Goal: Task Accomplishment & Management: Complete application form

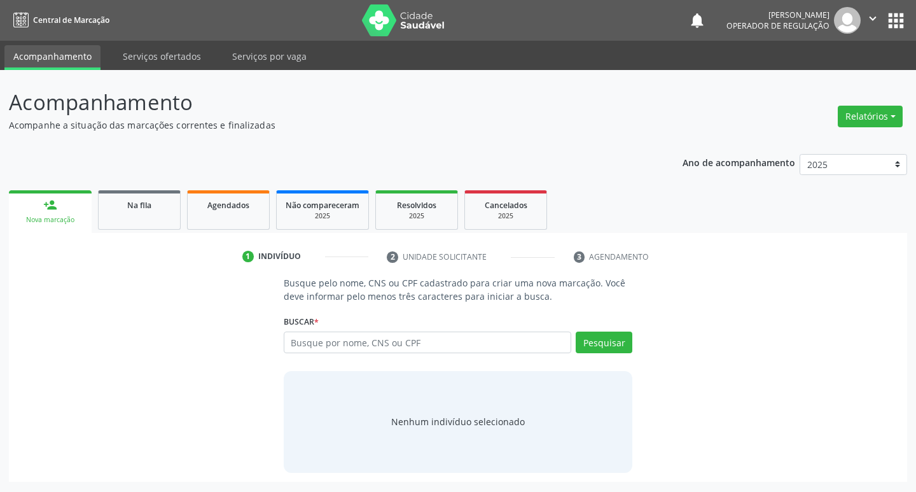
drag, startPoint x: 342, startPoint y: 339, endPoint x: 349, endPoint y: 339, distance: 7.0
click at [349, 339] on input "text" at bounding box center [428, 343] width 288 height 22
type input "701807276057874"
click at [603, 351] on button "Pesquisar" at bounding box center [604, 343] width 57 height 22
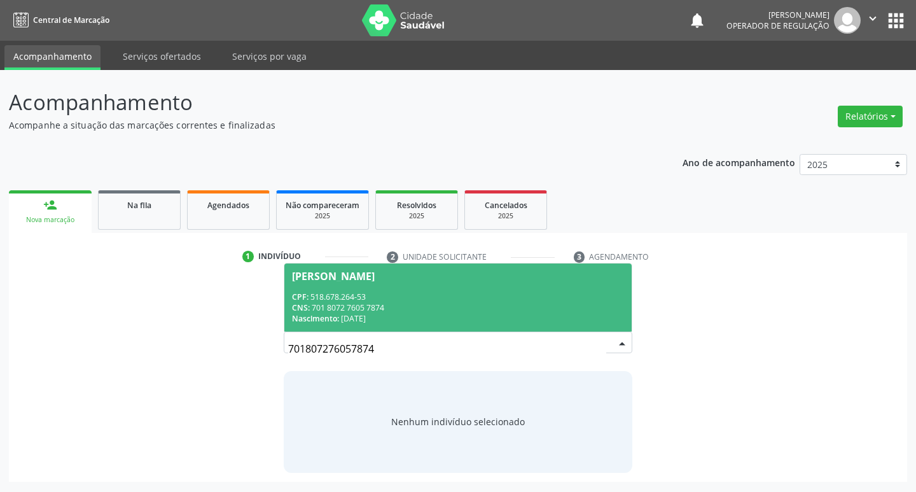
click at [410, 299] on div "CPF: 518.678.264-53" at bounding box center [458, 296] width 333 height 11
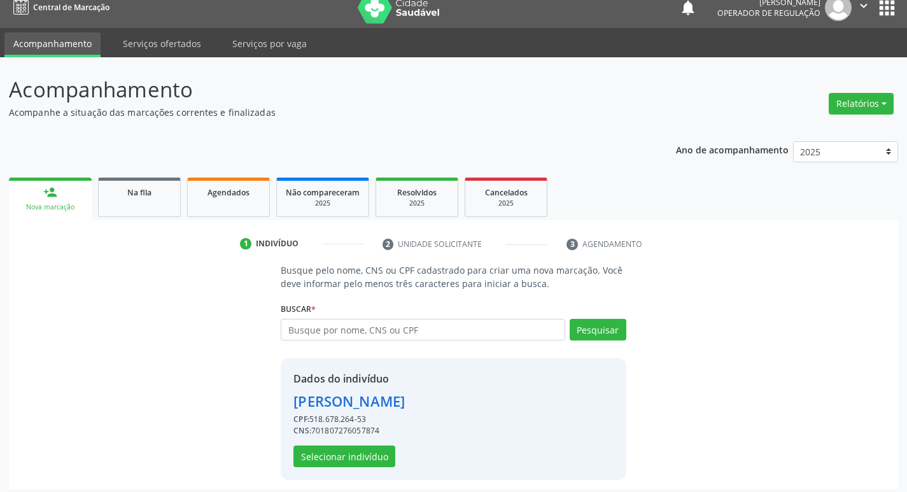
scroll to position [18, 0]
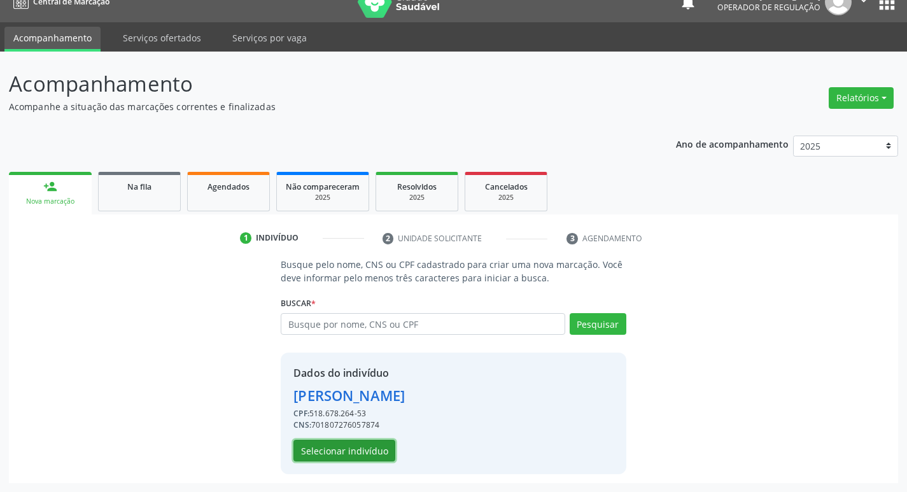
click at [325, 446] on button "Selecionar indivíduo" at bounding box center [344, 451] width 102 height 22
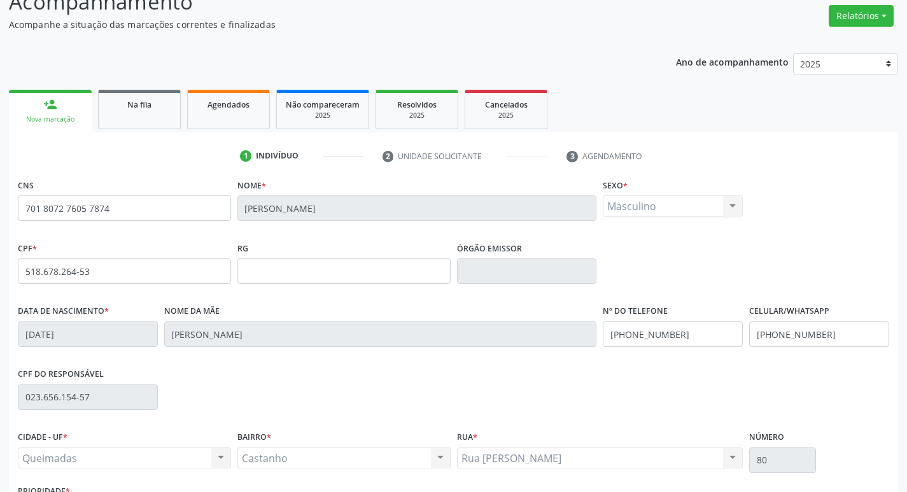
scroll to position [198, 0]
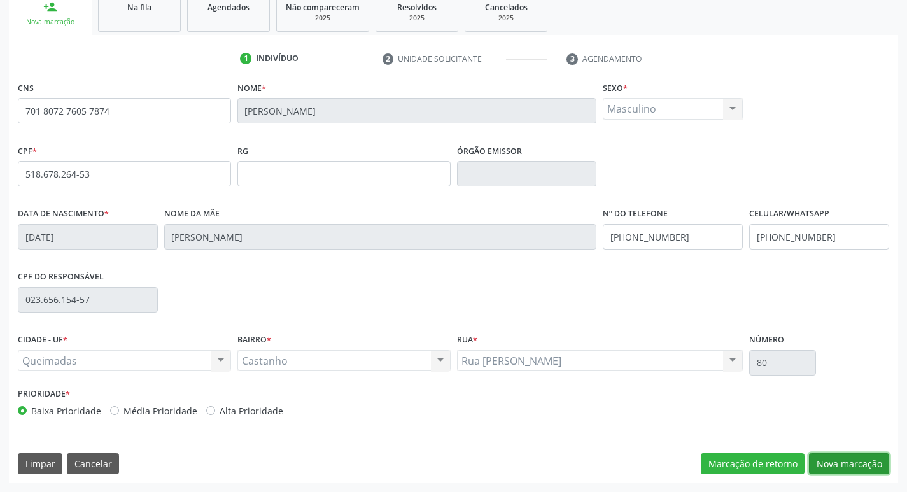
click at [848, 459] on button "Nova marcação" at bounding box center [849, 464] width 80 height 22
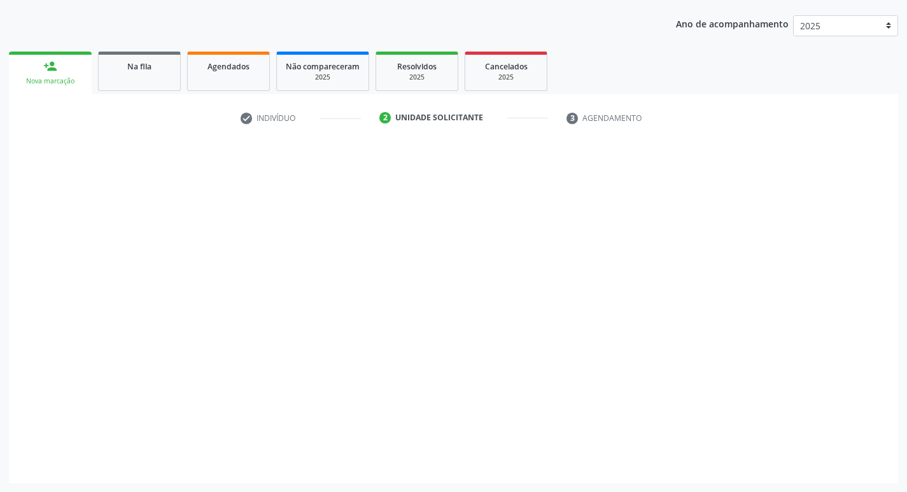
scroll to position [139, 0]
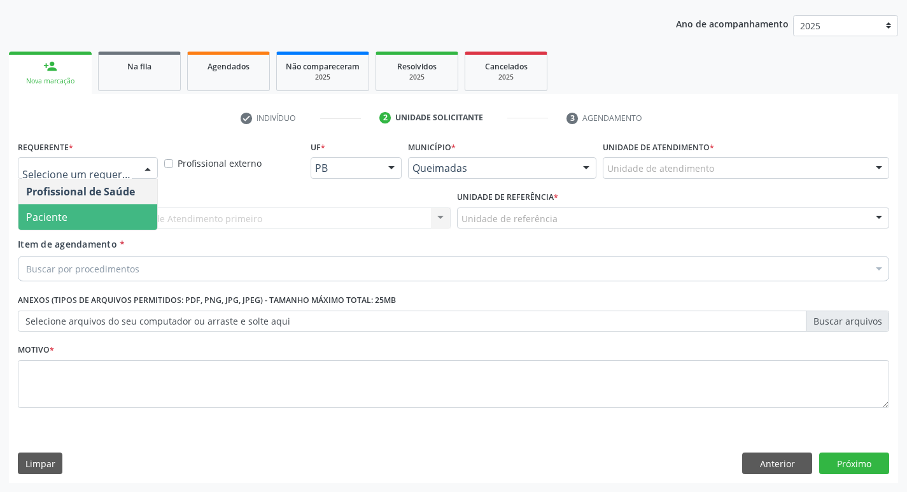
click at [75, 219] on span "Paciente" at bounding box center [87, 216] width 139 height 25
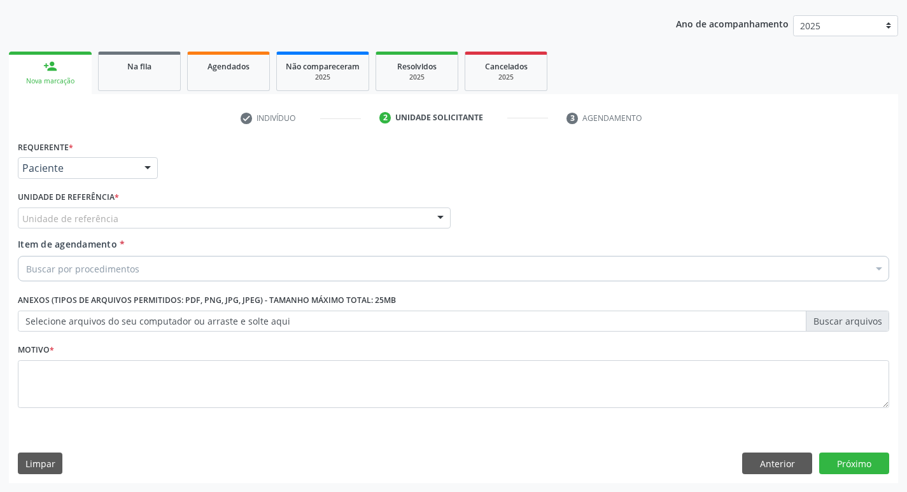
click at [139, 223] on div "Unidade de referência" at bounding box center [234, 218] width 433 height 22
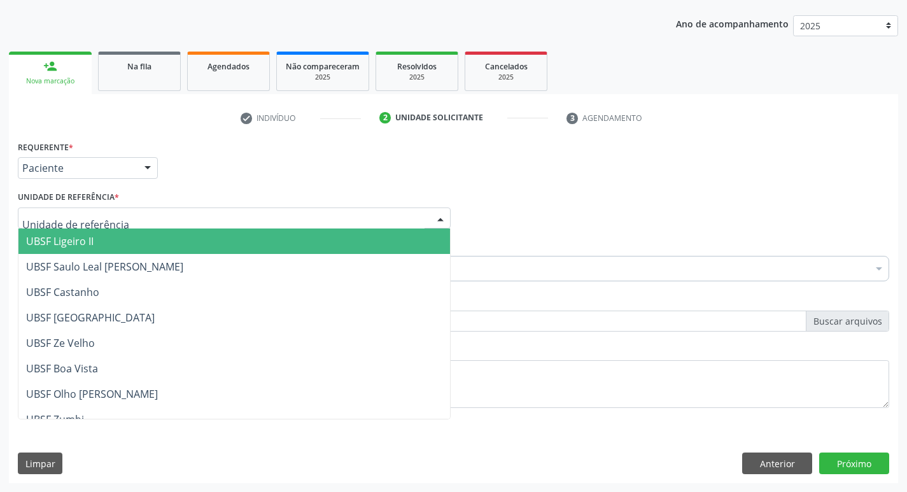
type input "C"
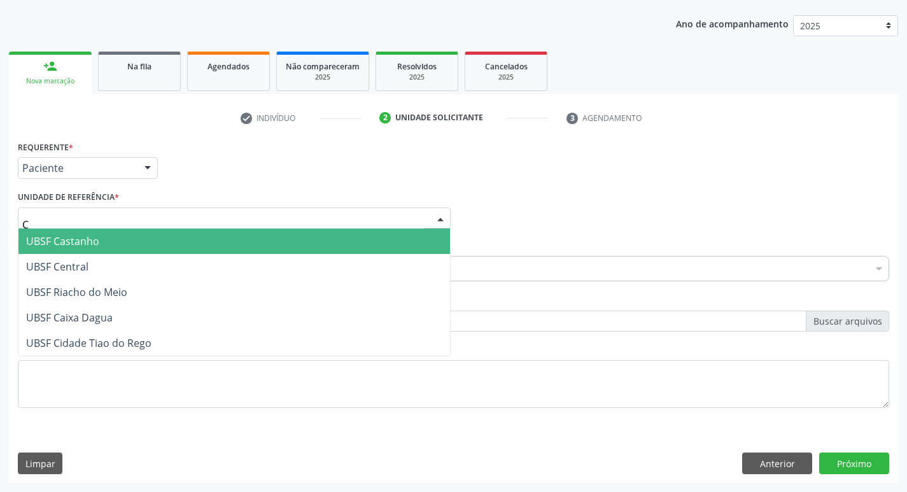
click at [50, 246] on span "UBSF Castanho" at bounding box center [62, 241] width 73 height 14
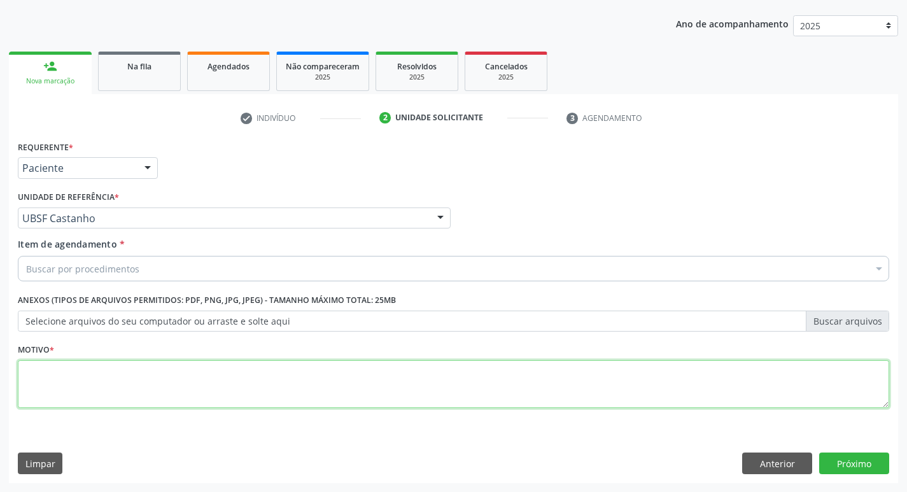
click at [73, 361] on textarea at bounding box center [453, 384] width 871 height 48
type textarea "AVALIACAO"
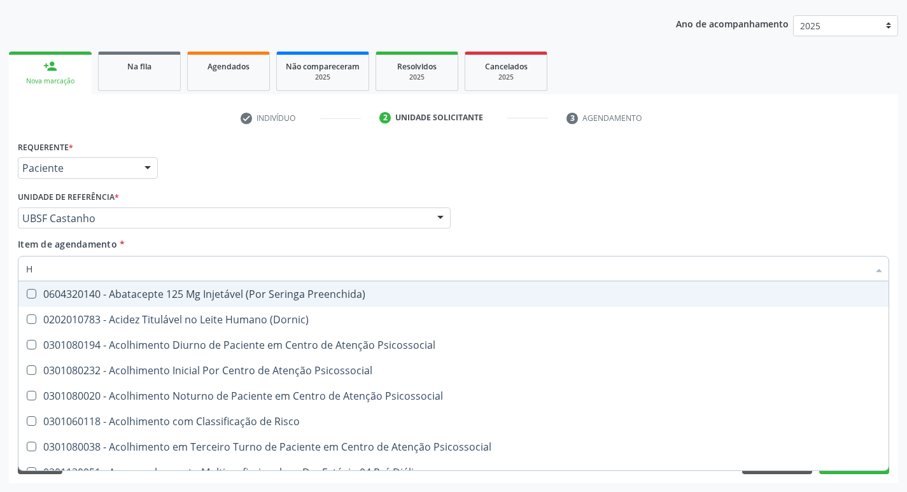
type input "HEMOGR"
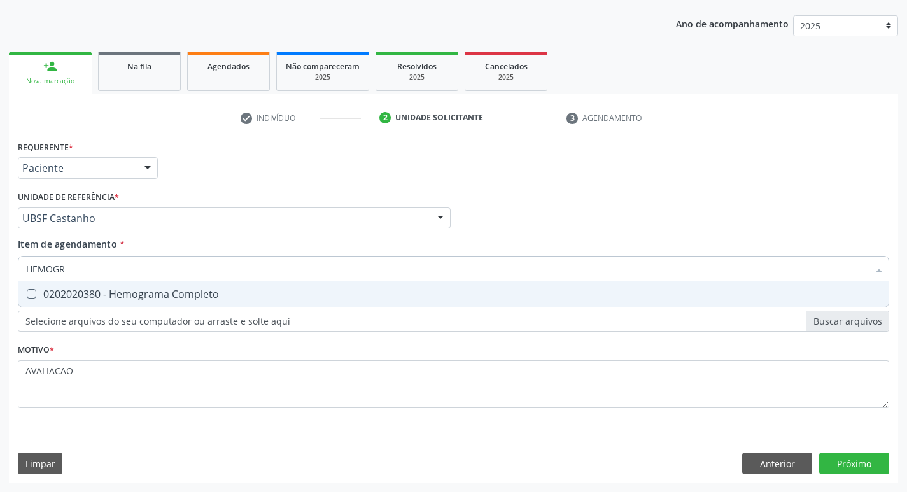
click at [151, 297] on div "0202020380 - Hemograma Completo" at bounding box center [453, 294] width 855 height 10
checkbox Completo "true"
type input "HEMOG"
checkbox Completo "false"
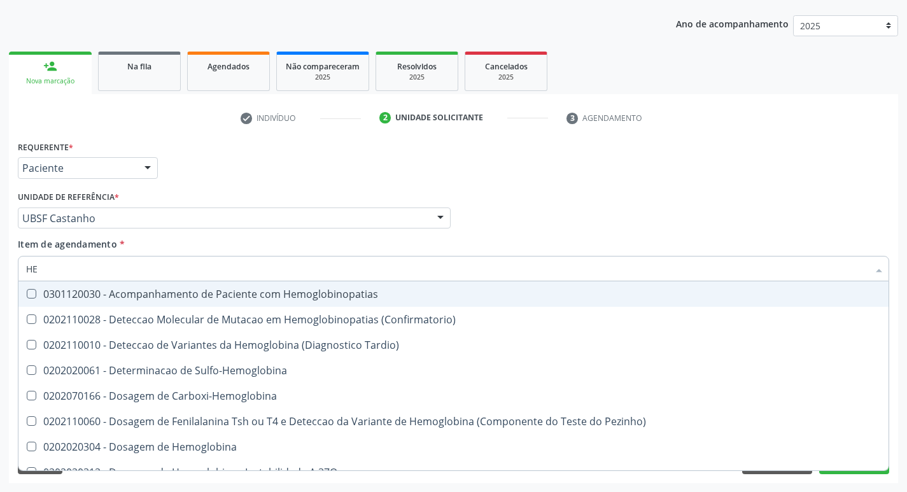
type input "H"
checkbox Completo "false"
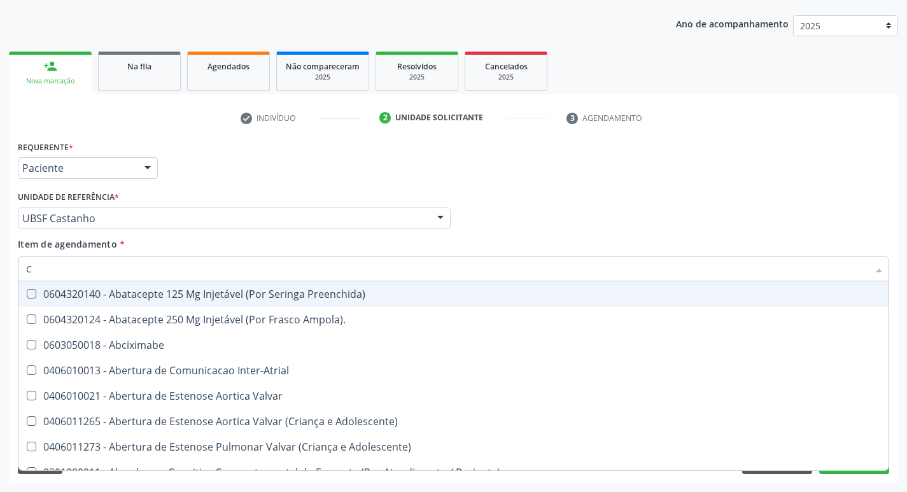
type input "CO"
checkbox Osseo "true"
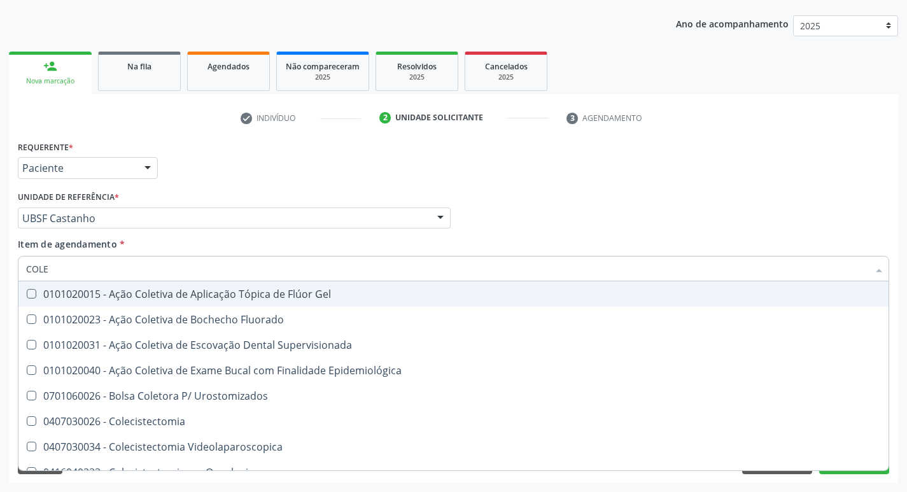
type input "COLES"
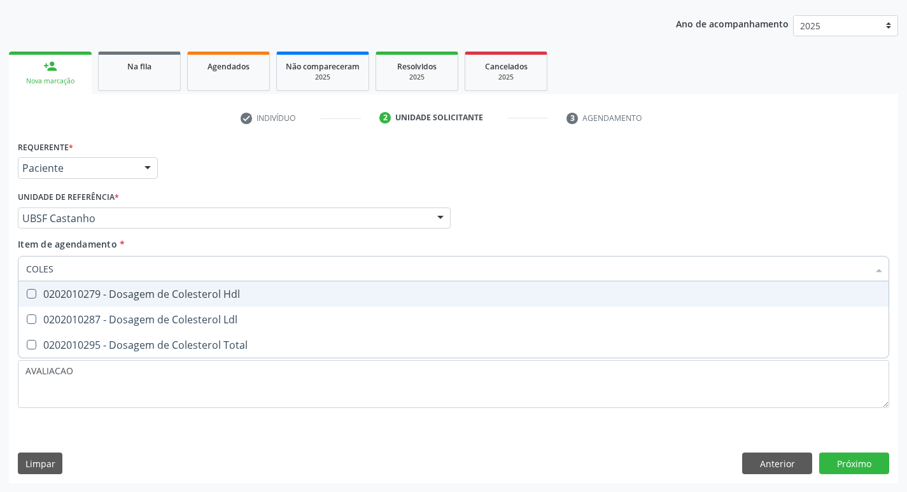
click at [153, 298] on div "0202010279 - Dosagem de Colesterol Hdl" at bounding box center [453, 294] width 855 height 10
checkbox Hdl "true"
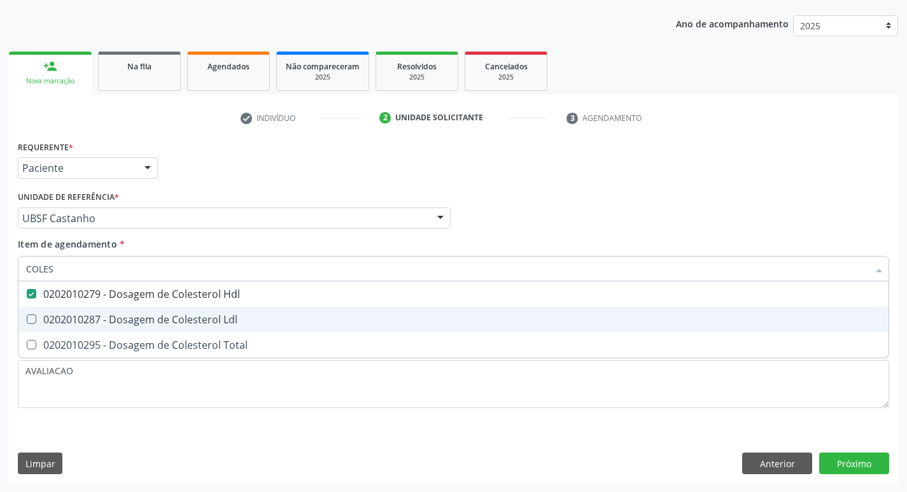
click at [167, 330] on span "0202010287 - Dosagem de Colesterol Ldl" at bounding box center [453, 319] width 870 height 25
checkbox Ldl "true"
type input "COLE"
checkbox Hdl "false"
checkbox Ldl "false"
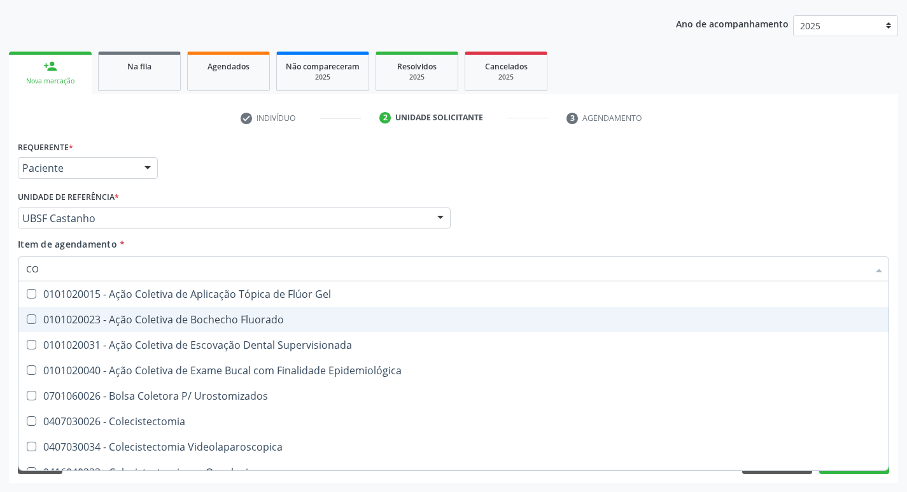
type input "C"
checkbox Hdl "false"
checkbox Ldl "false"
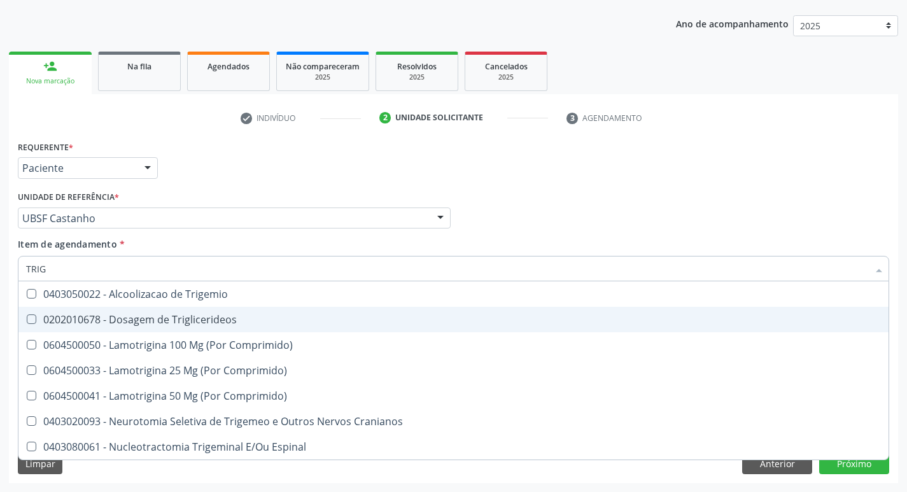
type input "TRIGL"
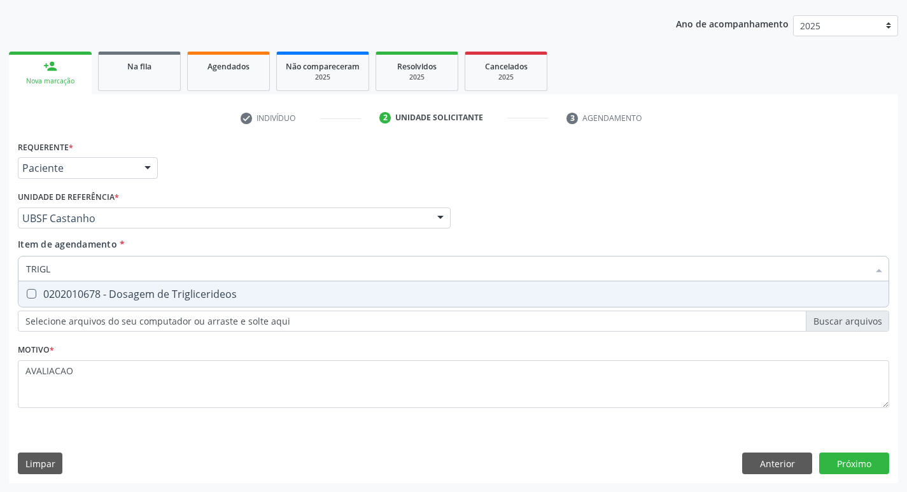
click at [178, 276] on input "TRIGL" at bounding box center [447, 268] width 842 height 25
click at [190, 289] on div "0202010678 - Dosagem de Triglicerideos" at bounding box center [453, 294] width 855 height 10
checkbox Triglicerideos "true"
type input "TRIG"
checkbox Triglicerideos "false"
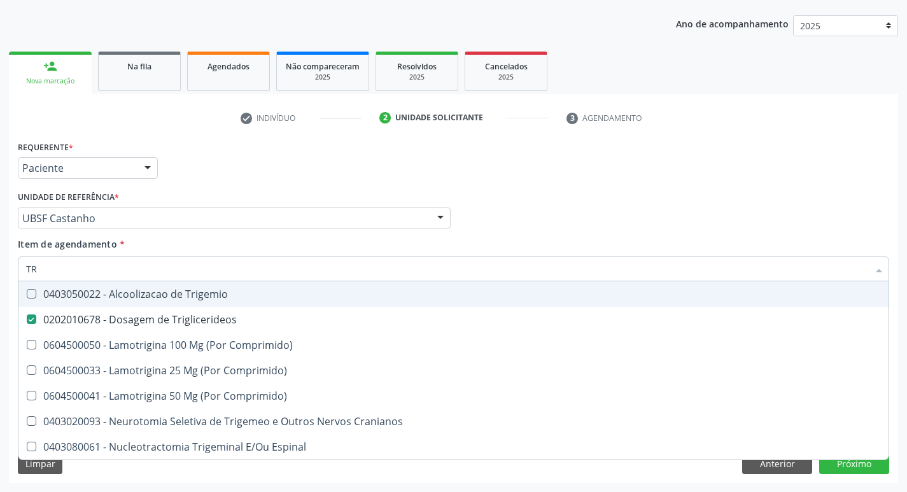
type input "T"
checkbox Triglicerideos "false"
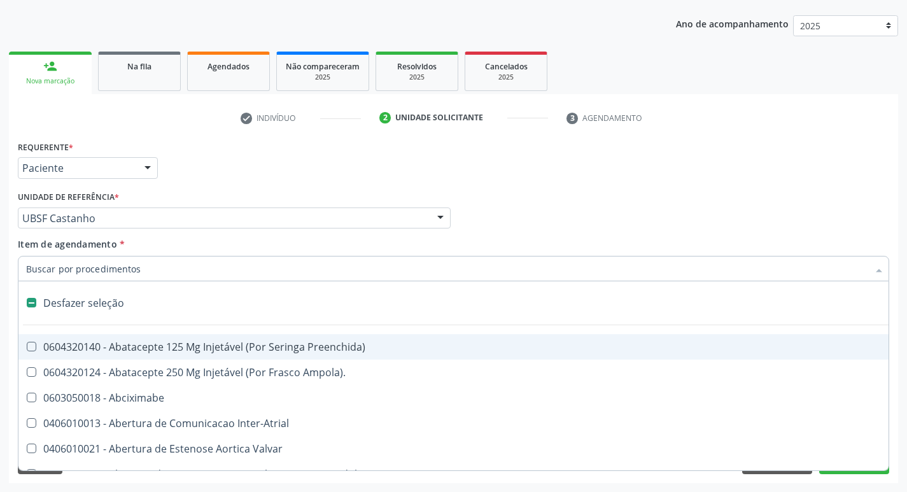
type input "G"
checkbox Comprimido\) "true"
checkbox Sanitária "true"
checkbox Osso "true"
checkbox Persistente "true"
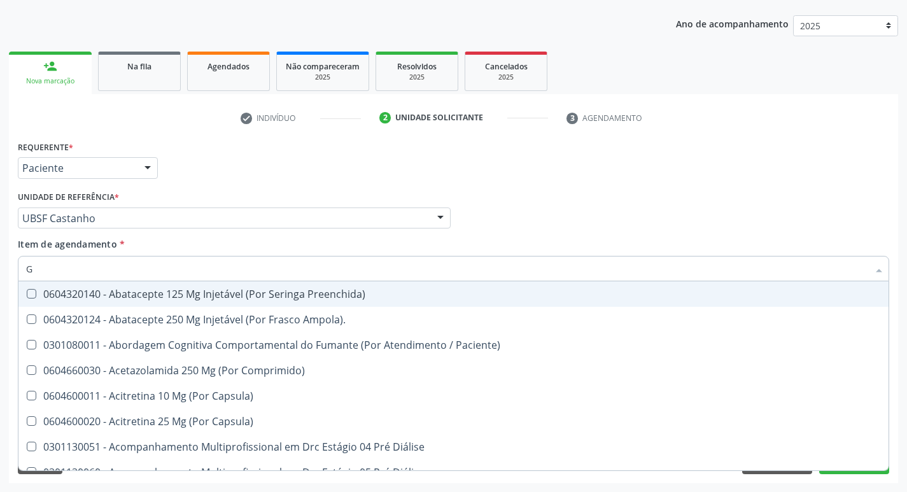
type input "GLICOSE"
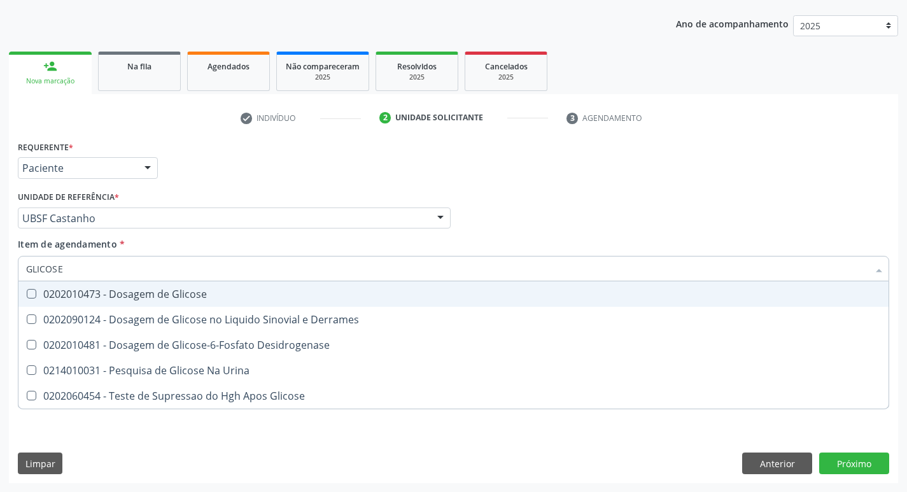
click at [138, 301] on span "0202010473 - Dosagem de Glicose" at bounding box center [453, 293] width 870 height 25
checkbox Glicose "true"
type input "GLICOS"
checkbox Glicose "false"
checkbox Derrames "true"
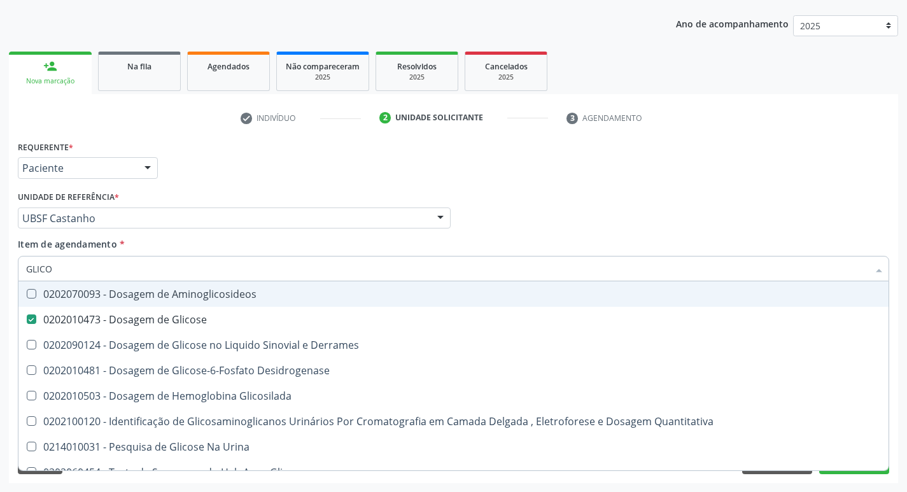
type input "GLIC"
checkbox Glicose "false"
checkbox Derrames "false"
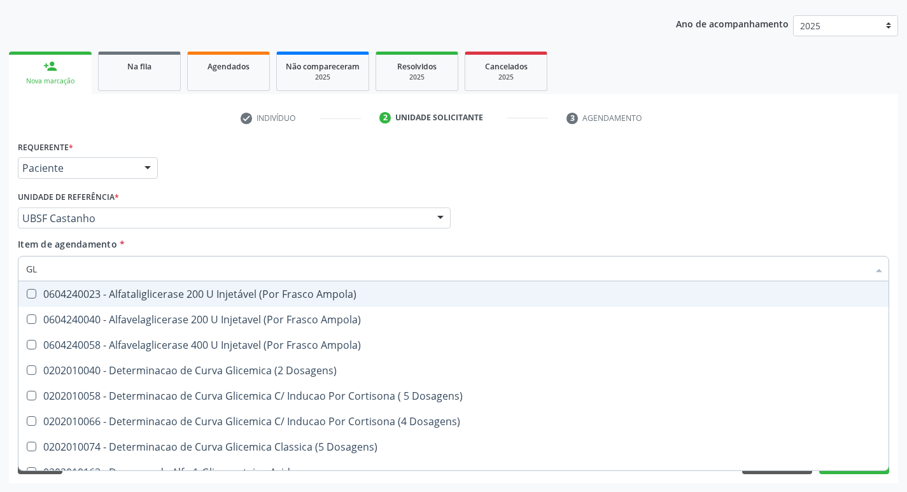
type input "G"
checkbox Glicose "false"
checkbox Derrames "false"
checkbox Triglicerideos "false"
checkbox Capilar "false"
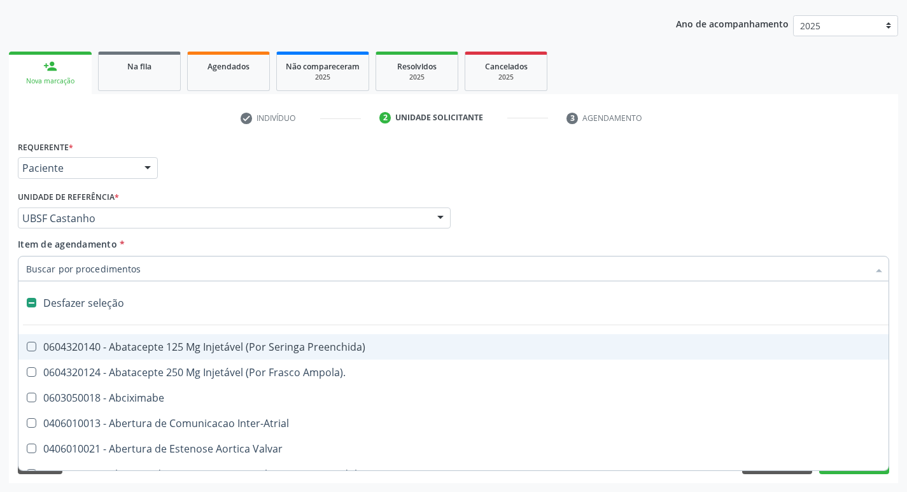
type input "H"
checkbox Lactente\) "true"
checkbox Convencional\) "true"
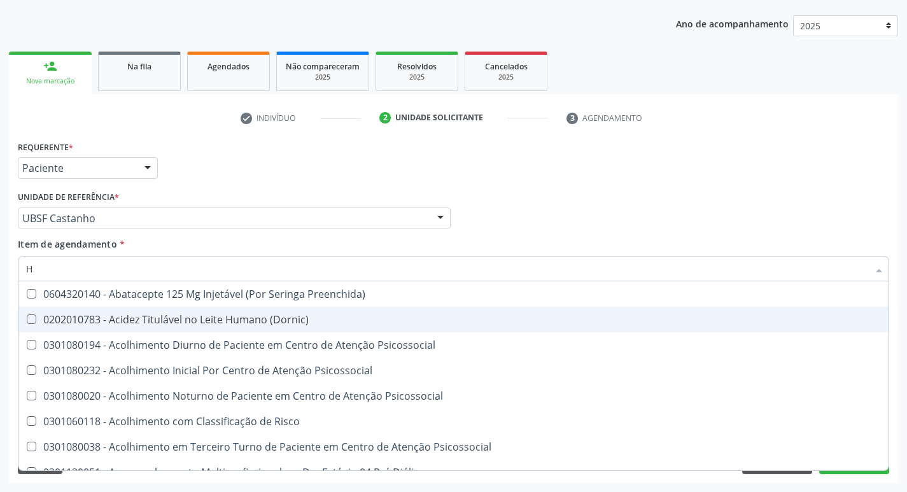
type input "HEMOGLOBINA G"
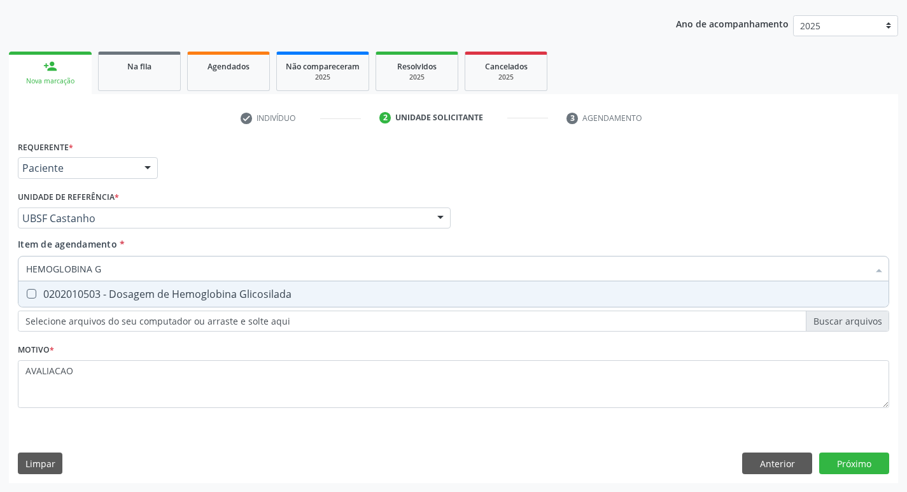
click at [150, 289] on div "0202010503 - Dosagem de Hemoglobina Glicosilada" at bounding box center [453, 294] width 855 height 10
checkbox Glicosilada "true"
type input "HEMOGLOBINA"
checkbox Glicosilada "false"
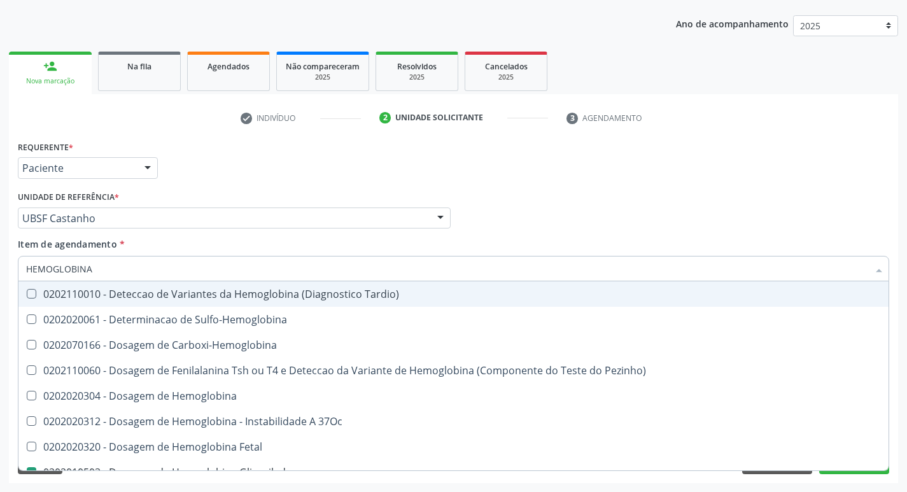
type input "HEMOGLOBIN"
checkbox Glicosilada "false"
checkbox Hemoglobina "true"
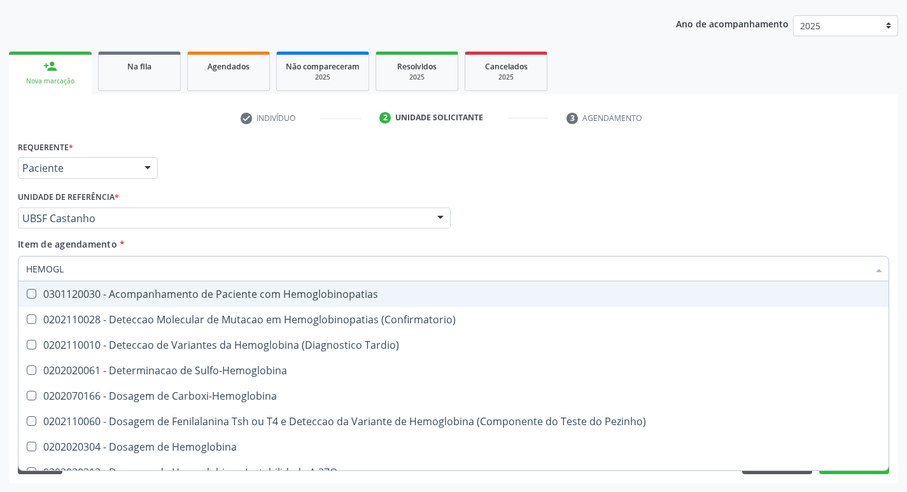
type input "HEMOG"
checkbox S "true"
type input "H"
checkbox Glicosilada "false"
checkbox S "false"
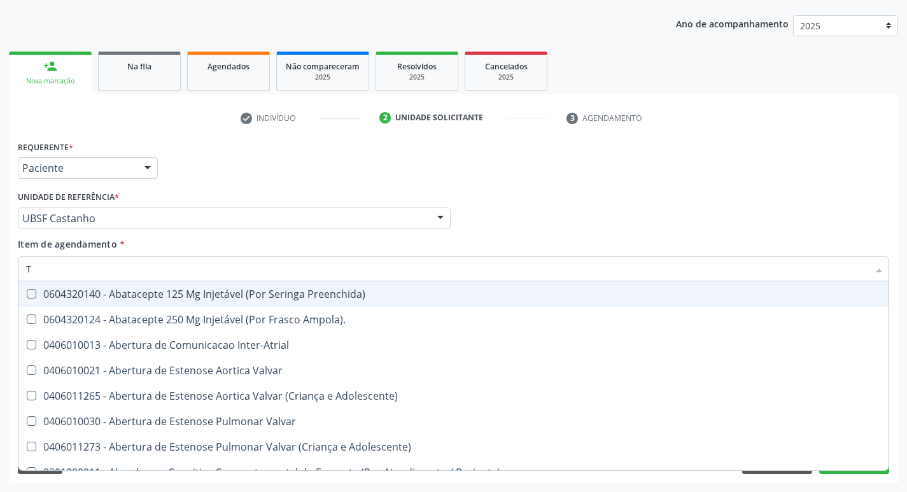
type input "TG"
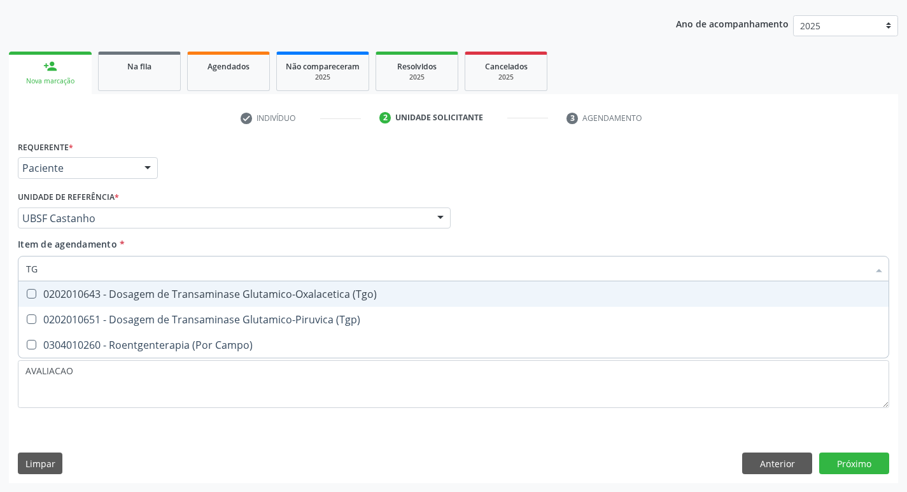
click at [150, 289] on div "0202010643 - Dosagem de Transaminase Glutamico-Oxalacetica (Tgo)" at bounding box center [453, 294] width 855 height 10
checkbox \(Tgo\) "true"
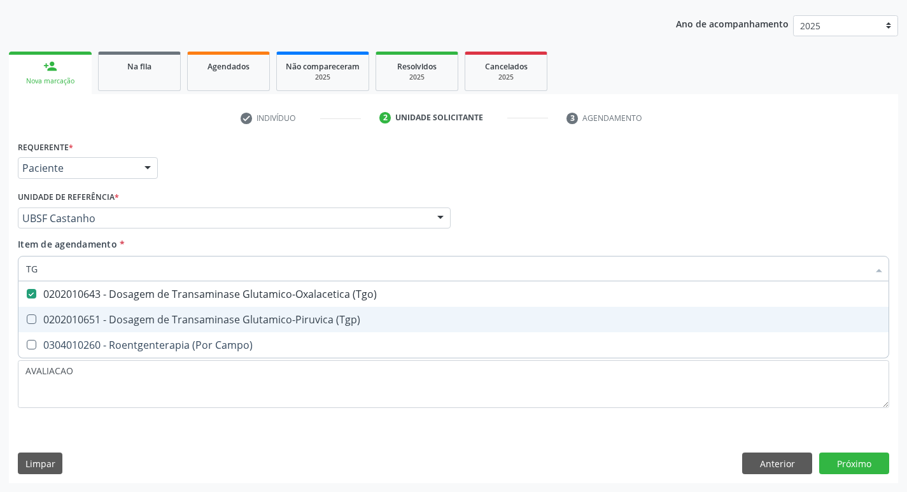
click at [183, 316] on div "0202010651 - Dosagem de Transaminase Glutamico-Piruvica (Tgp)" at bounding box center [453, 319] width 855 height 10
checkbox \(Tgp\) "true"
type input "T"
checkbox \(Tgo\) "false"
checkbox \(Tgp\) "false"
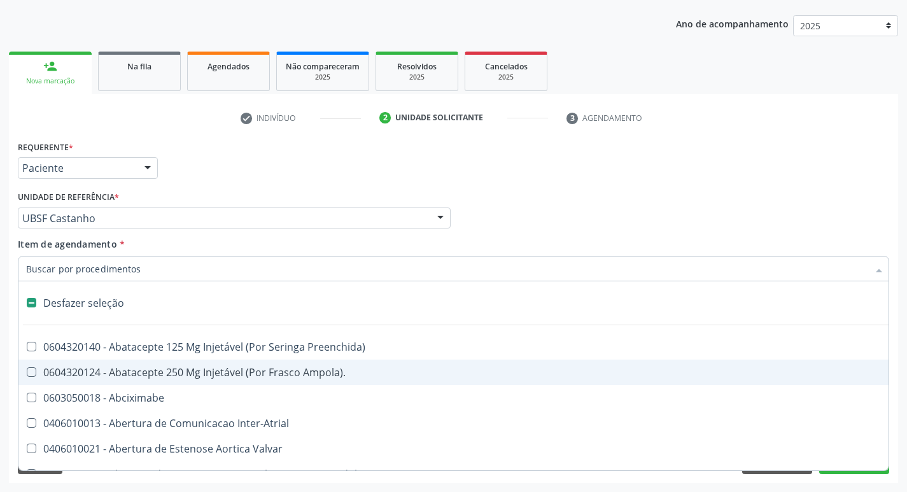
type input "U"
checkbox Cama "true"
checkbox Personalizada "true"
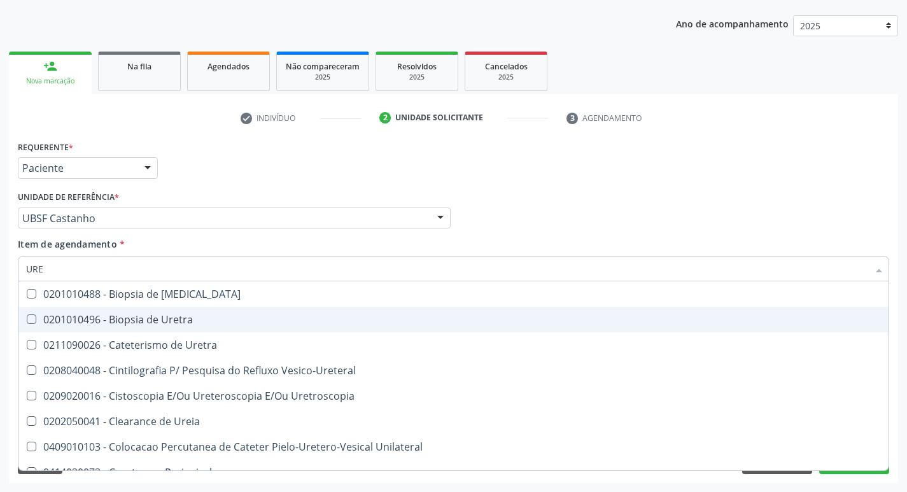
type input "UREI"
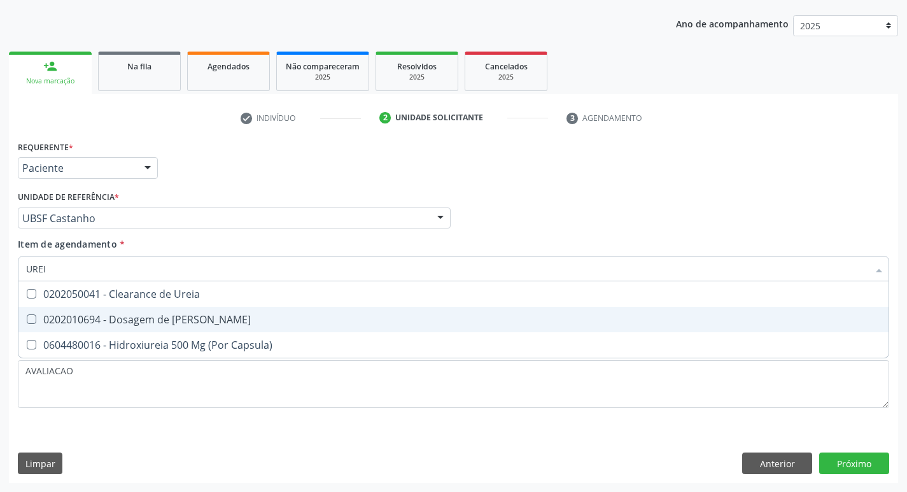
click at [183, 316] on div "0202010694 - Dosagem de [PERSON_NAME]" at bounding box center [453, 319] width 855 height 10
checkbox Ureia "true"
type input "URE"
checkbox Ureia "false"
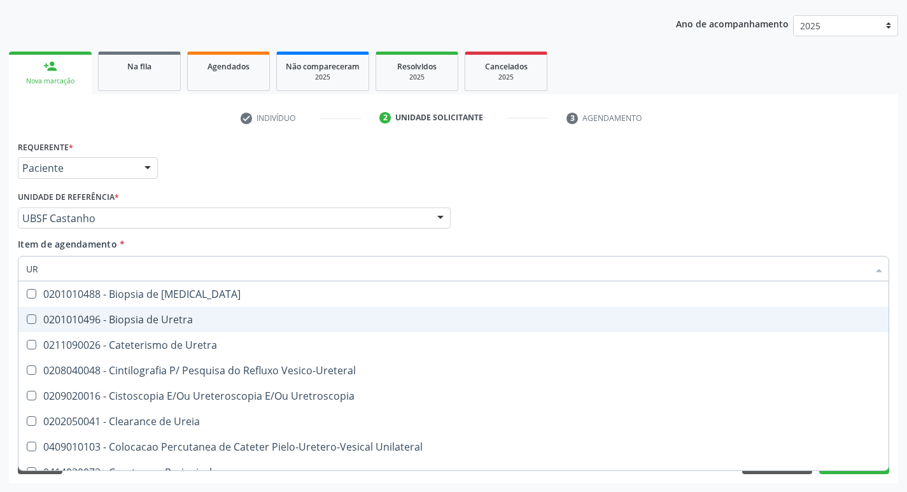
type input "U"
checkbox Ureia "false"
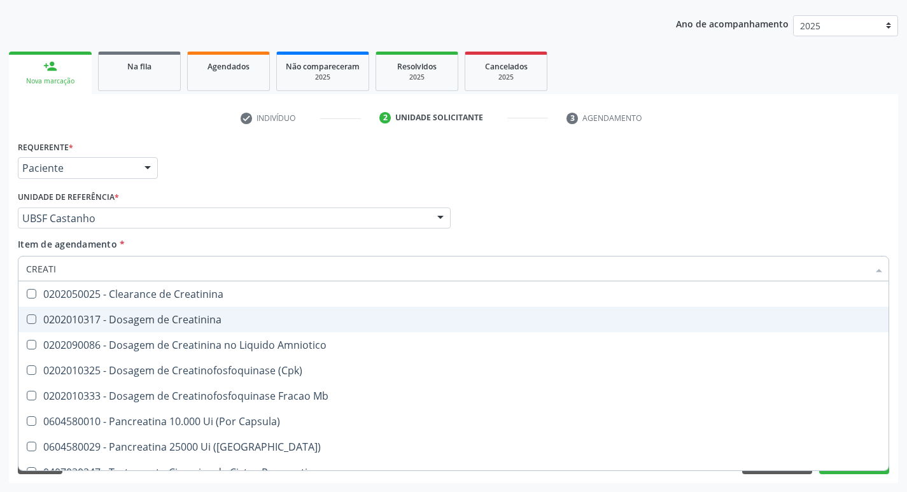
type input "CREATIN"
click at [183, 316] on div "0202010317 - Dosagem de Creatinina" at bounding box center [453, 319] width 855 height 10
checkbox Creatinina "true"
type input "CREAT"
checkbox Creatinina "false"
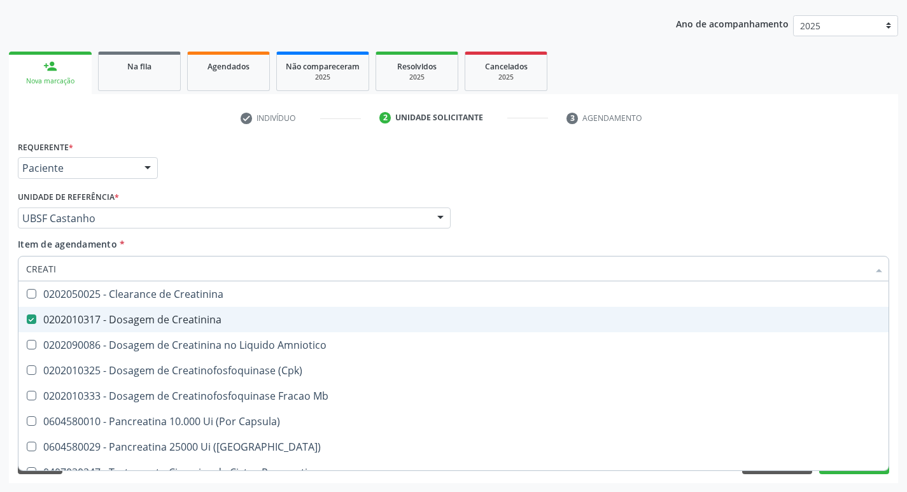
checkbox Amniotico "true"
type input "C"
checkbox Amniotico "false"
checkbox Mb "false"
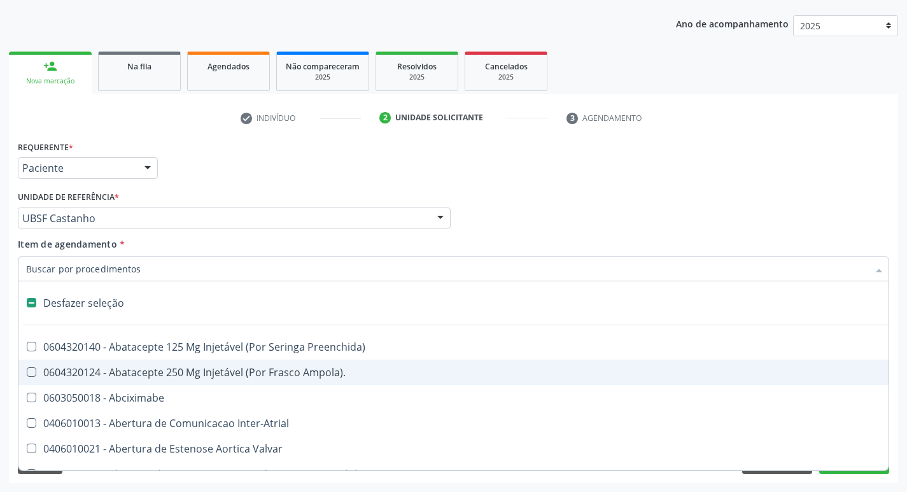
type input "P"
checkbox Aortico "true"
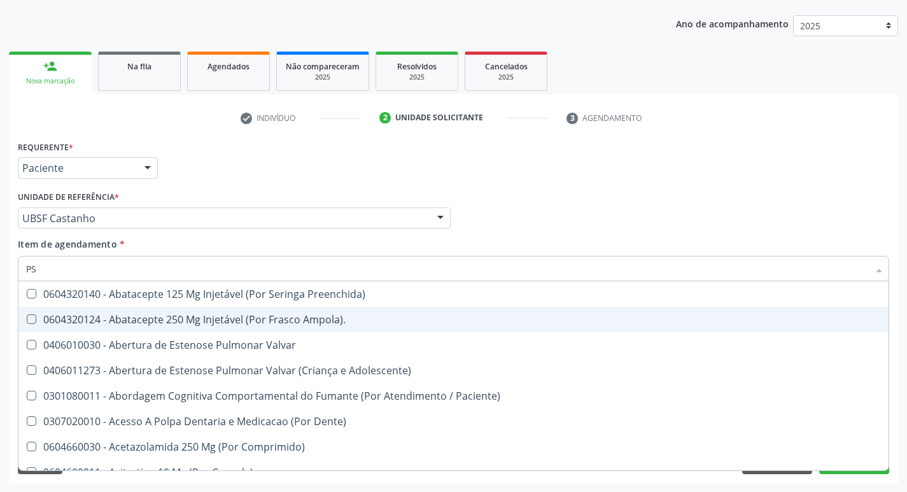
type input "PSA"
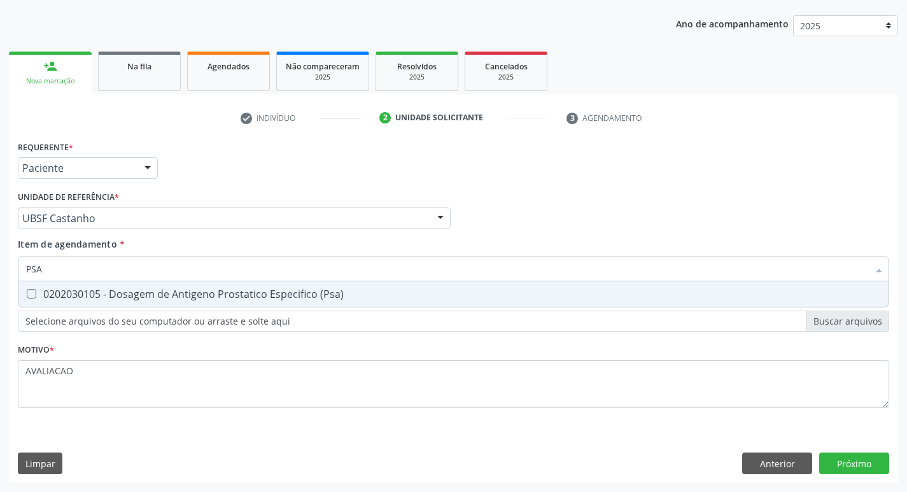
click at [209, 301] on span "0202030105 - Dosagem de Antigeno Prostatico Especifico (Psa)" at bounding box center [453, 293] width 870 height 25
checkbox \(Psa\) "true"
type input "PS"
checkbox \(Psa\) "false"
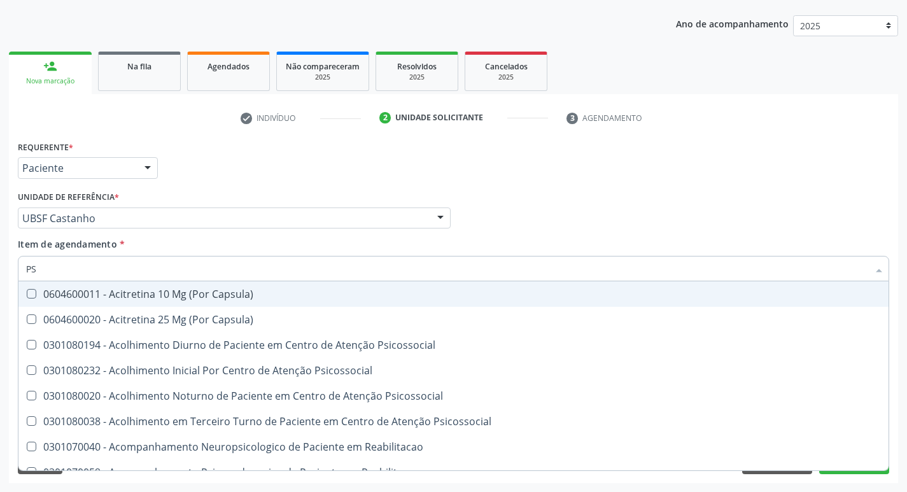
type input "P"
checkbox \(Psa\) "false"
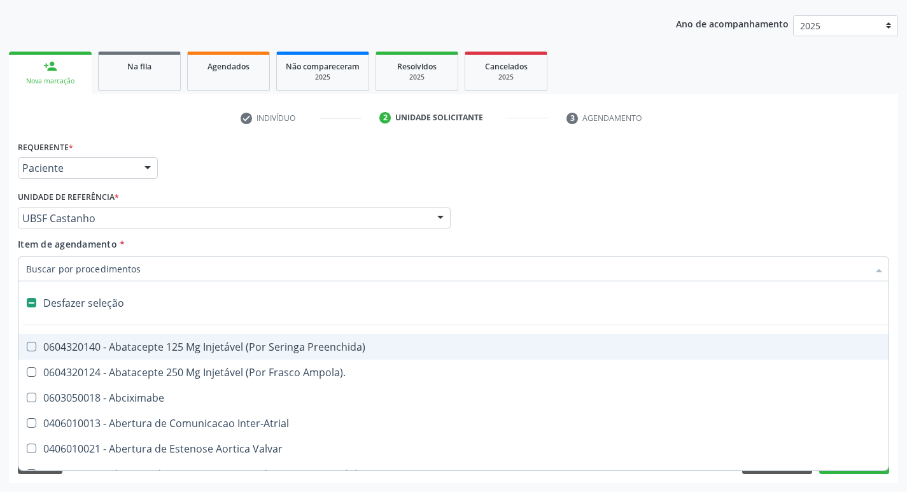
type input "D"
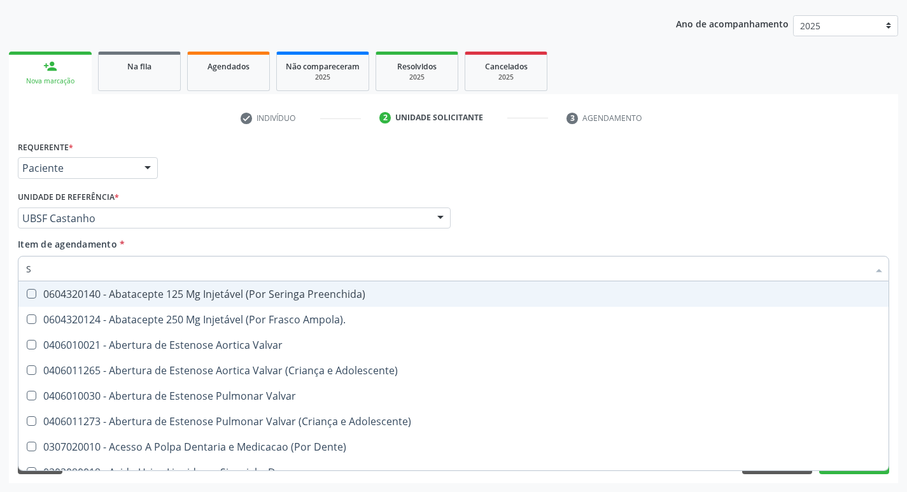
type input "SODIO"
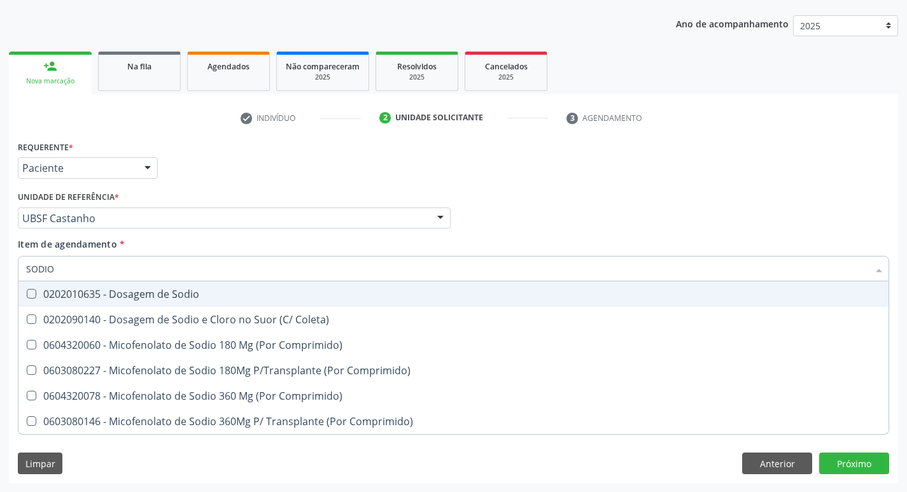
click at [181, 299] on div "0202010635 - Dosagem de Sodio" at bounding box center [453, 294] width 855 height 10
checkbox Sodio "true"
type input "S"
checkbox Sodio "false"
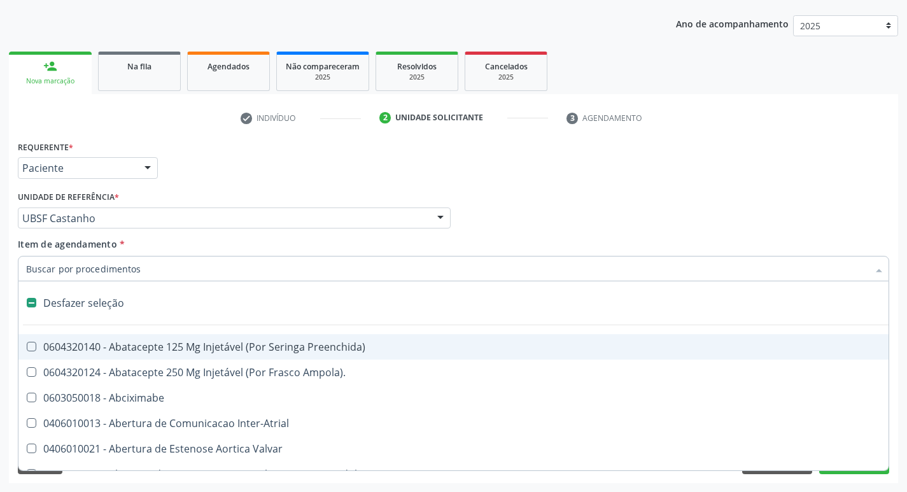
type input "P"
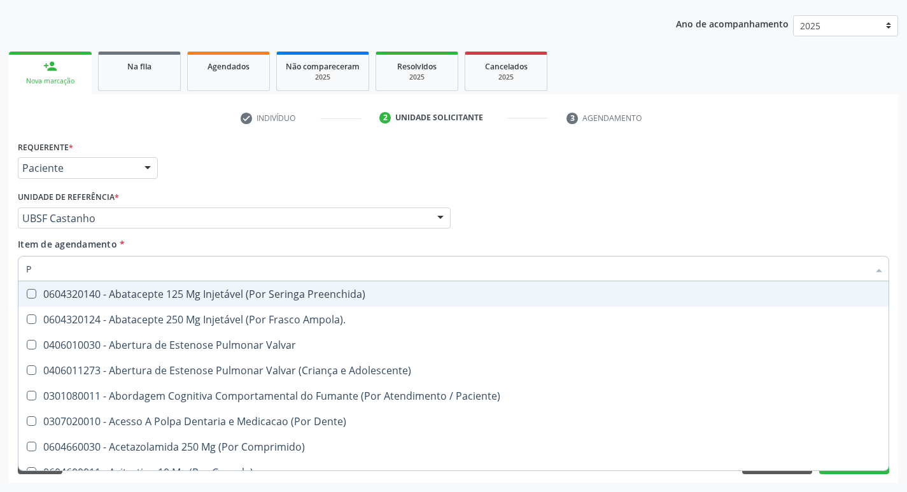
checkbox \(Psa\) "true"
checkbox \(Tgp\) "true"
type input "PO"
checkbox \(Psa\) "false"
checkbox \(Tgp\) "false"
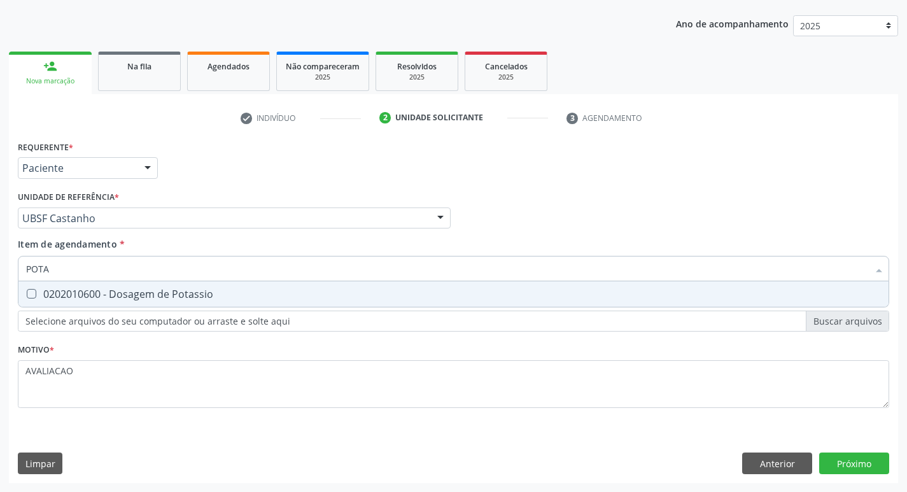
type input "POTAS"
click at [181, 299] on div "0202010600 - Dosagem de Potassio" at bounding box center [453, 294] width 855 height 10
checkbox Potassio "true"
type input "P"
checkbox Potassio "false"
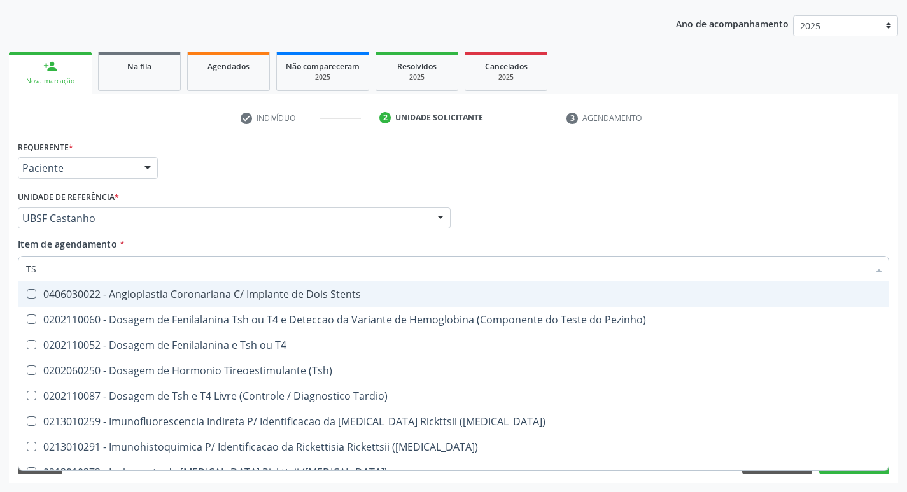
type input "TSH"
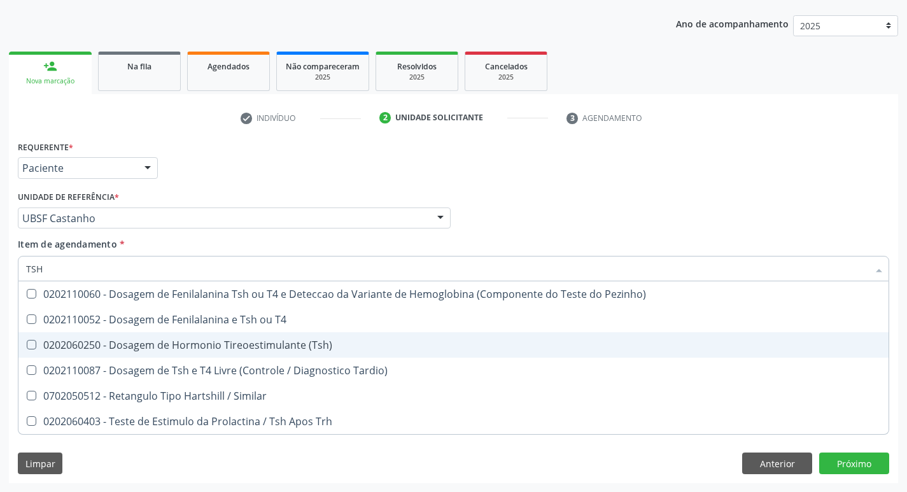
click at [220, 345] on div "0202060250 - Dosagem de Hormonio Tireoestimulante (Tsh)" at bounding box center [453, 345] width 855 height 10
checkbox \(Tsh\) "true"
type input "TS"
checkbox \(Tsh\) "false"
checkbox Tardio\) "true"
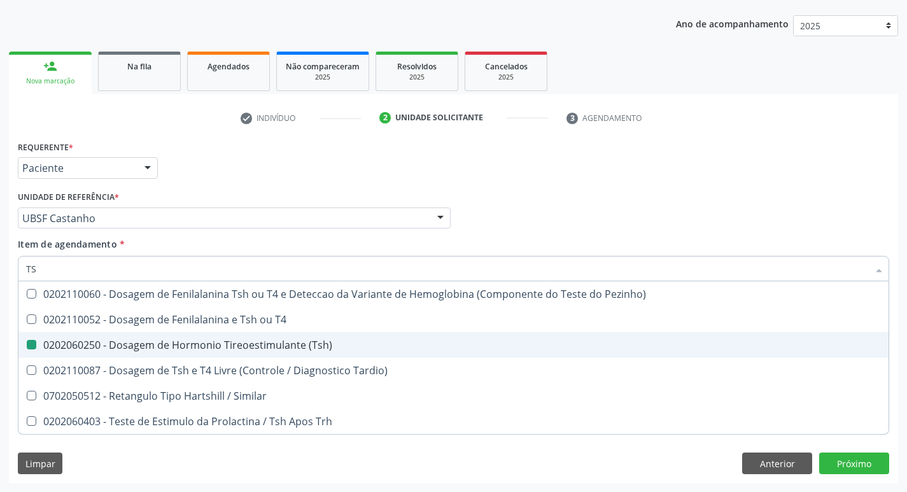
type input "T"
checkbox Tardio\) "false"
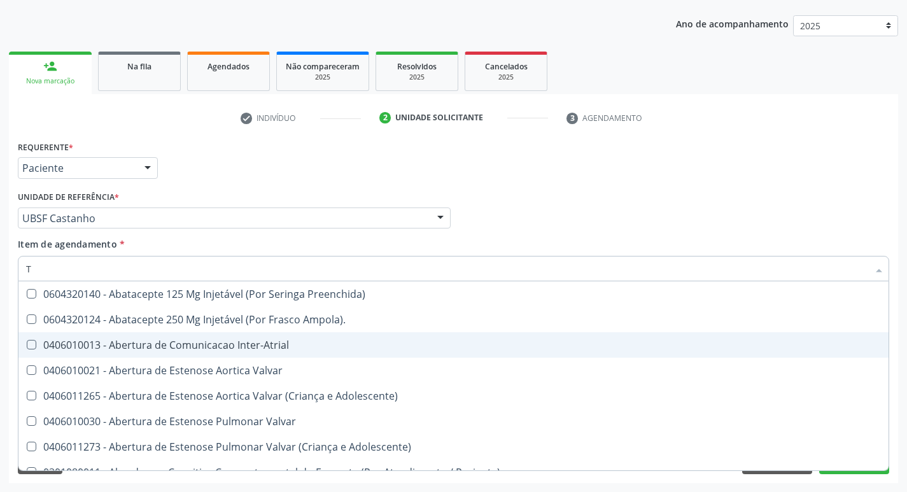
type input "T4"
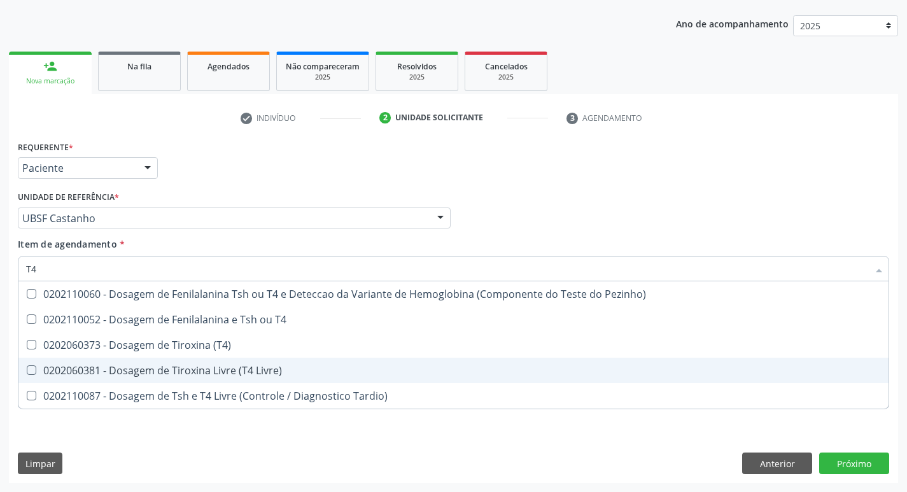
click at [237, 361] on span "0202060381 - Dosagem de Tiroxina Livre (T4 Livre)" at bounding box center [453, 370] width 870 height 25
checkbox Livre\) "true"
type input "T"
checkbox Livre\) "false"
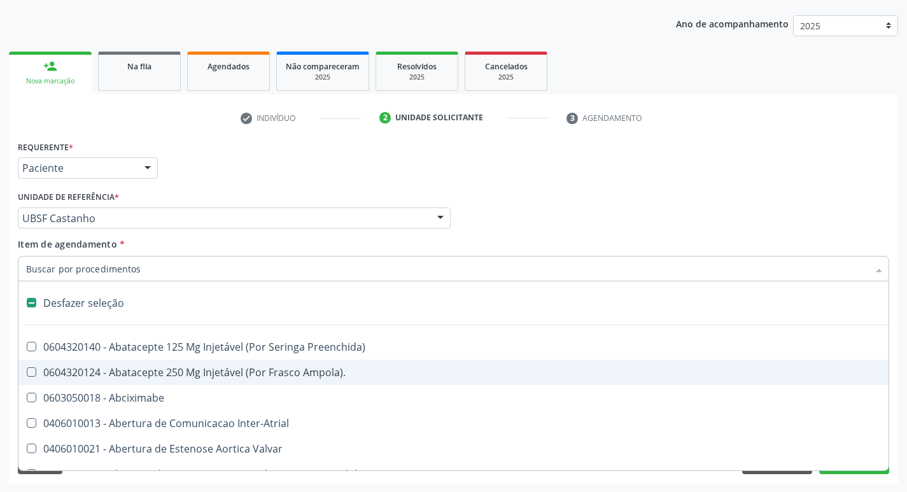
type input "V"
checkbox \(Unilateral\) "true"
checkbox Cornea "true"
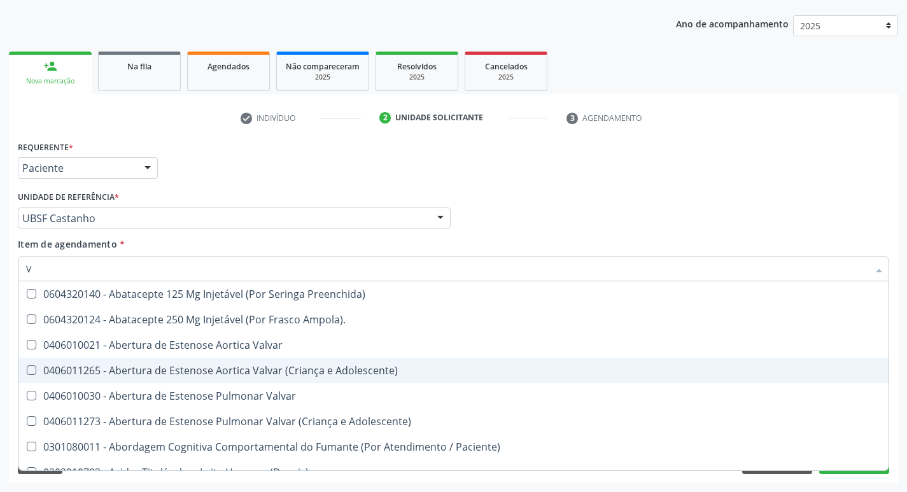
type input "VI"
checkbox Psicoterapia "true"
checkbox Livre\) "false"
checkbox \(Tgp\) "false"
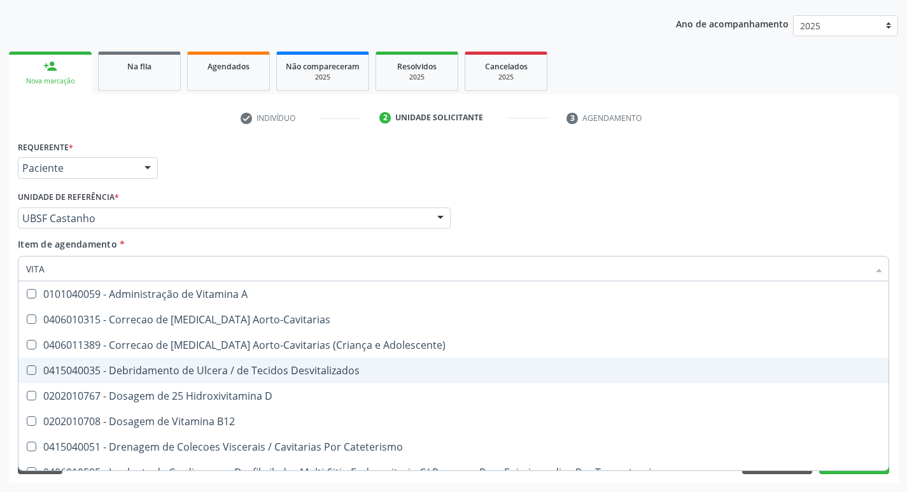
type input "VITAM"
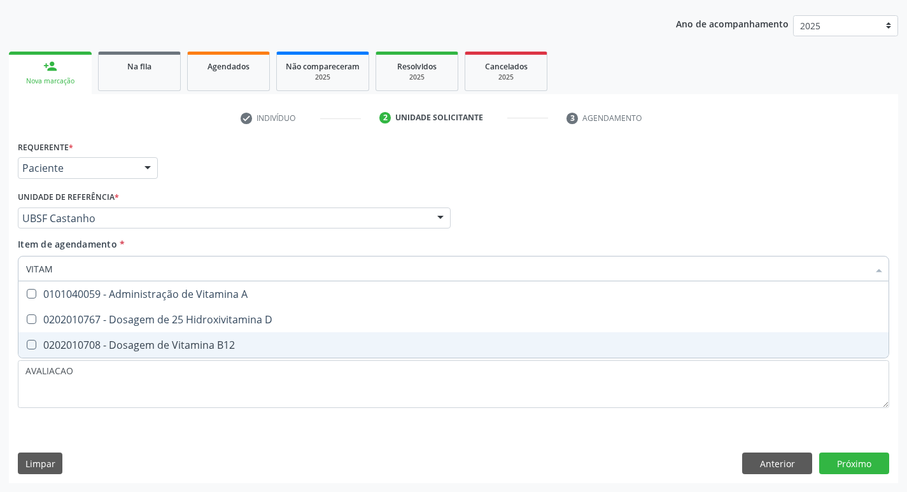
click at [236, 332] on span "0202010767 - Dosagem de 25 Hidroxivitamina D" at bounding box center [453, 319] width 870 height 25
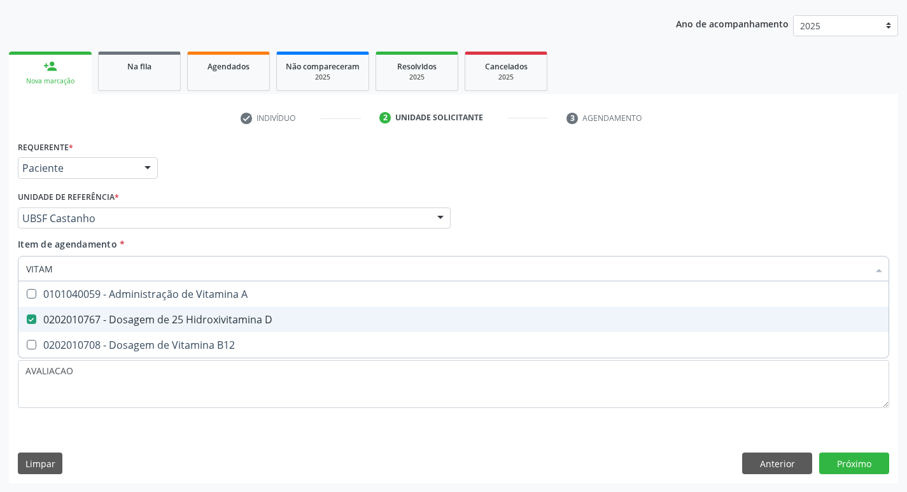
click at [236, 323] on div "0202010767 - Dosagem de 25 Hidroxivitamina D" at bounding box center [453, 319] width 855 height 10
checkbox D "true"
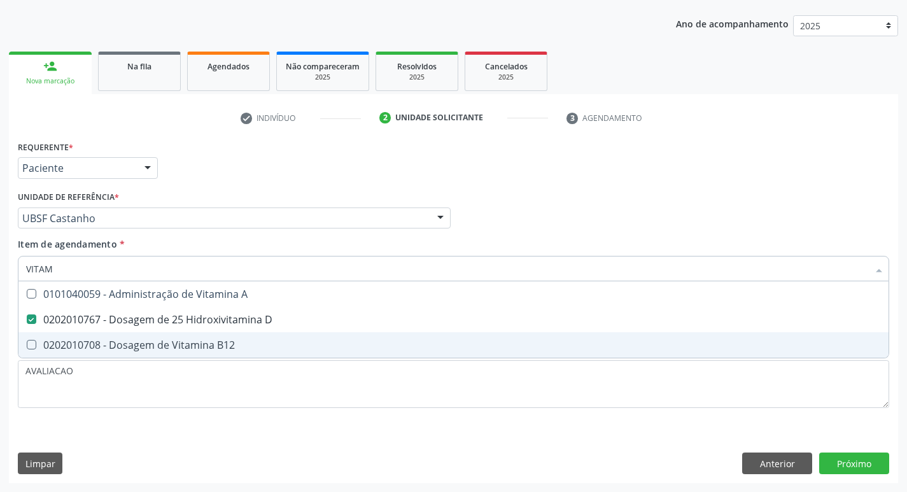
click at [246, 337] on span "0202010708 - Dosagem de Vitamina B12" at bounding box center [453, 344] width 870 height 25
checkbox B12 "true"
type input "VITA"
checkbox D "false"
checkbox B12 "false"
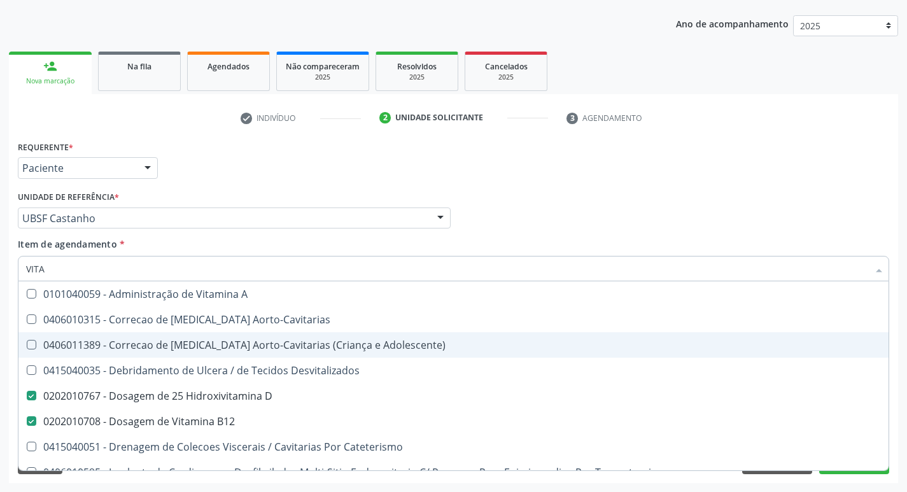
type input "VIT"
checkbox D "false"
checkbox Cateterismo "true"
type input "V"
checkbox B12 "false"
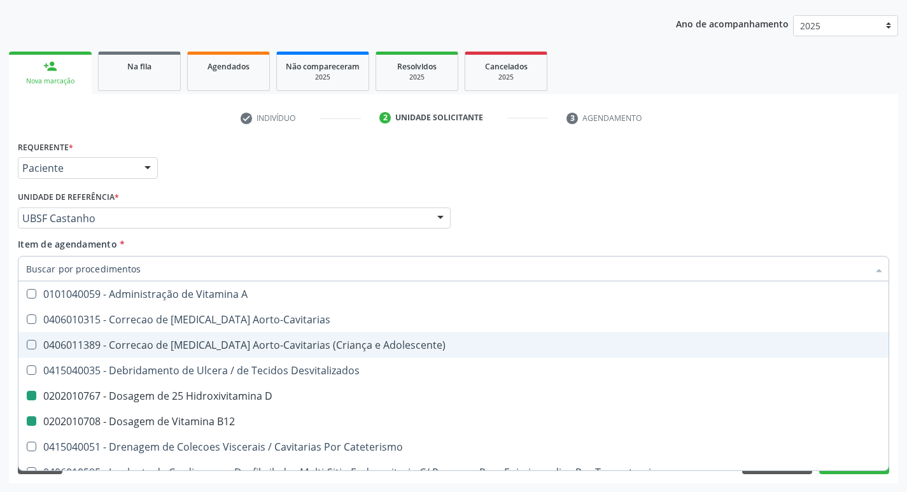
checkbox Cateterismo "false"
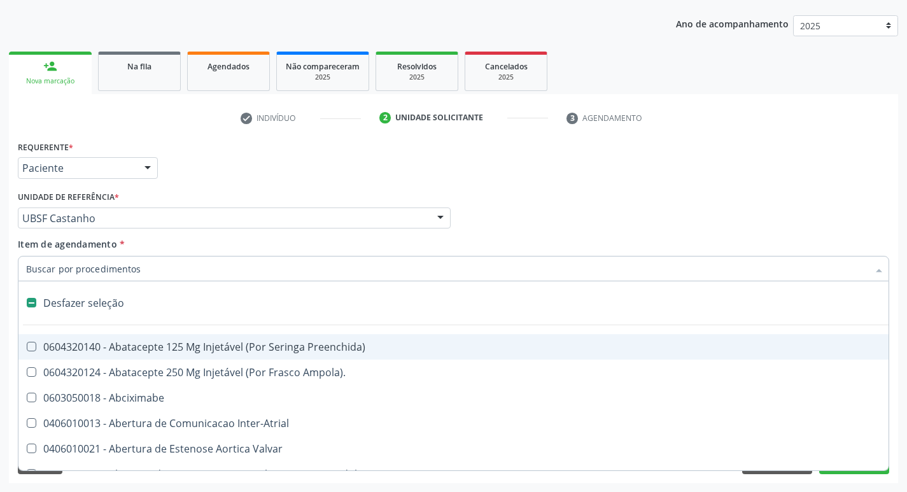
type input "2"
checkbox Total "true"
checkbox \(Coloscopia\) "true"
checkbox Monopolar "true"
checkbox Quadril "true"
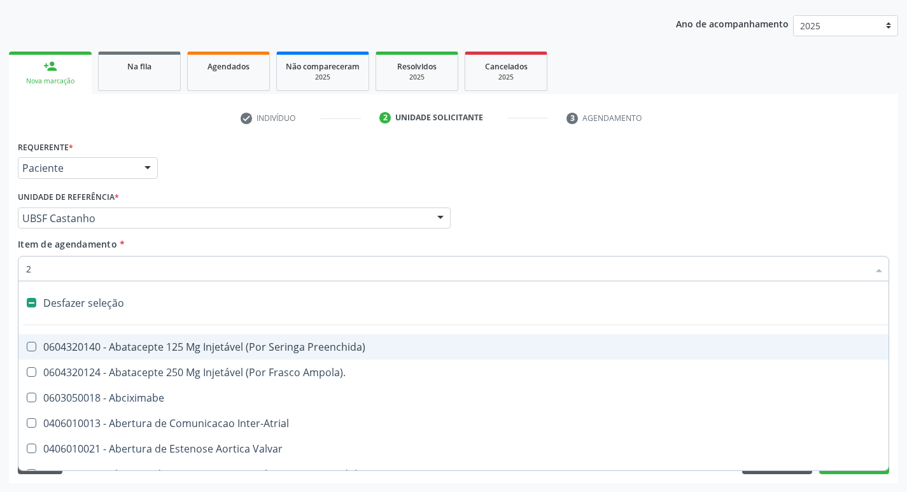
checkbox Biologica "true"
checkbox Vagina "true"
checkbox Puerperal "true"
checkbox Internado "true"
checkbox Conica "true"
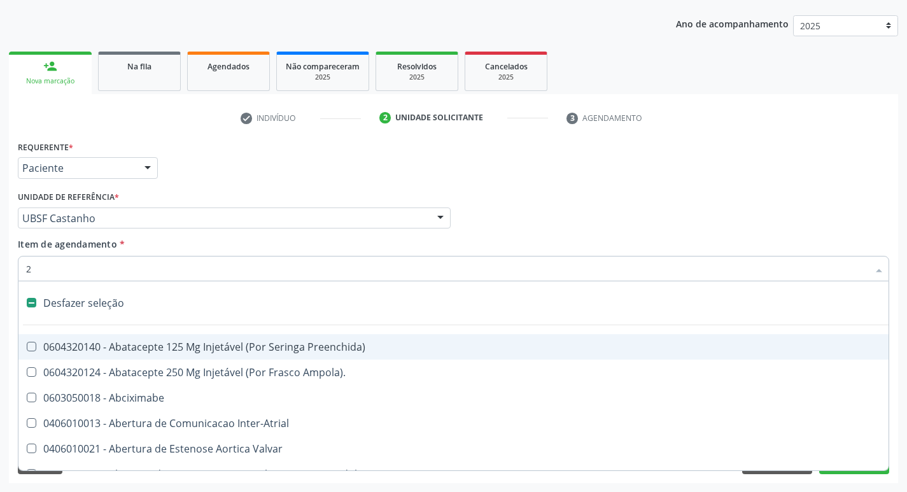
checkbox Inter-Ventricular "true"
checkbox Anos\) "true"
checkbox Congenita "true"
checkbox Adolescente\) "true"
checkbox Aorto-Cavitarias "true"
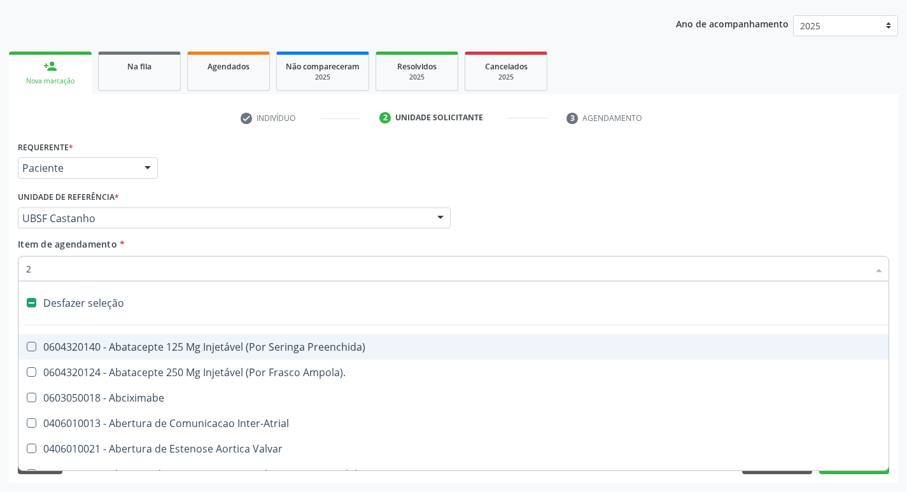
checkbox Congenita "true"
checkbox Adolescente\) "true"
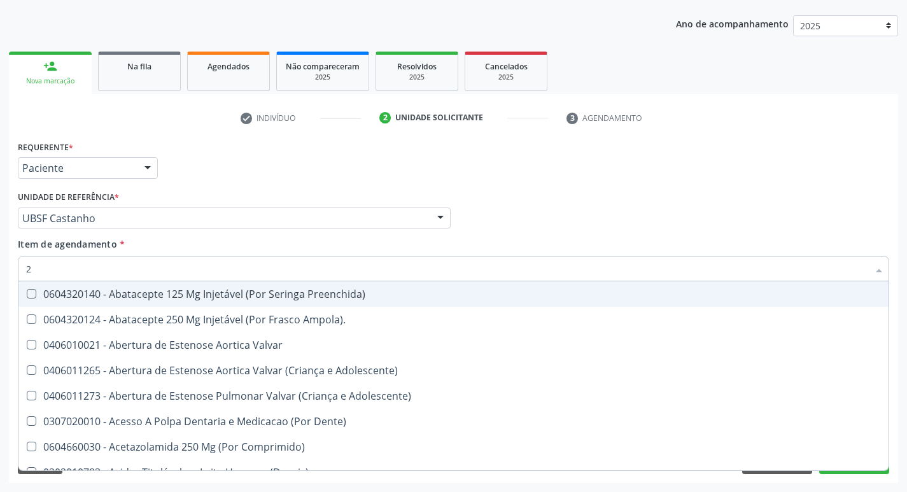
type input "20205001"
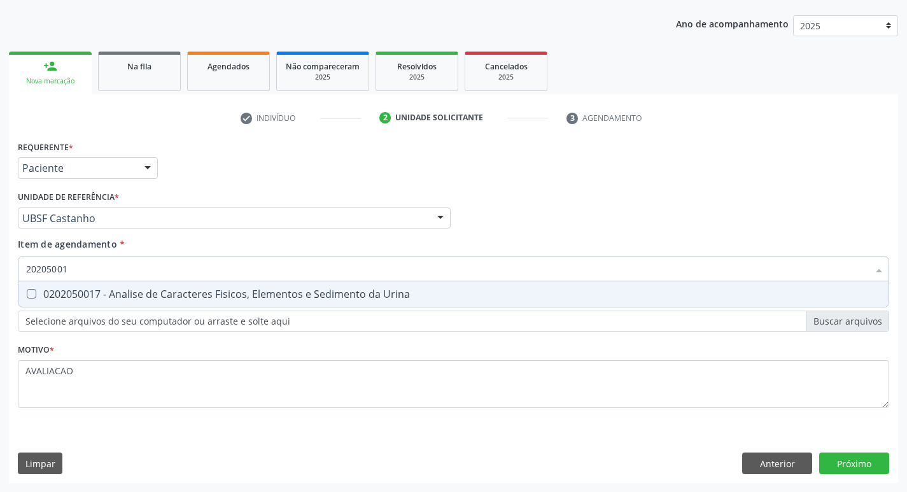
click at [163, 291] on div "0202050017 - Analise de Caracteres Fisicos, Elementos e Sedimento da Urina" at bounding box center [453, 294] width 855 height 10
checkbox Urina "true"
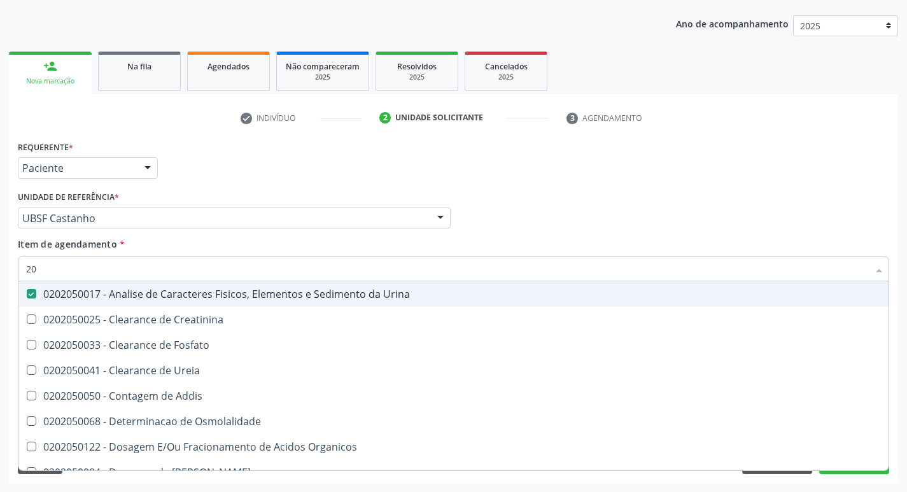
type input "2"
checkbox Urina "false"
checkbox Ureia "false"
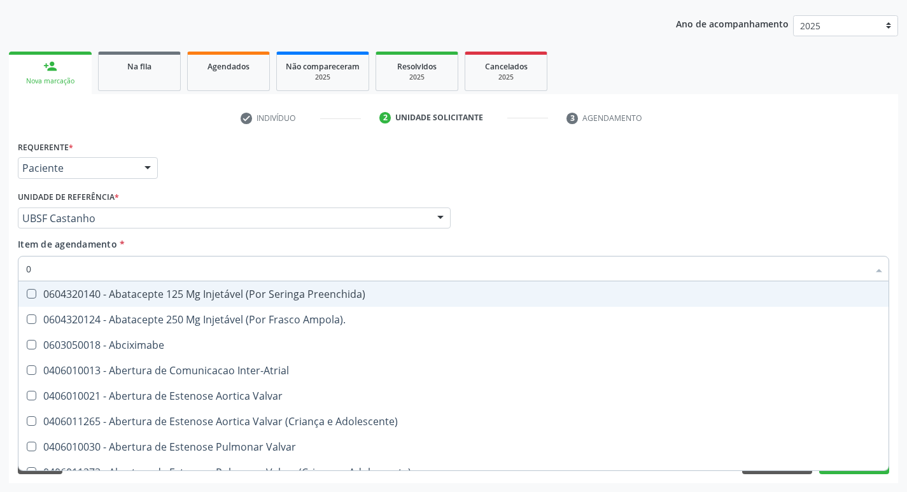
type input "02"
checkbox Psicossocial "true"
checkbox Urina "false"
checkbox \(Frasco\) "true"
checkbox Gastro-Esofagico "true"
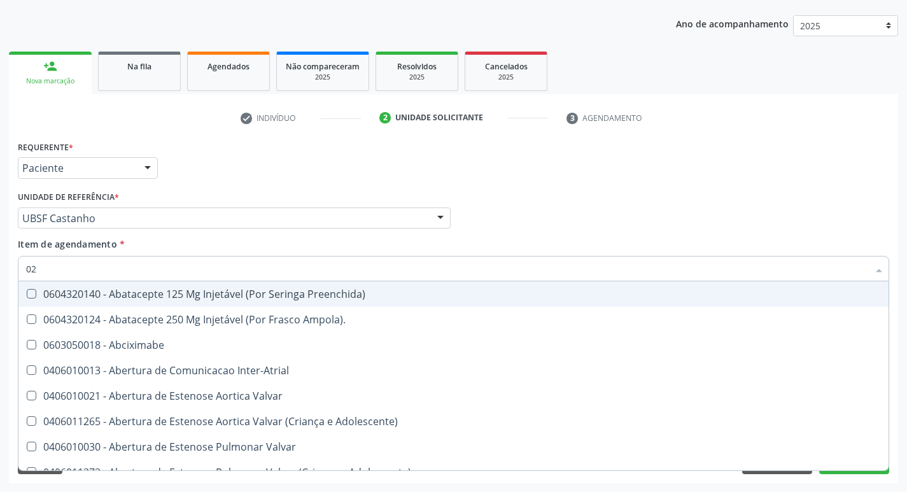
checkbox Pancreas "true"
checkbox Paratireoides "true"
checkbox 67 "true"
checkbox Comprimido\) "true"
checkbox Ml\) "true"
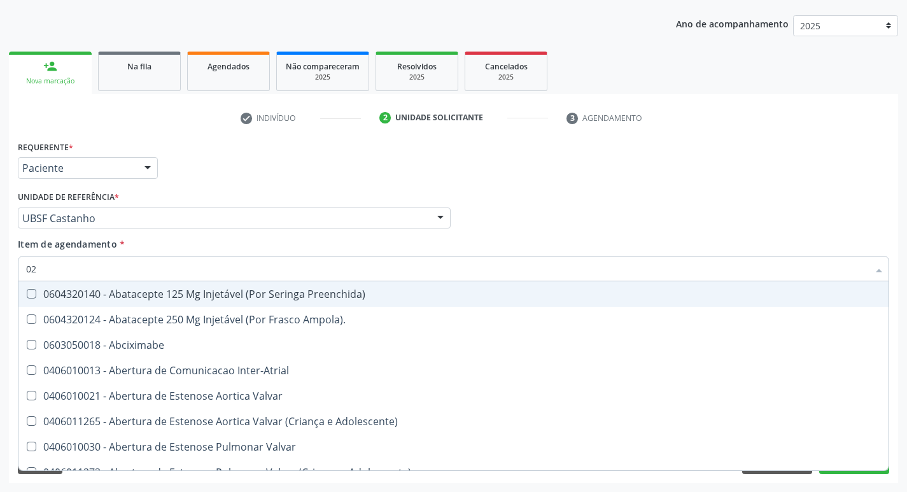
checkbox Per-Operatoria "true"
checkbox Redome\) "true"
checkbox Biliar "true"
checkbox Posterior "true"
checkbox Colo "true"
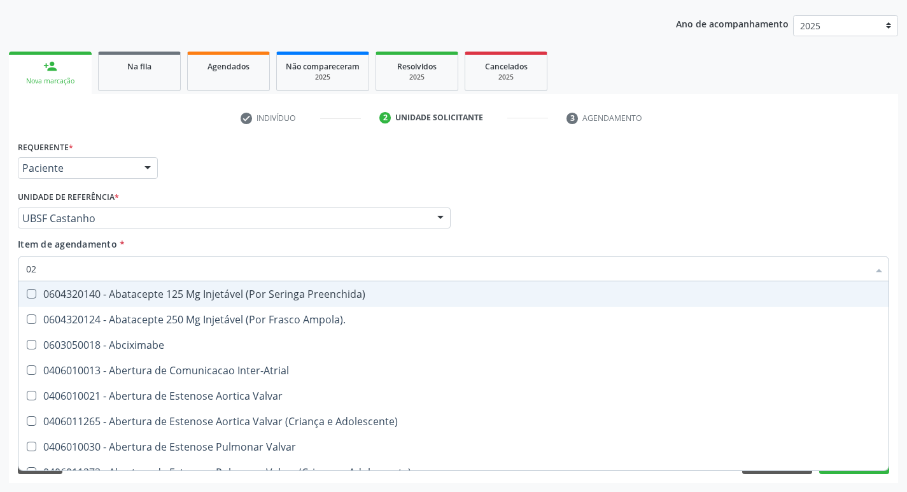
checkbox Posterior "true"
checkbox Anterior "true"
checkbox Revisao "true"
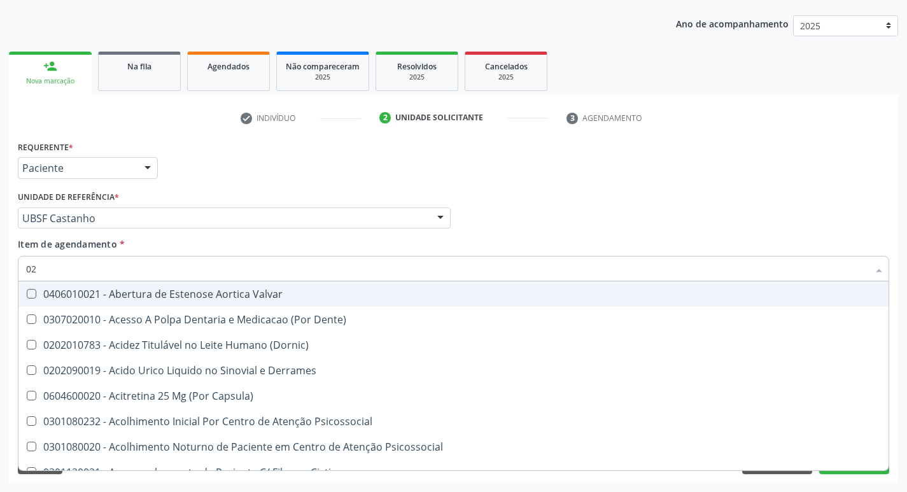
type input "020"
checkbox Frasco-Ampola\) "true"
checkbox Urina "false"
checkbox Cerebral "true"
checkbox Direito "true"
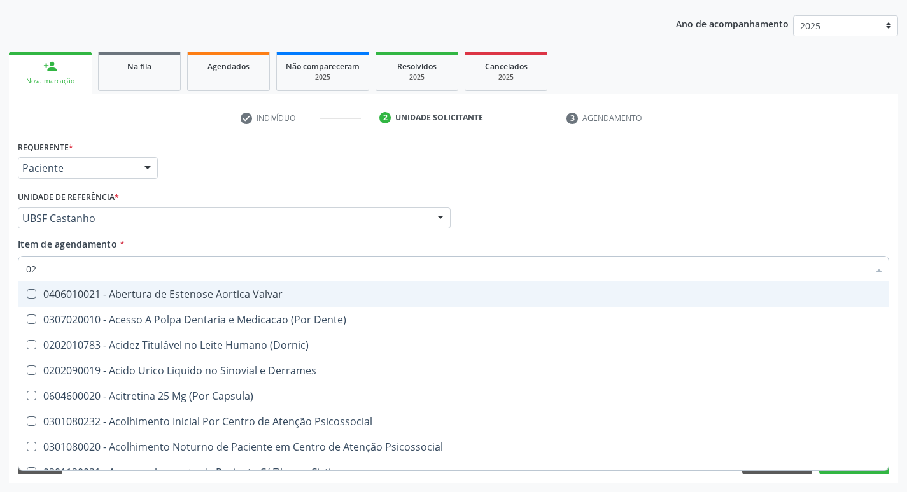
checkbox \(Pos-Pasteurização\) "true"
checkbox Debridamento "true"
checkbox Dacriocistografia "true"
checkbox Osmolaridade "true"
checkbox Ivy "true"
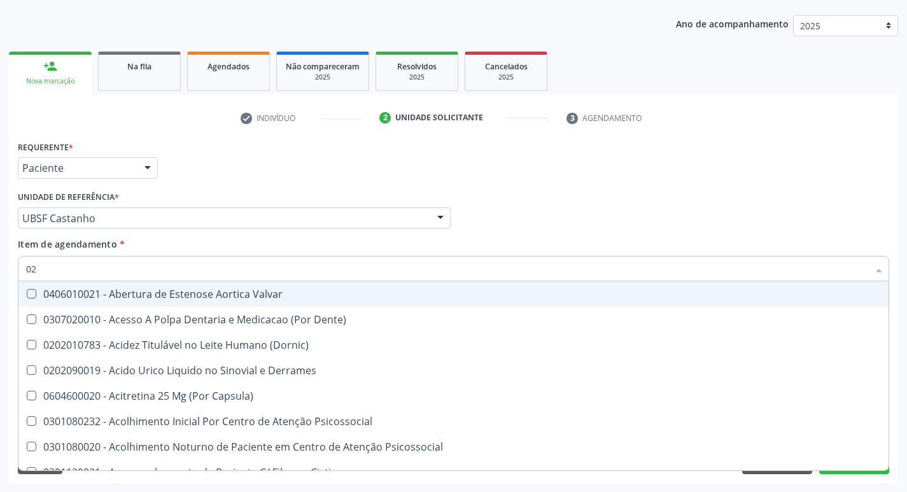
checkbox \(Vhs\) "true"
checkbox Bloqueio "true"
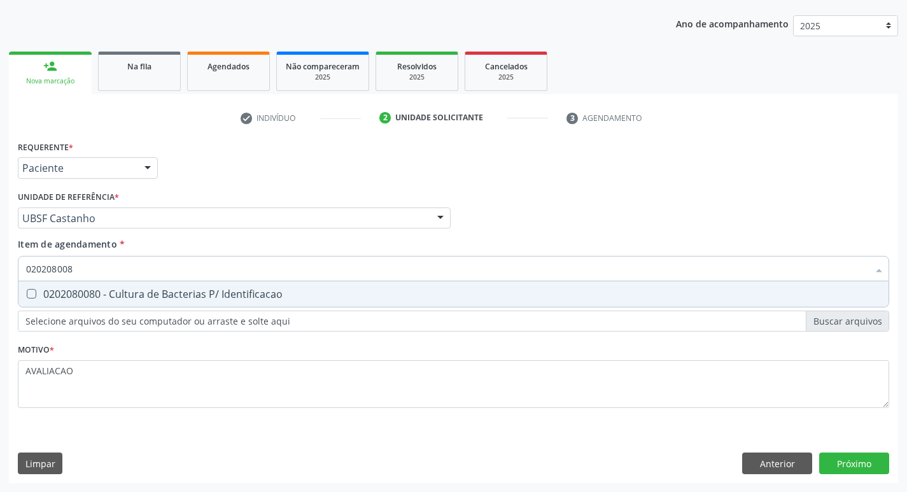
click at [195, 299] on div "0202080080 - Cultura de Bacterias P/ Identificacao" at bounding box center [453, 294] width 855 height 10
click at [841, 472] on button "Próximo" at bounding box center [854, 463] width 70 height 22
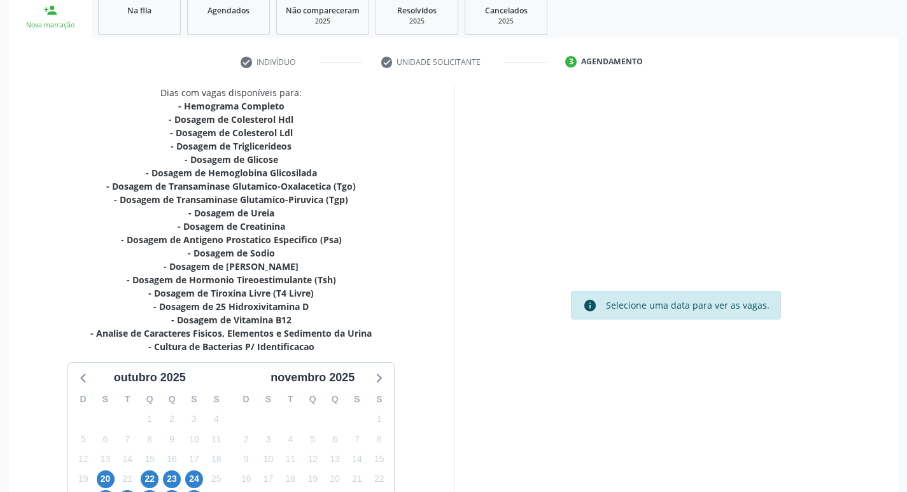
scroll to position [302, 0]
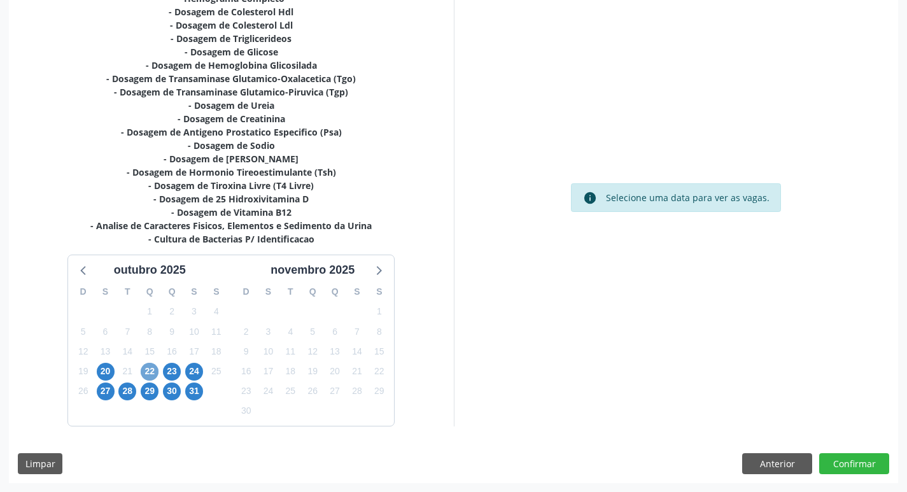
click at [153, 374] on span "22" at bounding box center [150, 372] width 18 height 18
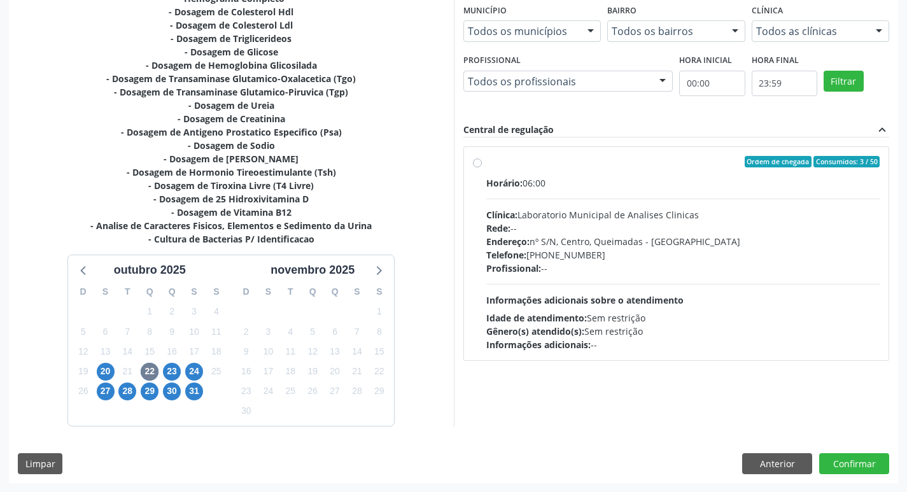
click at [684, 254] on div "Telefone: (83) 33921344" at bounding box center [683, 254] width 394 height 13
click at [482, 167] on input "Ordem de chegada Consumidos: 3 / 50 Horário: 06:00 Clínica: Laboratorio Municip…" at bounding box center [477, 161] width 9 height 11
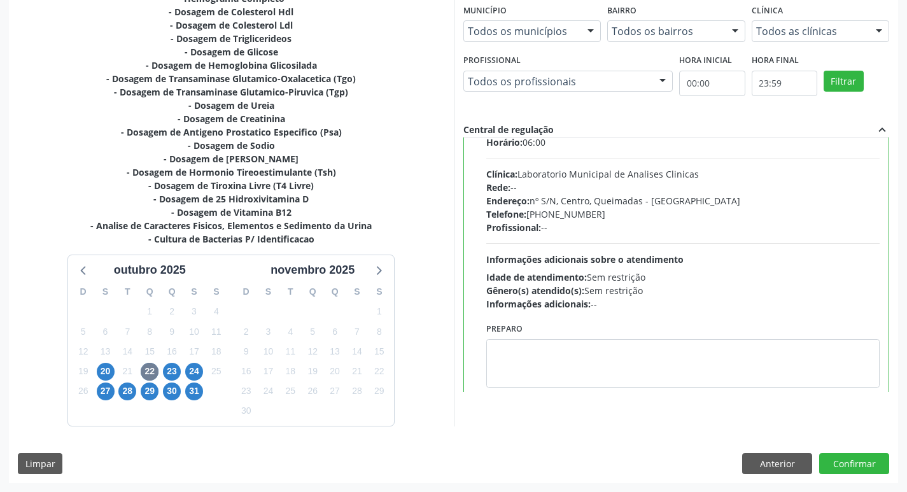
scroll to position [63, 0]
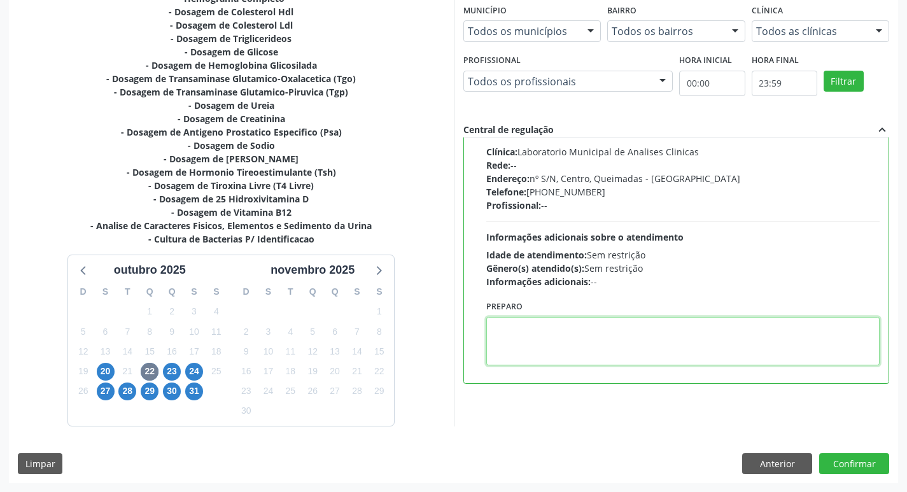
click at [547, 347] on textarea at bounding box center [683, 341] width 394 height 48
drag, startPoint x: 492, startPoint y: 328, endPoint x: 551, endPoint y: 321, distance: 59.7
click at [551, 321] on textarea "IR EM [GEOGRAPHIC_DATA]" at bounding box center [683, 341] width 394 height 48
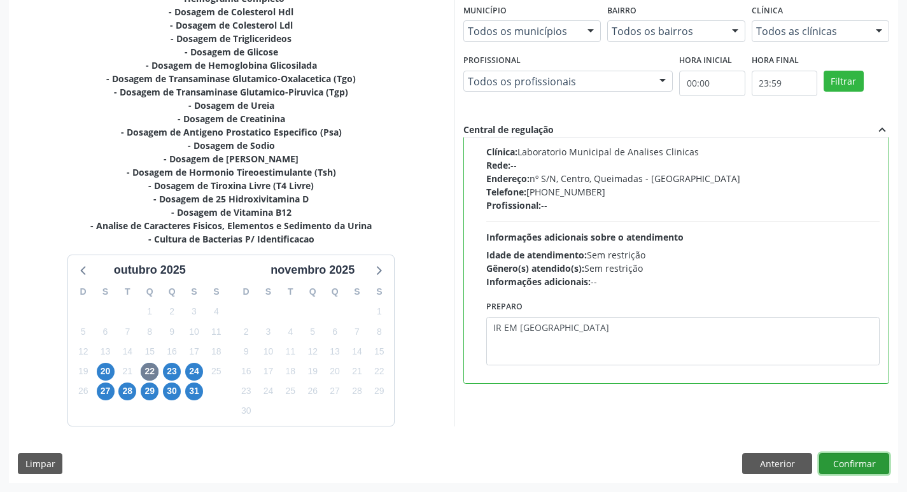
click at [854, 460] on button "Confirmar" at bounding box center [854, 464] width 70 height 22
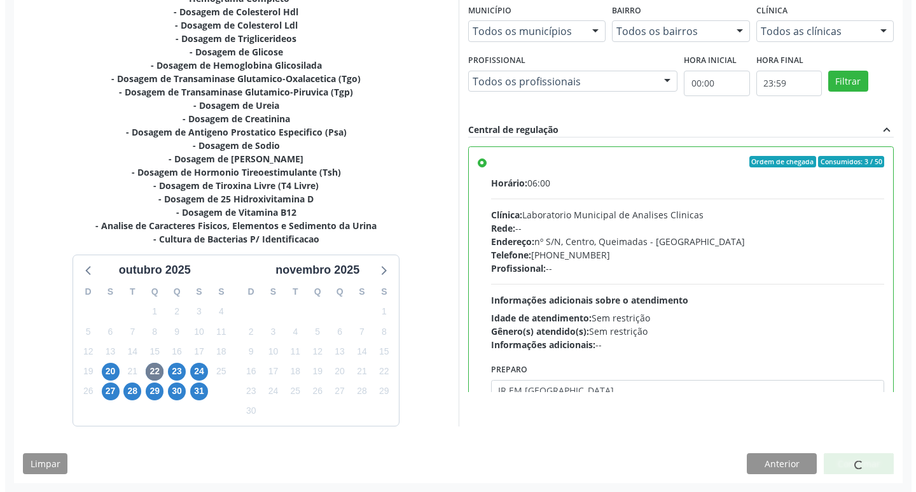
scroll to position [0, 0]
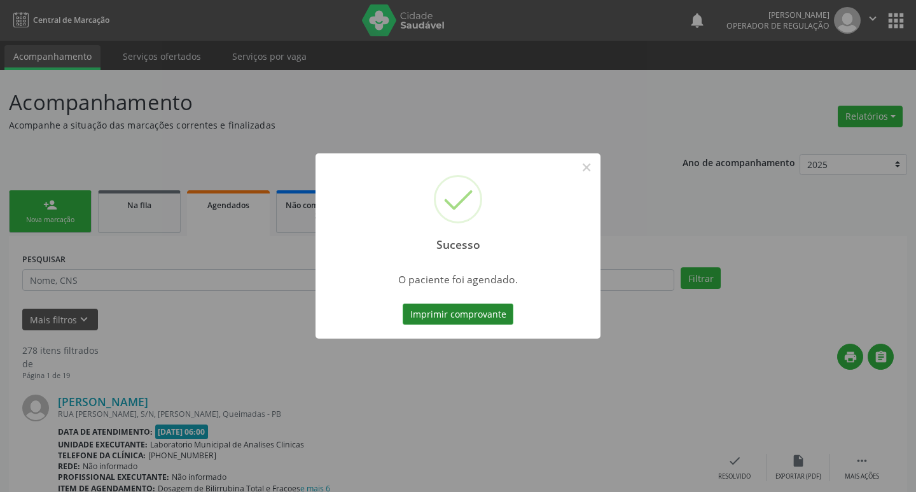
click at [473, 313] on button "Imprimir comprovante" at bounding box center [458, 315] width 111 height 22
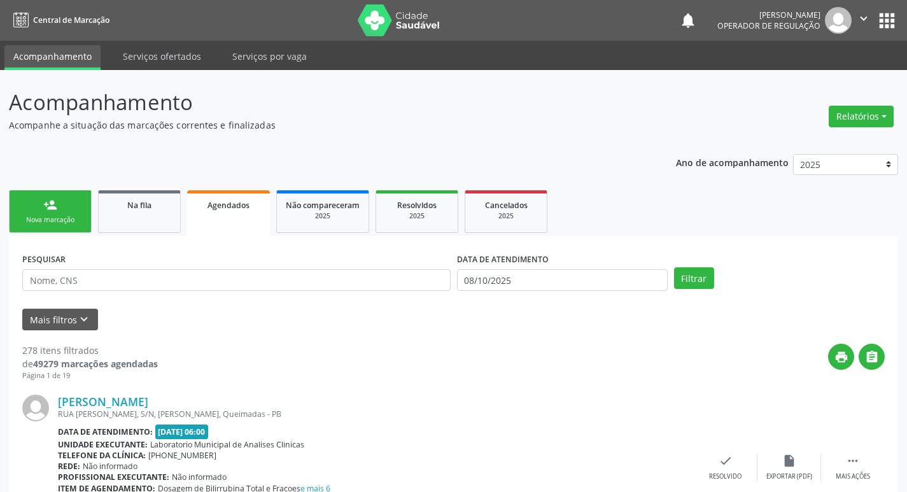
click at [82, 207] on link "person_add Nova marcação" at bounding box center [50, 211] width 83 height 43
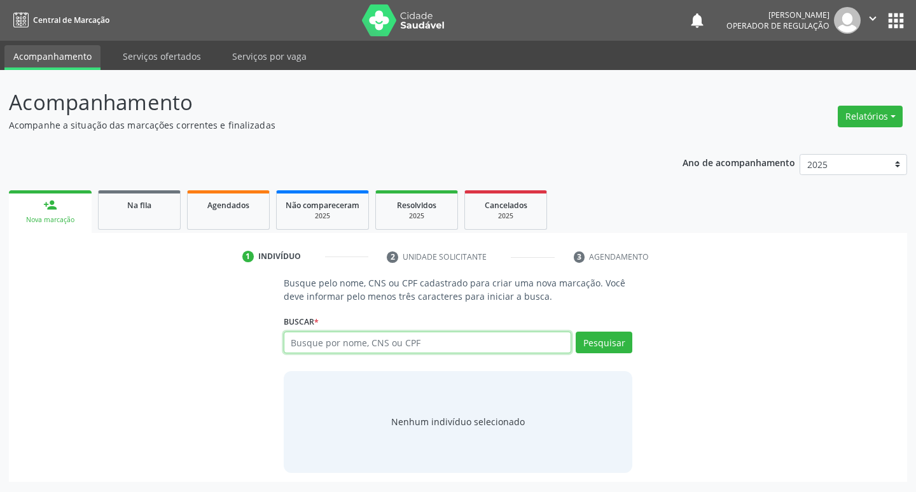
click at [342, 347] on input "text" at bounding box center [428, 343] width 288 height 22
type input "701401674502434"
click at [624, 340] on button "Pesquisar" at bounding box center [604, 343] width 57 height 22
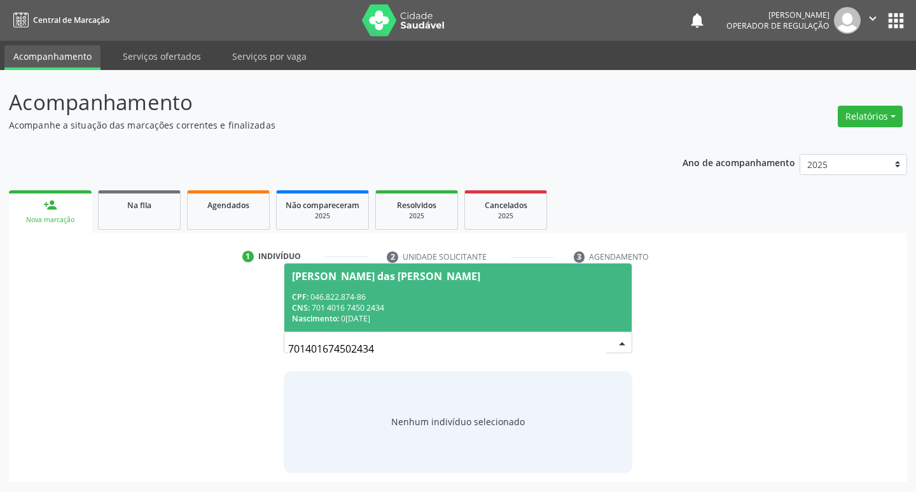
click at [329, 305] on div "CNS: 701 4016 7450 2434" at bounding box center [458, 307] width 333 height 11
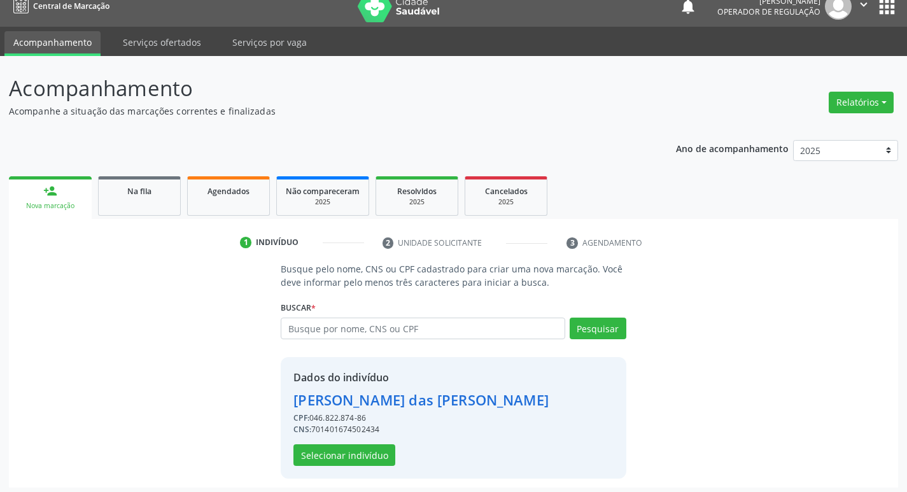
scroll to position [18, 0]
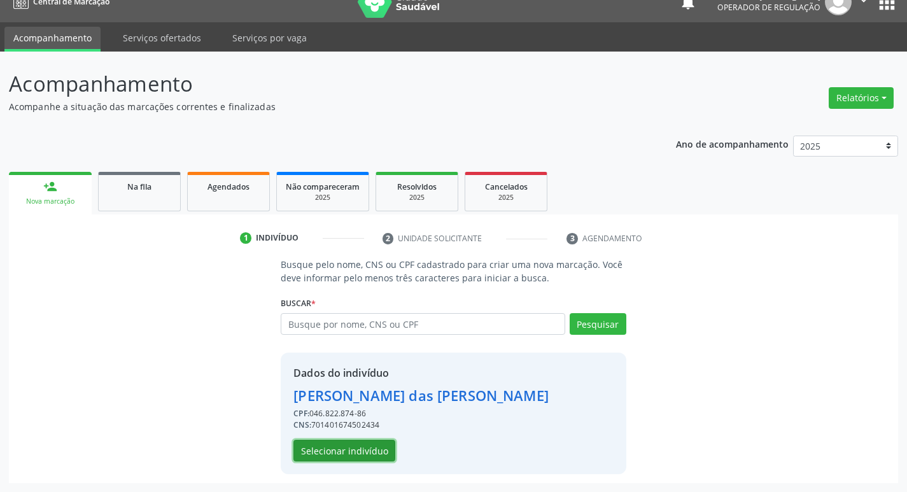
click at [342, 447] on button "Selecionar indivíduo" at bounding box center [344, 451] width 102 height 22
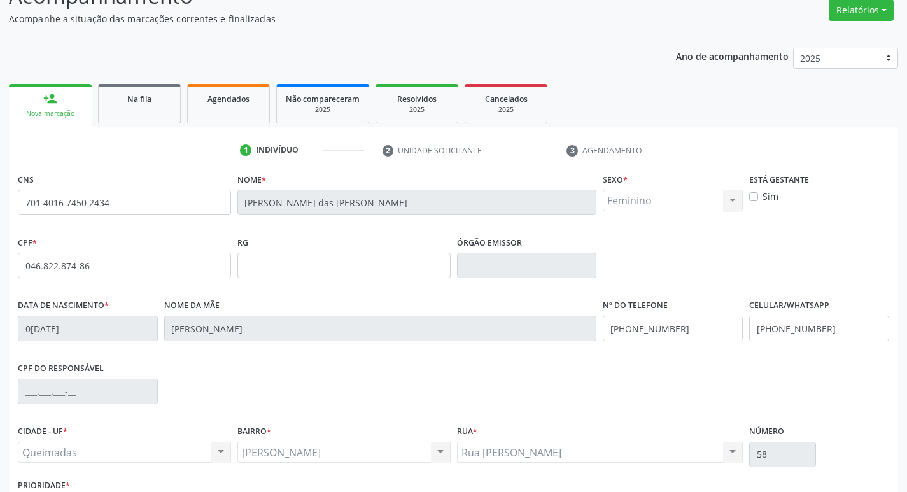
scroll to position [198, 0]
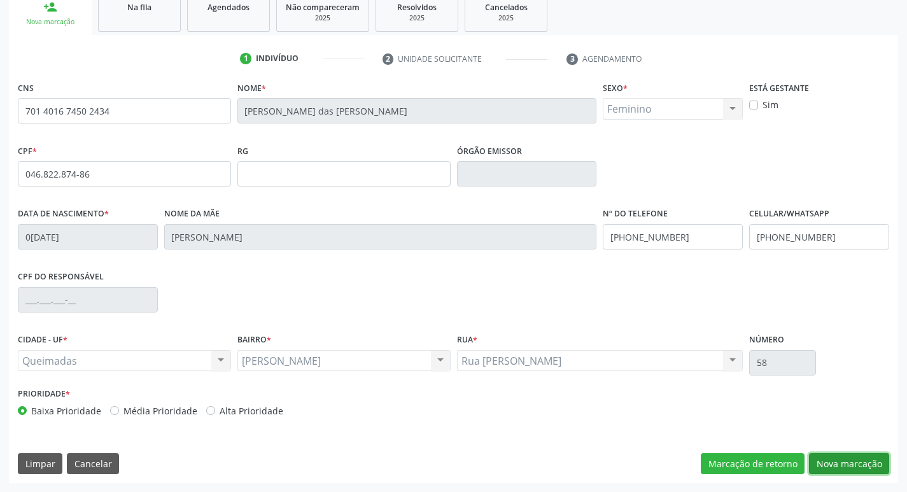
click at [841, 460] on button "Nova marcação" at bounding box center [849, 464] width 80 height 22
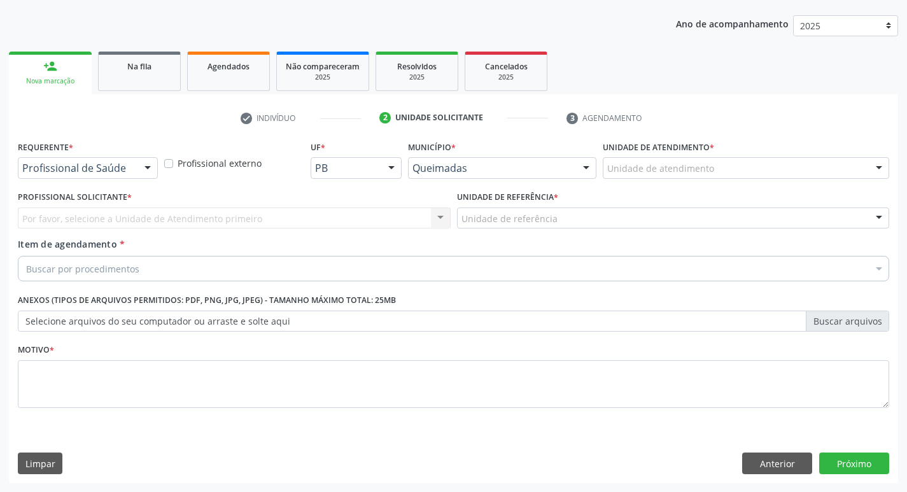
scroll to position [139, 0]
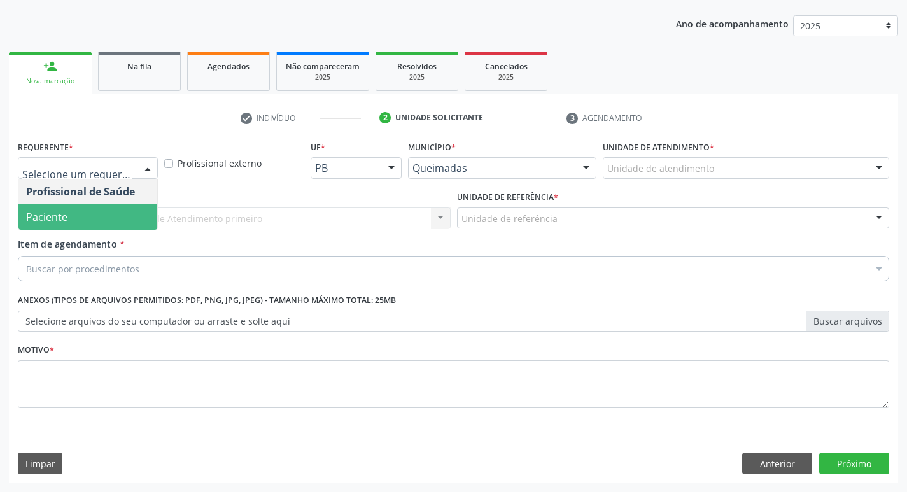
click at [101, 213] on span "Paciente" at bounding box center [87, 216] width 139 height 25
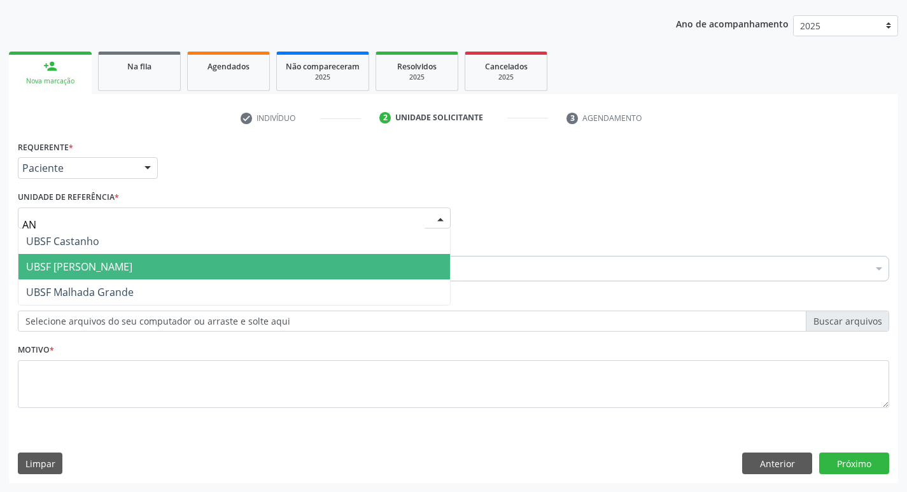
type input "ANI"
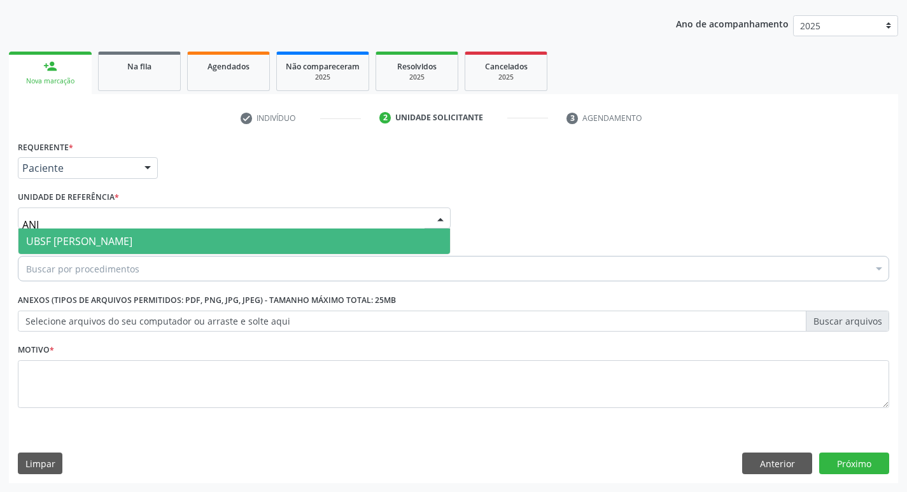
click at [111, 253] on span "UBSF [PERSON_NAME]" at bounding box center [233, 240] width 431 height 25
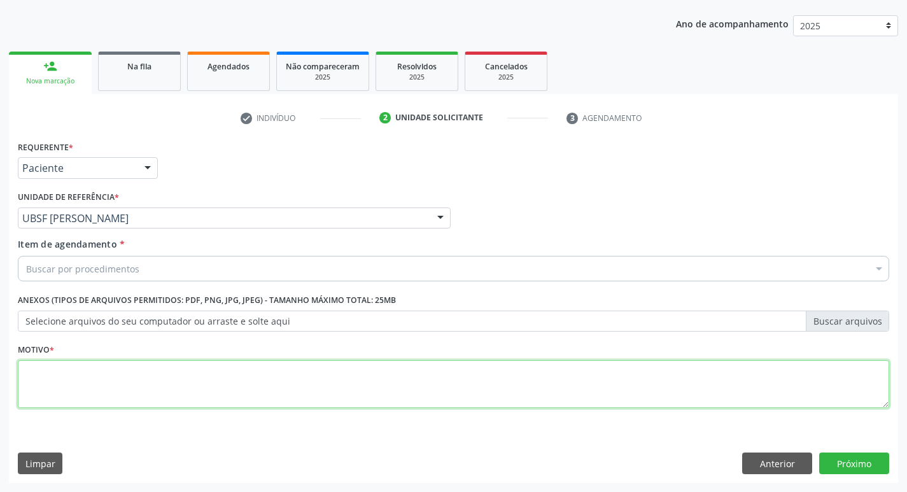
click at [80, 384] on textarea at bounding box center [453, 384] width 871 height 48
type textarea "AVALIACAO"
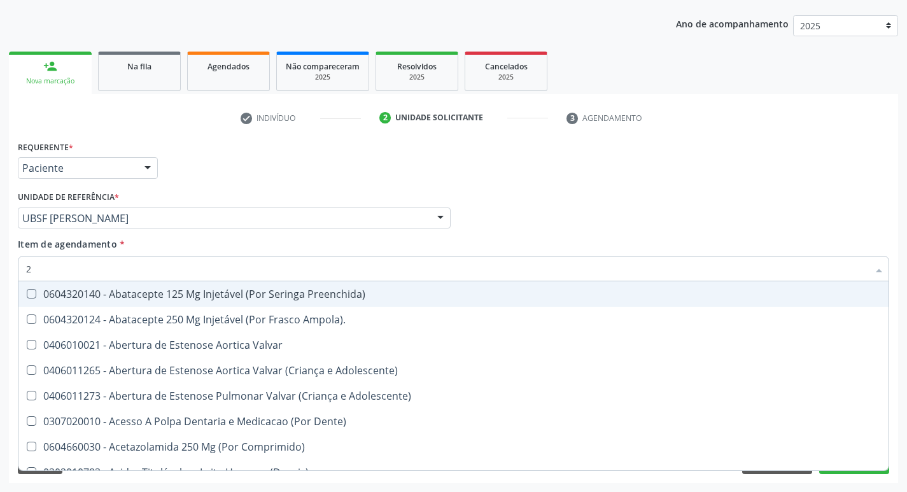
type input "20205001"
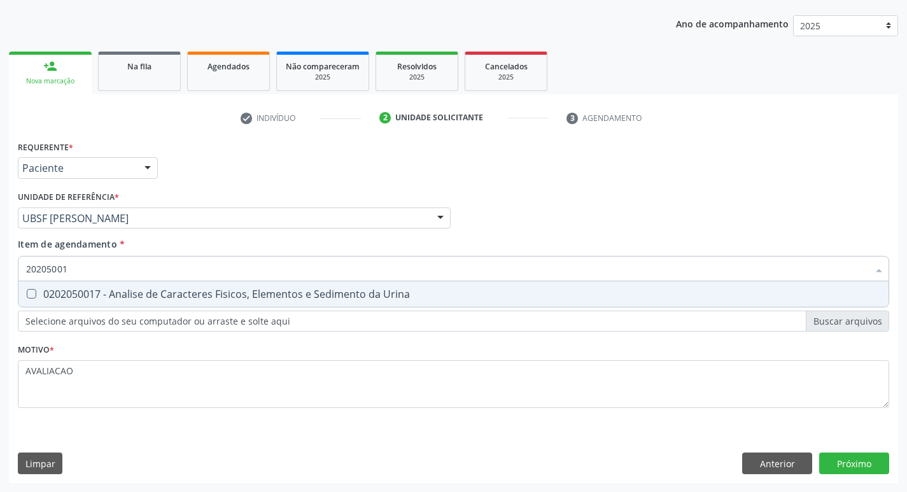
click at [181, 291] on div "0202050017 - Analise de Caracteres Fisicos, Elementos e Sedimento da Urina" at bounding box center [453, 294] width 855 height 10
checkbox Urina "true"
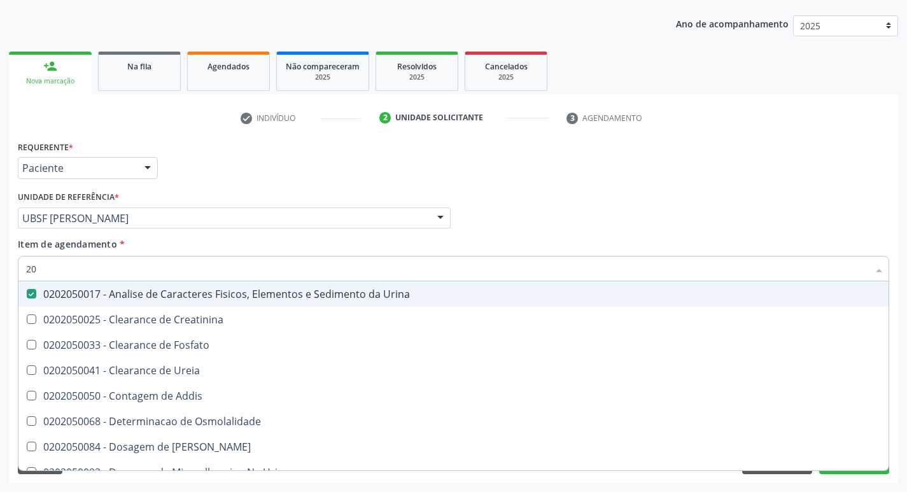
type input "2"
checkbox Urina "false"
checkbox Ureia "false"
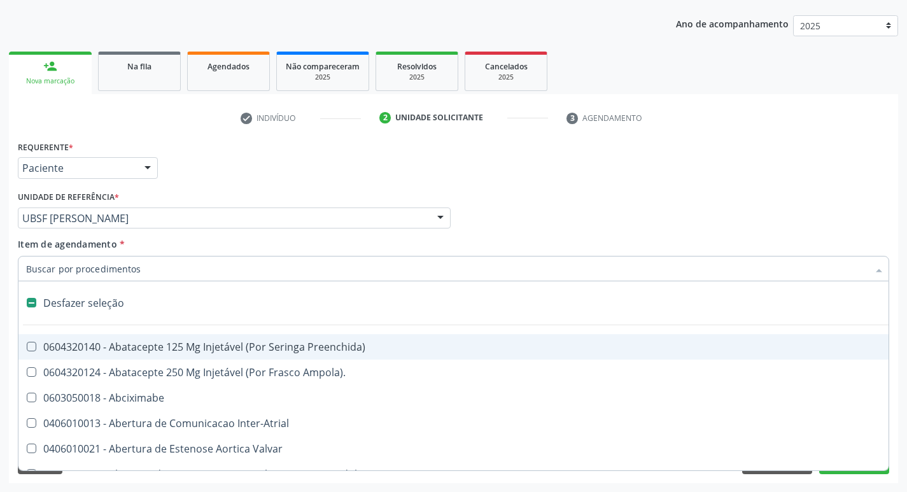
type input "H"
checkbox Urina "false"
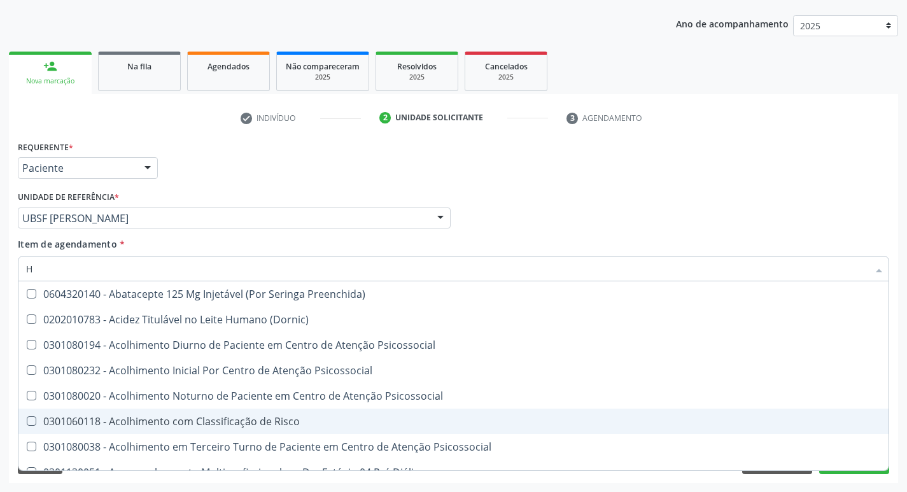
type input "HEMOGR"
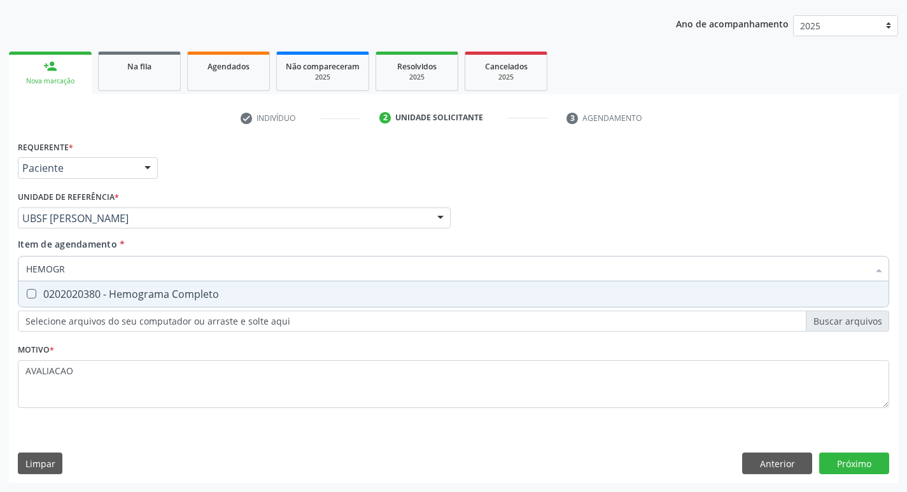
click at [141, 297] on div "0202020380 - Hemograma Completo" at bounding box center [453, 294] width 855 height 10
checkbox Completo "true"
type input "HEMOG"
checkbox Completo "false"
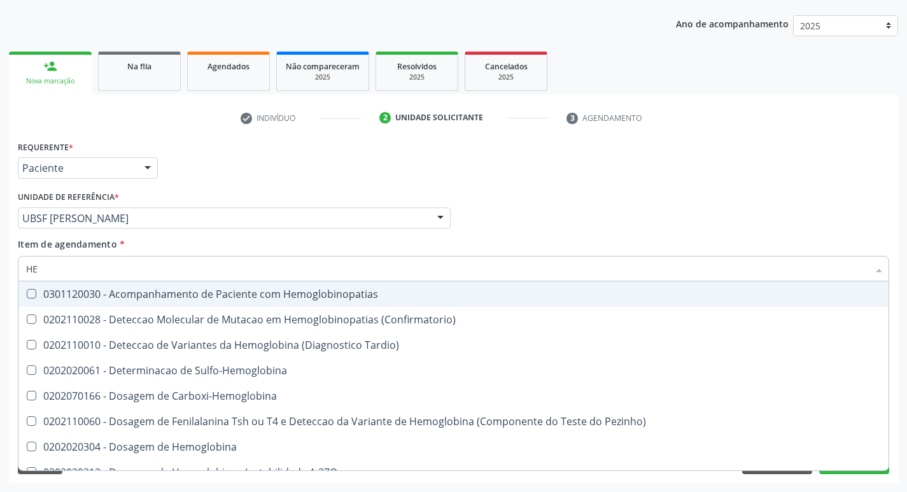
type input "H"
checkbox Completo "false"
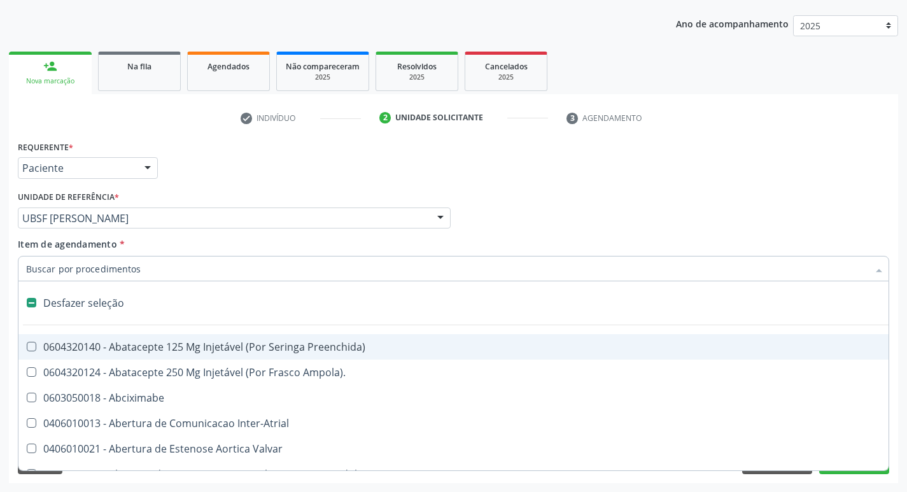
type input "G"
checkbox Urina "false"
checkbox Persistente "true"
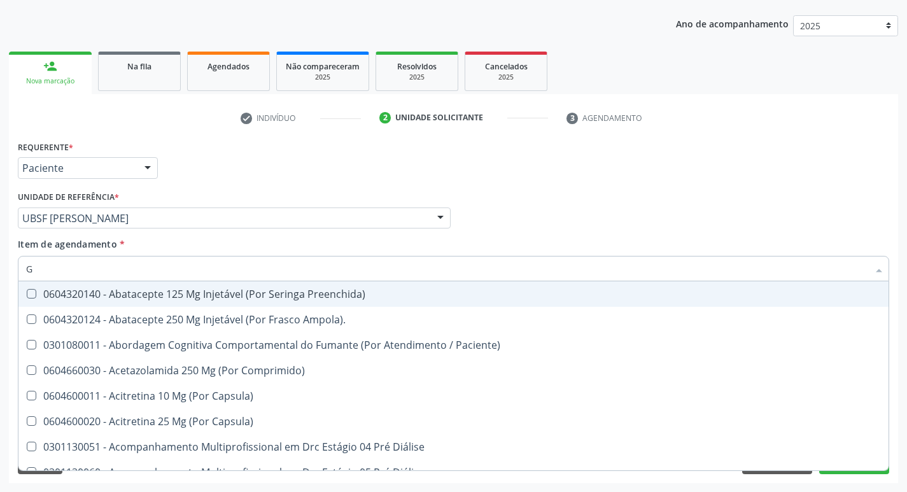
type input "GLICOSE"
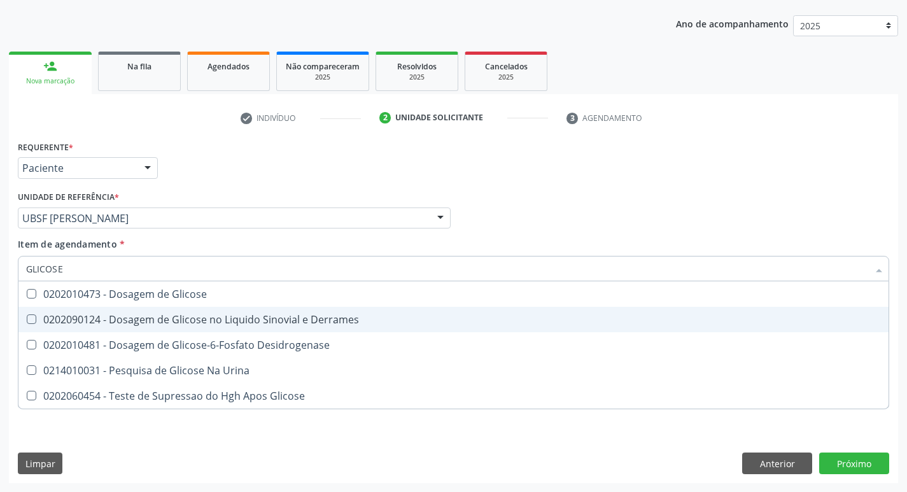
click at [164, 298] on div "0202010473 - Dosagem de Glicose" at bounding box center [453, 294] width 855 height 10
checkbox Glicose "true"
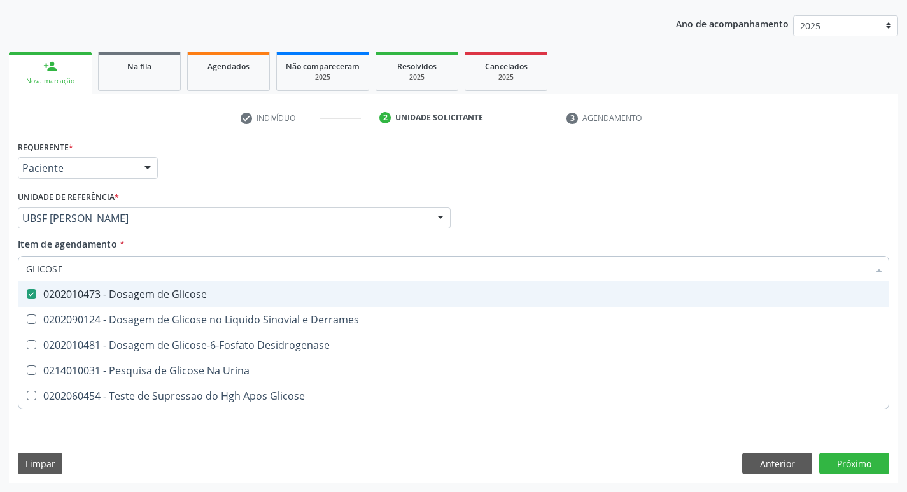
type input "GLICOS"
checkbox Glicose "false"
checkbox Derrames "true"
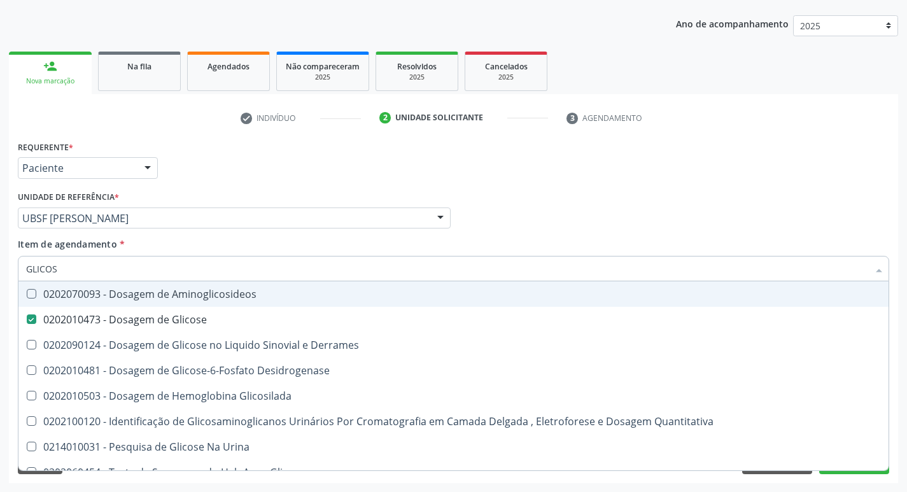
type input "GLICO"
checkbox Glicose "false"
checkbox Derrames "true"
type input "GLI"
checkbox Derrames "false"
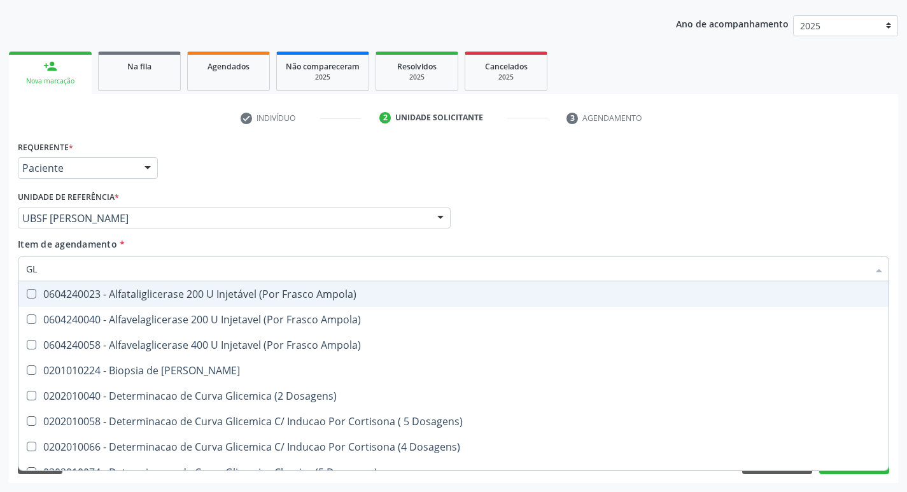
type input "G"
checkbox Glicose "false"
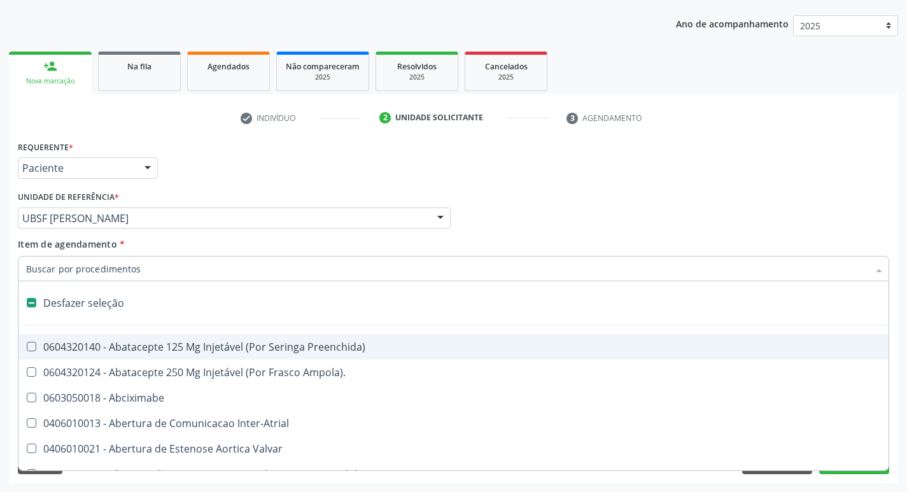
type input "U"
checkbox Frasco-Ampola\) "true"
checkbox Urina "false"
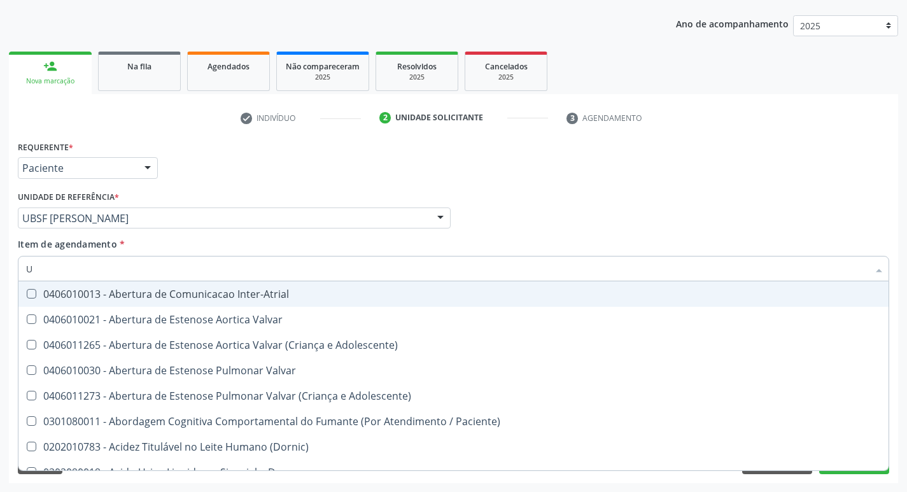
type input "UR"
checkbox Reabilitacao "true"
checkbox Urina "false"
type input "URE"
checkbox Urina "false"
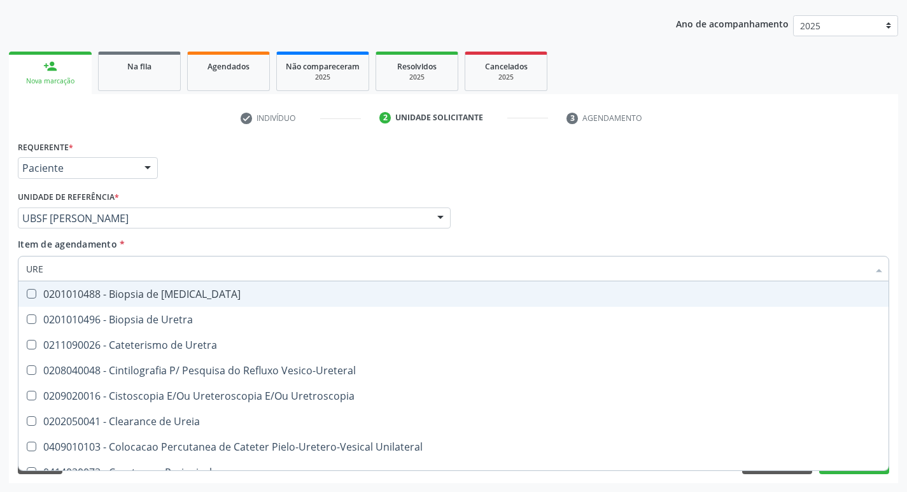
type input "UREI"
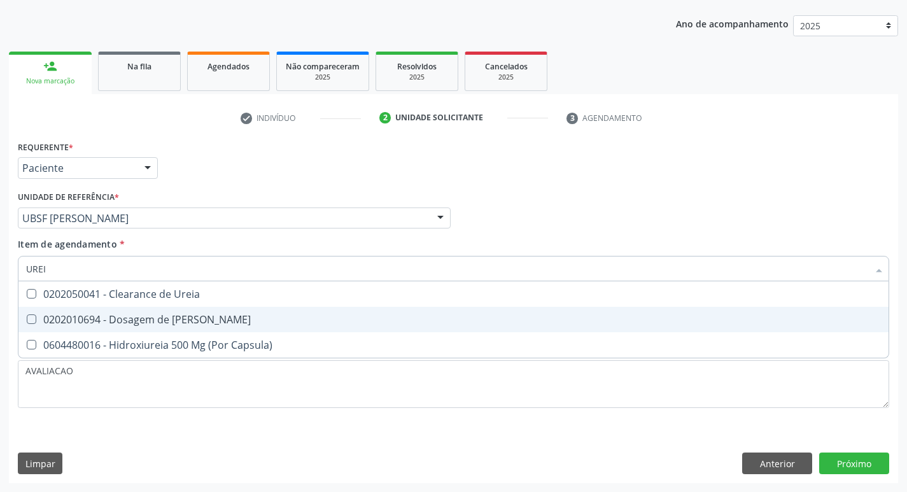
click at [186, 318] on div "0202010694 - Dosagem de [PERSON_NAME]" at bounding box center [453, 319] width 855 height 10
checkbox Ureia "true"
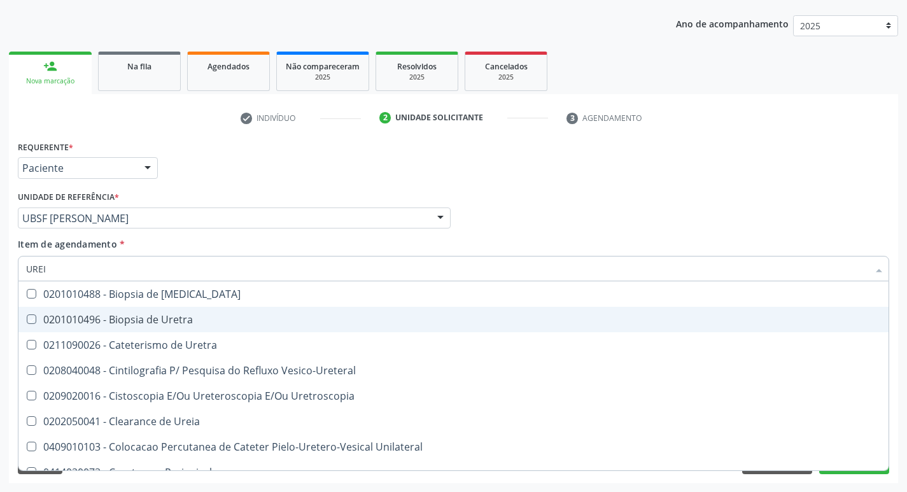
type input "URE"
checkbox Uretra "false"
type input "U"
checkbox Ureia "false"
checkbox Bubonica\) "false"
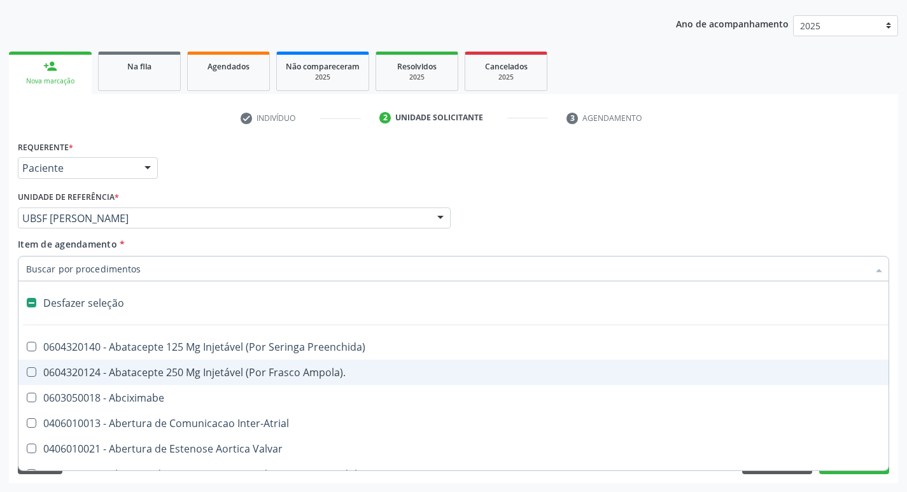
type input "C"
checkbox Dedo "true"
checkbox Urina "false"
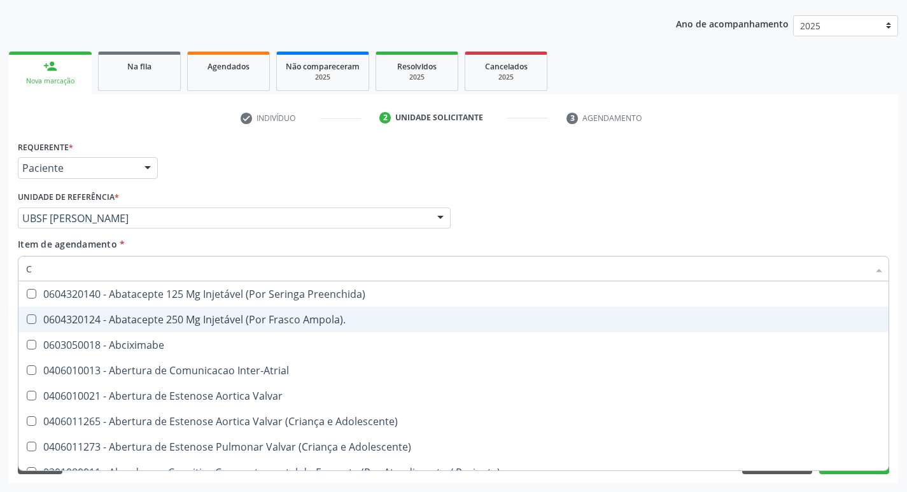
type input "CR"
checkbox Urina "false"
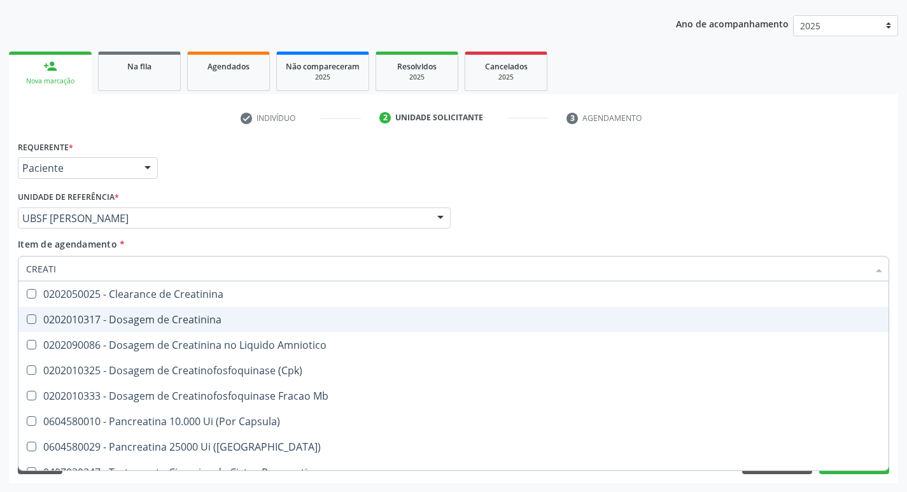
type input "CREATIN"
click at [186, 318] on div "0202010317 - Dosagem de Creatinina" at bounding box center [453, 319] width 855 height 10
checkbox Creatinina "true"
type input "CREAT"
checkbox Creatinina "false"
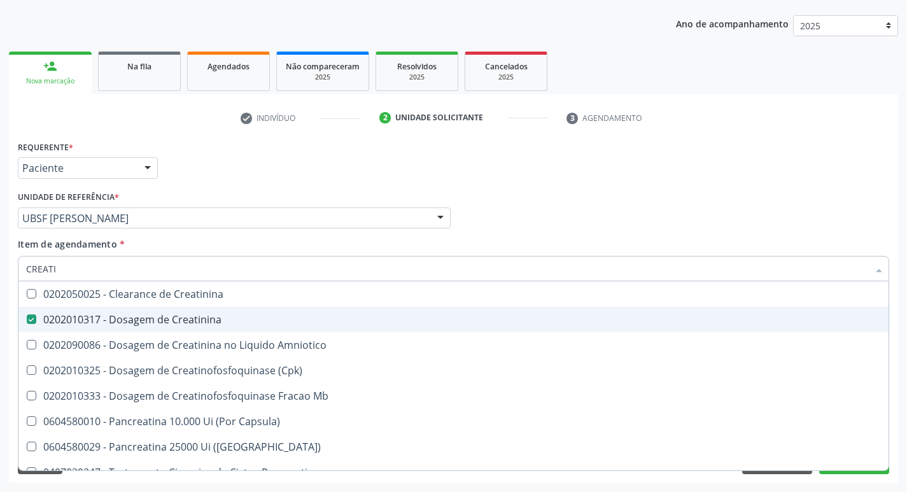
checkbox Amniotico "true"
type input "CRE"
checkbox Amniotico "false"
checkbox Mb "false"
type input "C"
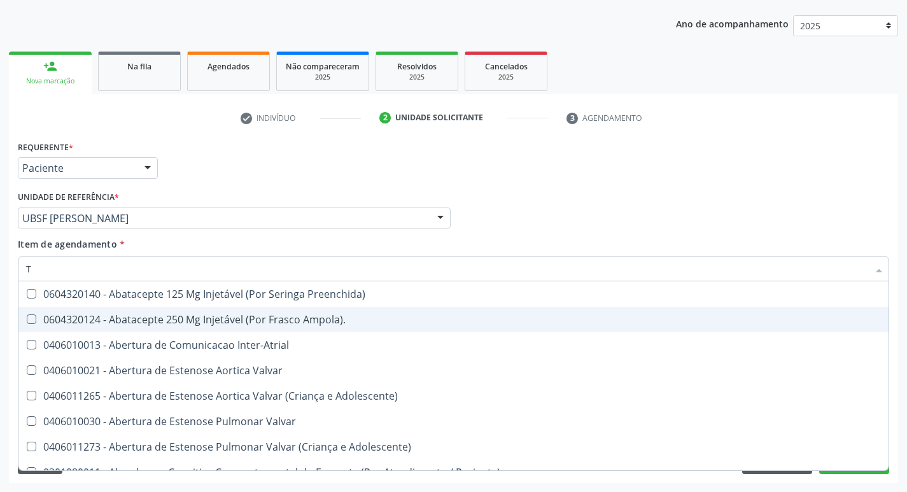
type input "TG"
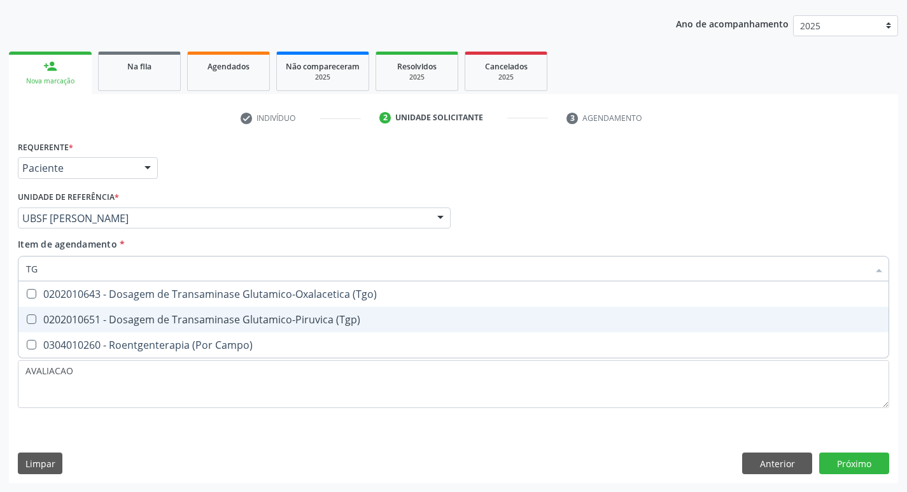
drag, startPoint x: 237, startPoint y: 323, endPoint x: 214, endPoint y: 305, distance: 28.9
click at [235, 323] on div "0202010651 - Dosagem de Transaminase Glutamico-Piruvica (Tgp)" at bounding box center [453, 319] width 855 height 10
checkbox \(Tgp\) "true"
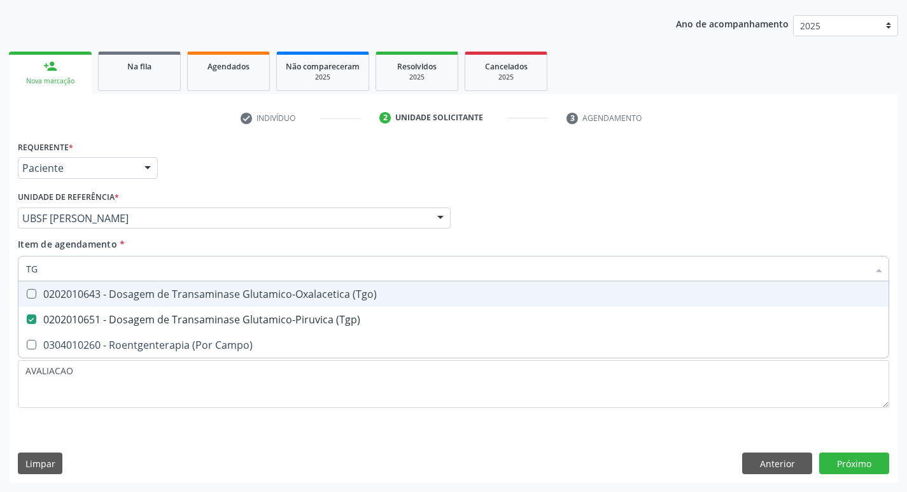
click at [214, 303] on span "0202010643 - Dosagem de Transaminase Glutamico-Oxalacetica (Tgo)" at bounding box center [453, 293] width 870 height 25
checkbox \(Tgo\) "true"
type input "T"
checkbox \(Tgo\) "false"
checkbox \(Tgp\) "false"
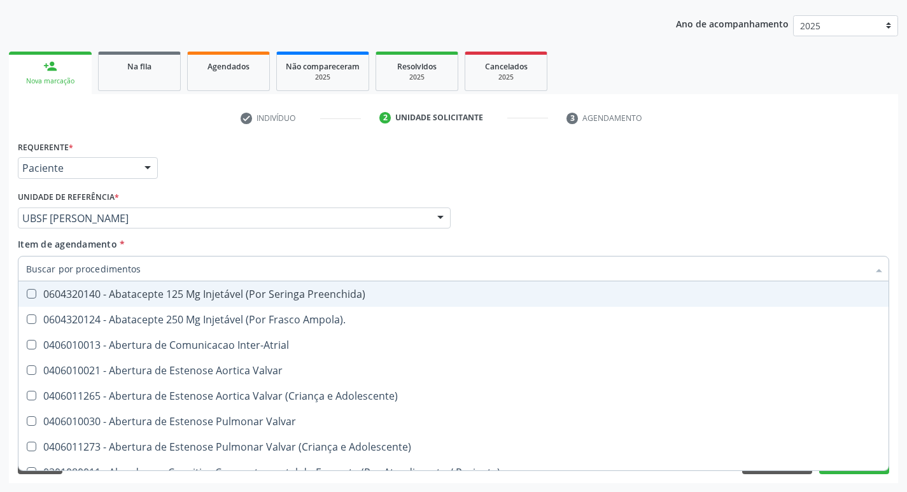
checkbox Urina "false"
checkbox Central "true"
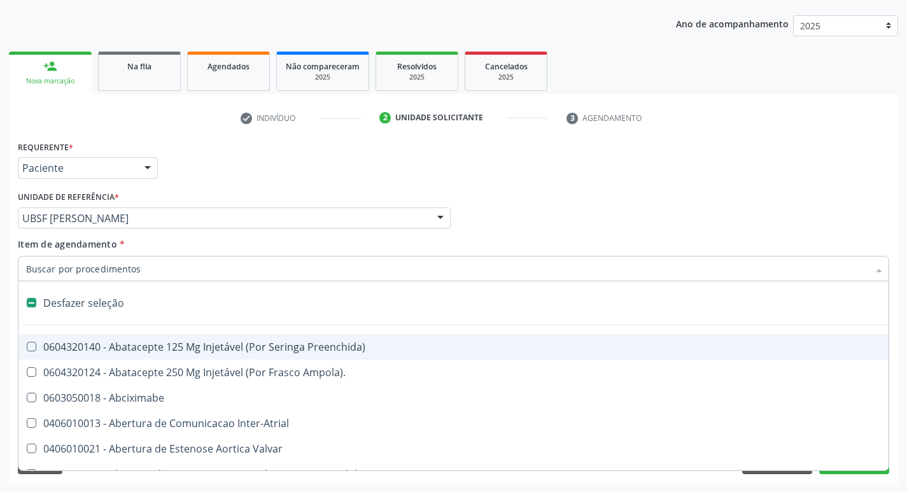
type input "S"
checkbox Revestido\) "true"
checkbox Urina "false"
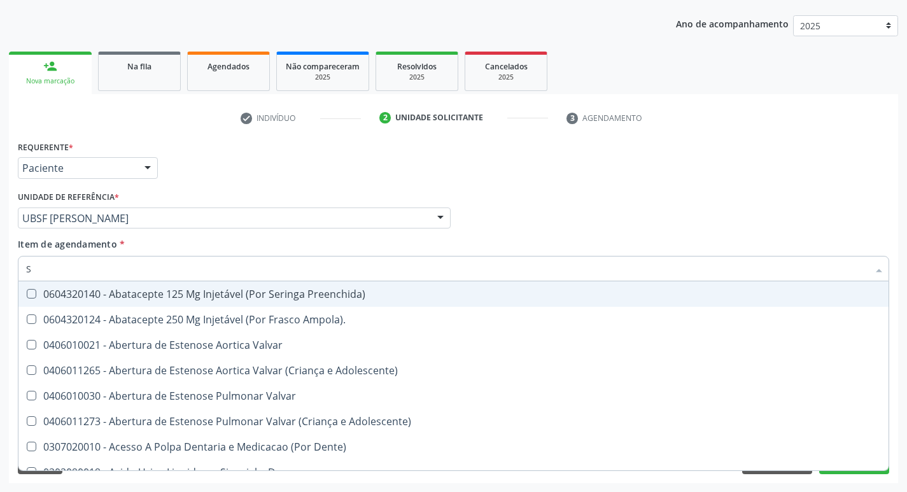
type input "SO"
checkbox Urina "false"
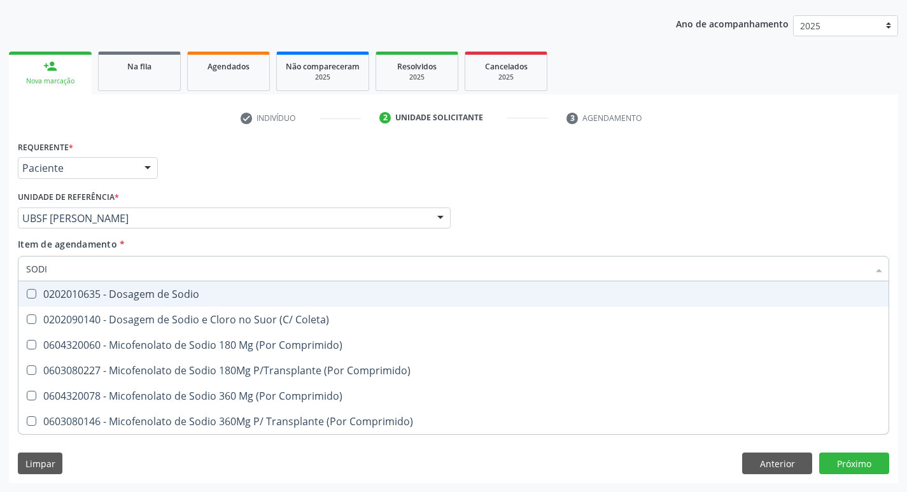
type input "SODIO"
click at [214, 303] on span "0202010635 - Dosagem de Sodio" at bounding box center [453, 293] width 870 height 25
checkbox Sodio "true"
type input "S"
checkbox Sodio "false"
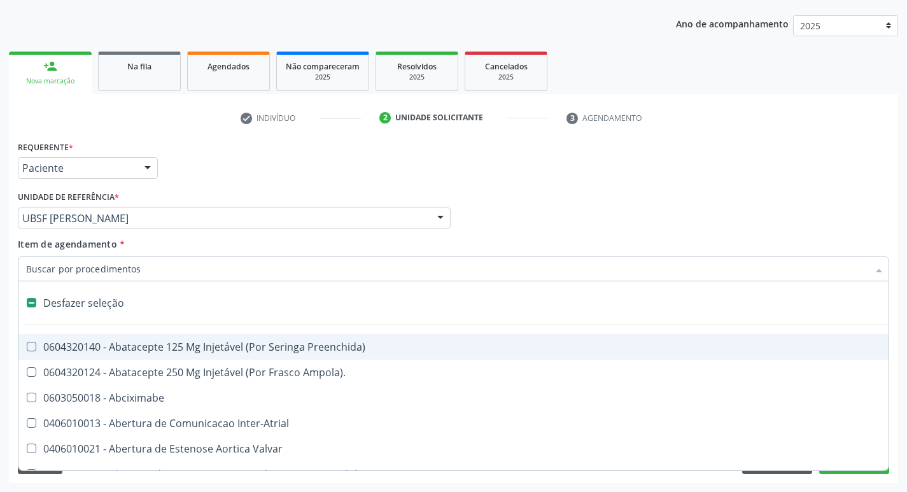
type input "P"
checkbox Urina "false"
checkbox Aortico "true"
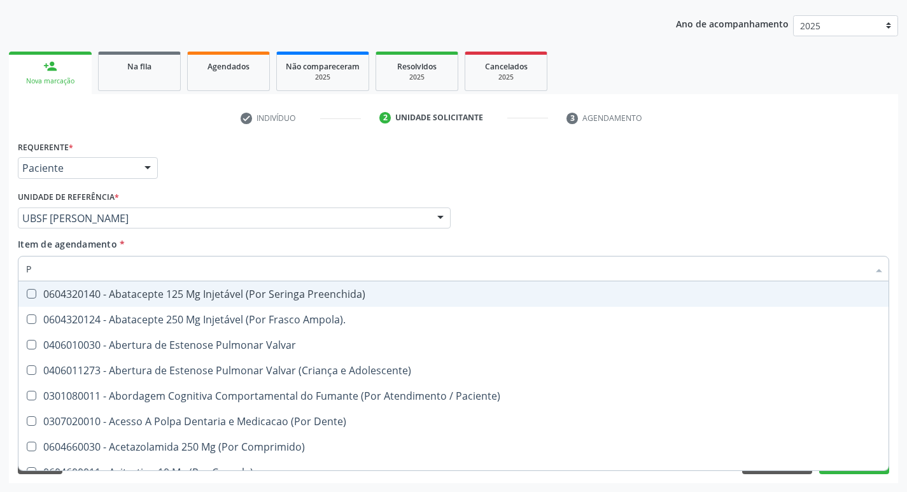
type input "PO"
checkbox \(Tgp\) "false"
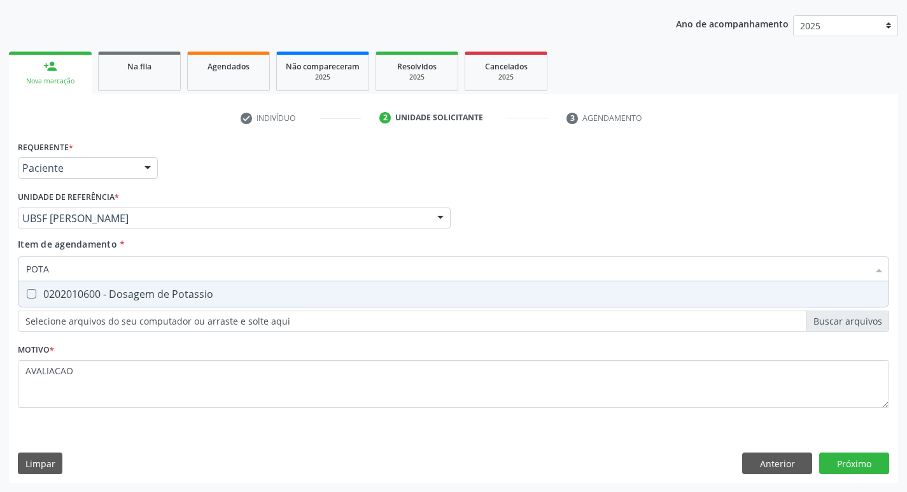
type input "POTAS"
click at [214, 303] on span "0202010600 - Dosagem de Potassio" at bounding box center [453, 293] width 870 height 25
checkbox Potassio "true"
type input "P"
checkbox Potassio "false"
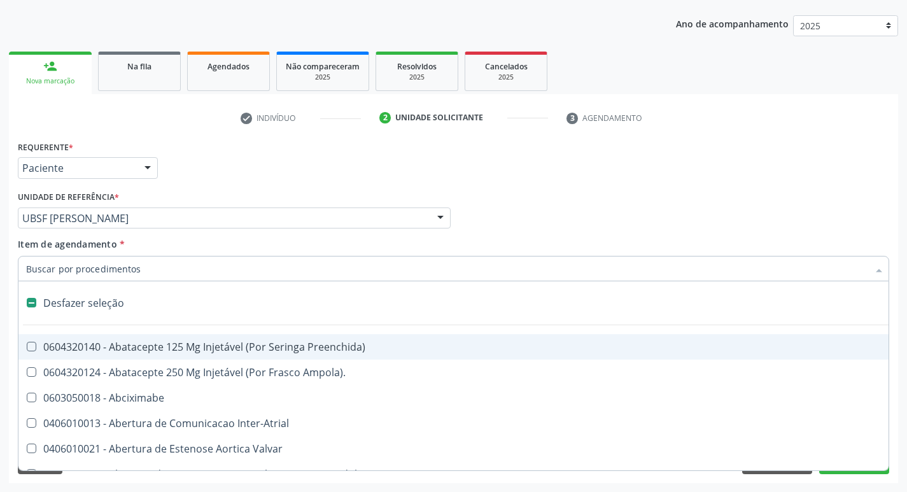
type input "C"
checkbox Dedo "true"
checkbox Urina "false"
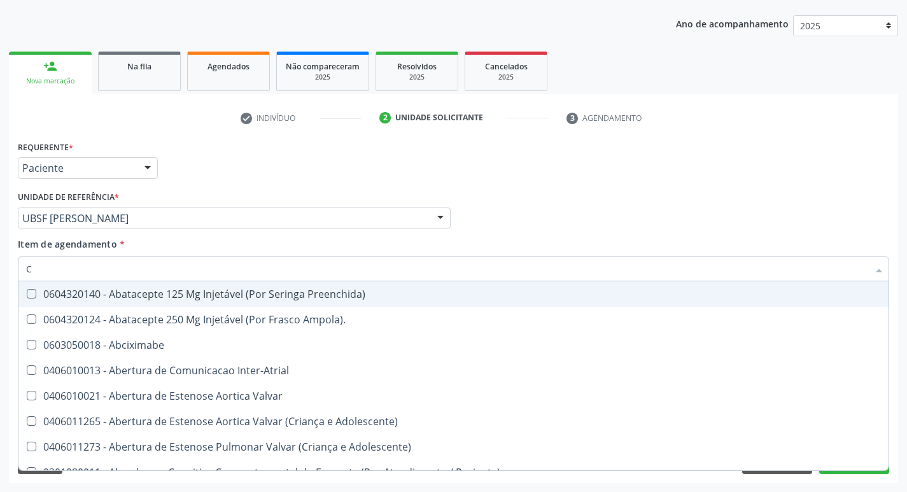
type input "CO"
checkbox Frasco-Ampola\) "true"
checkbox Urina "false"
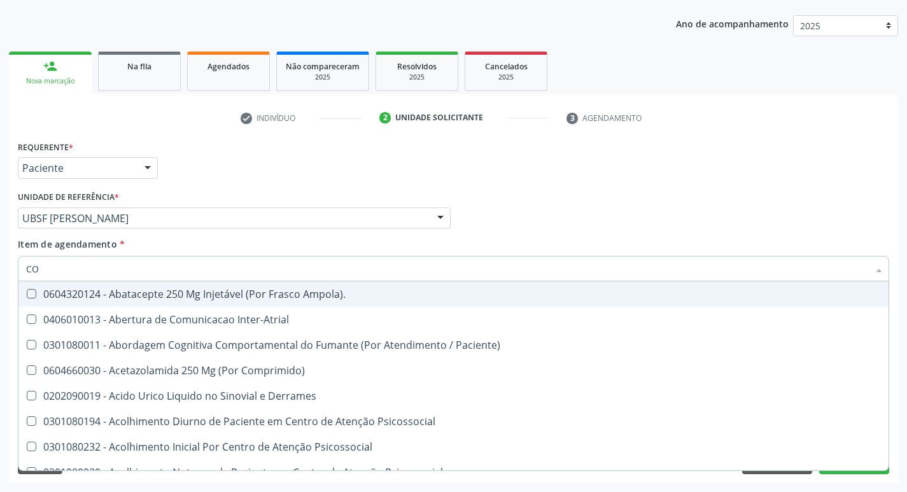
type input "COL"
checkbox Urina "false"
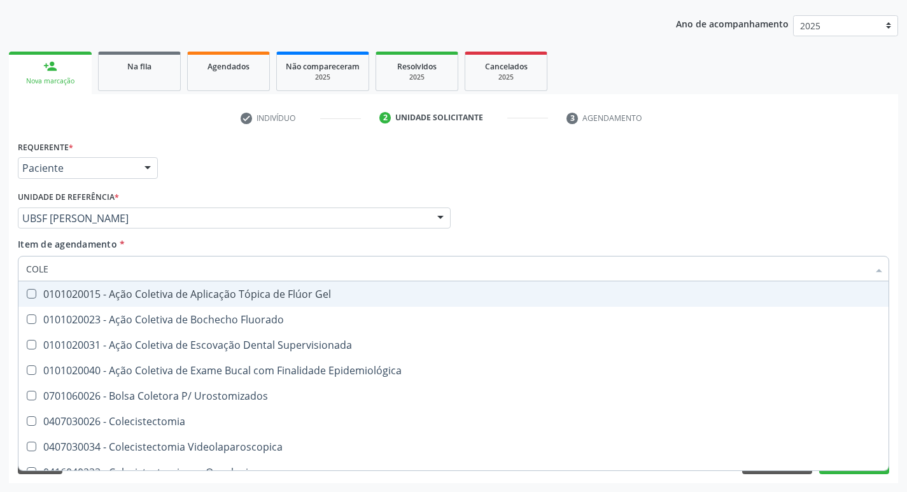
type input "COLES"
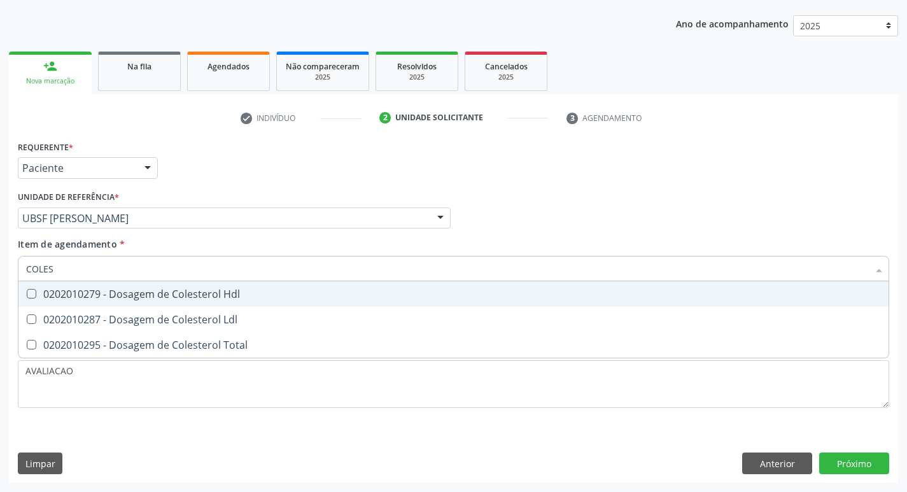
click at [211, 299] on div "0202010279 - Dosagem de Colesterol Hdl" at bounding box center [453, 294] width 855 height 10
checkbox Hdl "true"
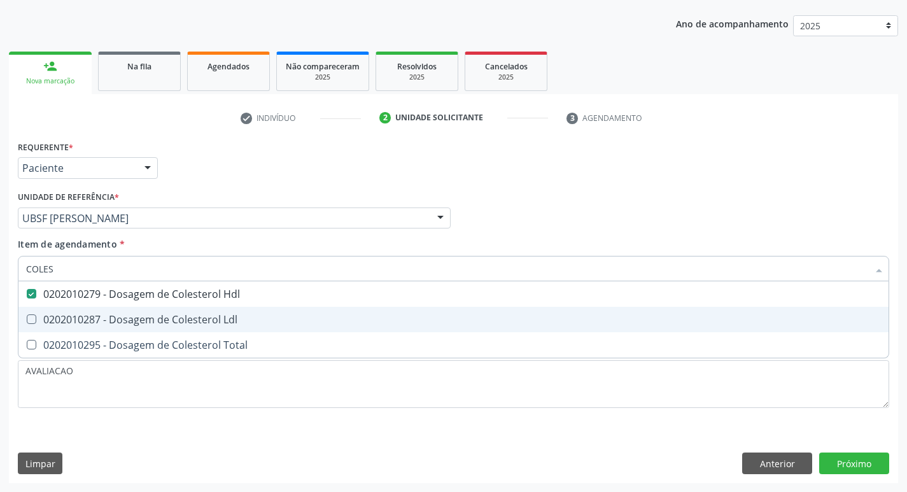
click at [231, 314] on div "0202010287 - Dosagem de Colesterol Ldl" at bounding box center [453, 319] width 855 height 10
checkbox Ldl "true"
click at [855, 460] on div "Requerente * Paciente Profissional de Saúde Paciente Nenhum resultado encontrad…" at bounding box center [453, 310] width 889 height 346
checkbox Total "true"
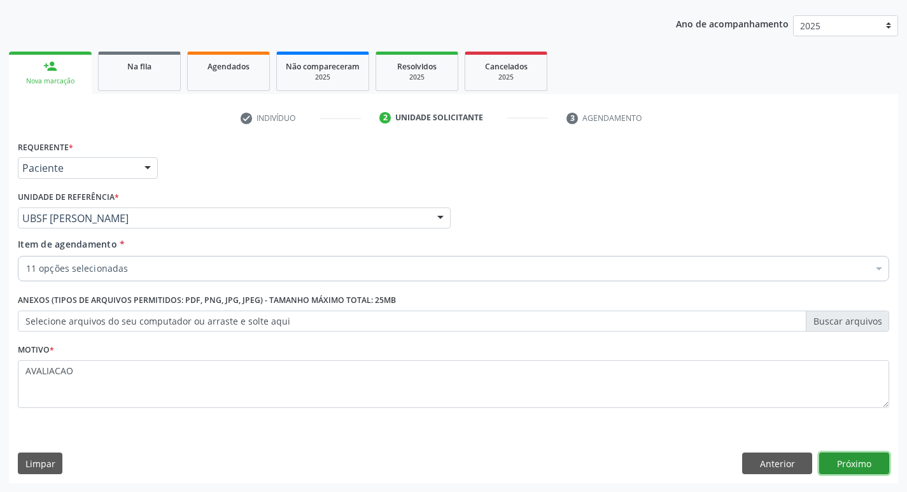
click at [867, 465] on button "Próximo" at bounding box center [854, 463] width 70 height 22
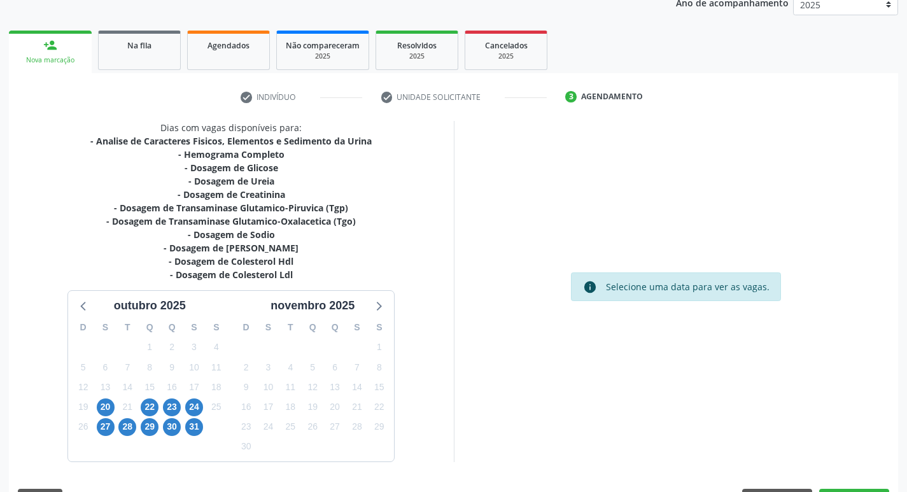
scroll to position [195, 0]
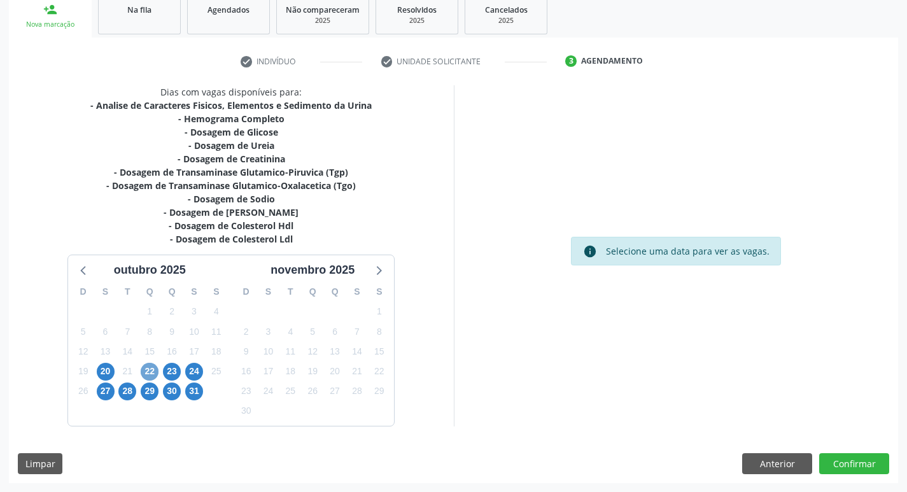
click at [150, 366] on span "22" at bounding box center [150, 372] width 18 height 18
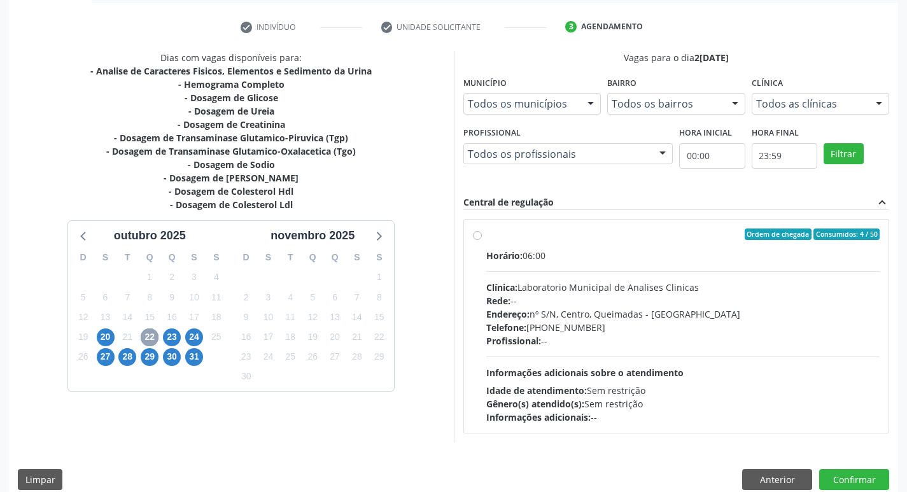
scroll to position [246, 0]
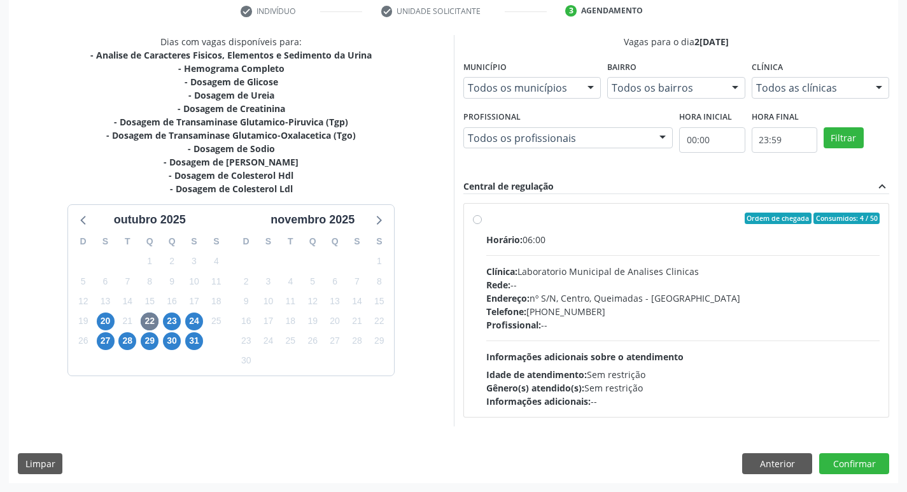
click at [692, 304] on div "Endereço: nº S/N, Centro, Queimadas - PB" at bounding box center [683, 297] width 394 height 13
click at [482, 224] on input "Ordem de chegada Consumidos: 4 / 50 Horário: 06:00 Clínica: Laboratorio Municip…" at bounding box center [477, 218] width 9 height 11
radio input "true"
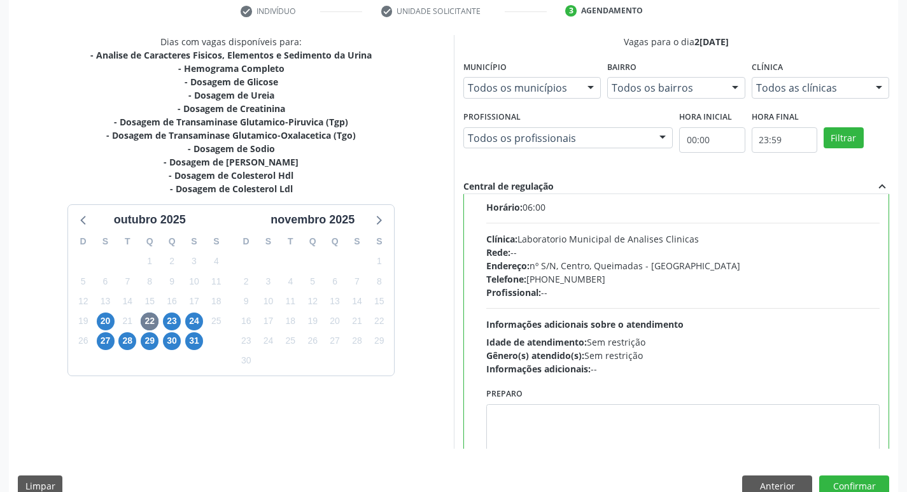
scroll to position [63, 0]
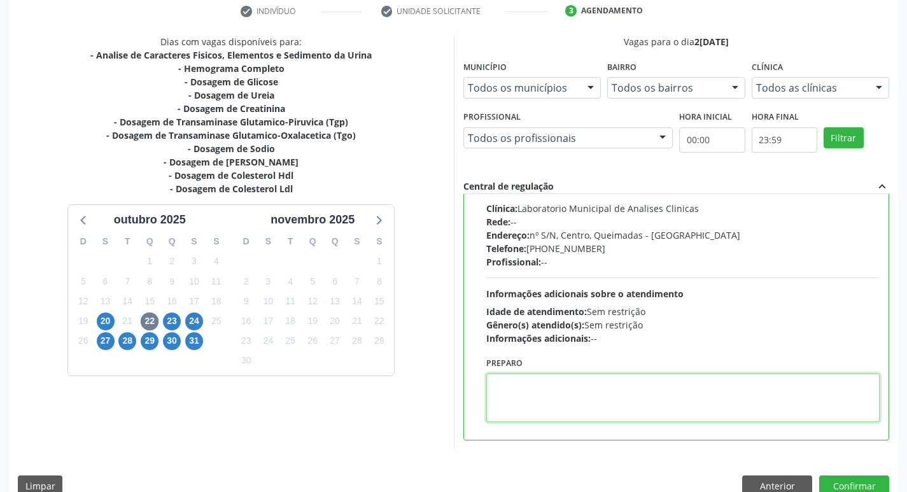
click at [550, 409] on textarea at bounding box center [683, 398] width 394 height 48
paste textarea "IR EM [GEOGRAPHIC_DATA]"
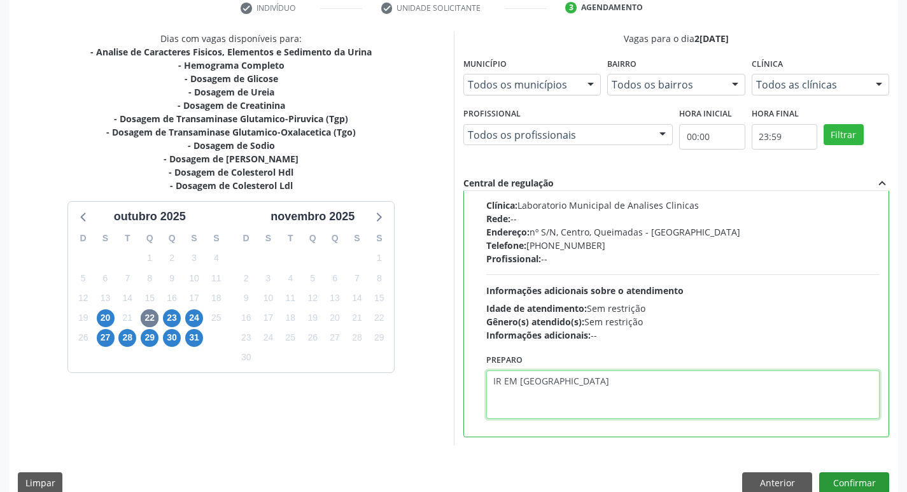
scroll to position [269, 0]
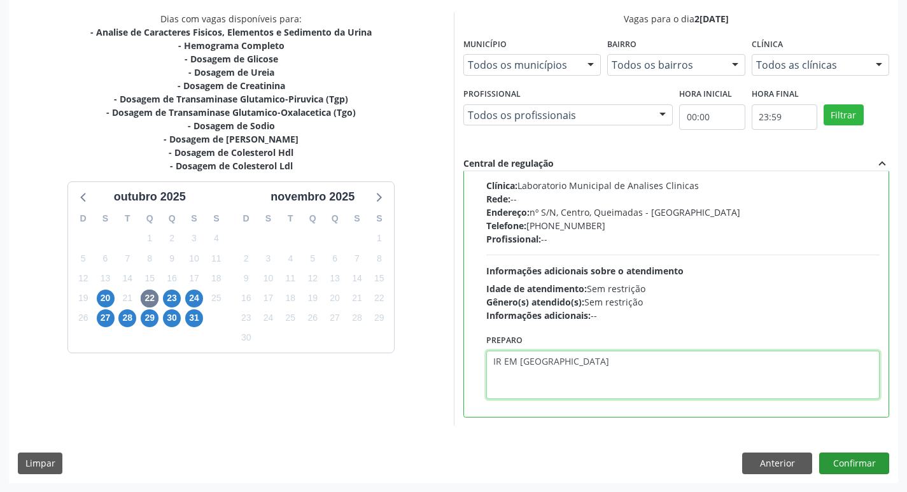
type textarea "IR EM [GEOGRAPHIC_DATA]"
click at [857, 458] on button "Confirmar" at bounding box center [854, 463] width 70 height 22
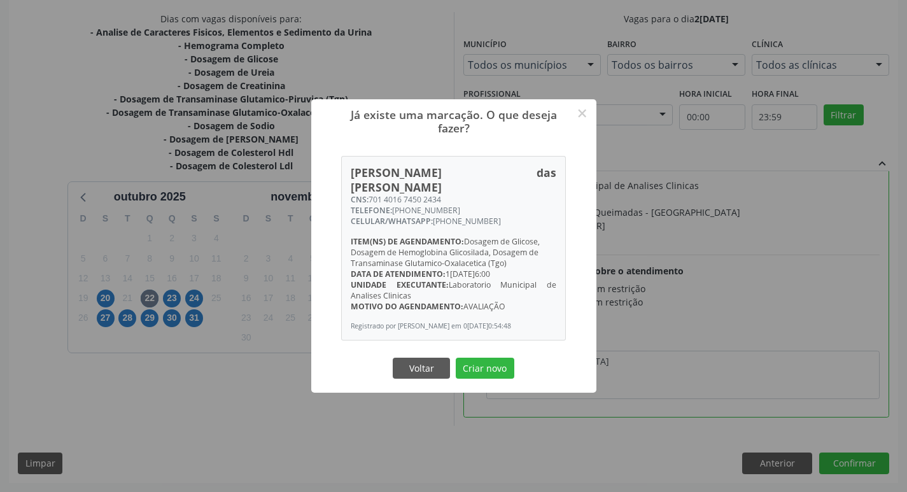
drag, startPoint x: 480, startPoint y: 363, endPoint x: 482, endPoint y: 356, distance: 7.1
click at [480, 363] on button "Criar novo" at bounding box center [485, 369] width 59 height 22
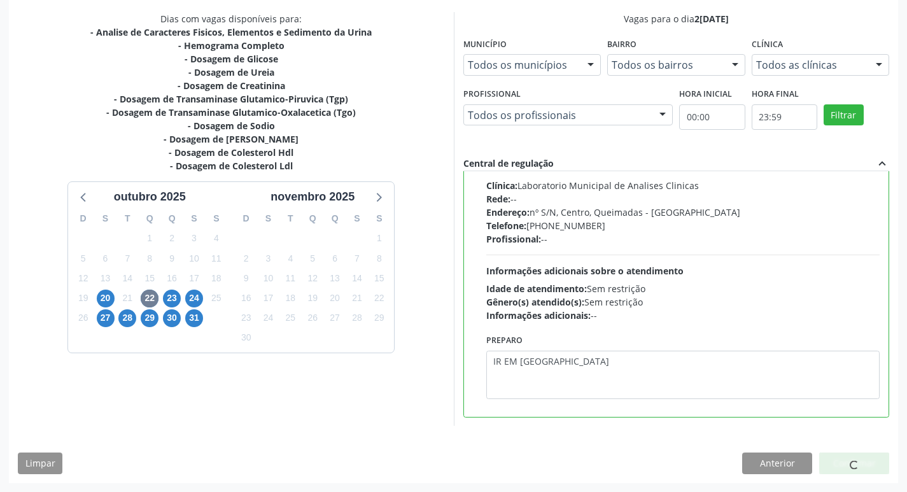
scroll to position [0, 0]
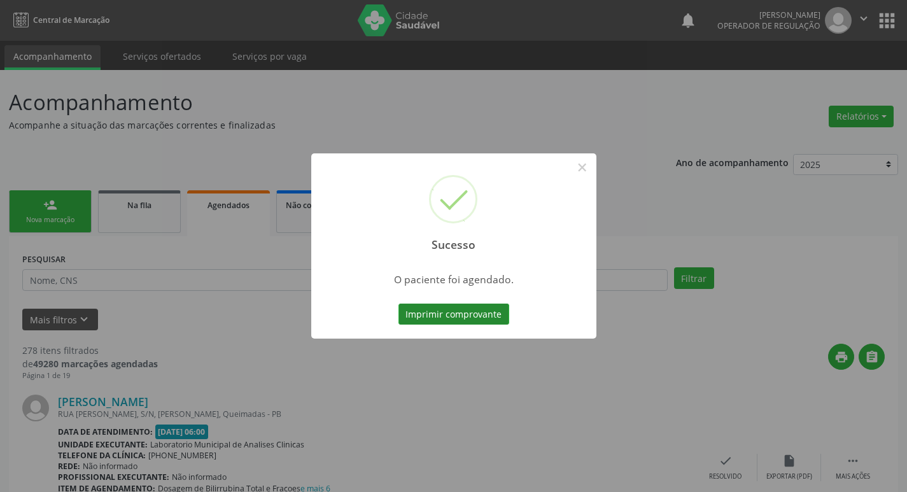
click at [430, 319] on button "Imprimir comprovante" at bounding box center [453, 315] width 111 height 22
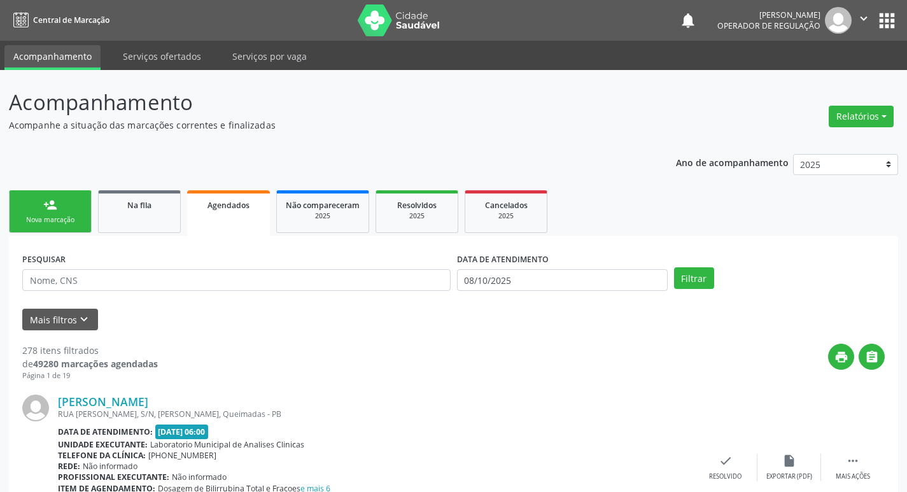
drag, startPoint x: 68, startPoint y: 214, endPoint x: 412, endPoint y: 491, distance: 441.4
click at [68, 214] on link "person_add Nova marcação" at bounding box center [50, 211] width 83 height 43
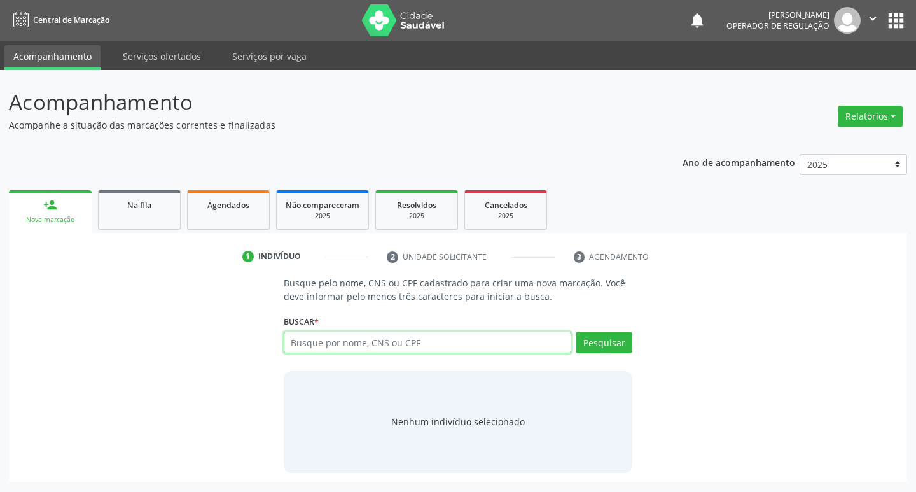
click at [383, 344] on input "text" at bounding box center [428, 343] width 288 height 22
click at [416, 353] on div "Busque por nome, CNS ou CPF Nenhum resultado encontrado para: " " Digite nome, …" at bounding box center [458, 347] width 349 height 31
click at [311, 347] on input "text" at bounding box center [428, 343] width 288 height 22
type input "706204019622967"
click at [613, 347] on button "Pesquisar" at bounding box center [604, 343] width 57 height 22
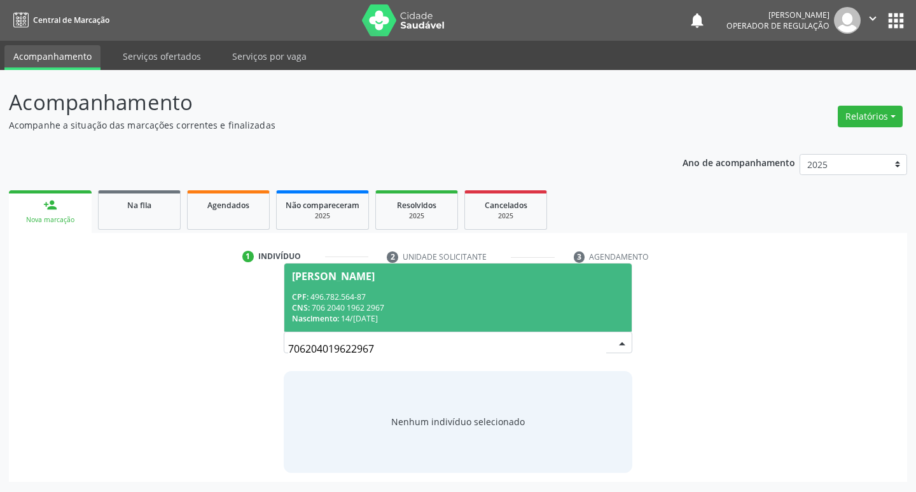
click at [342, 300] on div "CPF: 496.782.564-87" at bounding box center [458, 296] width 333 height 11
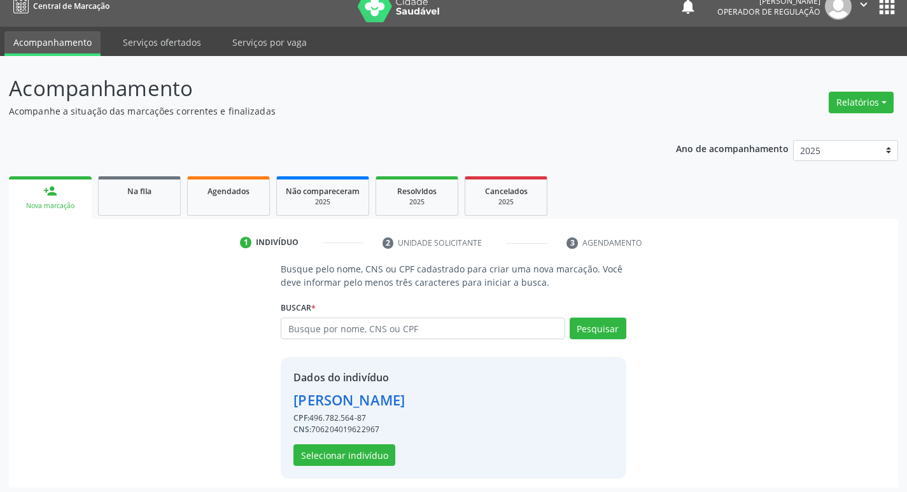
scroll to position [18, 0]
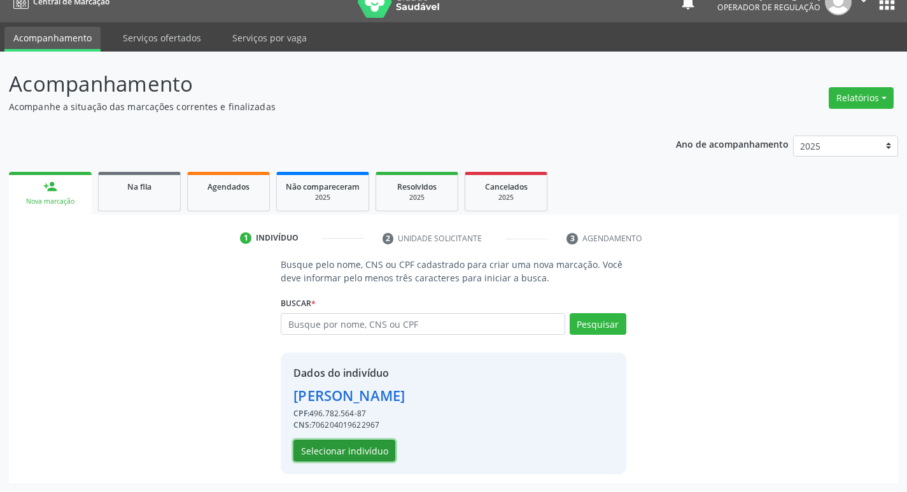
click at [379, 450] on button "Selecionar indivíduo" at bounding box center [344, 451] width 102 height 22
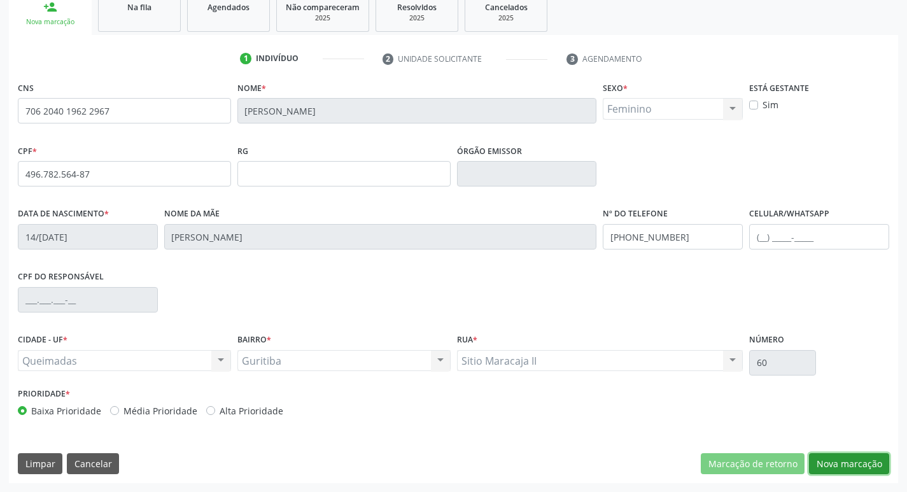
click at [858, 463] on button "Nova marcação" at bounding box center [849, 464] width 80 height 22
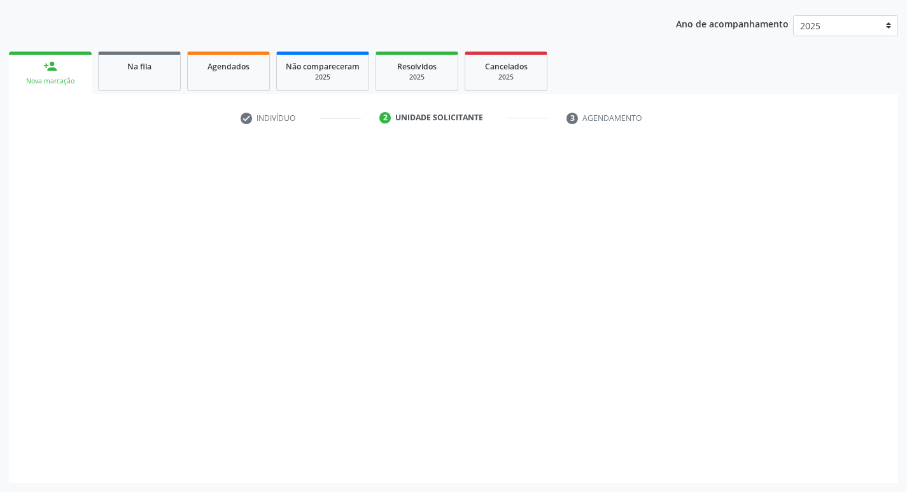
scroll to position [139, 0]
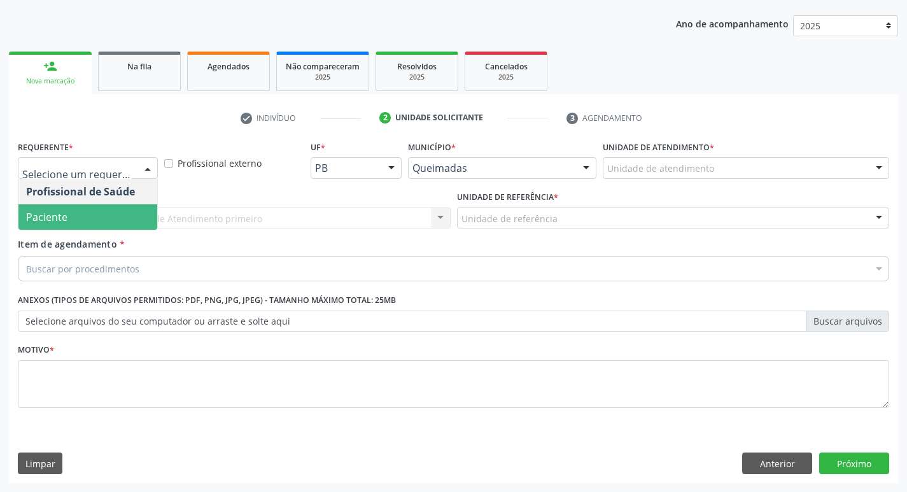
click at [66, 227] on span "Paciente" at bounding box center [87, 216] width 139 height 25
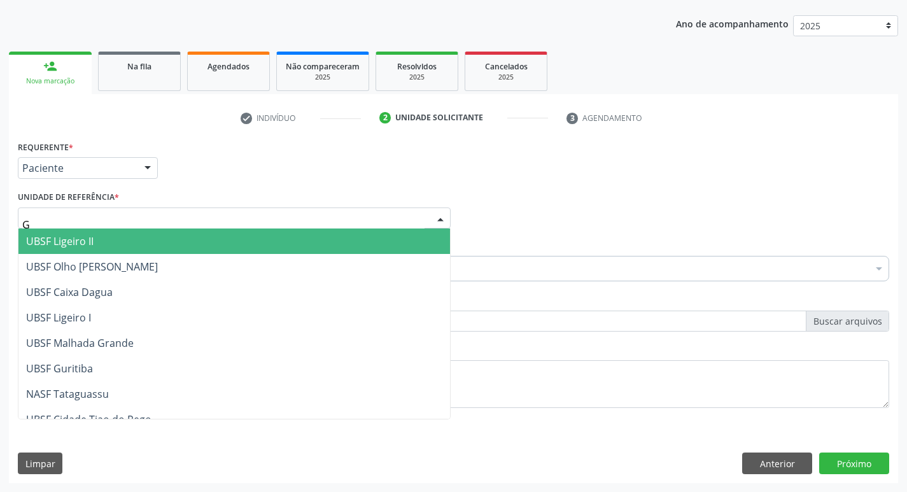
type input "GU"
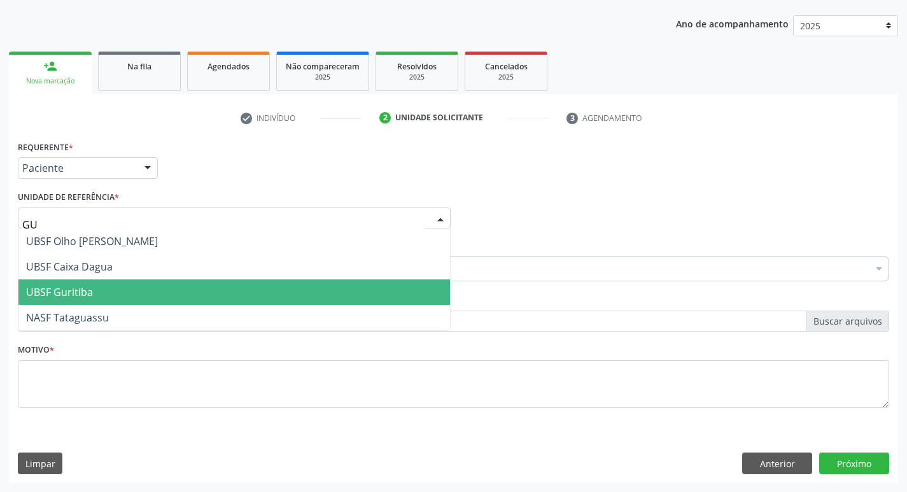
click at [88, 294] on span "UBSF Guritiba" at bounding box center [59, 292] width 67 height 14
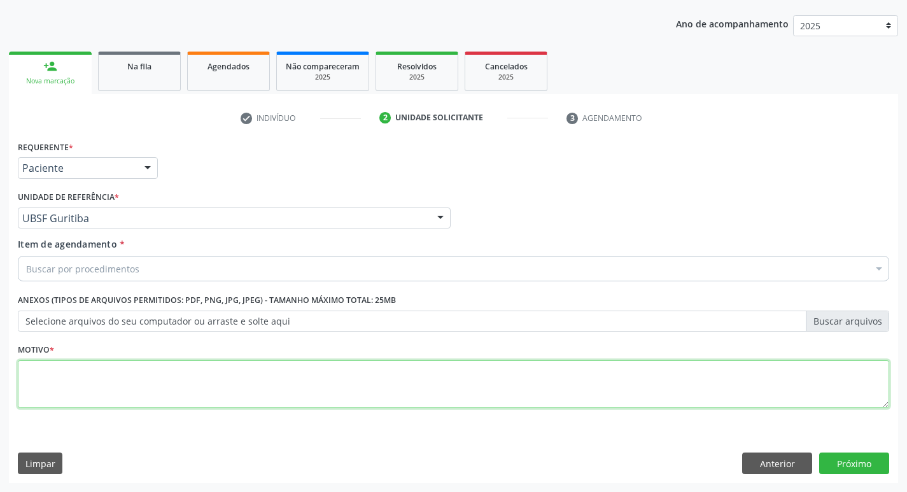
click at [87, 379] on textarea at bounding box center [453, 384] width 871 height 48
type textarea "AVALIACAO"
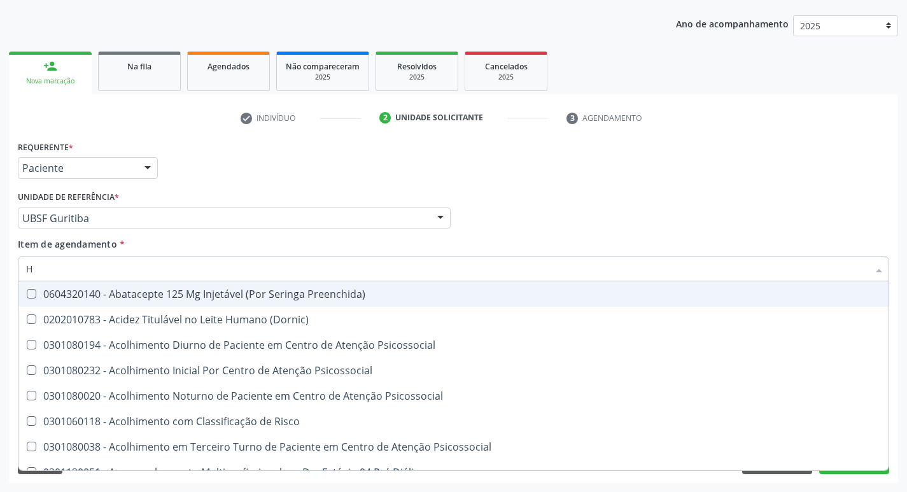
type input "HEMOGR"
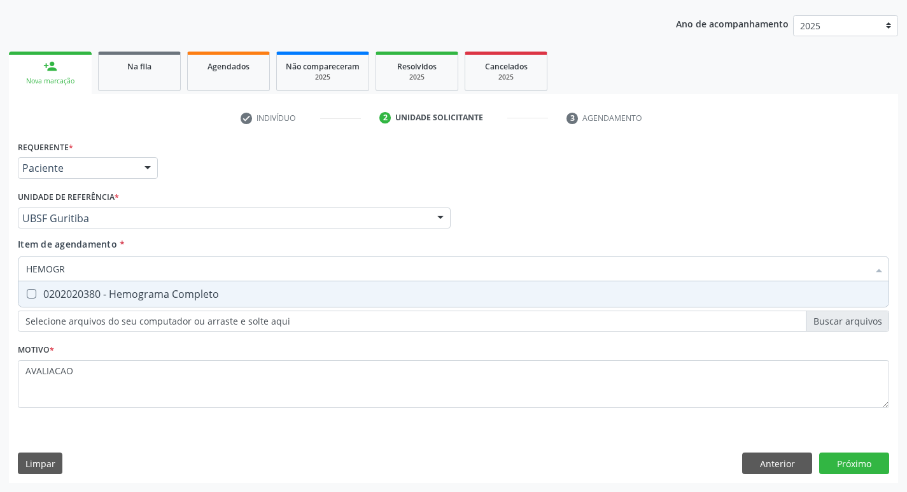
click at [151, 293] on div "0202020380 - Hemograma Completo" at bounding box center [453, 294] width 855 height 10
checkbox Completo "true"
type input "HEMOG"
checkbox Completo "false"
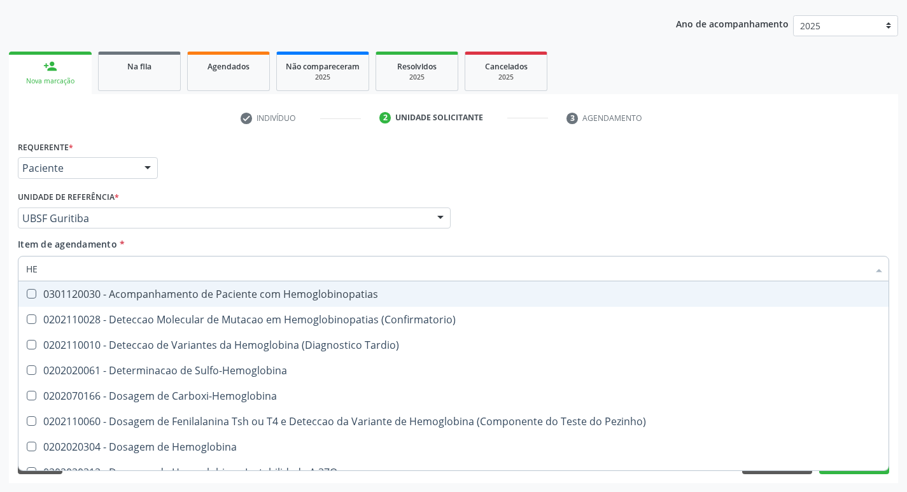
type input "H"
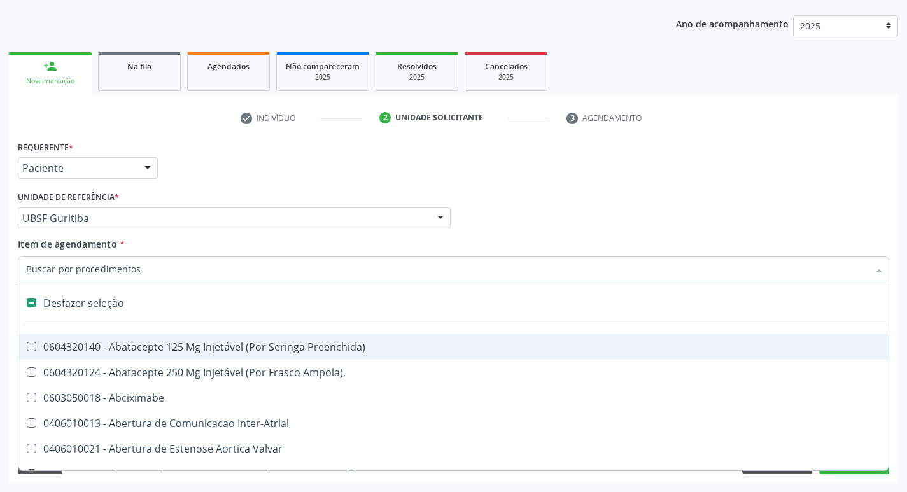
checkbox Capsula\) "false"
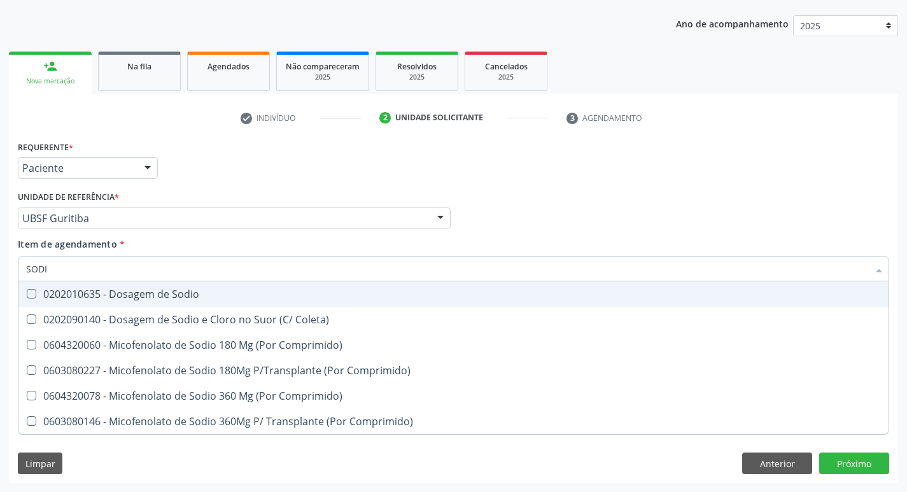
type input "SODIO"
click at [151, 293] on div "0202010635 - Dosagem de Sodio" at bounding box center [453, 294] width 855 height 10
checkbox Sodio "true"
type input "S"
checkbox Sodio "false"
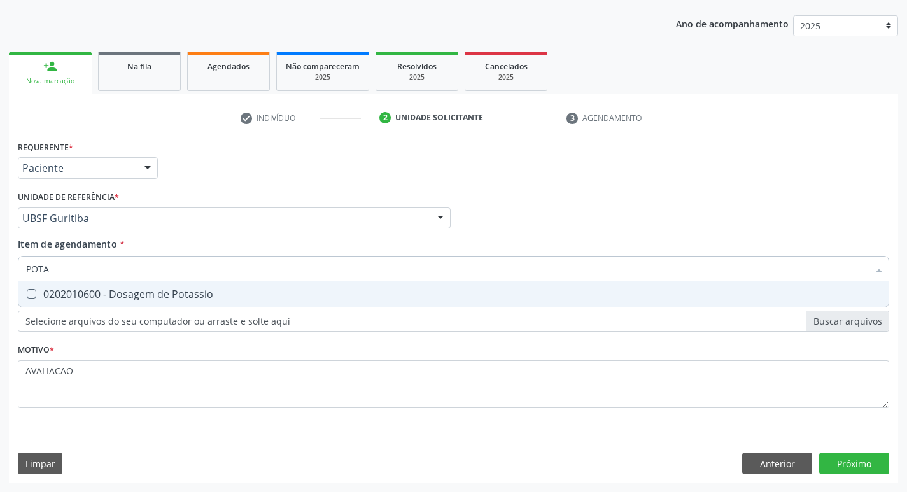
type input "POTAS"
click at [151, 293] on div "0202010600 - Dosagem de Potassio" at bounding box center [453, 294] width 855 height 10
checkbox Potassio "true"
type input "P"
checkbox Potassio "false"
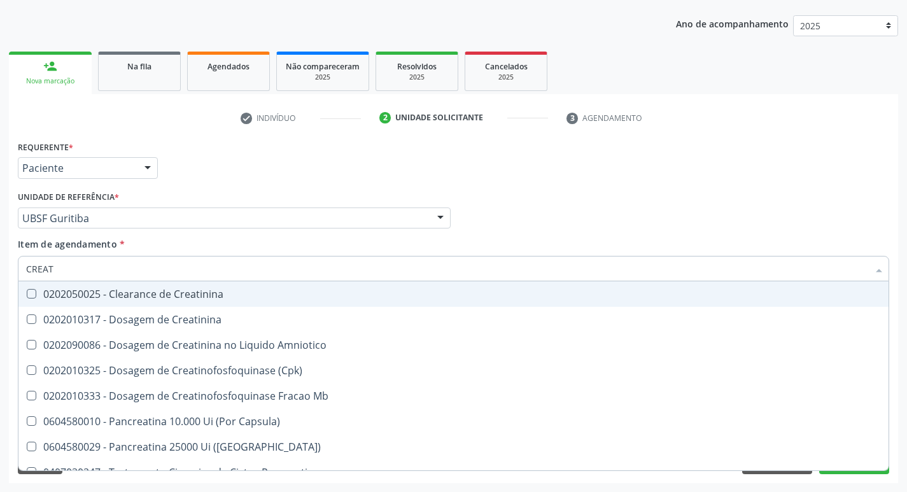
type input "CREATI"
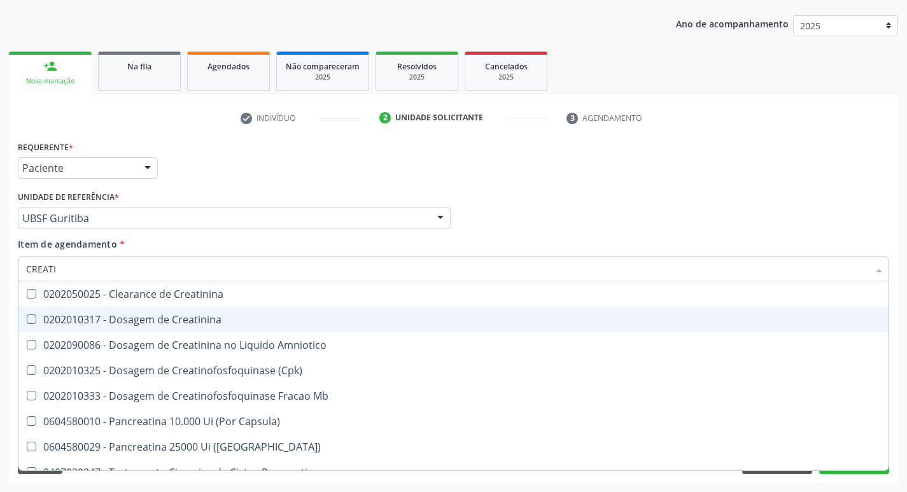
click at [220, 318] on div "0202010317 - Dosagem de Creatinina" at bounding box center [453, 319] width 855 height 10
checkbox Creatinina "true"
type input "CREAT"
checkbox Creatinina "false"
checkbox Amniotico "true"
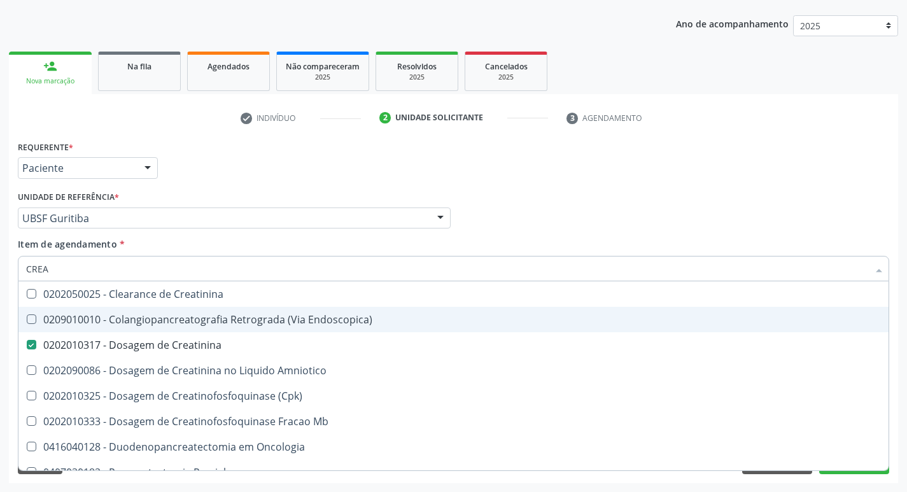
type input "CRE"
checkbox Creatinina "false"
checkbox \(Cpk\) "false"
checkbox Oncologia "true"
type input "C"
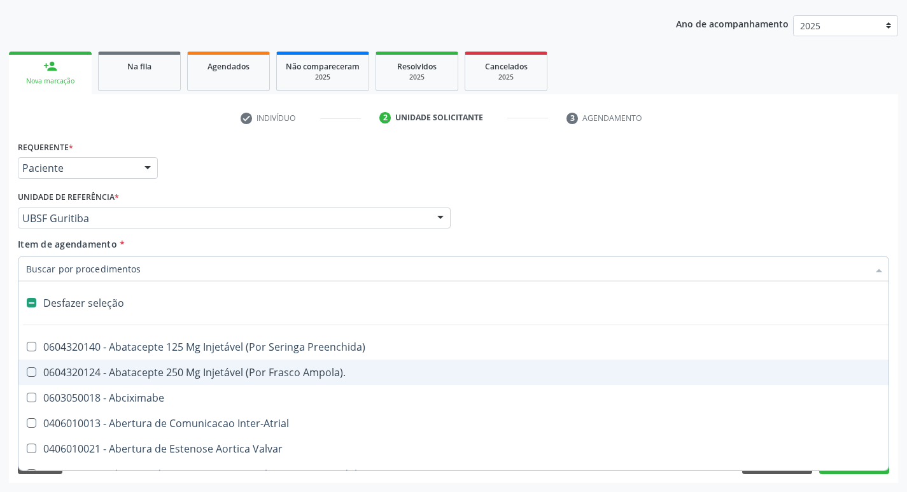
checkbox Paciente\) "false"
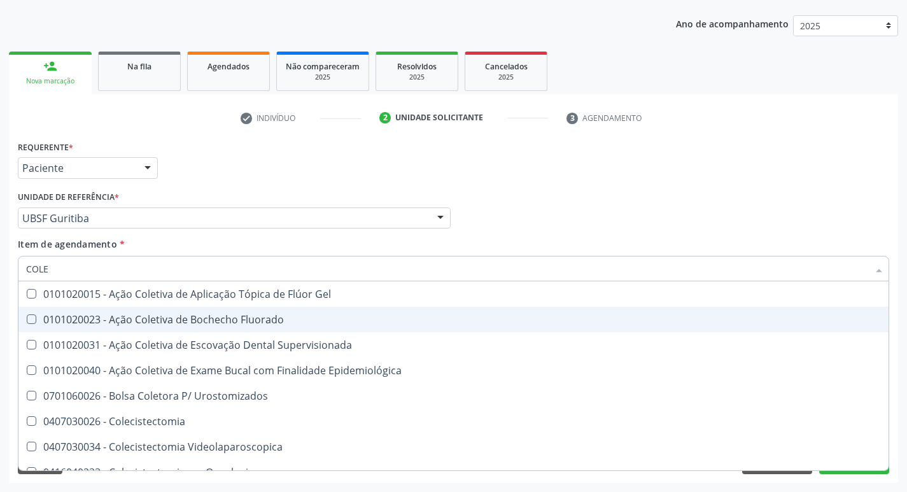
type input "COLES"
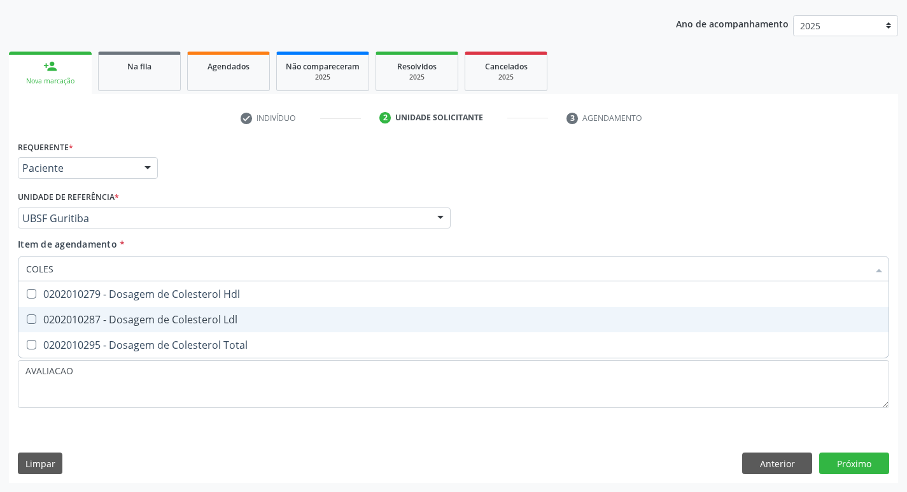
click at [220, 318] on div "0202010287 - Dosagem de Colesterol Ldl" at bounding box center [453, 319] width 855 height 10
checkbox Ldl "true"
click at [199, 295] on div "0202010279 - Dosagem de Colesterol Hdl" at bounding box center [453, 294] width 855 height 10
checkbox Hdl "true"
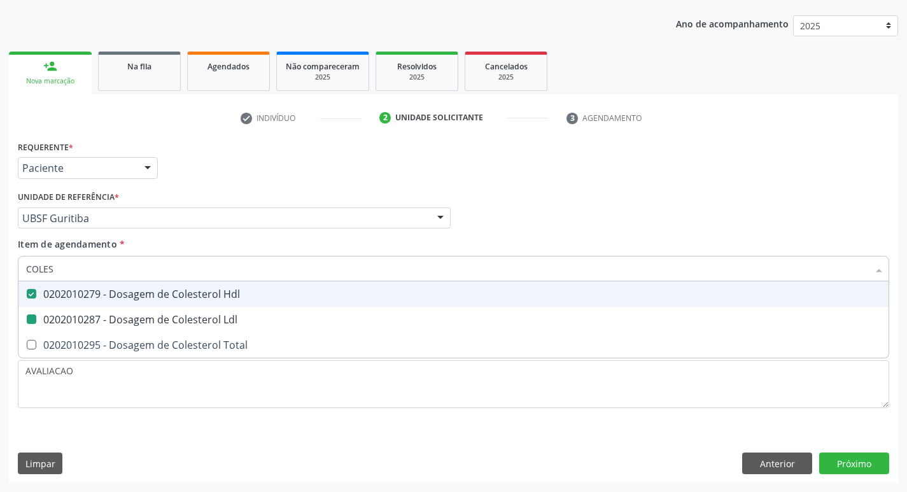
type input "COLE"
checkbox Hdl "false"
checkbox Ldl "false"
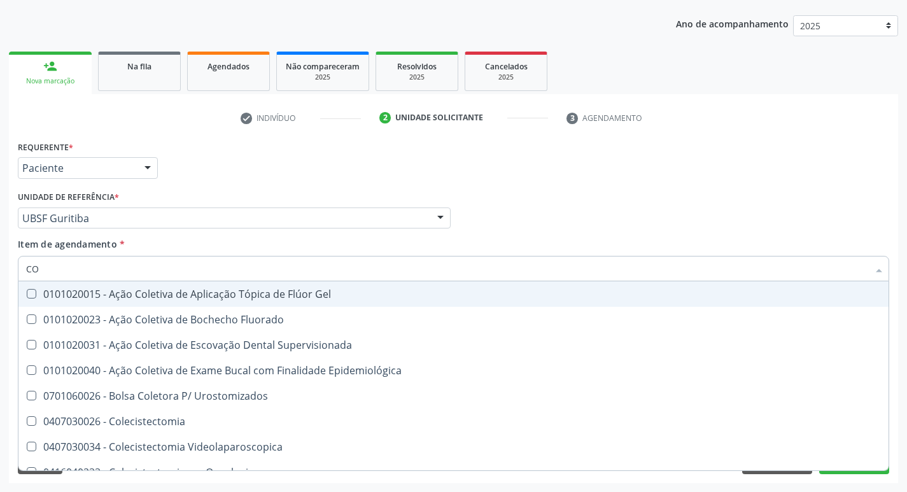
type input "C"
checkbox Hdl "false"
checkbox Ldl "false"
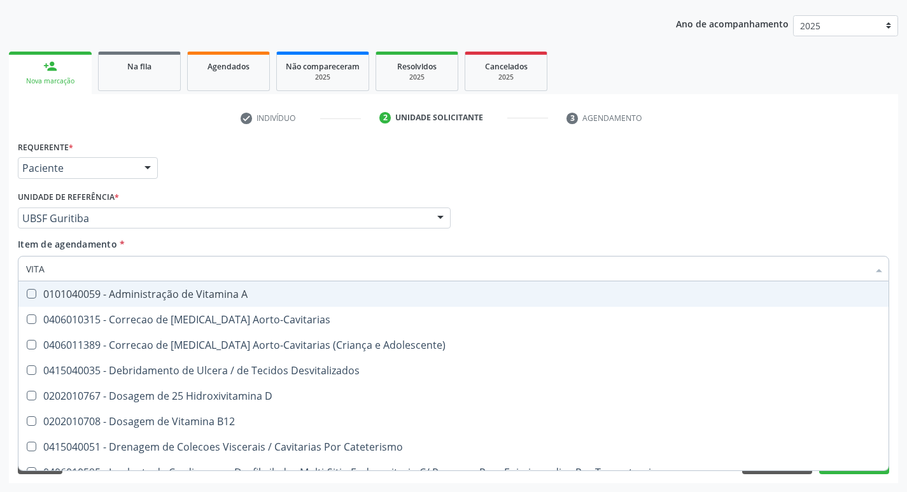
type input "VITAM"
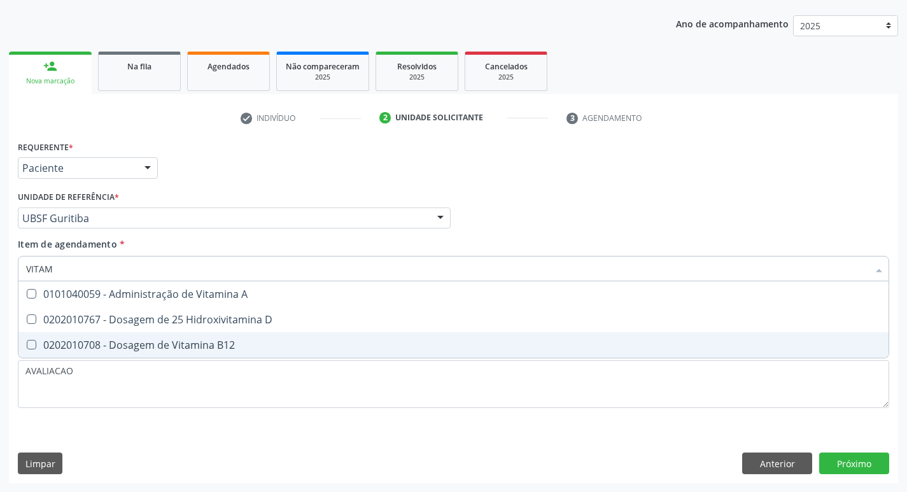
click at [220, 323] on div "0202010767 - Dosagem de 25 Hidroxivitamina D" at bounding box center [453, 319] width 855 height 10
checkbox D "true"
click at [228, 340] on div "0202010708 - Dosagem de Vitamina B12" at bounding box center [453, 345] width 855 height 10
checkbox B12 "true"
type input "VITA"
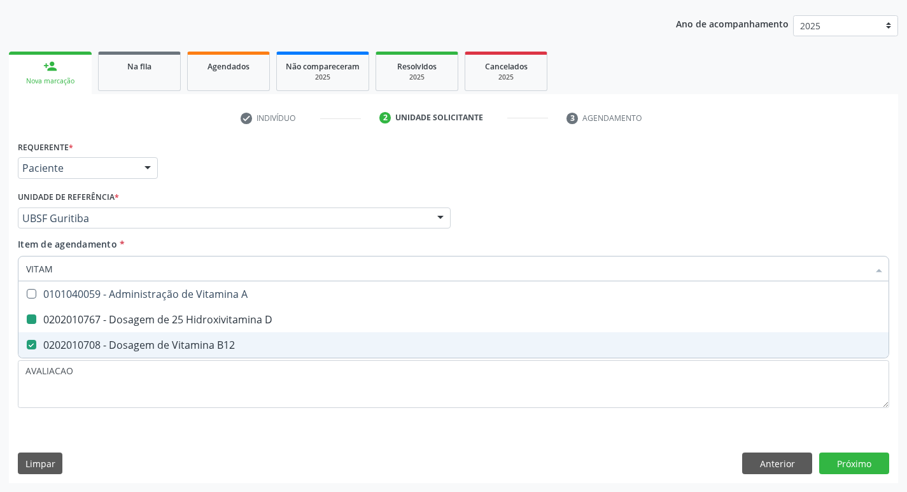
checkbox D "false"
checkbox B12 "false"
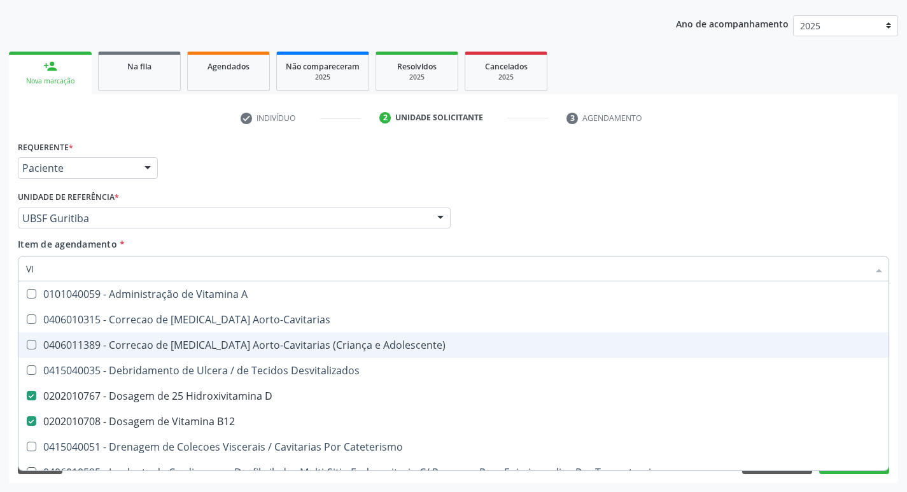
type input "V"
checkbox D "false"
checkbox B12 "false"
checkbox Cateterismo "false"
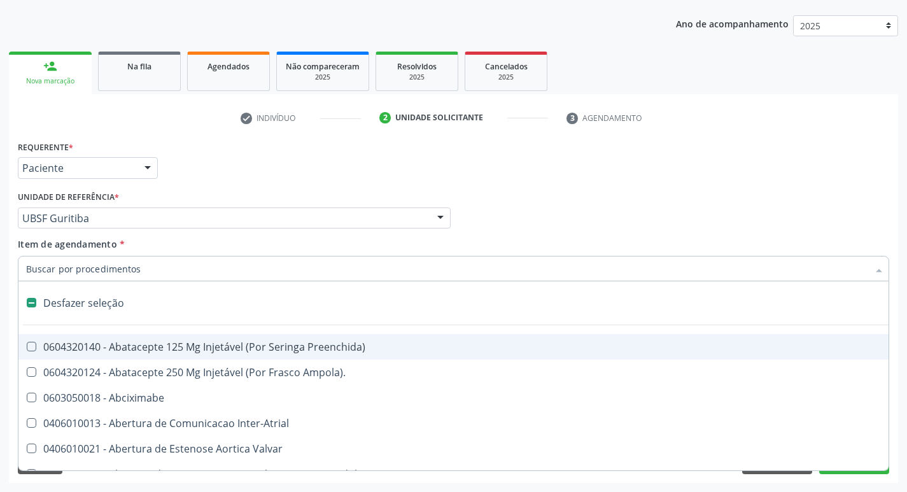
type input "2"
checkbox Total "true"
checkbox Monopolar "true"
checkbox Quadril "true"
checkbox Biologica "true"
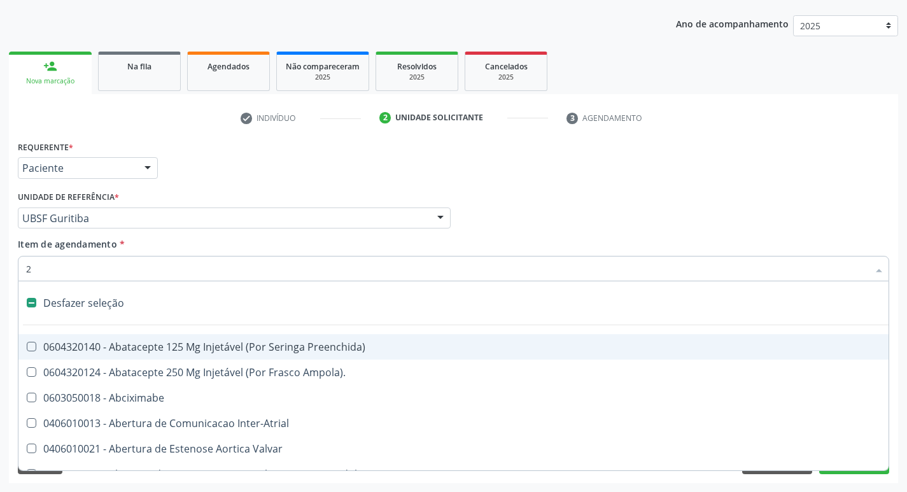
checkbox Conica "true"
checkbox Inter-Ventricular "true"
checkbox Adolescente\) "true"
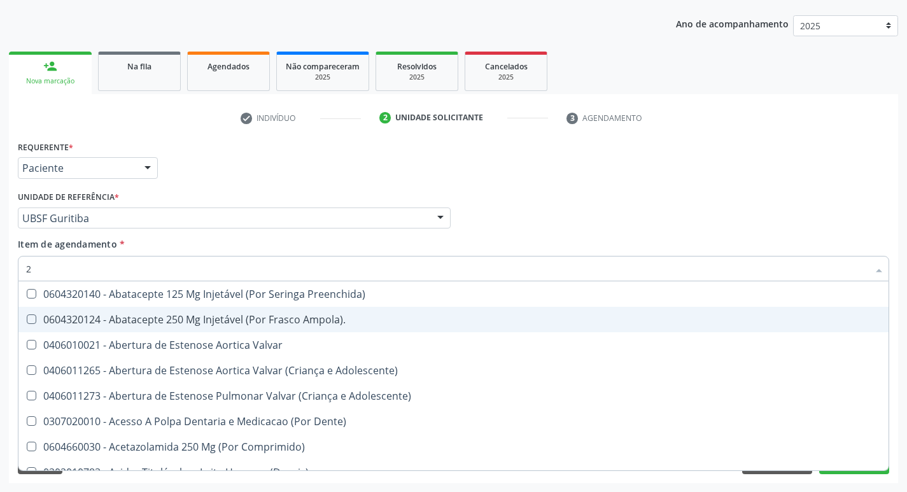
type input "20204003"
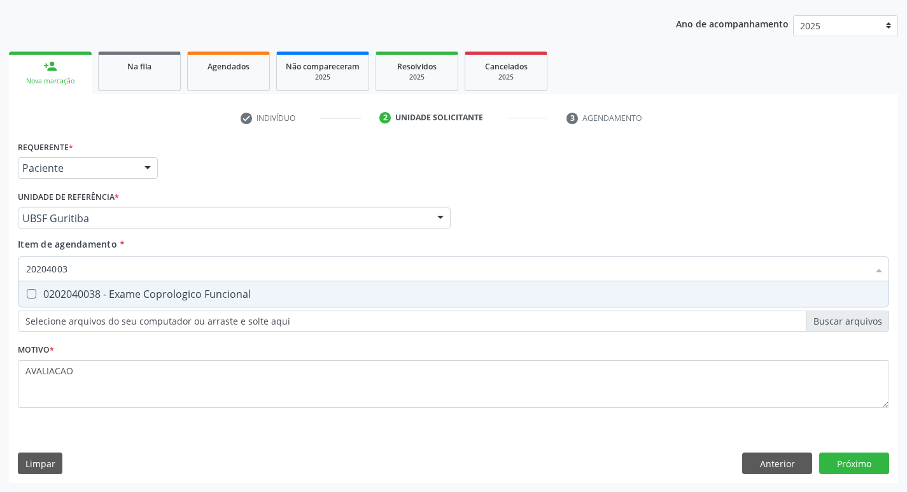
click at [131, 304] on span "0202040038 - Exame Coprologico Funcional" at bounding box center [453, 293] width 870 height 25
checkbox Funcional "true"
type input "2020400"
checkbox Funcional "false"
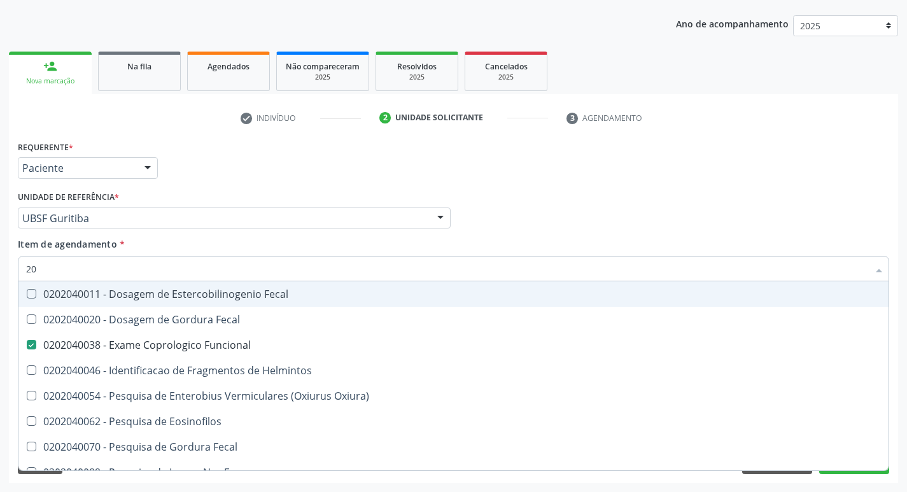
type input "2"
checkbox Funcional "false"
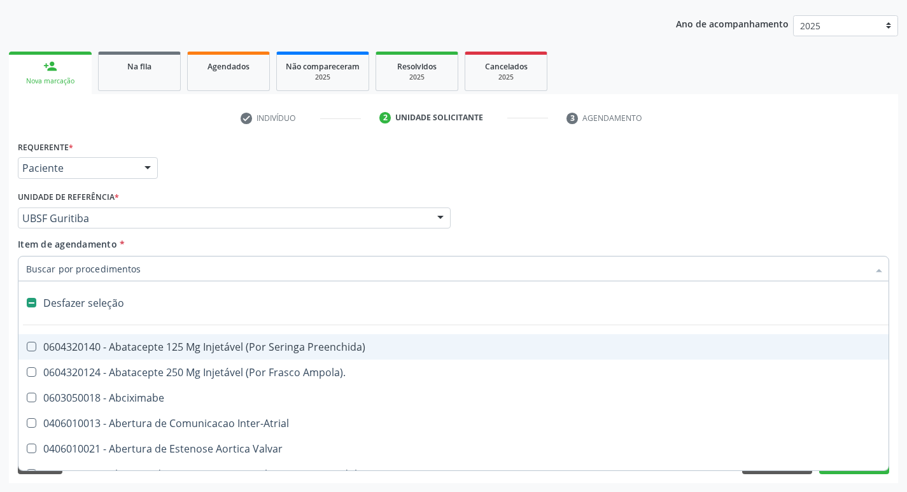
type input "2"
checkbox Total "true"
checkbox Monopolar "true"
checkbox Quadril "true"
checkbox Biologica "true"
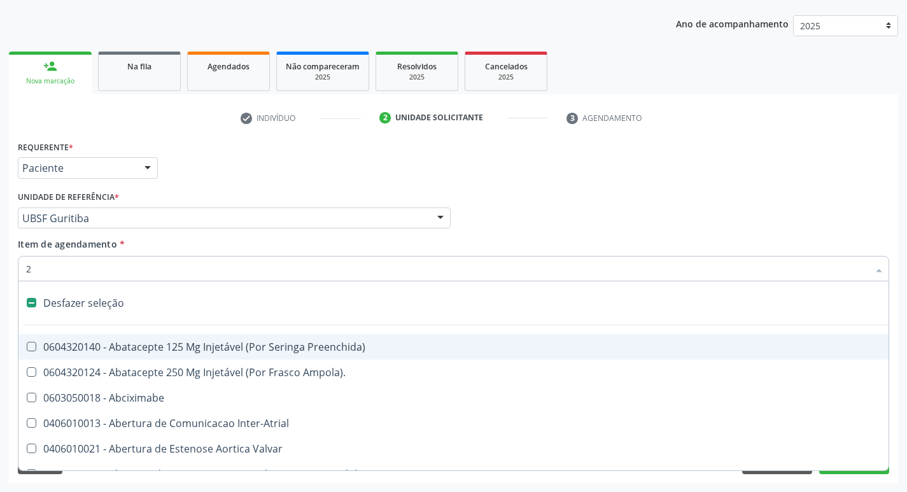
checkbox Conica "true"
checkbox Inter-Ventricular "true"
checkbox Adolescente\) "true"
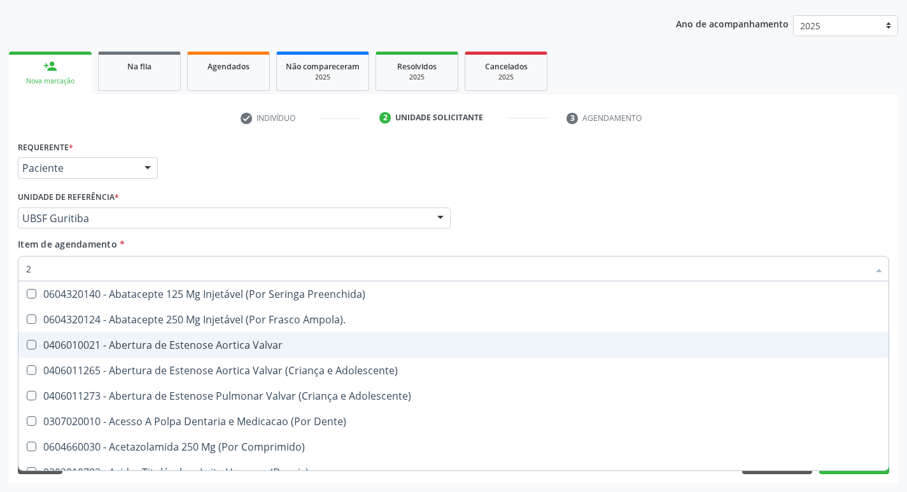
type input "20205001"
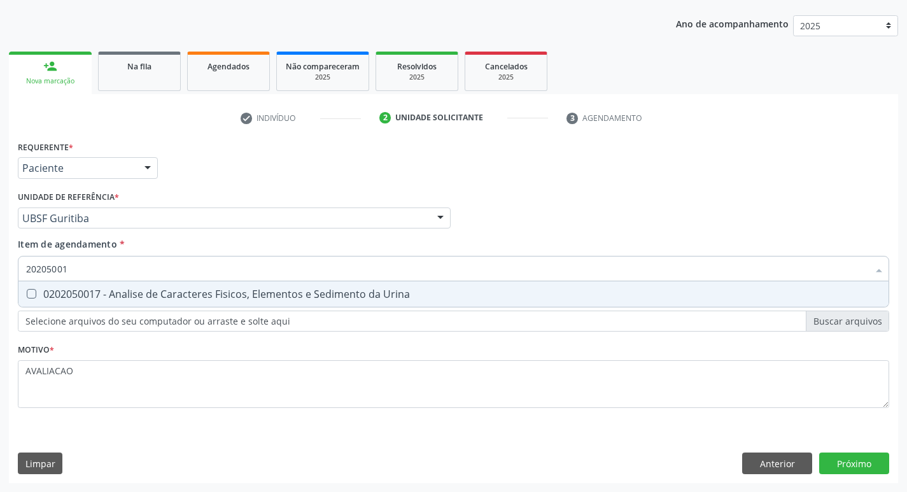
click at [145, 302] on span "0202050017 - Analise de Caracteres Fisicos, Elementos e Sedimento da Urina" at bounding box center [453, 293] width 870 height 25
checkbox Urina "true"
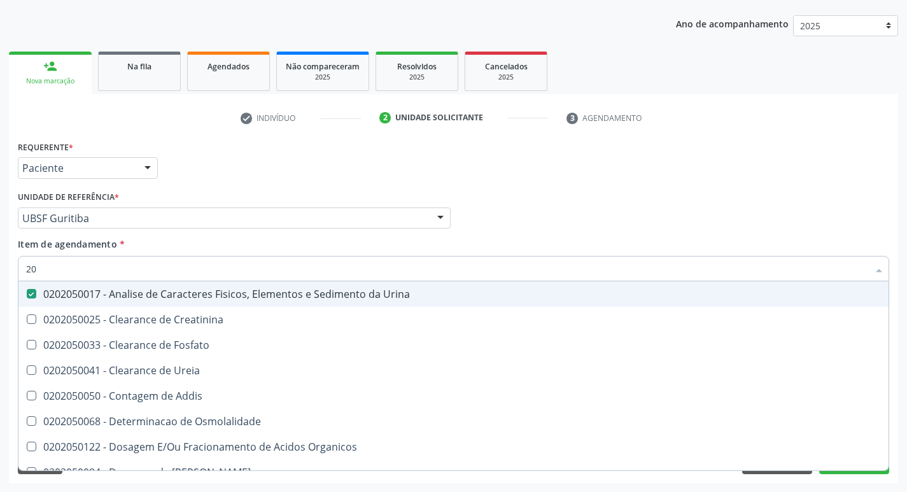
type input "2"
checkbox Urina "false"
checkbox Ureia "false"
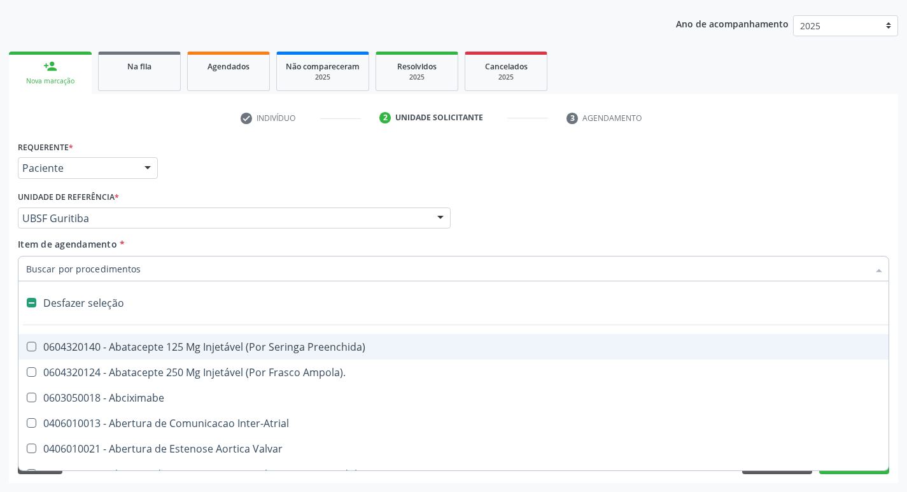
type input "H"
checkbox Urina "false"
checkbox Coronariano "true"
checkbox Lactente\) "true"
checkbox Convencional\) "true"
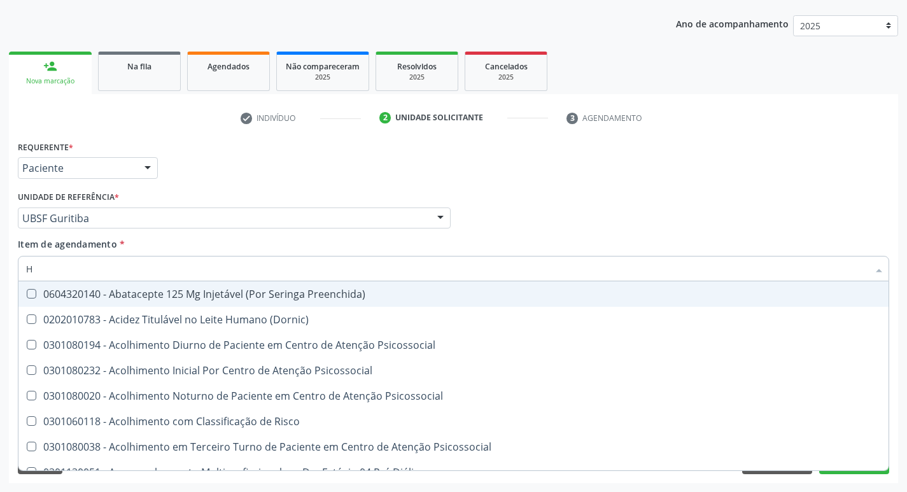
type input "HEMOGLOBINA G"
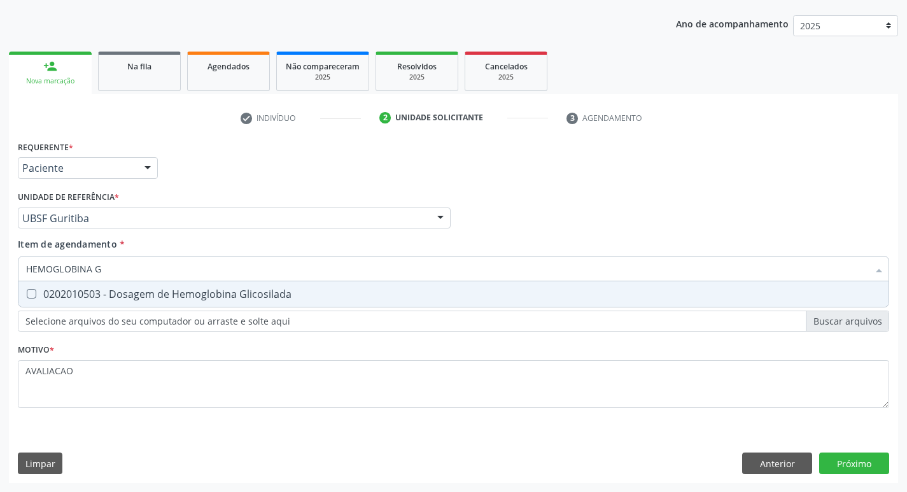
drag, startPoint x: 174, startPoint y: 301, endPoint x: 172, endPoint y: 294, distance: 7.3
click at [172, 299] on span "0202010503 - Dosagem de Hemoglobina Glicosilada" at bounding box center [453, 293] width 870 height 25
click at [172, 294] on div "0202010503 - Dosagem de Hemoglobina Glicosilada" at bounding box center [453, 294] width 855 height 10
click at [171, 291] on div "0202010503 - Dosagem de Hemoglobina Glicosilada" at bounding box center [453, 294] width 855 height 10
checkbox Glicosilada "true"
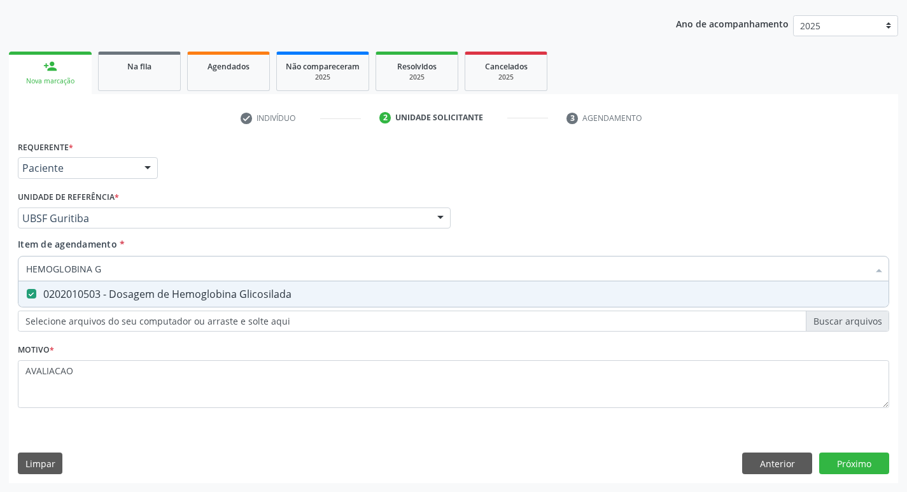
type input "HEMOGLOBINA"
checkbox Glicosilada "false"
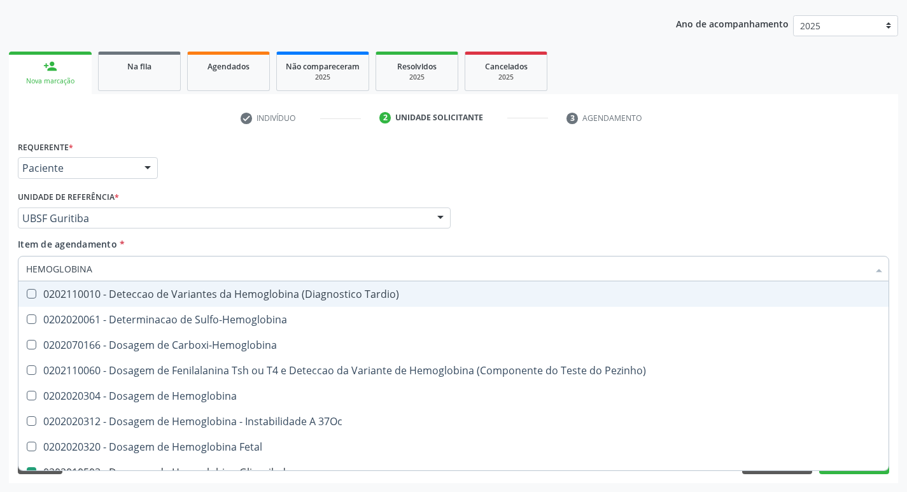
type input "HEMOGLOBIN"
checkbox Glicosilada "false"
checkbox Hemoglobina "true"
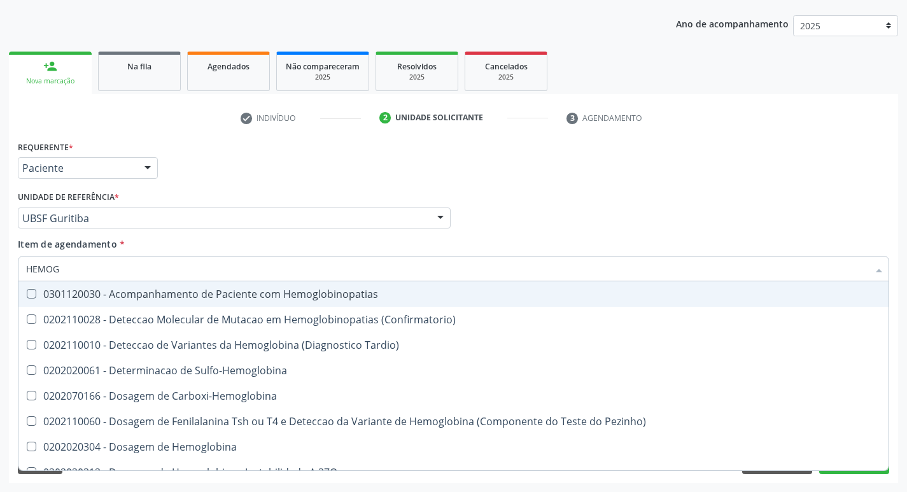
type input "HEMO"
checkbox Glicosilada "false"
checkbox S "false"
type input "H"
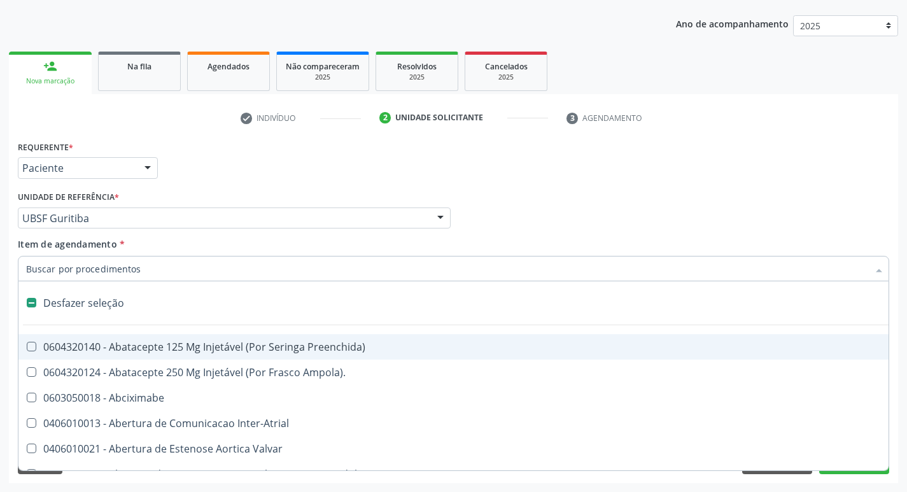
type input "G"
checkbox Urina "false"
checkbox Aberto\) "true"
checkbox Comprimido\) "true"
checkbox Sanitária "true"
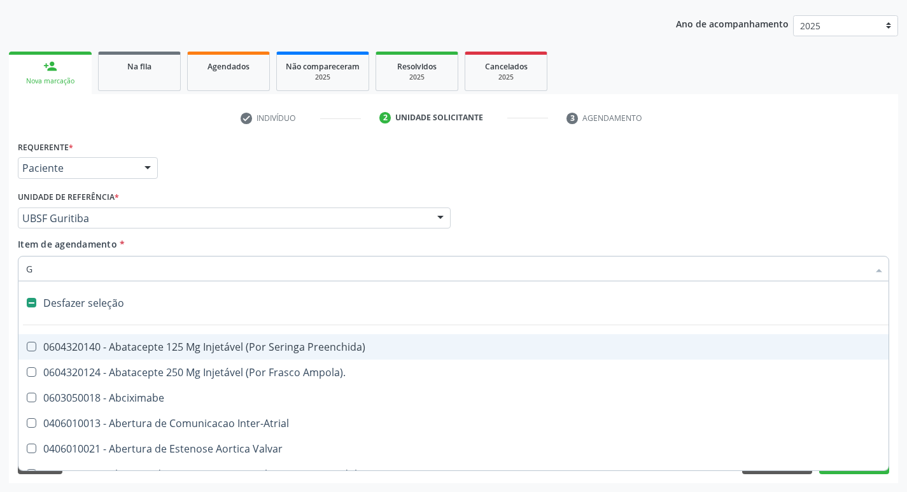
checkbox Criança "true"
checkbox \(Picc\) "true"
checkbox Capsula\) "true"
checkbox Transferências "true"
checkbox Estimulo "true"
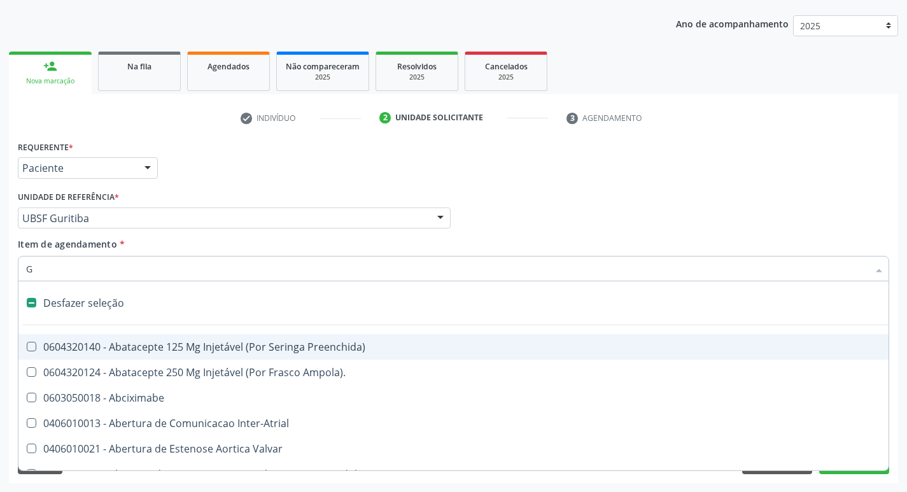
checkbox Grama\) "true"
checkbox Persistente "true"
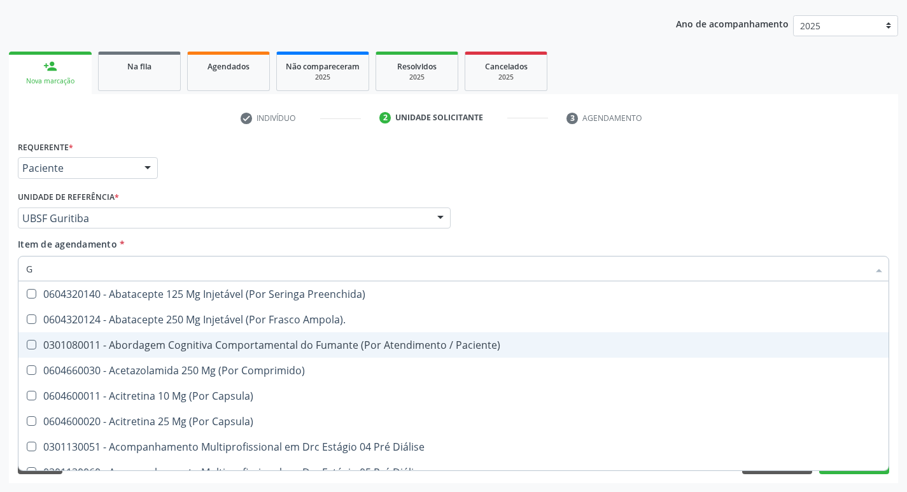
type input "GLICOSE"
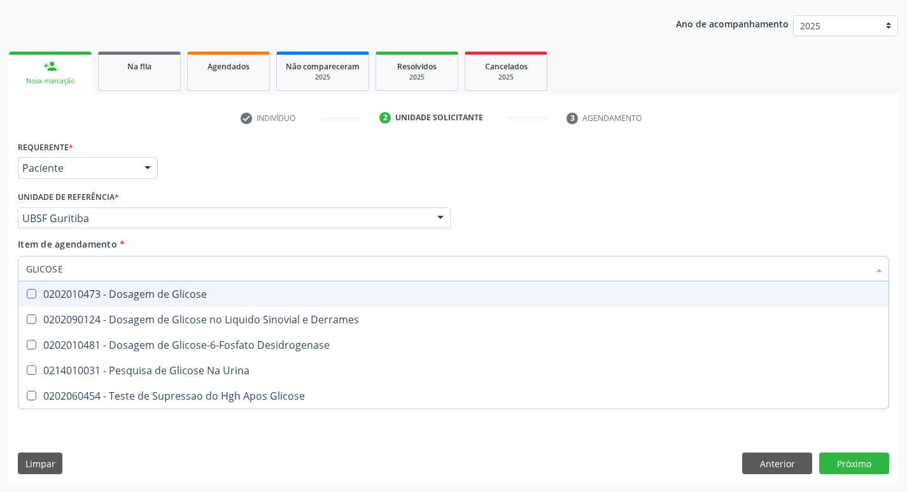
click at [186, 302] on span "0202010473 - Dosagem de Glicose" at bounding box center [453, 293] width 870 height 25
checkbox Glicose "true"
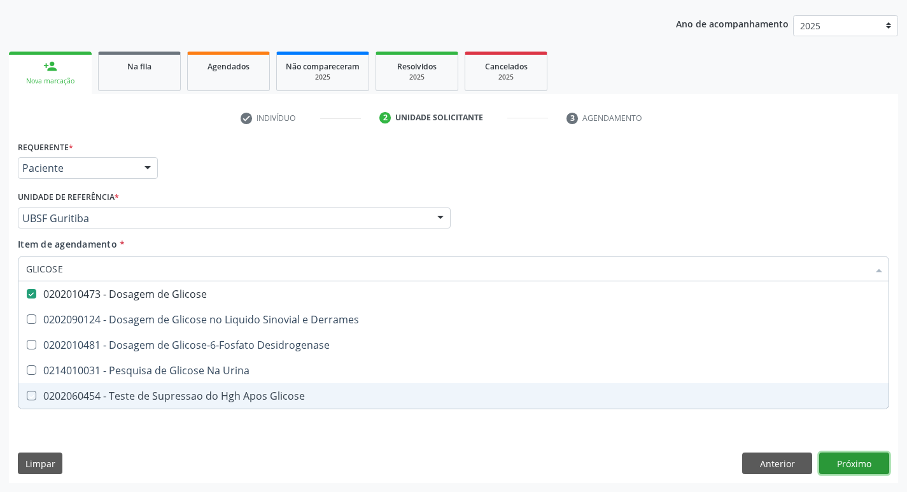
click at [855, 459] on div "Requerente * Paciente Profissional de Saúde Paciente Nenhum resultado encontrad…" at bounding box center [453, 310] width 889 height 346
checkbox Derrames "true"
checkbox Desidrogenase "true"
checkbox Urina "true"
checkbox Glicose "true"
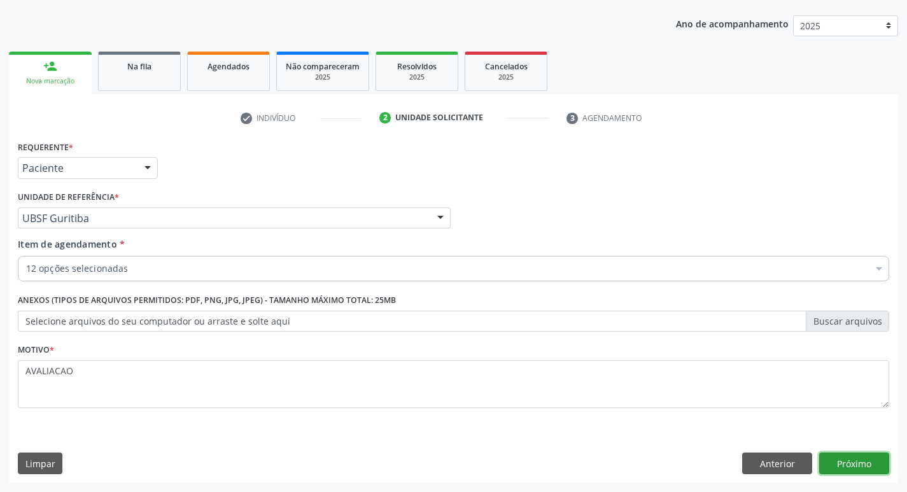
click at [874, 459] on button "Próximo" at bounding box center [854, 463] width 70 height 22
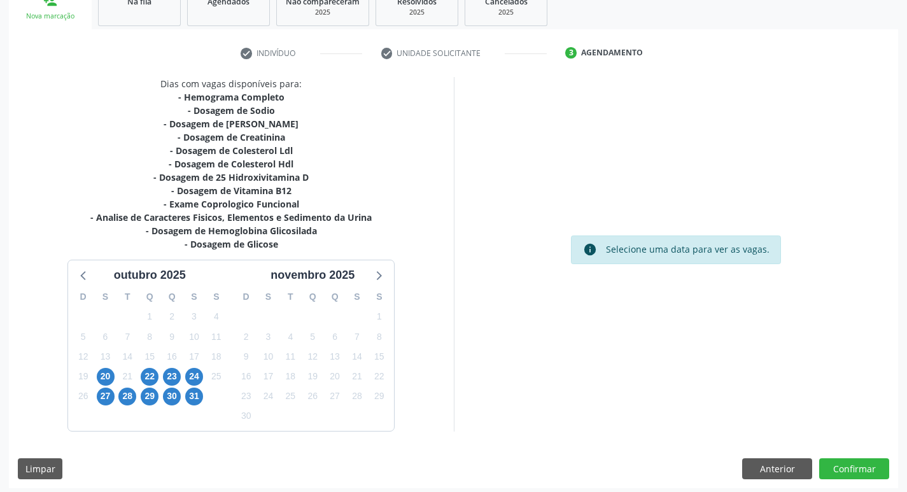
scroll to position [209, 0]
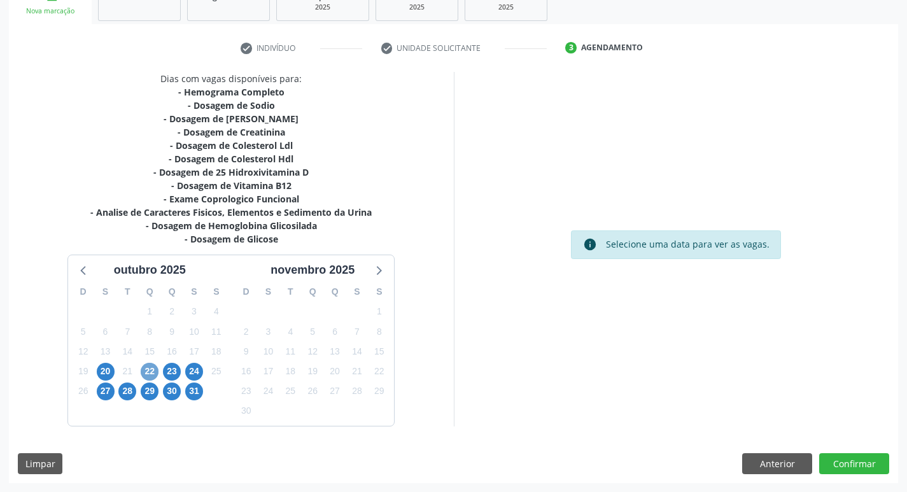
click at [150, 368] on span "22" at bounding box center [150, 372] width 18 height 18
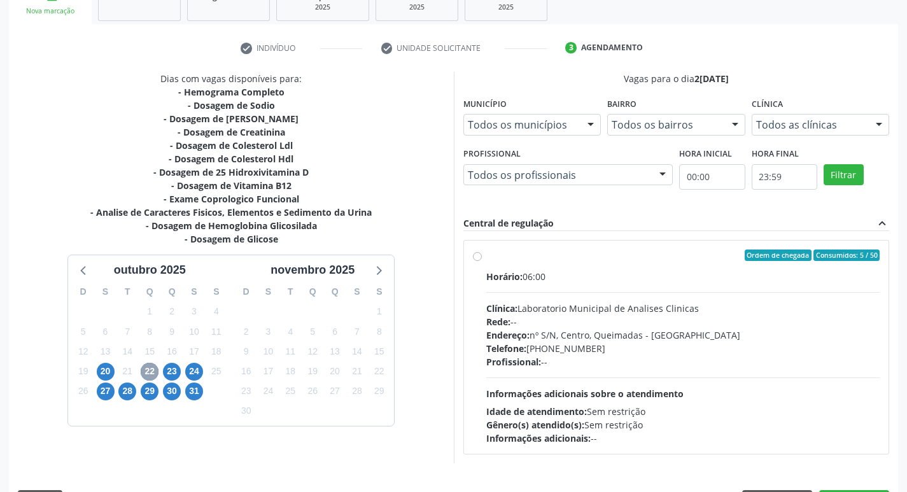
scroll to position [246, 0]
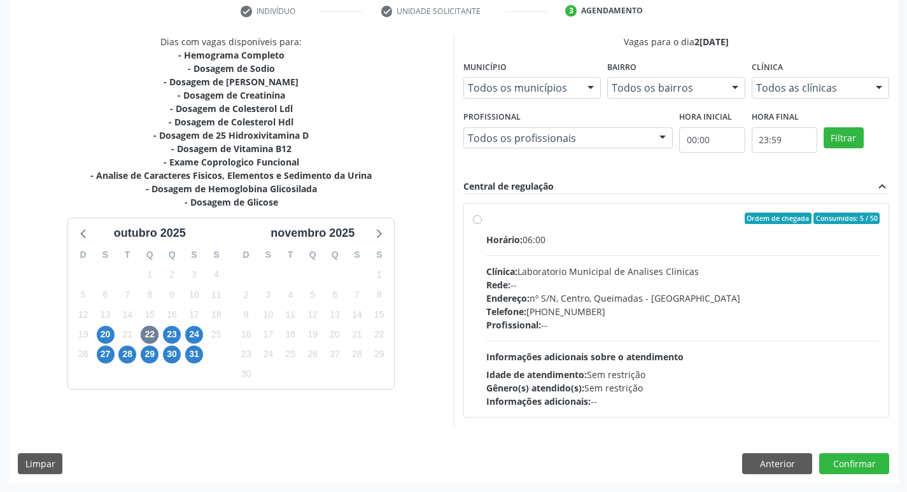
click at [666, 300] on div "Endereço: nº S/N, Centro, Queimadas - [GEOGRAPHIC_DATA]" at bounding box center [683, 297] width 394 height 13
click at [482, 224] on input "Ordem de chegada Consumidos: 5 / 50 Horário: 06:00 Clínica: Laboratorio Municip…" at bounding box center [477, 218] width 9 height 11
radio input "true"
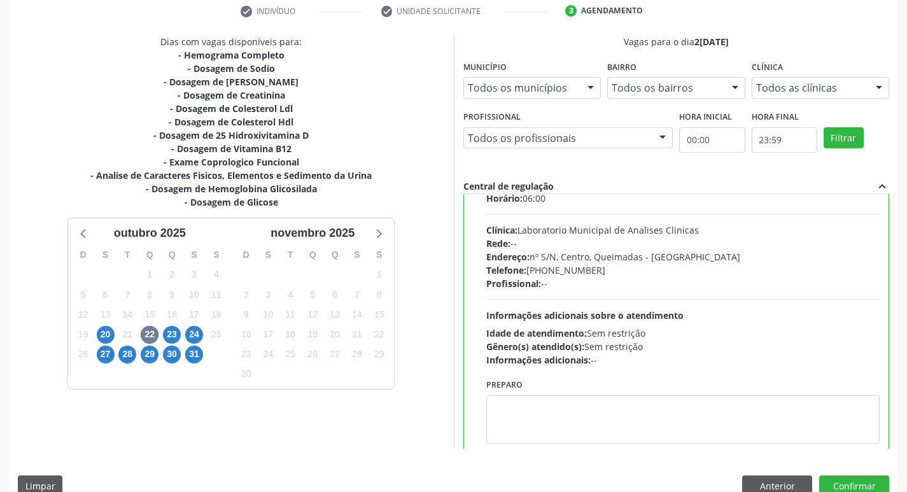
scroll to position [63, 0]
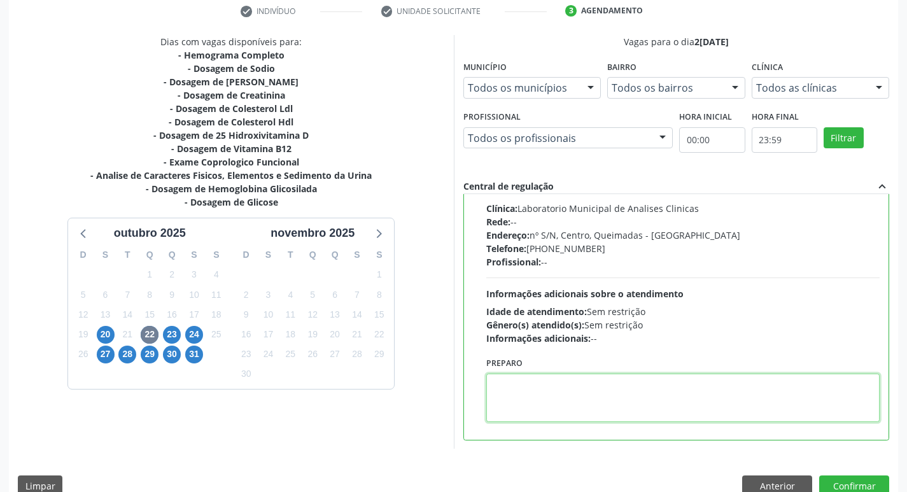
click at [558, 402] on textarea at bounding box center [683, 398] width 394 height 48
paste textarea "IR EM [GEOGRAPHIC_DATA]"
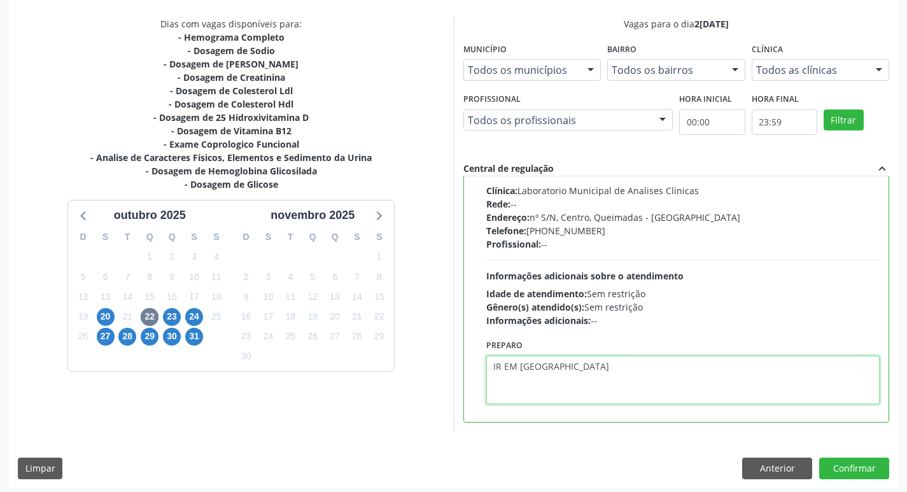
scroll to position [269, 0]
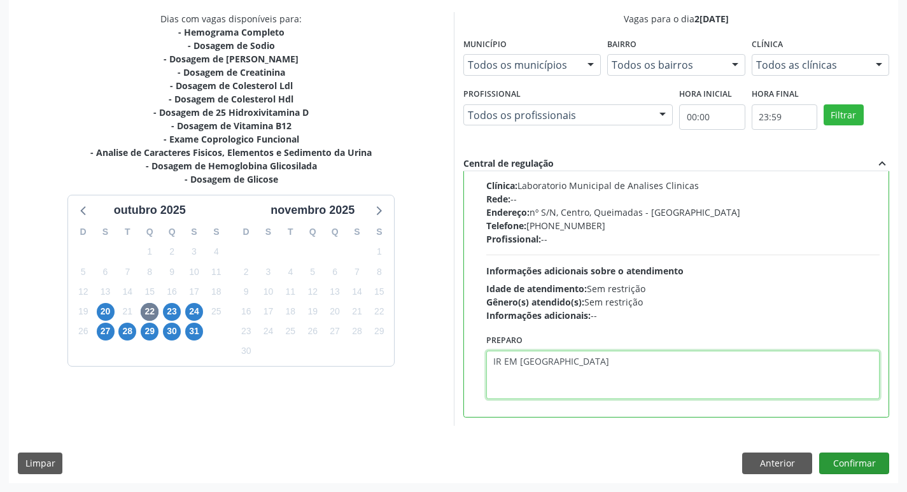
type textarea "IR EM [GEOGRAPHIC_DATA]"
click at [846, 458] on button "Confirmar" at bounding box center [854, 463] width 70 height 22
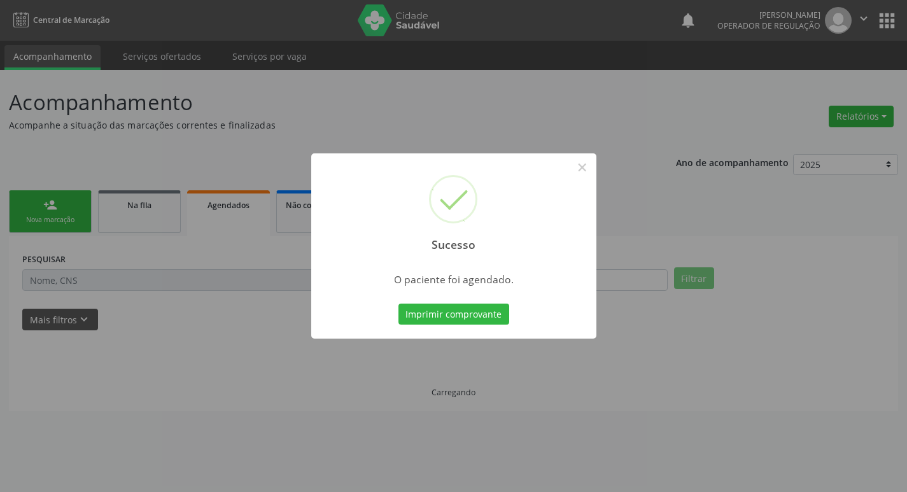
scroll to position [0, 0]
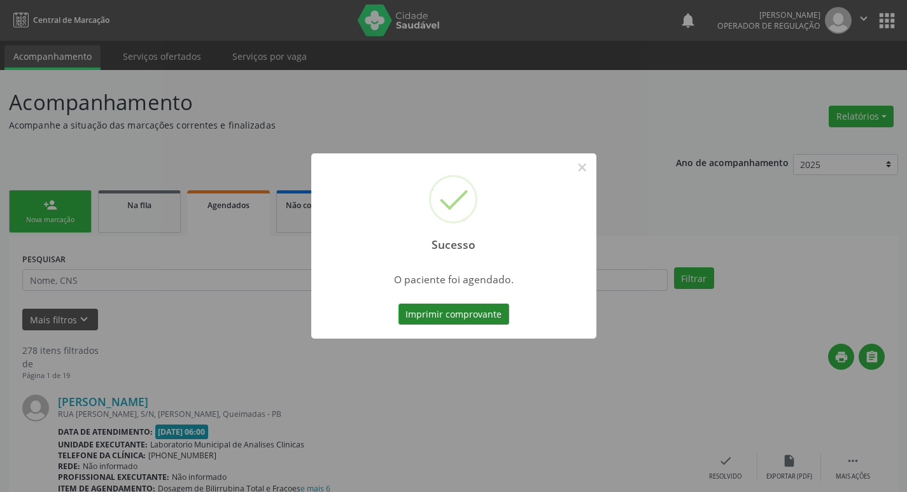
click at [425, 317] on button "Imprimir comprovante" at bounding box center [453, 315] width 111 height 22
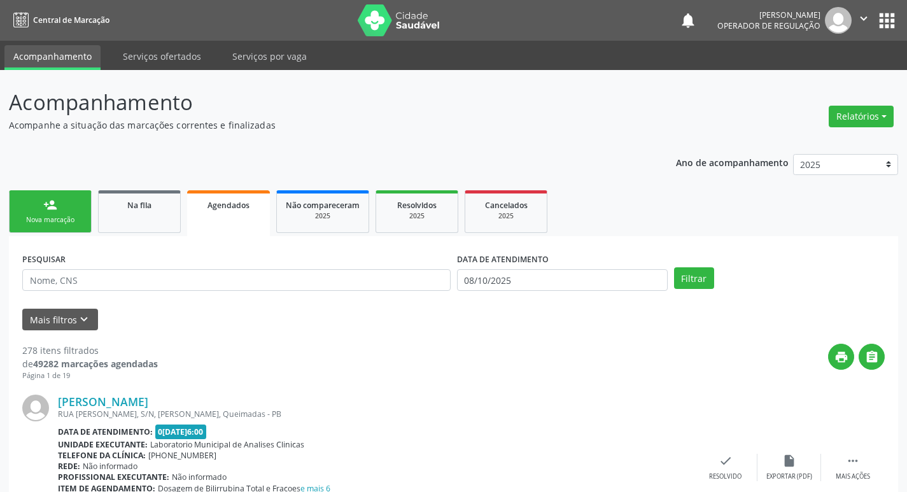
click at [62, 213] on link "person_add Nova marcação" at bounding box center [50, 211] width 83 height 43
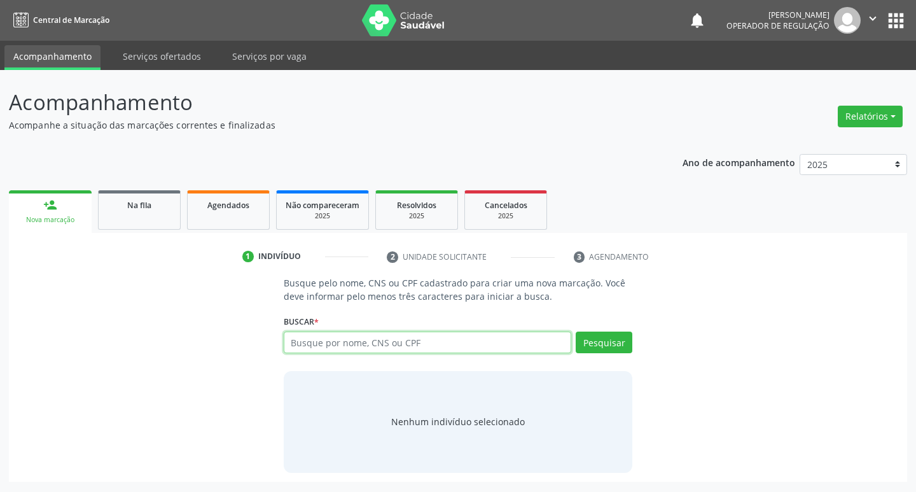
click at [336, 344] on input "text" at bounding box center [428, 343] width 288 height 22
type input "706505304328891"
click at [611, 335] on button "Pesquisar" at bounding box center [604, 343] width 57 height 22
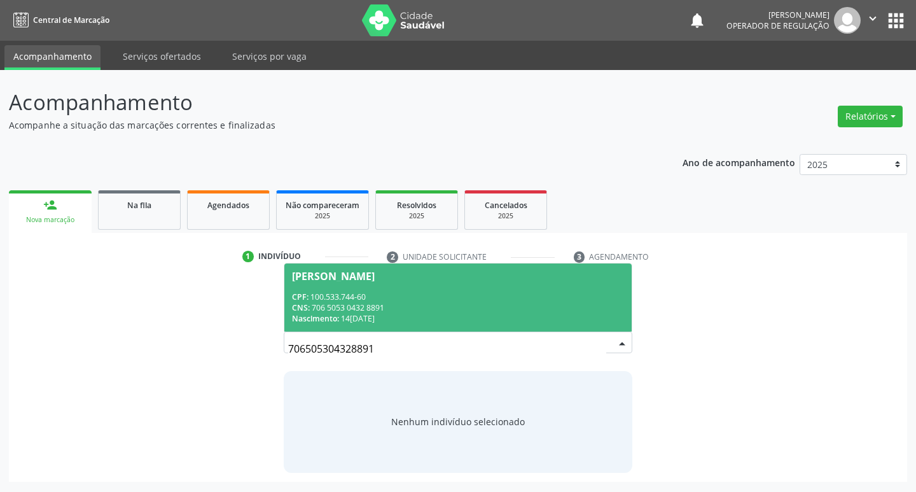
click at [321, 284] on span "Jeronimo Marques Mendonça CPF: 100.533.744-60 CNS: 706 5053 0432 8891 Nasciment…" at bounding box center [458, 297] width 348 height 68
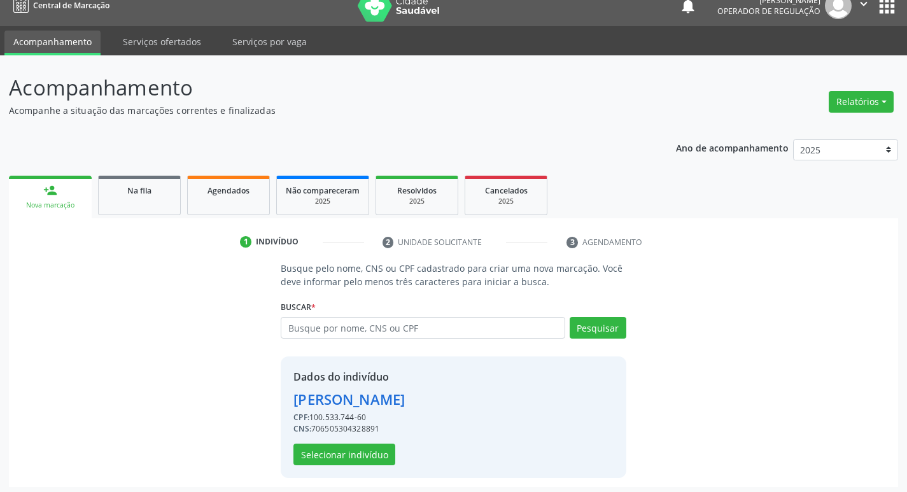
scroll to position [18, 0]
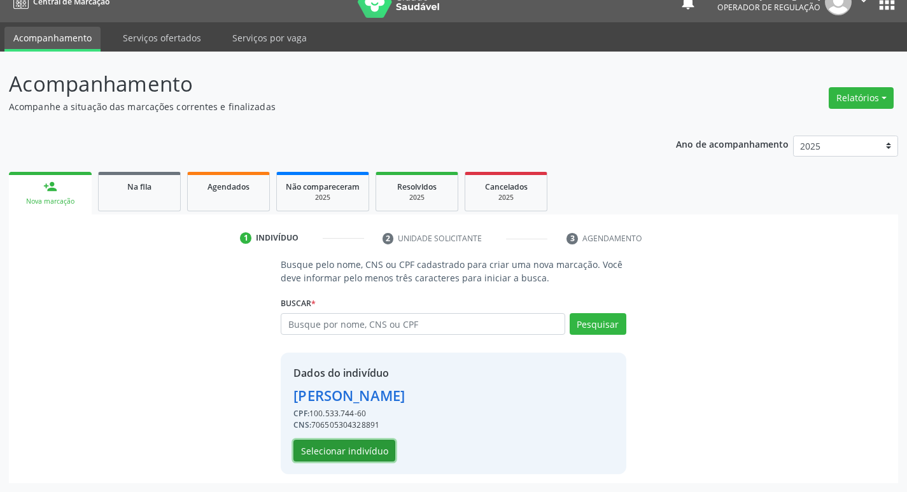
click at [346, 456] on button "Selecionar indivíduo" at bounding box center [344, 451] width 102 height 22
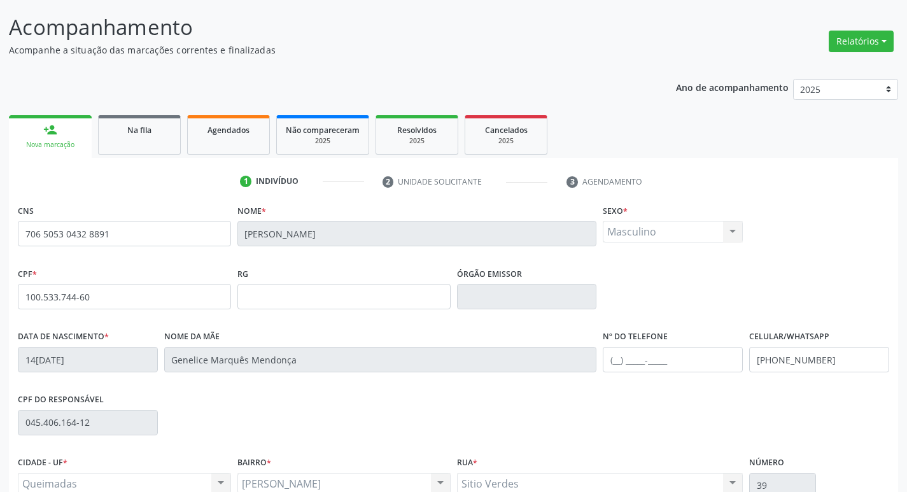
scroll to position [198, 0]
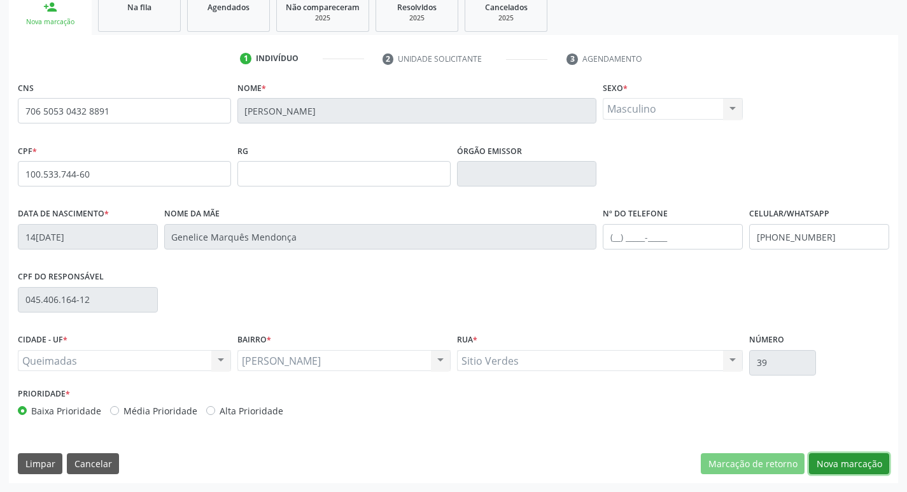
click at [834, 465] on button "Nova marcação" at bounding box center [849, 464] width 80 height 22
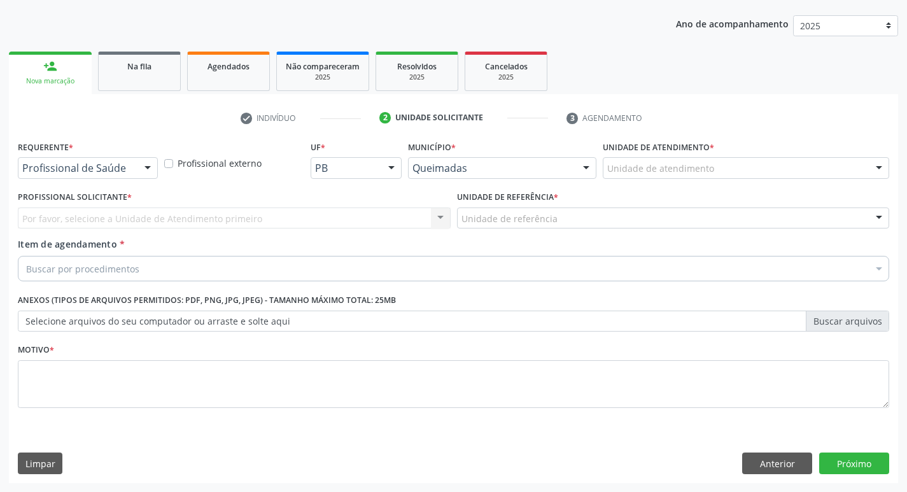
scroll to position [139, 0]
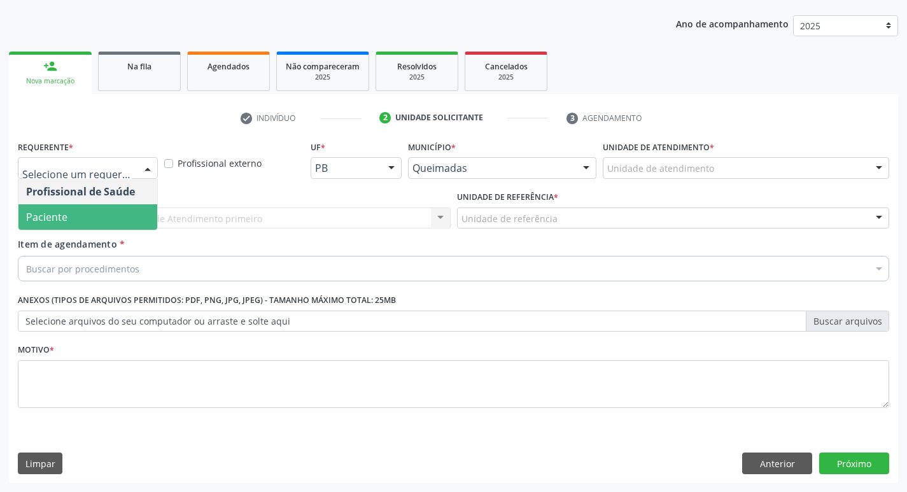
click at [78, 221] on span "Paciente" at bounding box center [87, 216] width 139 height 25
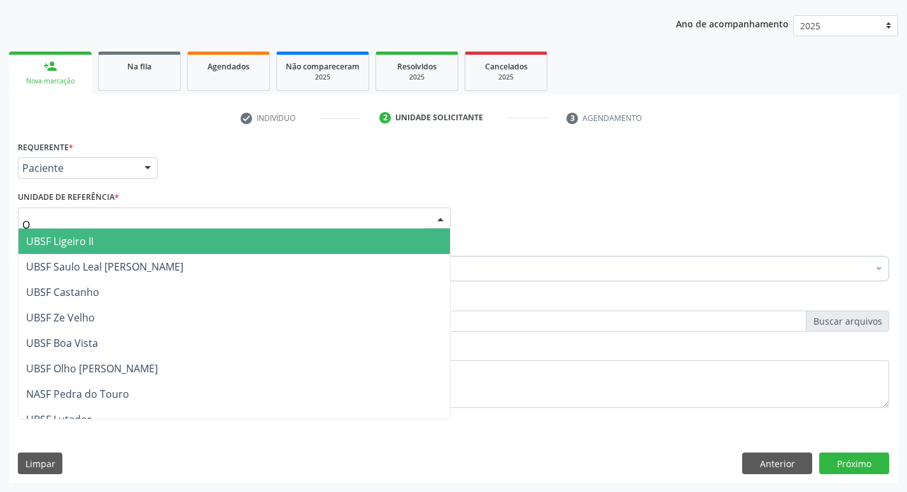
type input "OL"
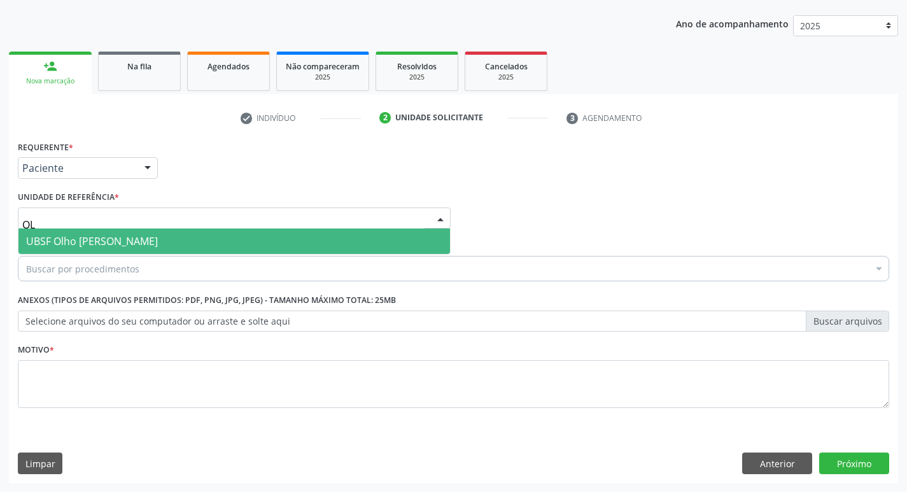
drag, startPoint x: 140, startPoint y: 246, endPoint x: 90, endPoint y: 235, distance: 50.7
click at [139, 246] on span "UBSF Olho [PERSON_NAME]" at bounding box center [92, 241] width 132 height 14
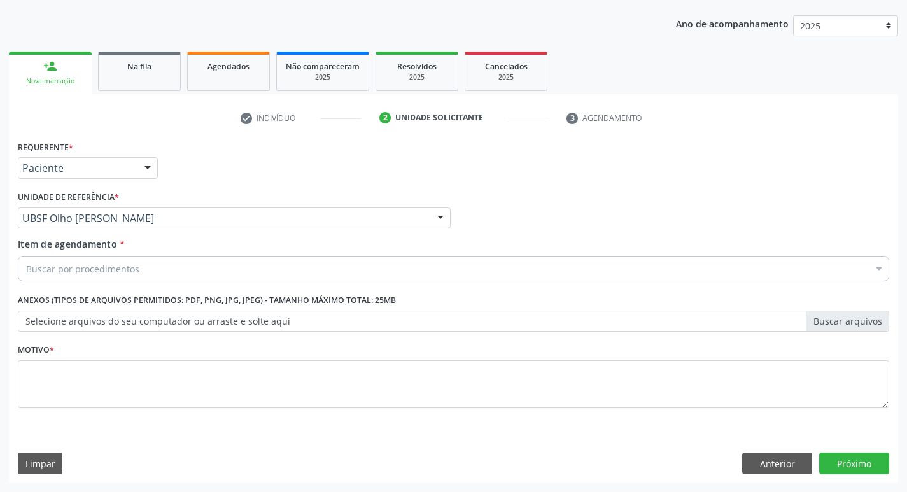
click at [97, 348] on div "Motivo *" at bounding box center [453, 373] width 871 height 67
click at [126, 429] on div "Requerente * Paciente Profissional de Saúde Paciente Nenhum resultado encontrad…" at bounding box center [453, 310] width 889 height 346
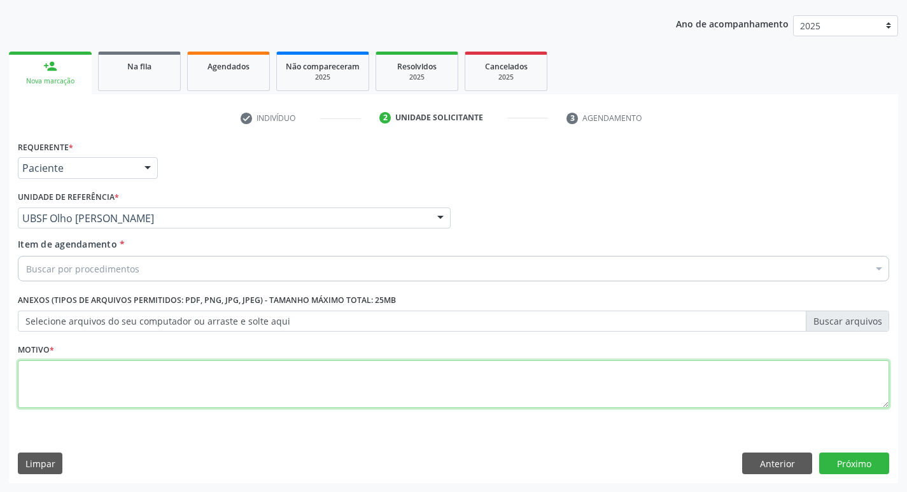
click at [185, 405] on textarea at bounding box center [453, 384] width 871 height 48
type textarea "AVALIACAO"
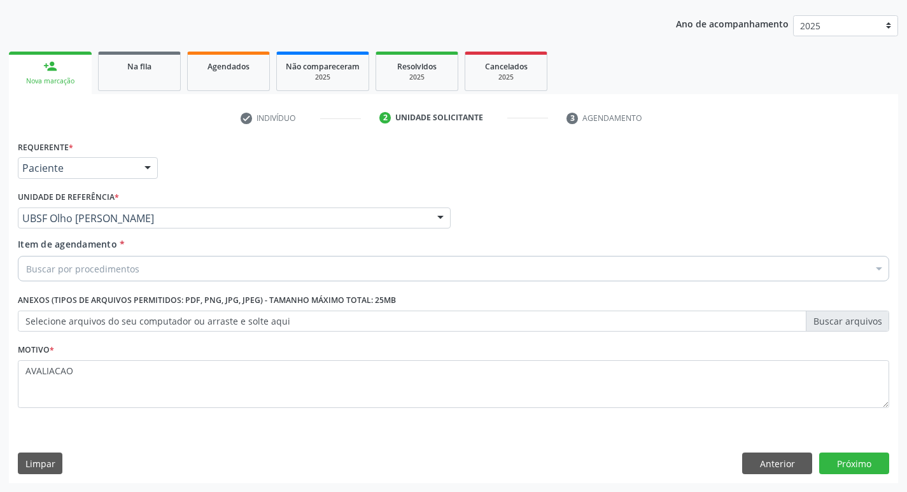
click at [125, 261] on div "Buscar por procedimentos" at bounding box center [453, 268] width 871 height 25
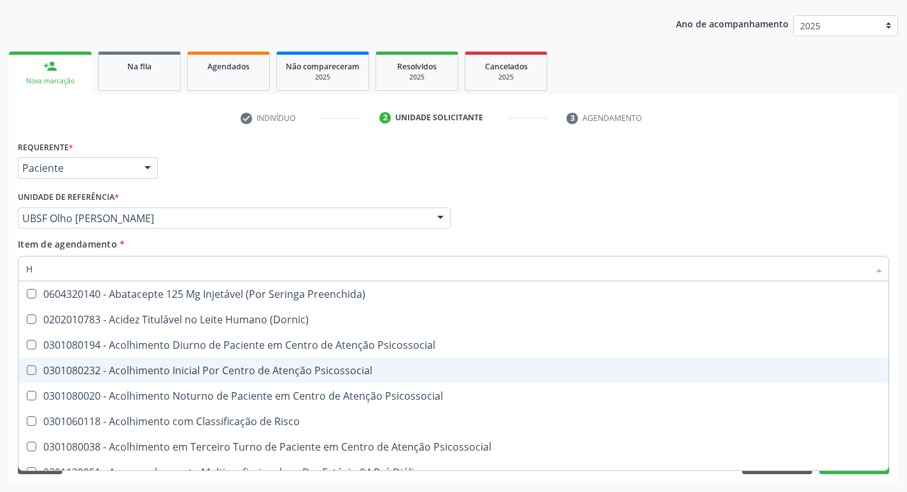
type input "HEMOGR"
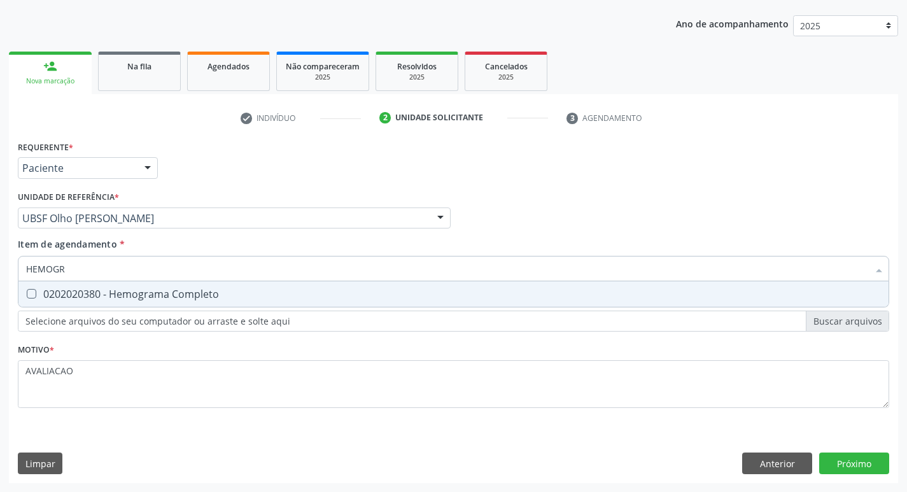
click at [198, 296] on div "0202020380 - Hemograma Completo" at bounding box center [453, 294] width 855 height 10
checkbox Completo "true"
click at [852, 457] on div "Requerente * Paciente Profissional de Saúde Paciente Nenhum resultado encontrad…" at bounding box center [453, 310] width 889 height 346
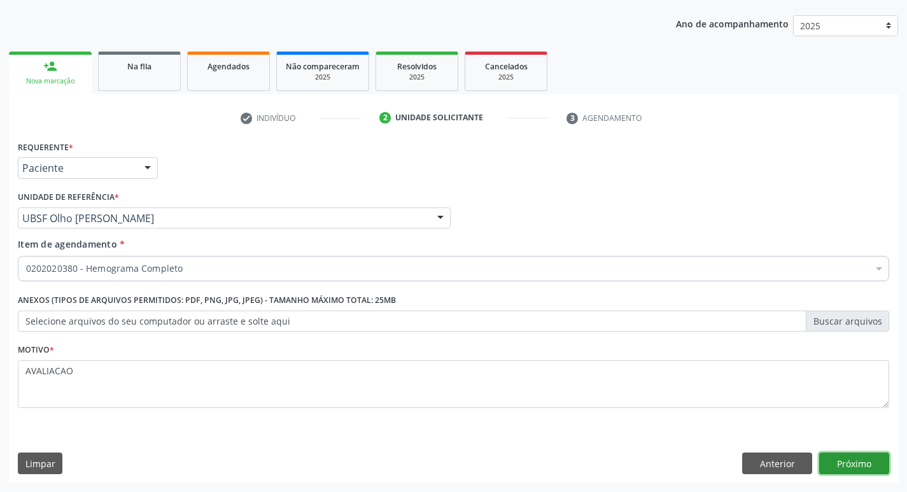
click at [860, 466] on button "Próximo" at bounding box center [854, 463] width 70 height 22
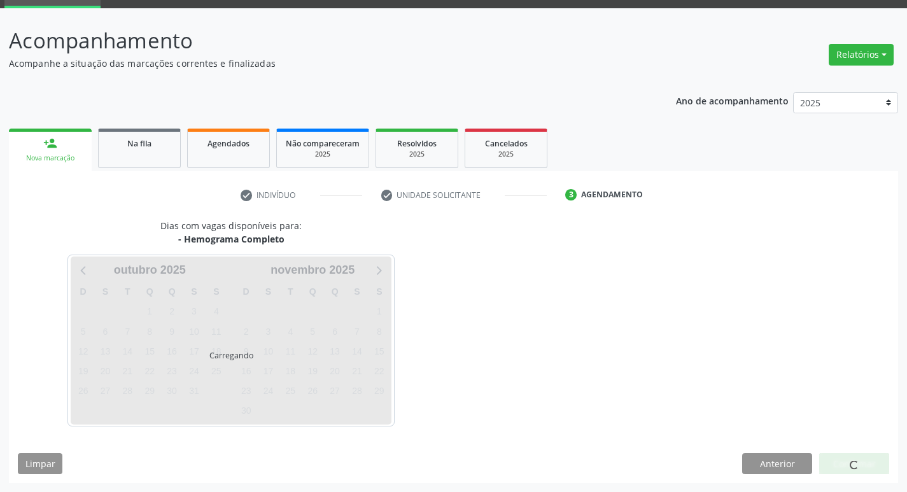
scroll to position [62, 0]
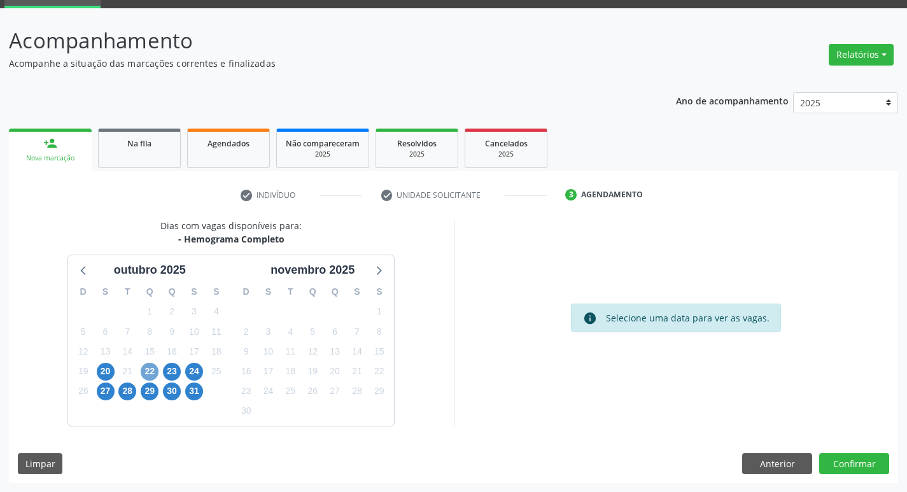
click at [147, 374] on span "22" at bounding box center [150, 372] width 18 height 18
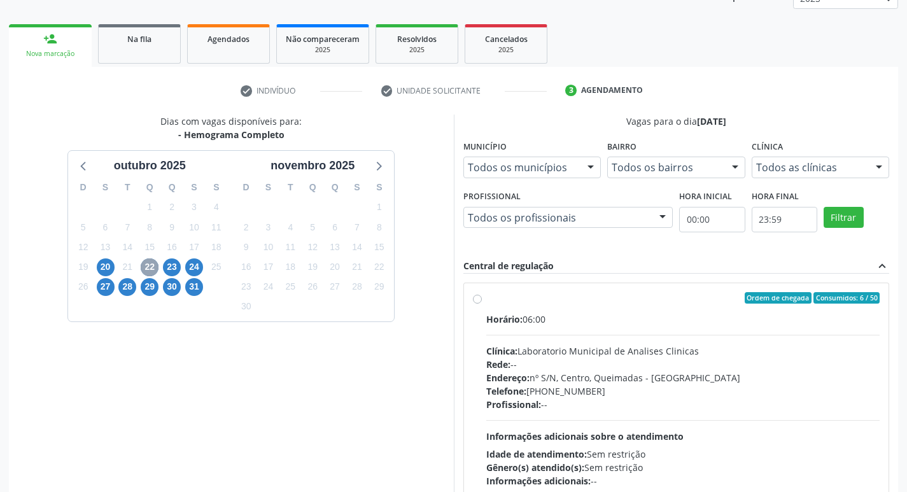
scroll to position [246, 0]
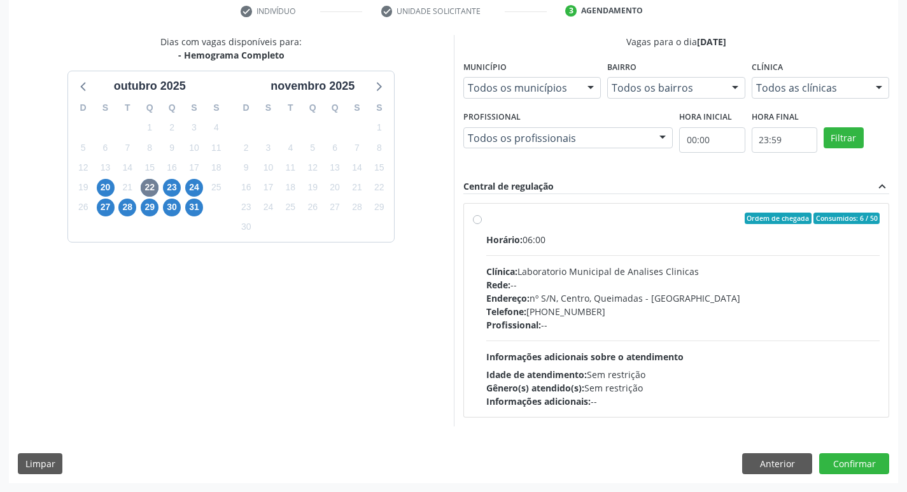
click at [665, 300] on div "Endereço: nº S/N, Centro, Queimadas - PB" at bounding box center [683, 297] width 394 height 13
click at [482, 224] on input "Ordem de chegada Consumidos: 6 / 50 Horário: 06:00 Clínica: Laboratorio Municip…" at bounding box center [477, 218] width 9 height 11
radio input "true"
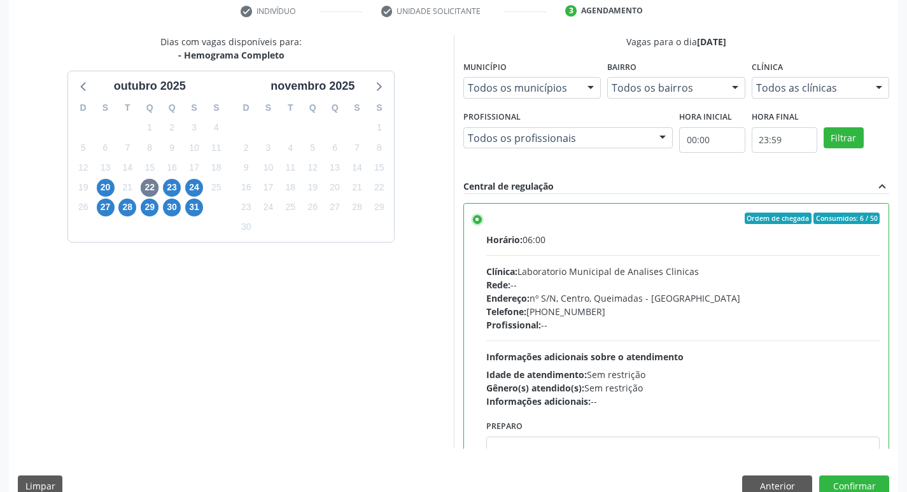
scroll to position [63, 0]
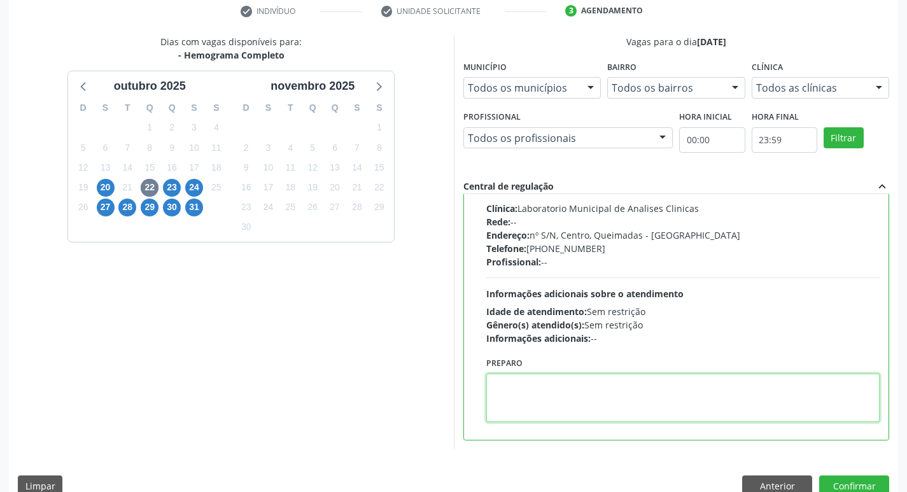
click at [523, 402] on textarea at bounding box center [683, 398] width 394 height 48
paste textarea "IR EM [GEOGRAPHIC_DATA]"
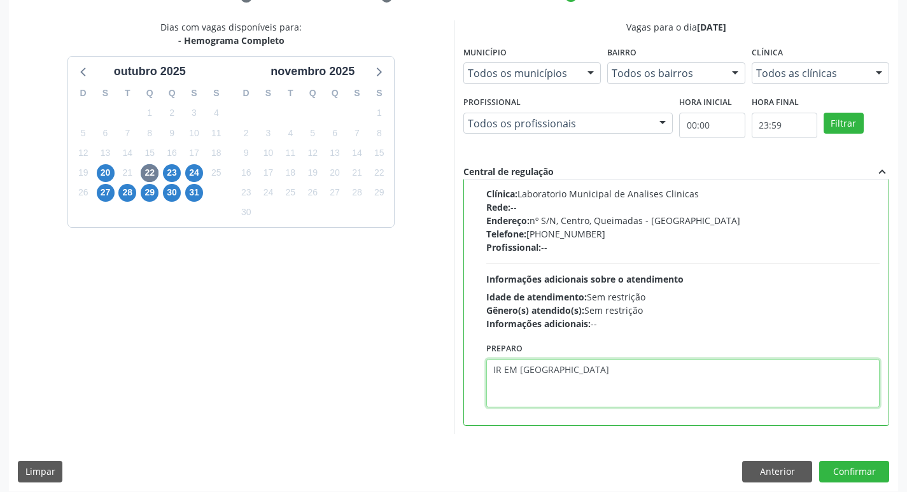
scroll to position [269, 0]
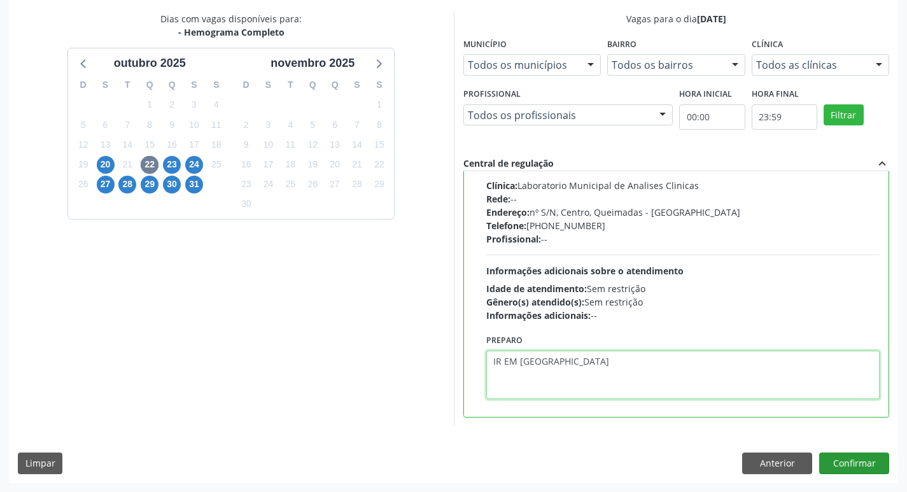
type textarea "IR EM [GEOGRAPHIC_DATA]"
click at [864, 454] on button "Confirmar" at bounding box center [854, 463] width 70 height 22
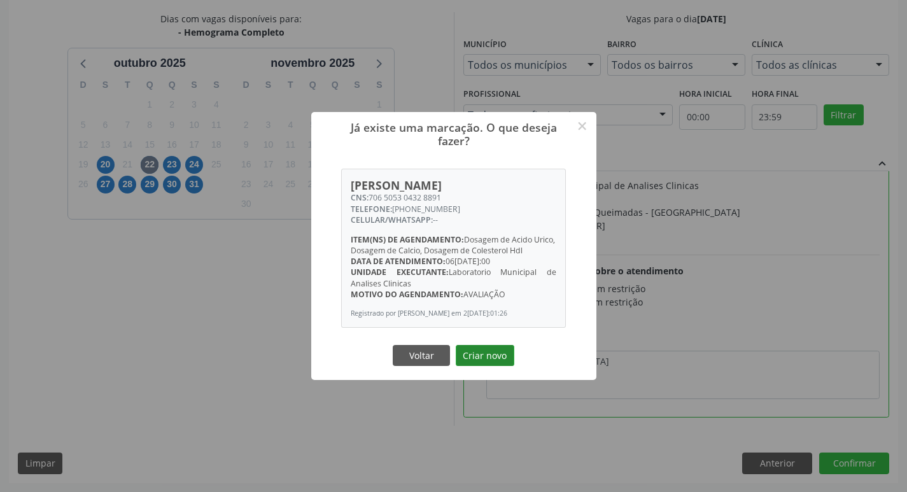
click at [482, 351] on button "Criar novo" at bounding box center [485, 356] width 59 height 22
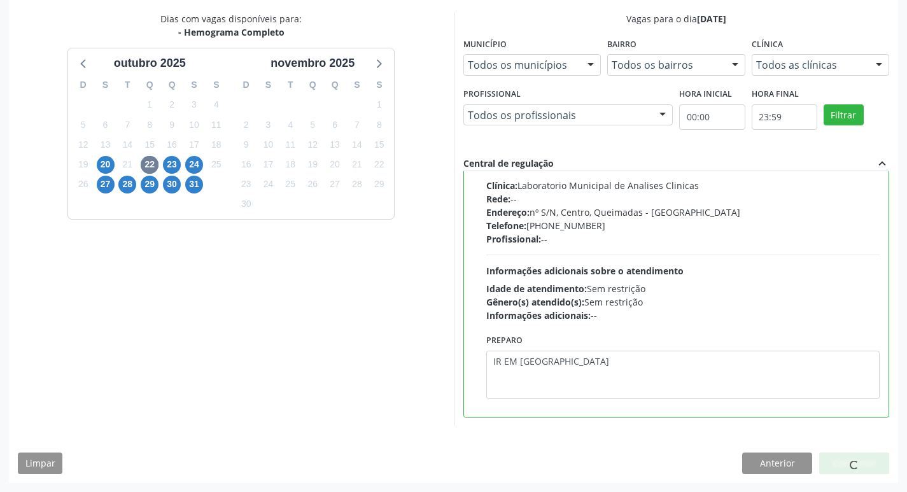
scroll to position [0, 0]
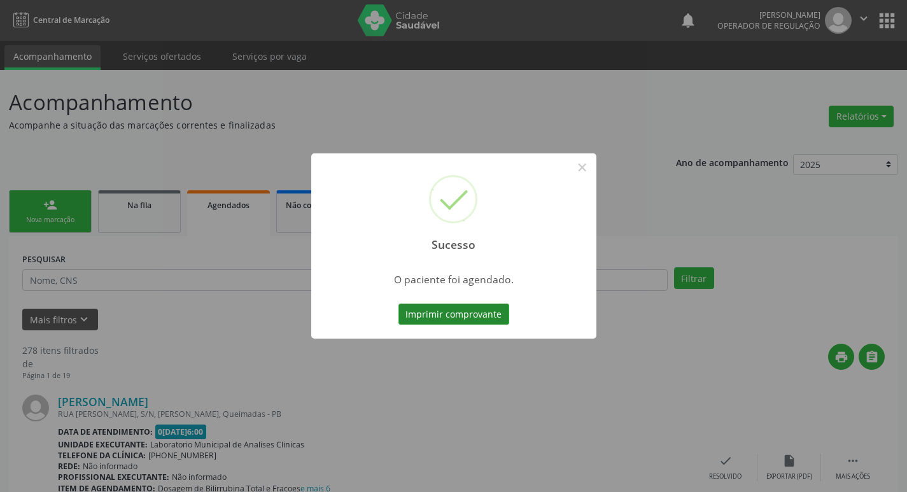
click at [475, 316] on button "Imprimir comprovante" at bounding box center [453, 315] width 111 height 22
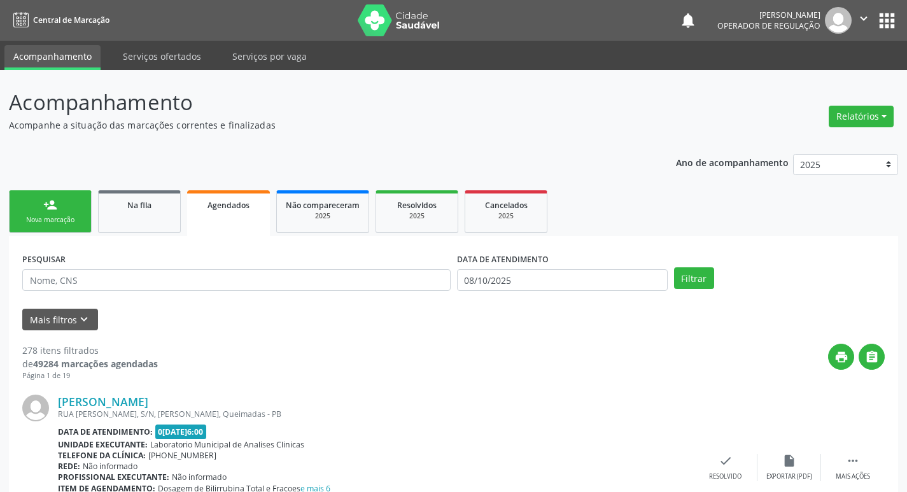
click at [73, 217] on div "Nova marcação" at bounding box center [50, 220] width 64 height 10
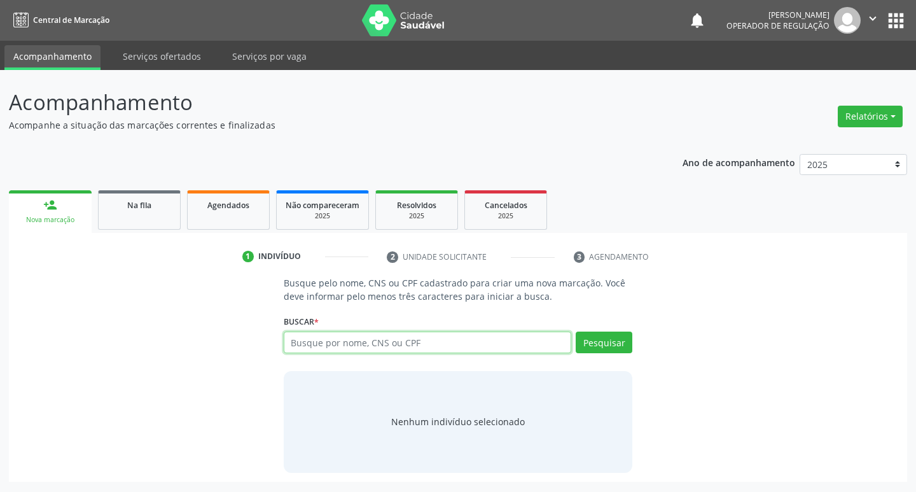
click at [339, 340] on input "text" at bounding box center [428, 343] width 288 height 22
type input "700006245359303"
click at [598, 342] on button "Pesquisar" at bounding box center [604, 343] width 57 height 22
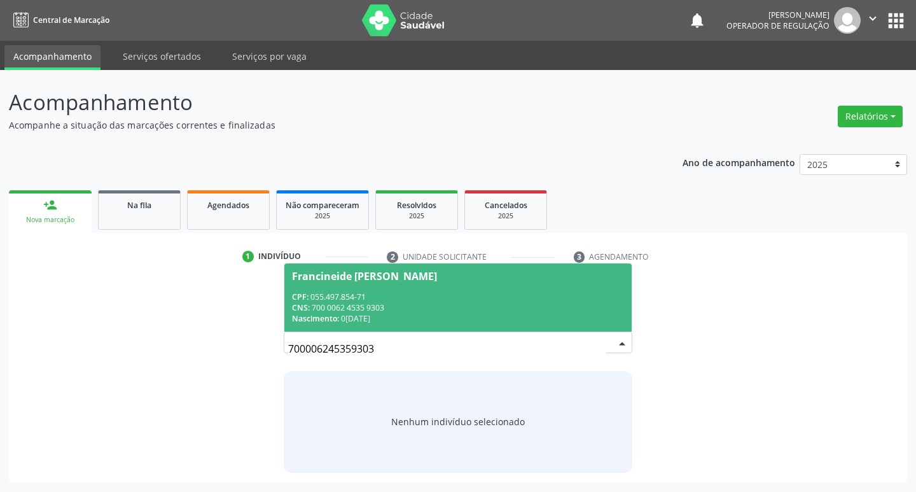
click at [341, 298] on div "CPF: 055.497.854-71" at bounding box center [458, 296] width 333 height 11
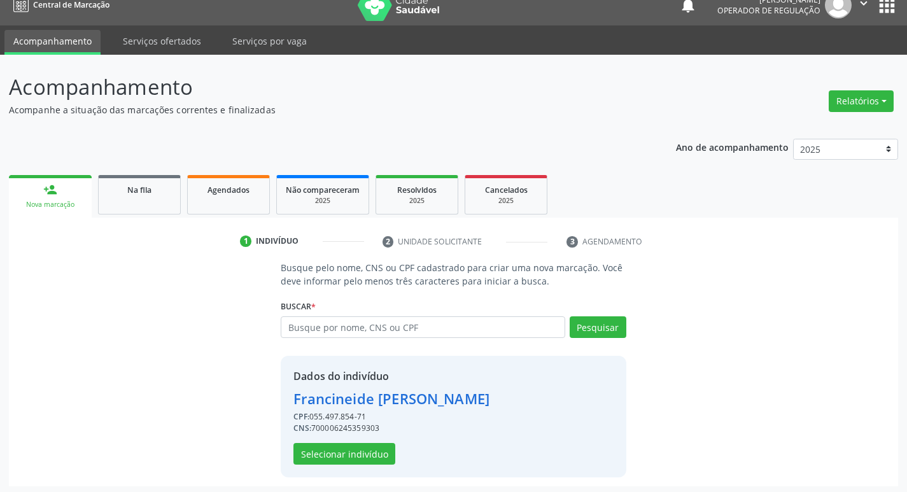
scroll to position [18, 0]
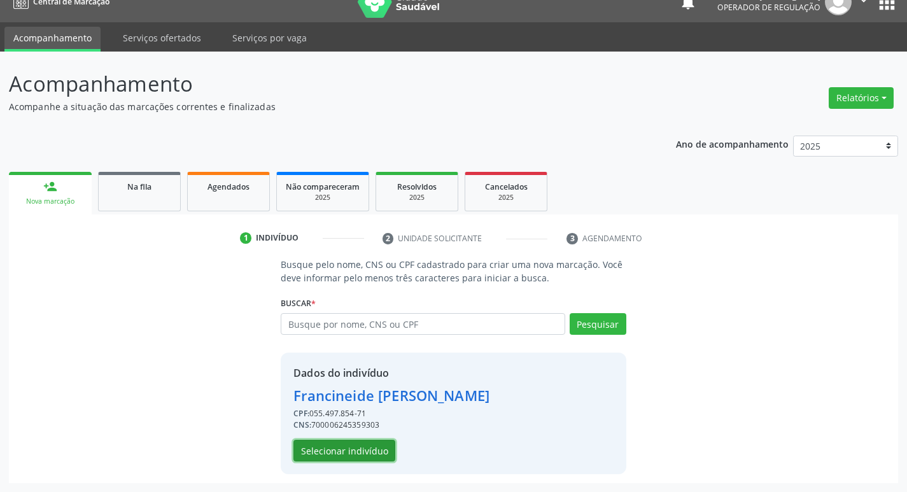
click at [370, 447] on button "Selecionar indivíduo" at bounding box center [344, 451] width 102 height 22
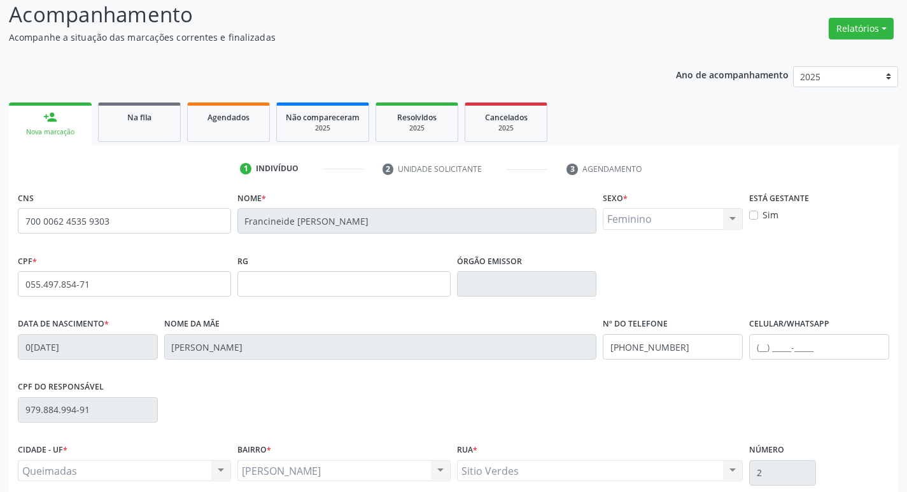
scroll to position [198, 0]
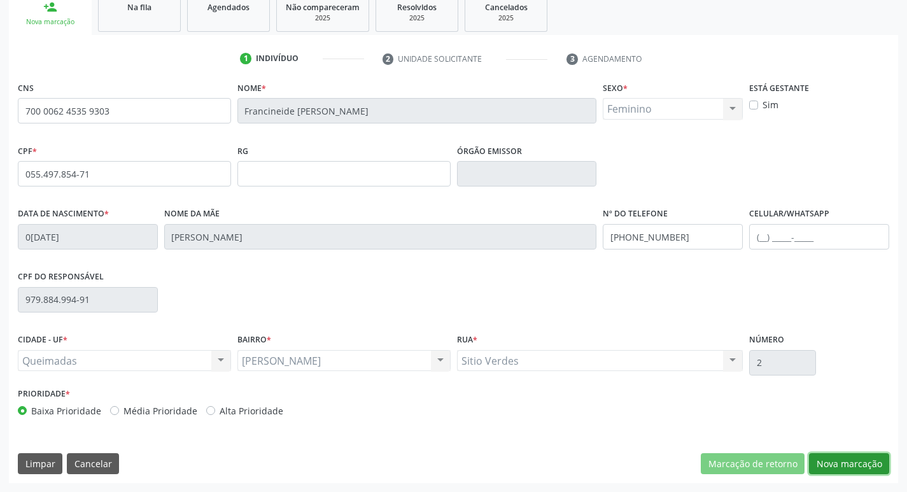
click at [839, 459] on button "Nova marcação" at bounding box center [849, 464] width 80 height 22
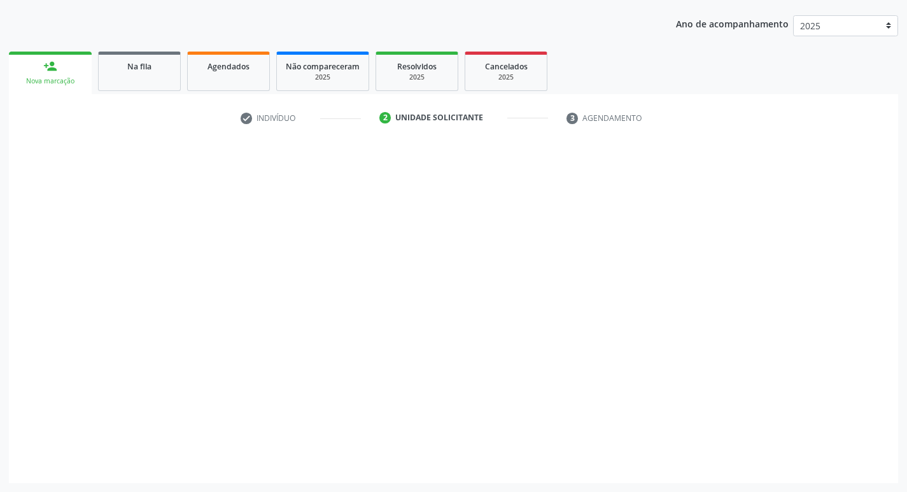
scroll to position [139, 0]
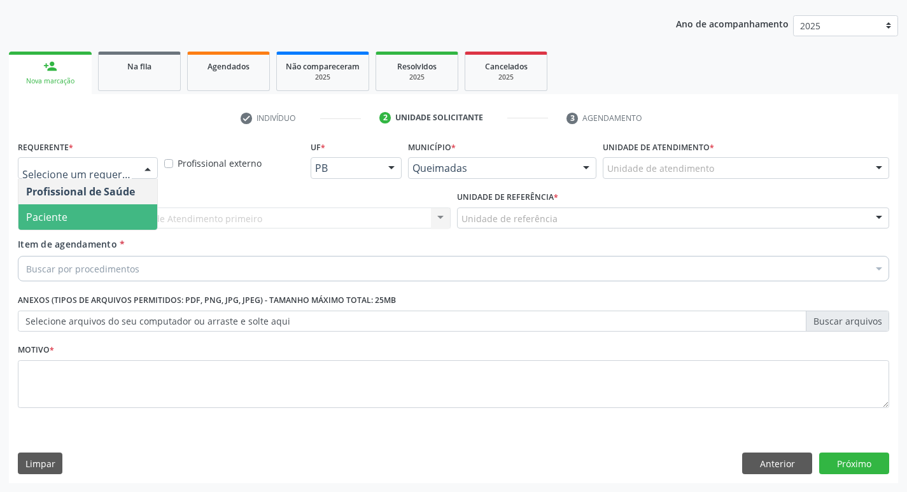
click at [61, 218] on span "Paciente" at bounding box center [46, 217] width 41 height 14
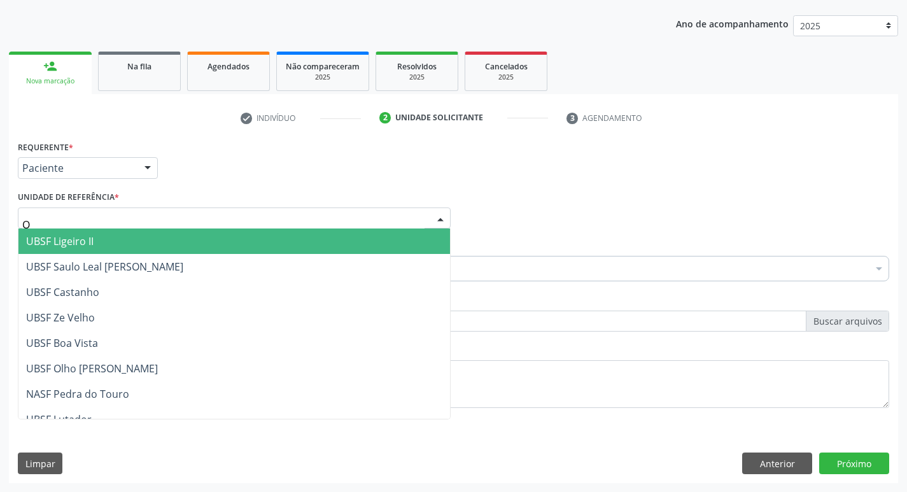
type input "OL"
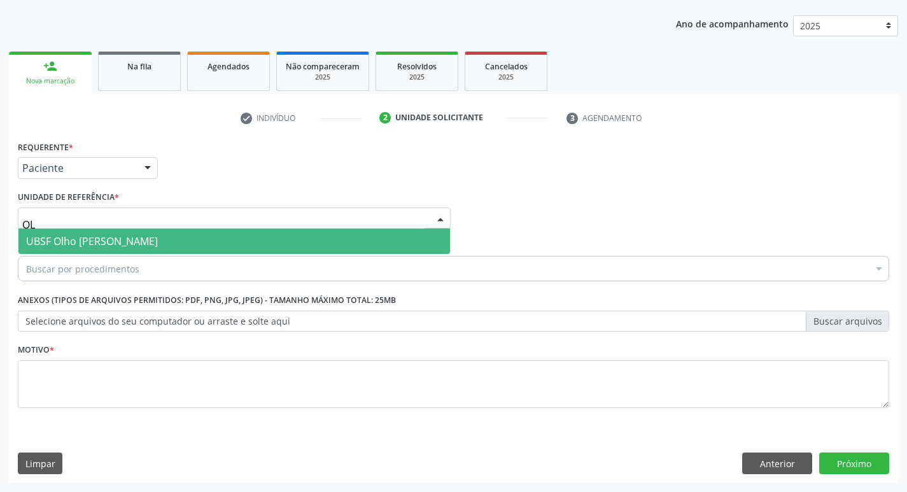
click at [111, 235] on span "UBSF Olho [PERSON_NAME]" at bounding box center [92, 241] width 132 height 14
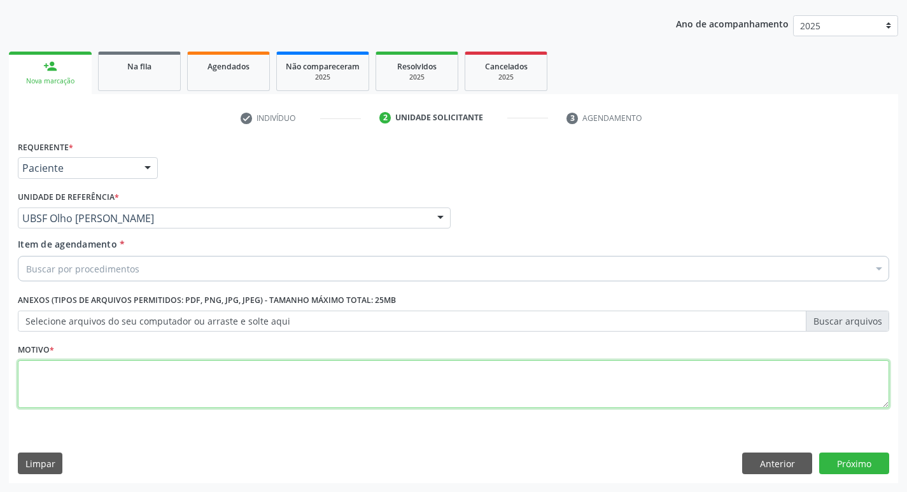
click at [63, 382] on textarea at bounding box center [453, 384] width 871 height 48
type textarea "AVALIACAO"
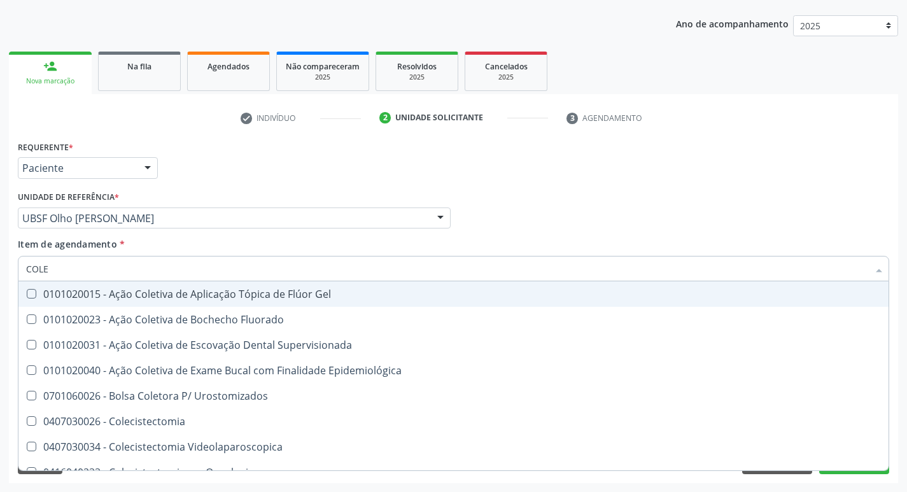
type input "COLES"
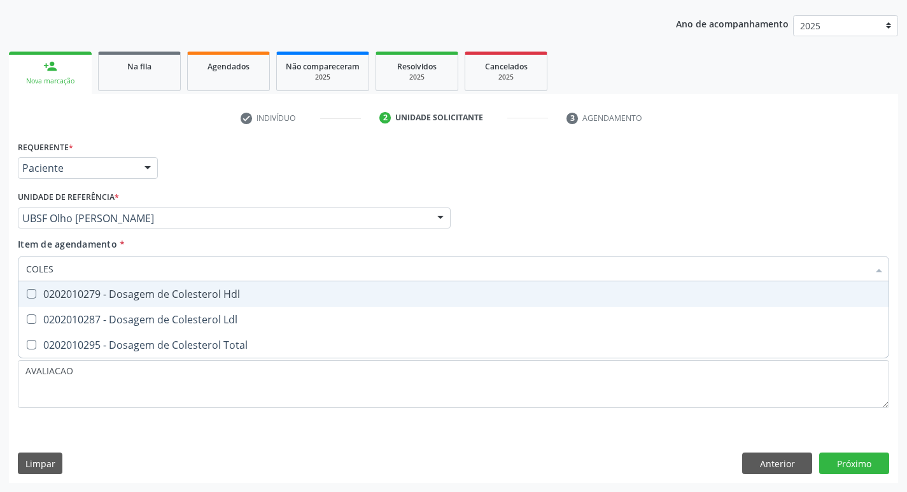
click at [96, 294] on div "0202010279 - Dosagem de Colesterol Hdl" at bounding box center [453, 294] width 855 height 10
checkbox Hdl "true"
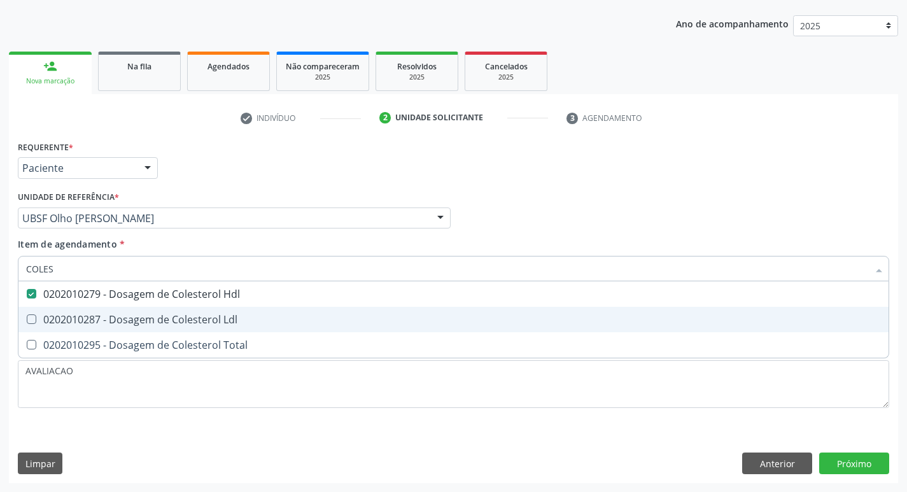
click at [112, 314] on div "0202010287 - Dosagem de Colesterol Ldl" at bounding box center [453, 319] width 855 height 10
checkbox Ldl "true"
type input "COLE"
checkbox Hdl "false"
checkbox Ldl "false"
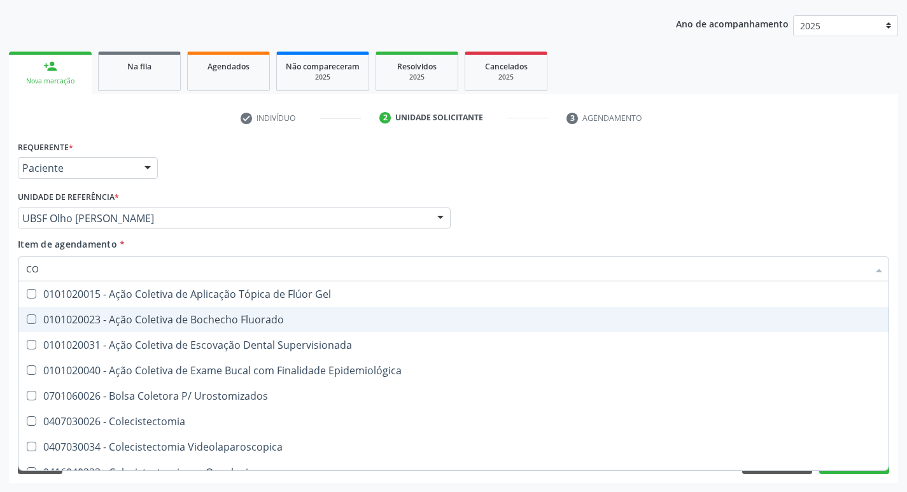
type input "C"
checkbox Hdl "false"
checkbox Ldl "false"
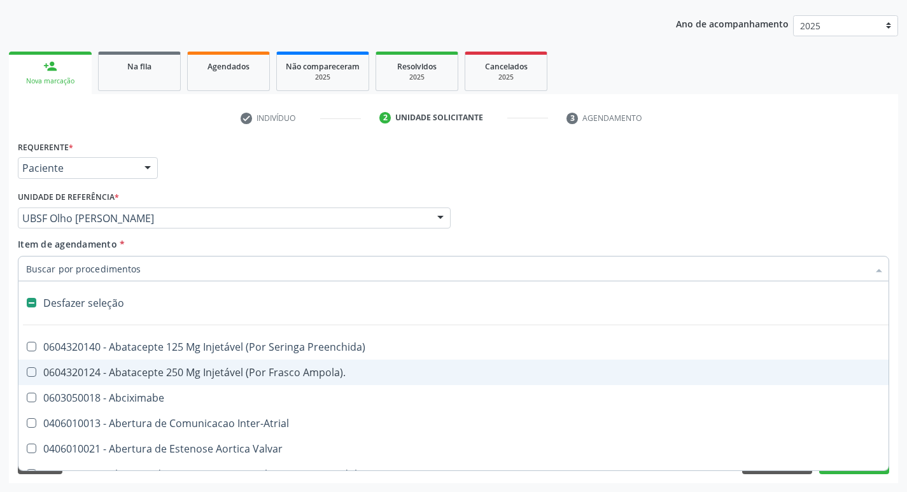
type input "H"
checkbox Lactente\) "true"
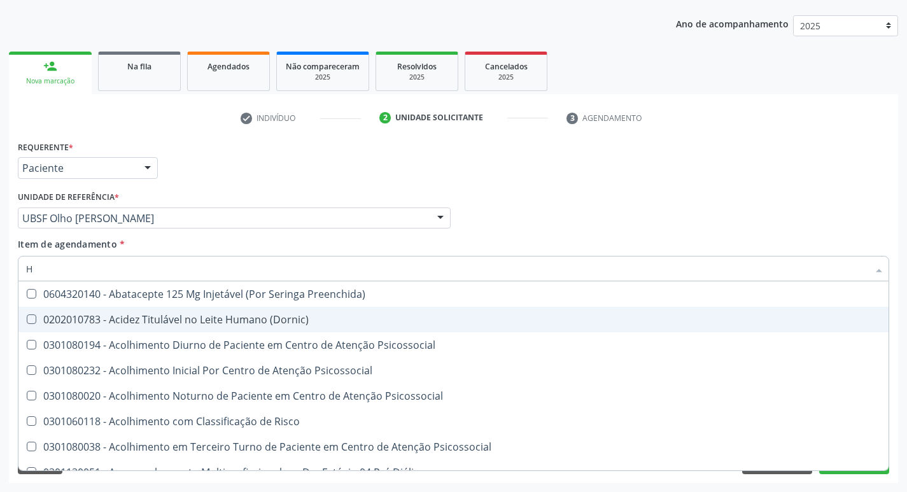
type input "HEMOGR"
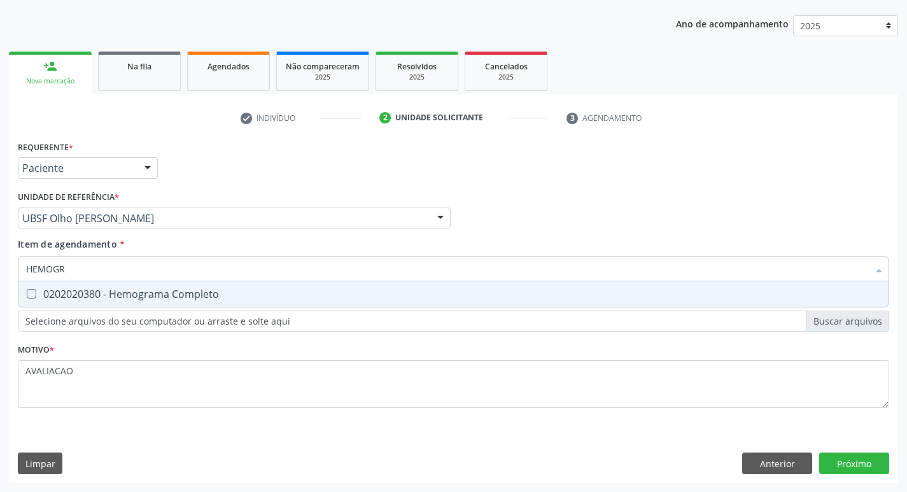
click at [181, 299] on div "0202020380 - Hemograma Completo" at bounding box center [453, 294] width 855 height 10
checkbox Completo "true"
type input "HEMOG"
checkbox Completo "false"
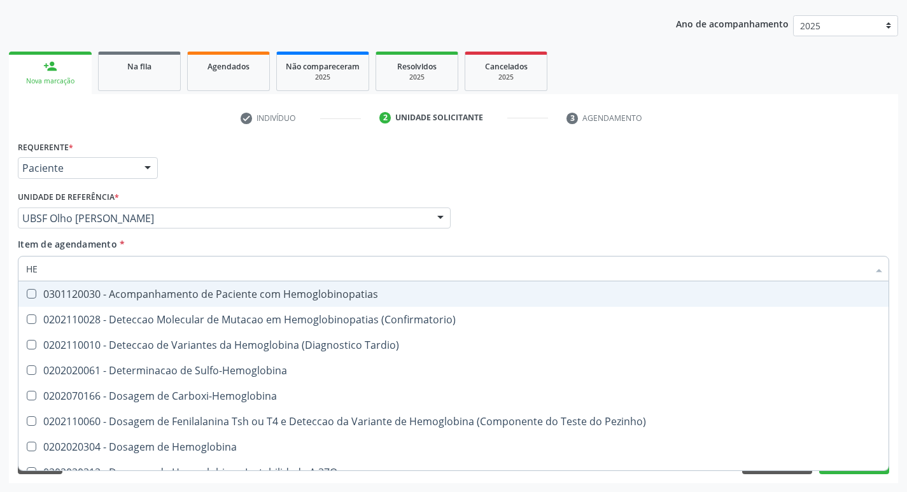
type input "H"
checkbox Completo "false"
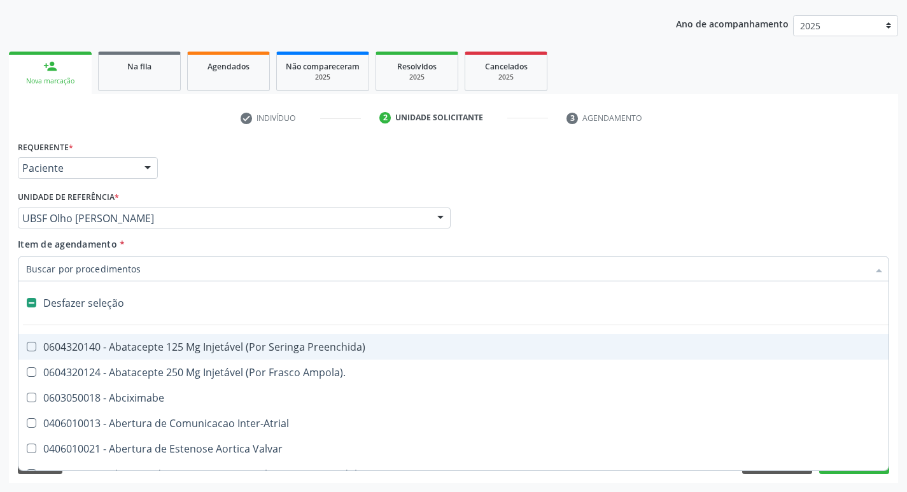
type input "C"
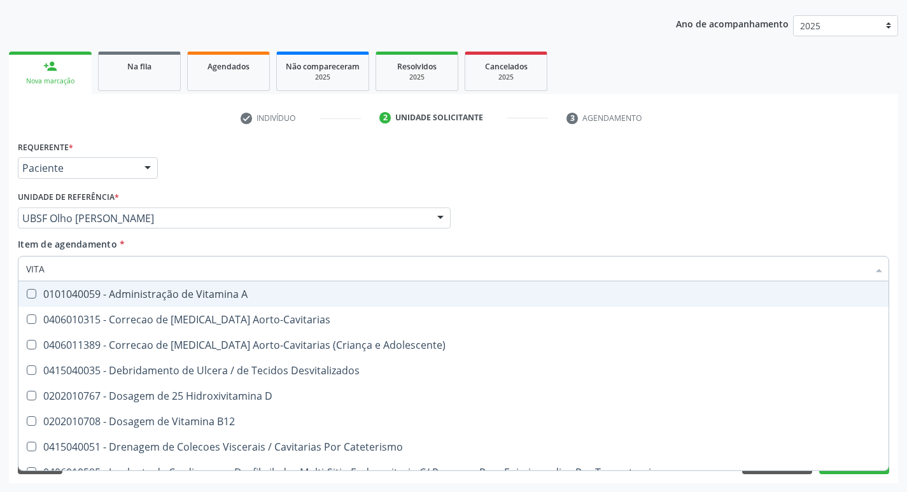
type input "VITAM"
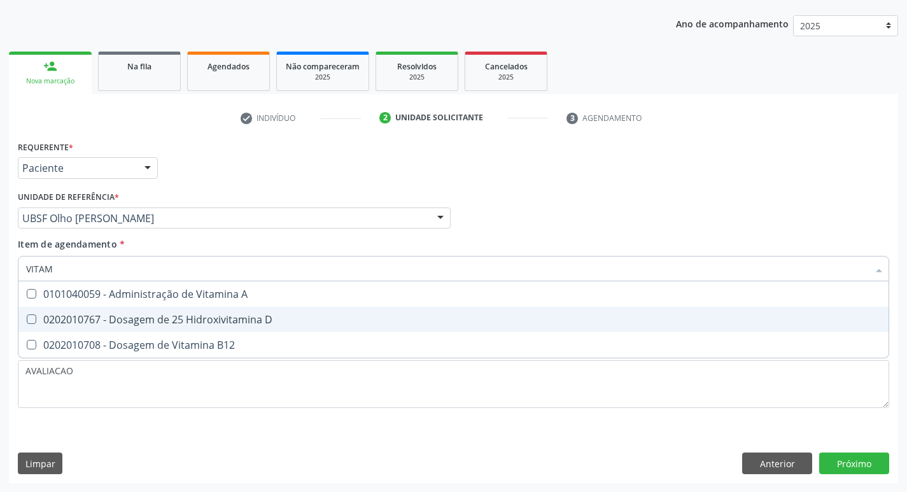
click at [186, 328] on span "0202010767 - Dosagem de 25 Hidroxivitamina D" at bounding box center [453, 319] width 870 height 25
checkbox D "true"
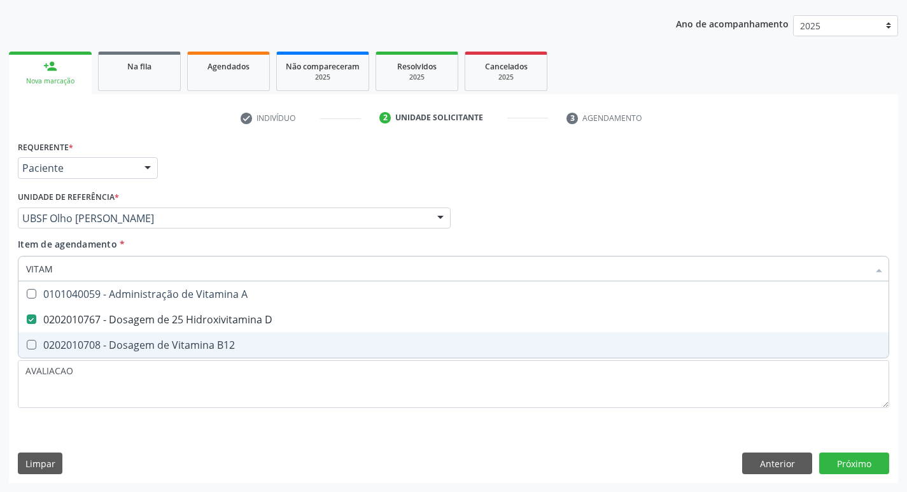
click at [193, 345] on div "0202010708 - Dosagem de Vitamina B12" at bounding box center [453, 345] width 855 height 10
checkbox B12 "true"
type input "VITA"
checkbox D "false"
checkbox B12 "false"
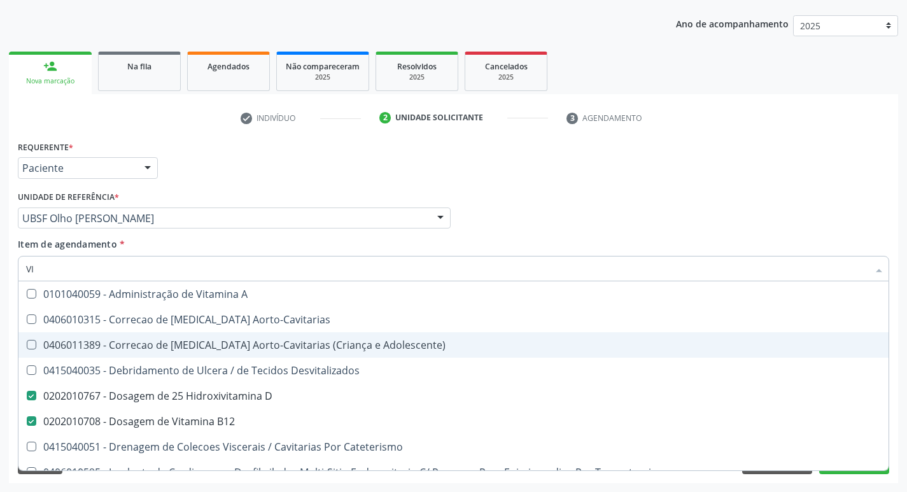
type input "V"
checkbox D "false"
checkbox B12 "false"
checkbox Cateterismo "false"
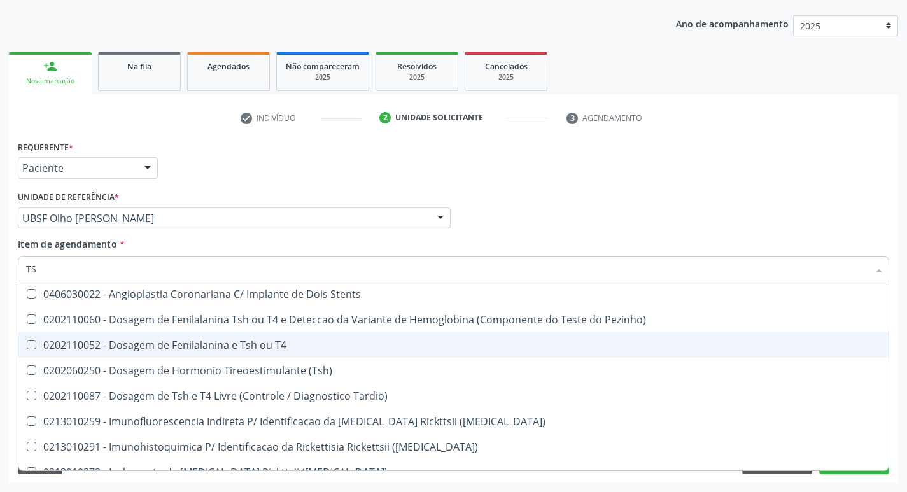
type input "TSH"
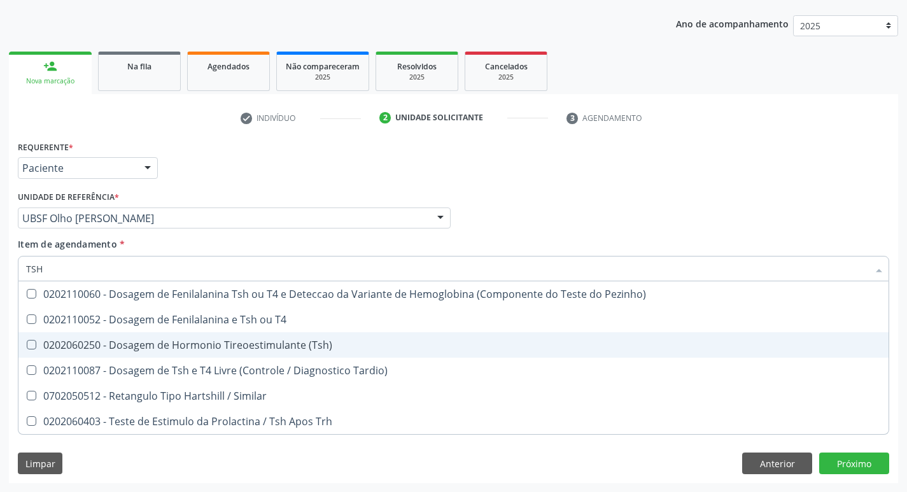
click at [193, 345] on div "0202060250 - Dosagem de Hormonio Tireoestimulante (Tsh)" at bounding box center [453, 345] width 855 height 10
checkbox \(Tsh\) "true"
type input "TS"
checkbox \(Tsh\) "false"
checkbox Tardio\) "true"
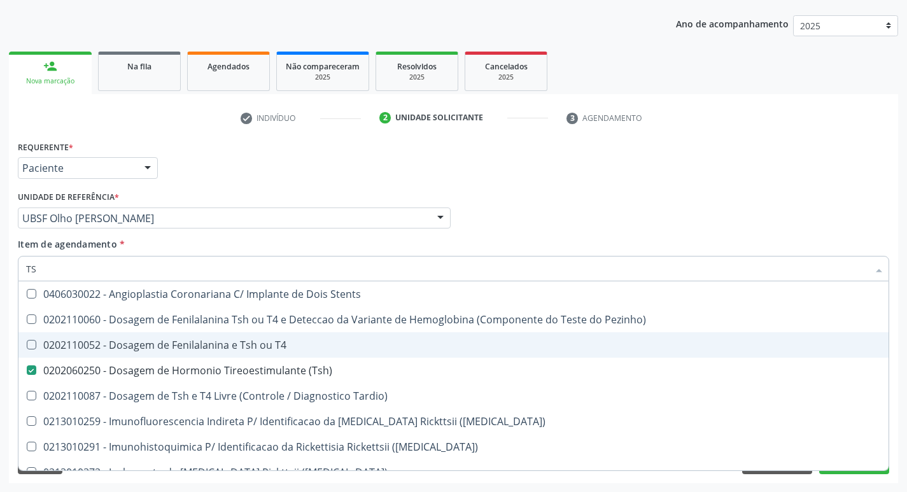
type input "T"
checkbox \(Tsh\) "false"
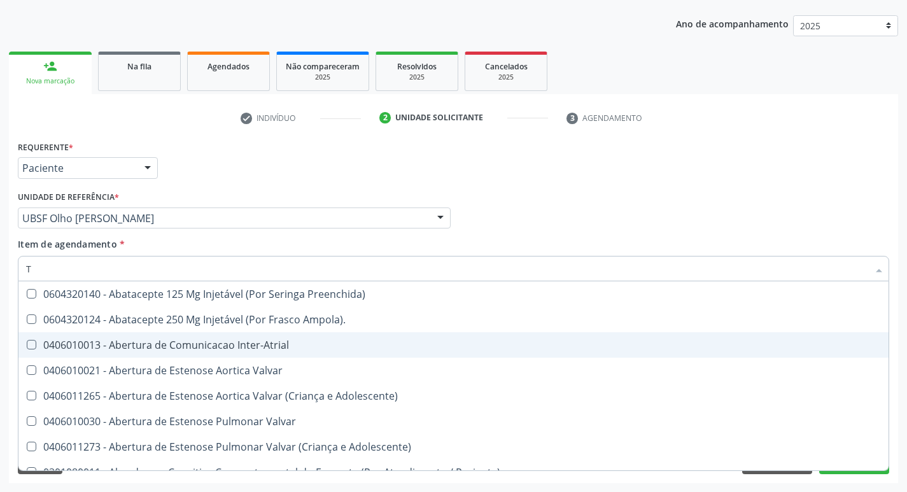
type input "T4"
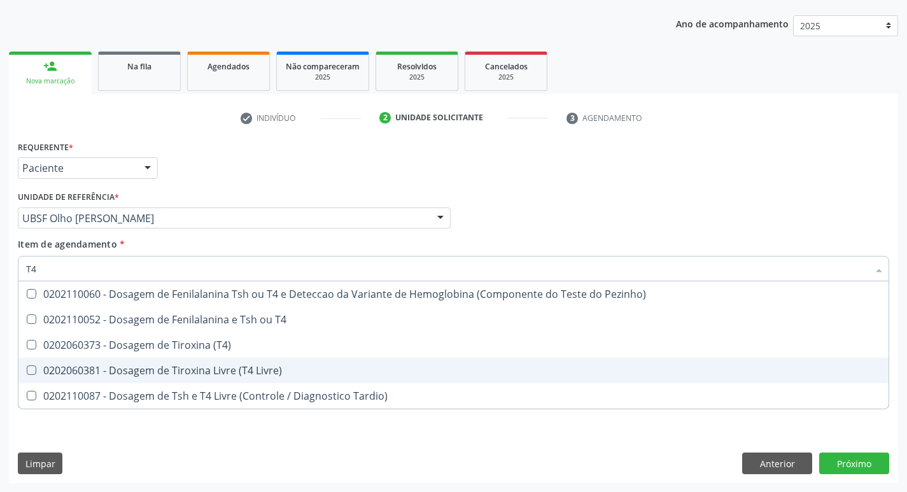
click at [204, 368] on div "0202060381 - Dosagem de Tiroxina Livre (T4 Livre)" at bounding box center [453, 370] width 855 height 10
checkbox Livre\) "true"
type input "T"
checkbox Livre\) "false"
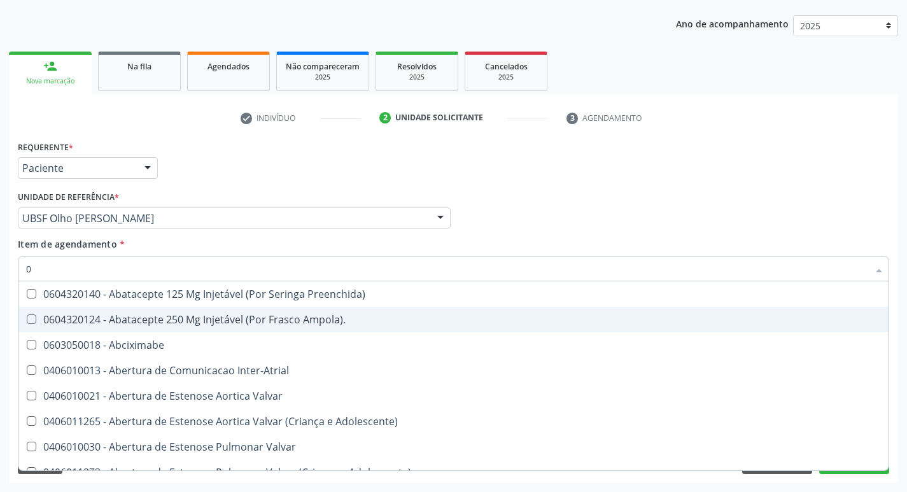
type input "02"
checkbox \(Frasco\) "true"
checkbox Pancreas "true"
checkbox Paratireoides "true"
checkbox Per-Operatoria "true"
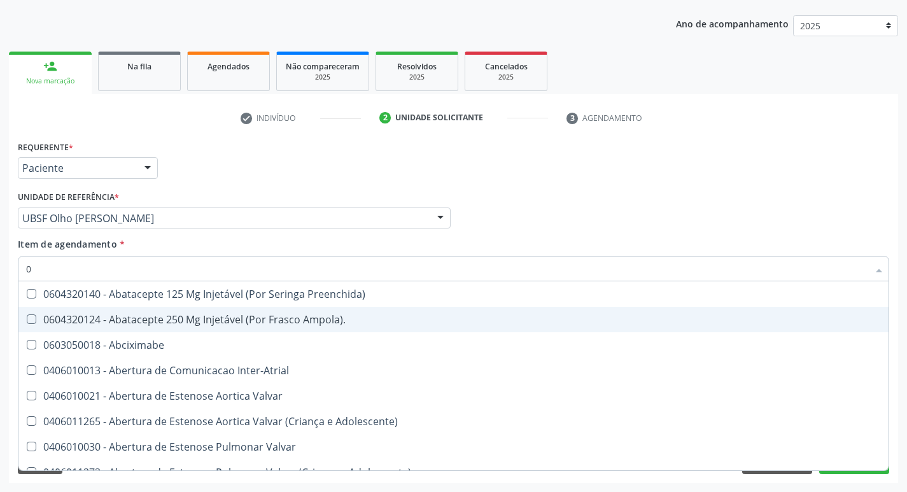
checkbox Posterior "true"
checkbox Revisao "true"
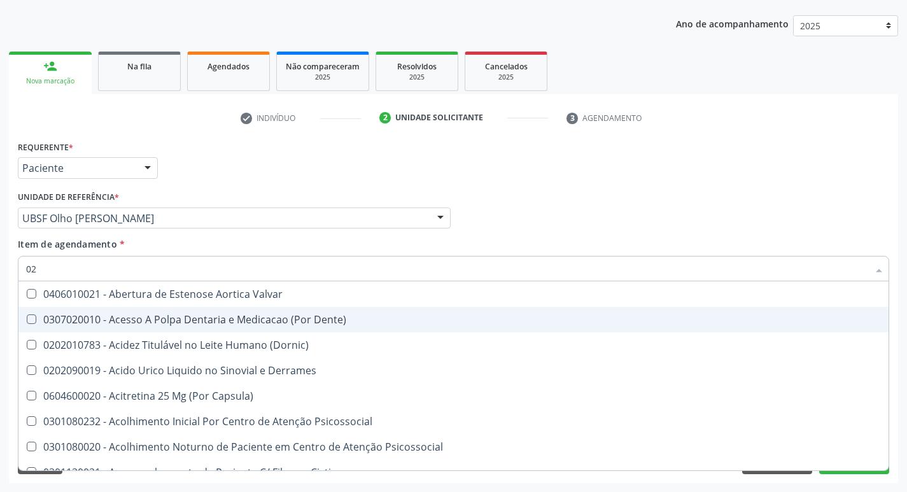
type input "020"
checkbox Cerebral "true"
checkbox \(Pos-Pasteurização\) "true"
checkbox Debridamento "true"
checkbox \(Vhs\) "true"
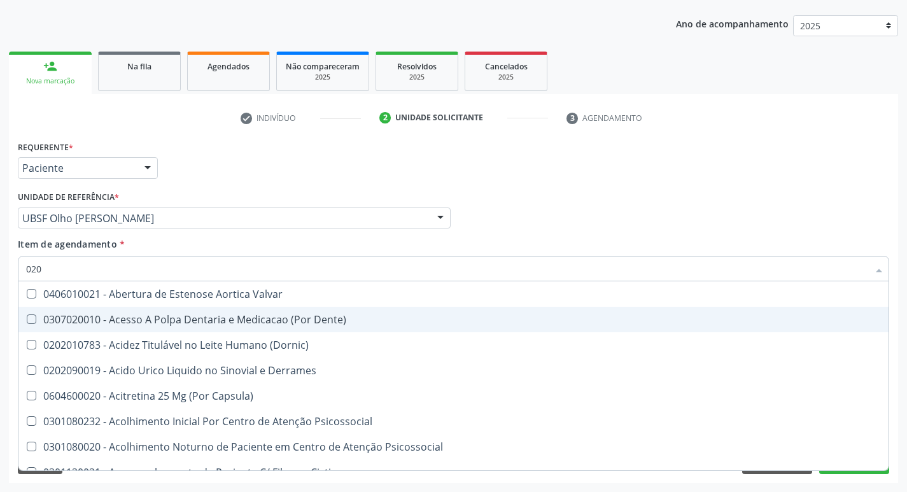
checkbox Totais "true"
checkbox D "false"
checkbox Urico "true"
checkbox Hdl "false"
checkbox Ldl "false"
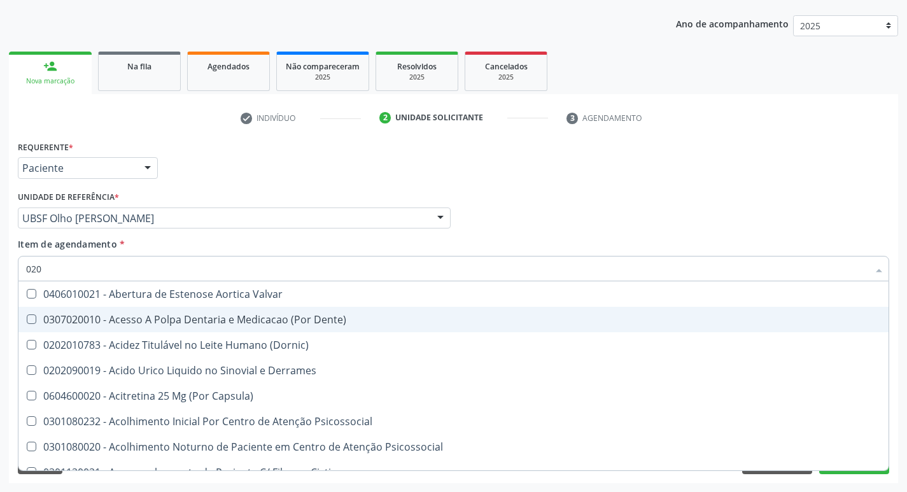
checkbox \(Tsh\) "false"
checkbox Livre\) "false"
checkbox B12 "false"
checkbox Eletro-Oculografia "true"
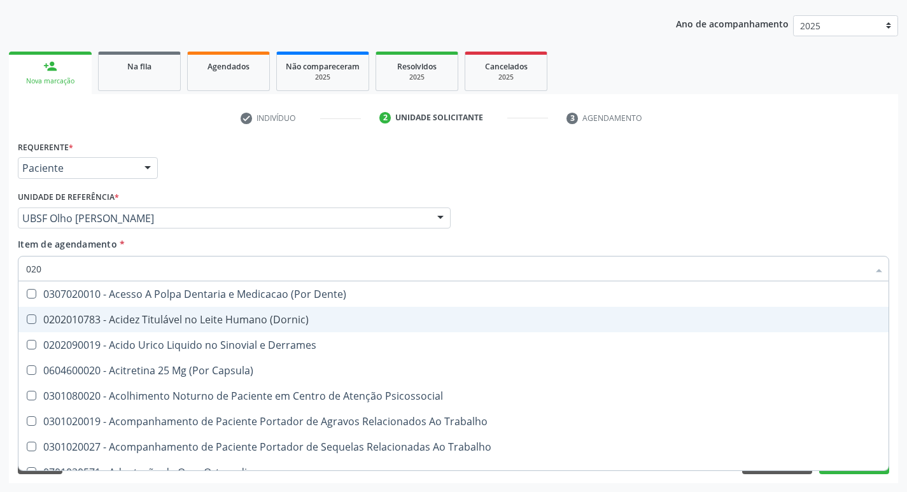
type input "0202"
checkbox Esqueléticas "true"
checkbox Ocular "true"
checkbox Aberto\) "true"
checkbox Reservatorio "true"
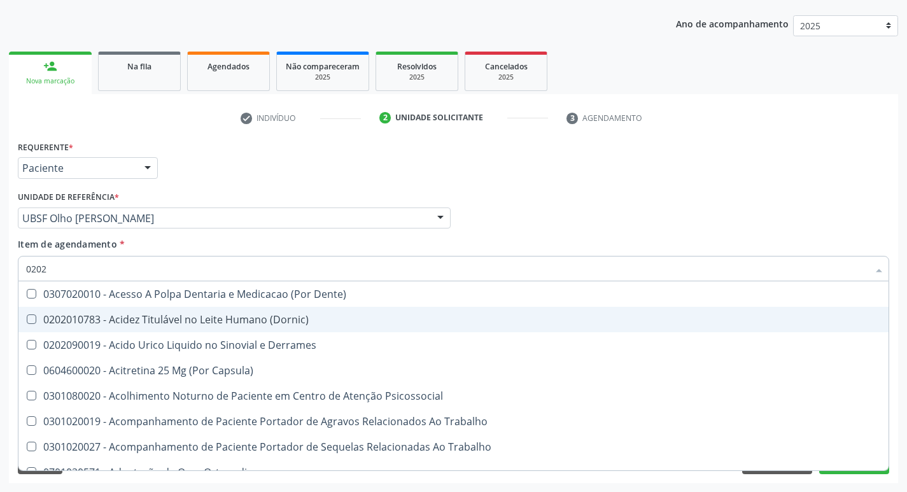
checkbox \(Spcto\) "true"
checkbox \(Cantoplastia\) "true"
checkbox Revisao "true"
checkbox D "false"
checkbox Hdl "false"
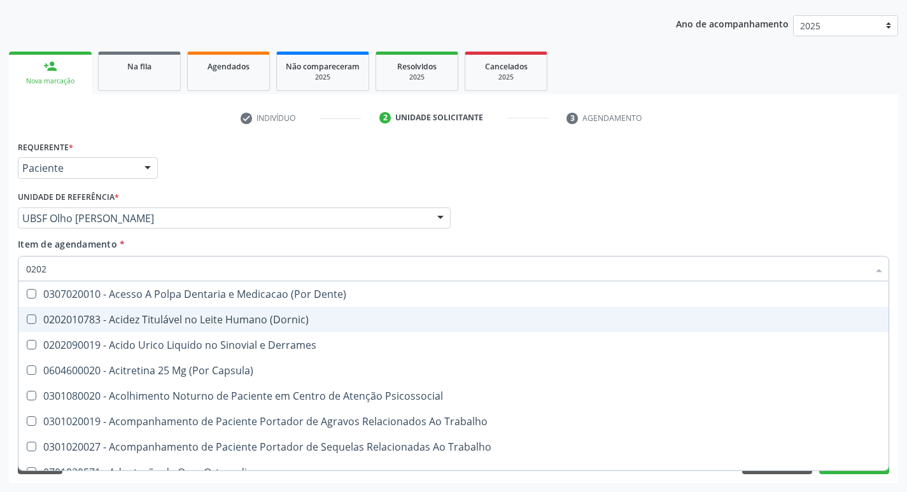
checkbox Ldl "false"
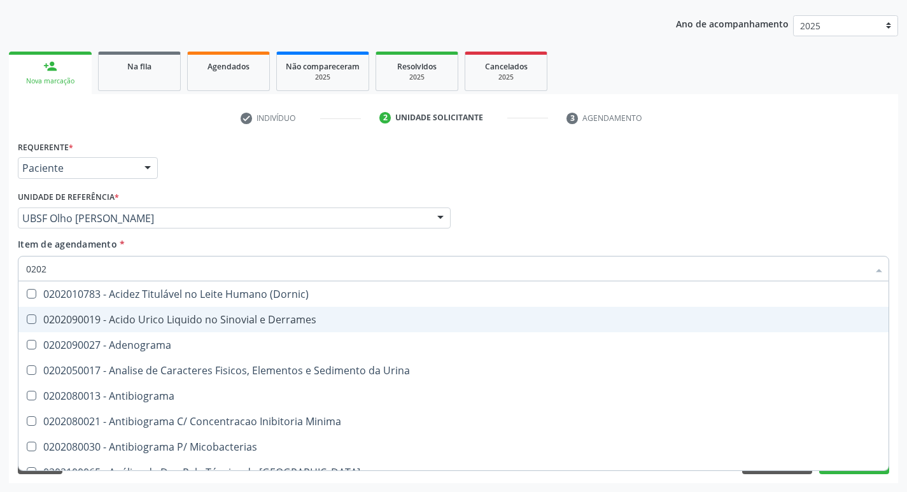
type input "02020"
checkbox Ivy "true"
checkbox D "false"
checkbox Barbituratos "true"
checkbox Benzodiazepinicos "true"
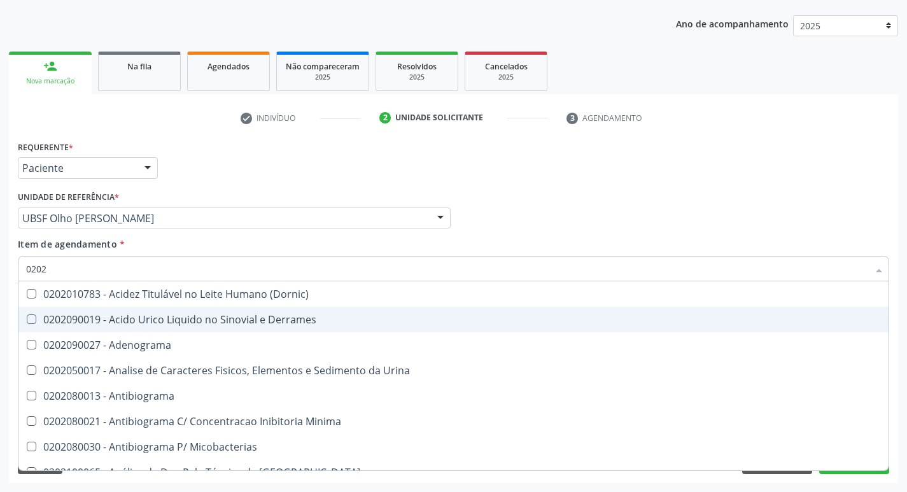
checkbox Hdl "false"
checkbox Ldl "false"
checkbox Fosforo "true"
checkbox \(Tsh\) "false"
checkbox Potassio "true"
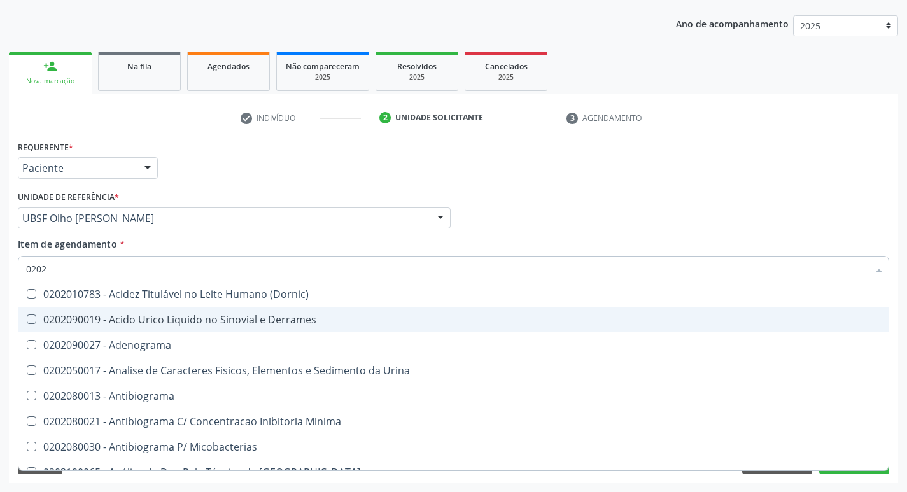
checkbox Renina "true"
checkbox Livre\) "false"
checkbox B12 "false"
checkbox Zinco "true"
checkbox Completo "false"
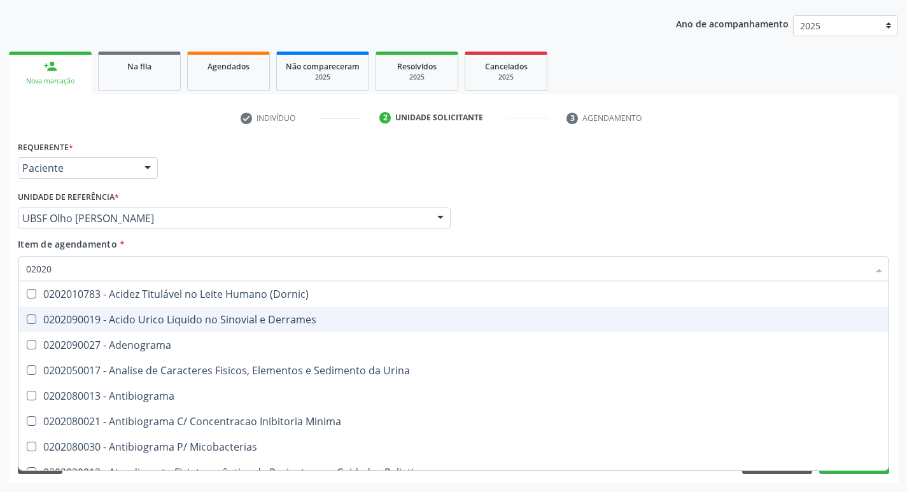
type input "020206"
checkbox Liquor "true"
checkbox \(Qualitativo\) "true"
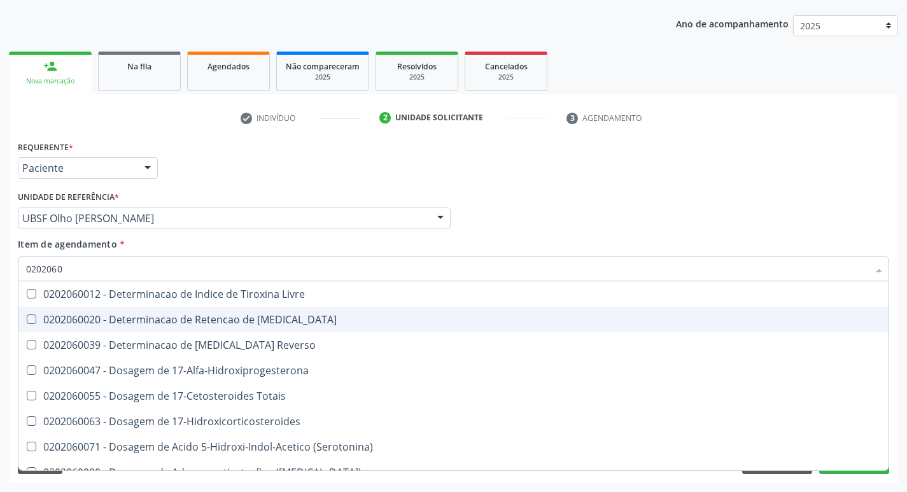
type input "02020602"
checkbox Totais "true"
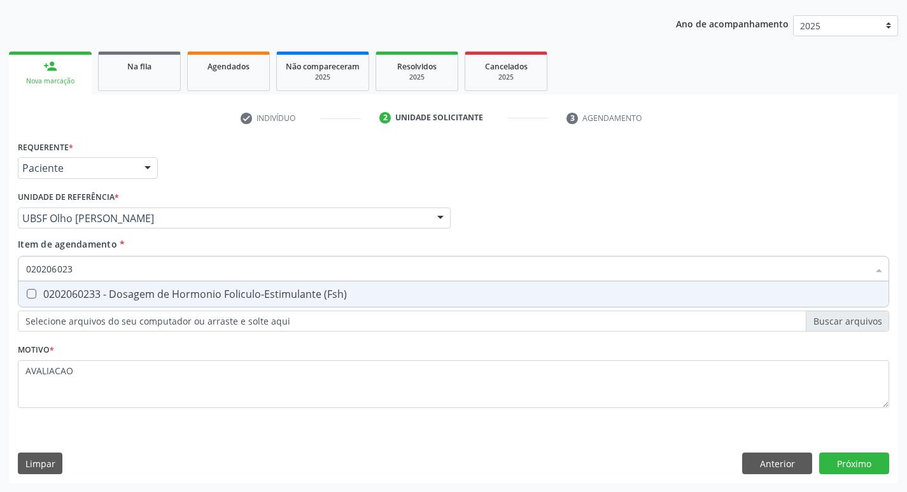
type input "0202060233"
click at [171, 295] on div "0202060233 - Dosagem de Hormonio Foliculo-Estimulante (Fsh)" at bounding box center [453, 294] width 855 height 10
checkbox \(Fsh\) "true"
type input "0"
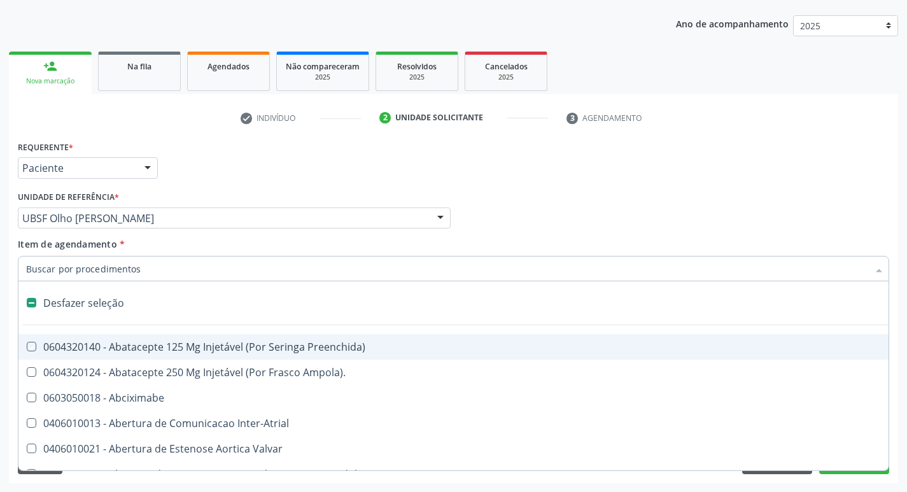
checkbox Preenchida\) "false"
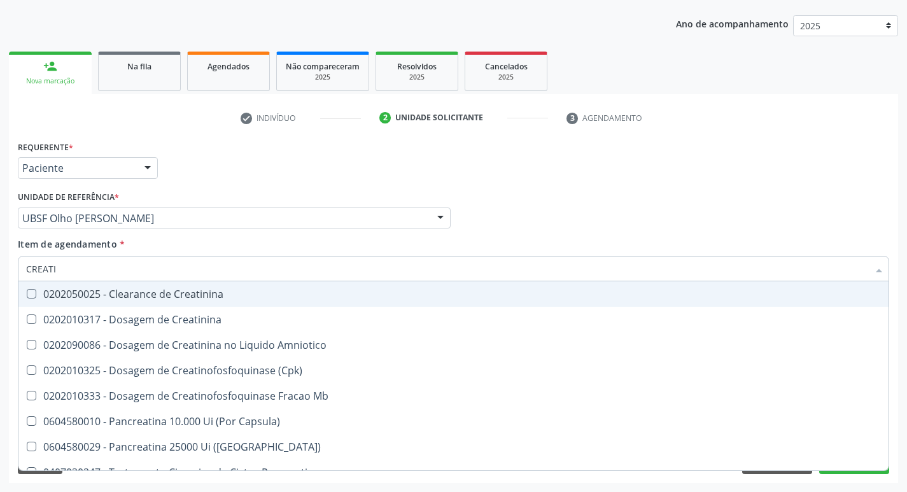
type input "CREATIN"
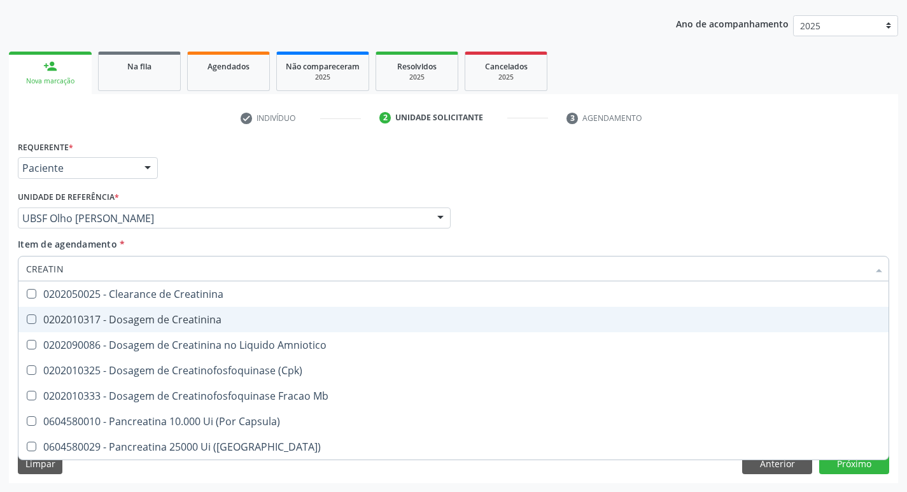
click at [192, 314] on div "0202010317 - Dosagem de Creatinina" at bounding box center [453, 319] width 855 height 10
checkbox Creatinina "true"
type input "CREA"
checkbox Creatinina "false"
checkbox Amniotico "false"
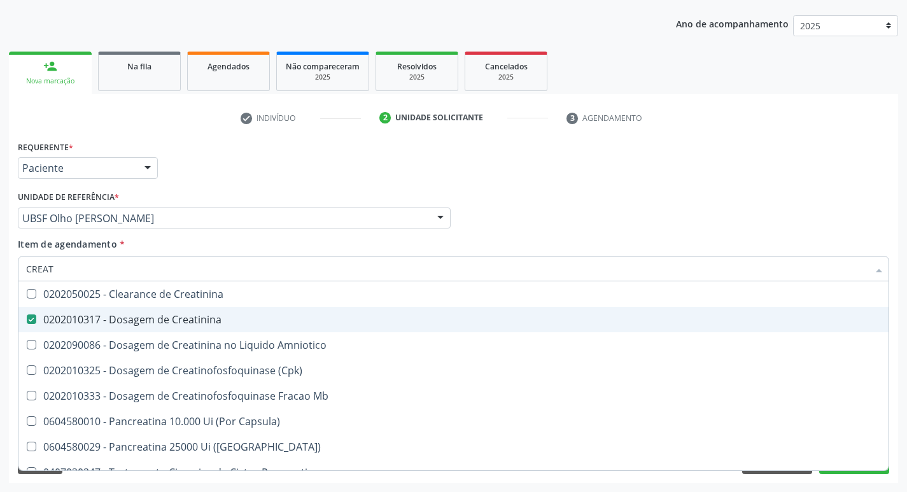
checkbox Mb "true"
type input "C"
checkbox Mb "false"
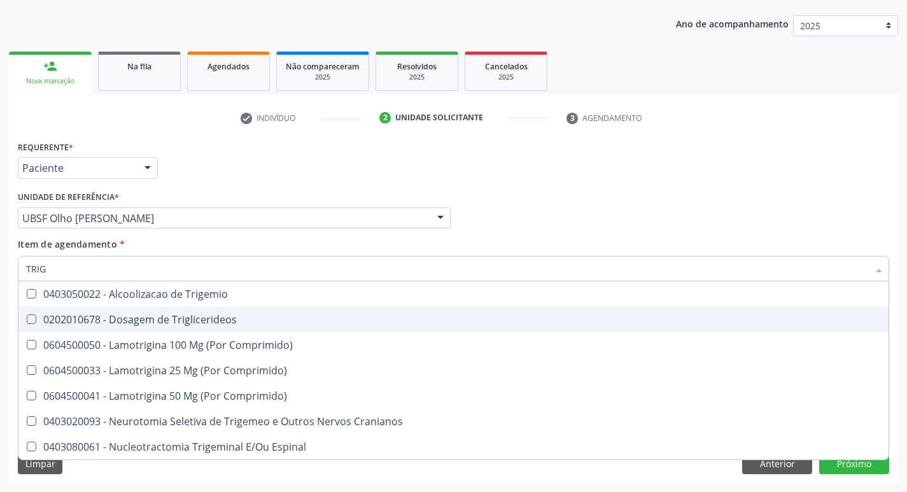
type input "TRIGL"
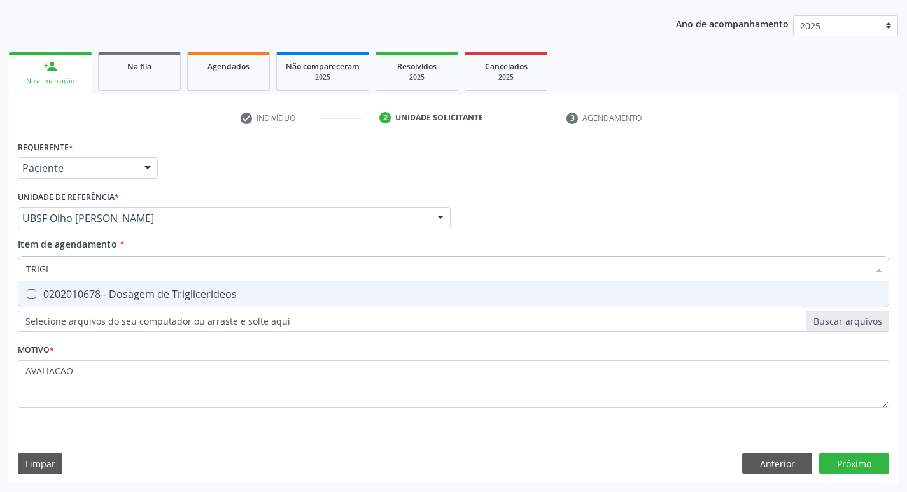
click at [190, 305] on span "0202010678 - Dosagem de Triglicerideos" at bounding box center [453, 293] width 870 height 25
checkbox Triglicerideos "true"
type input "TRIG"
checkbox Triglicerideos "false"
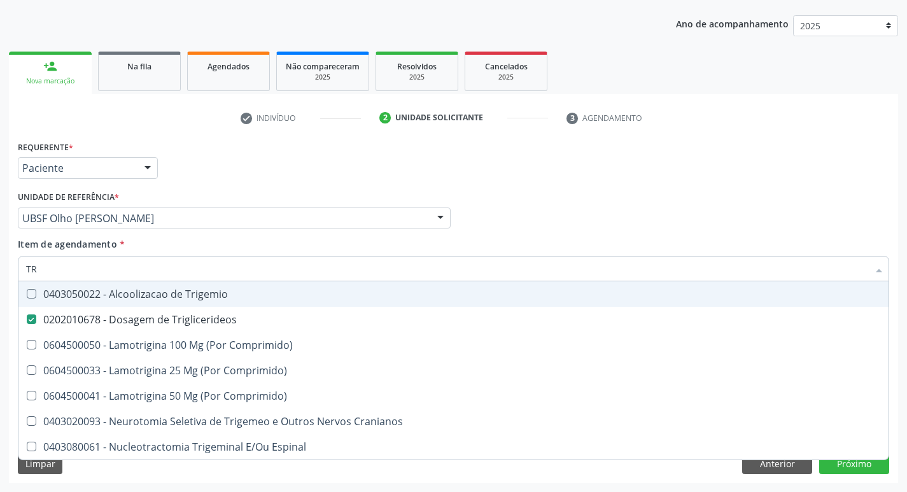
type input "T"
checkbox Triglicerideos "false"
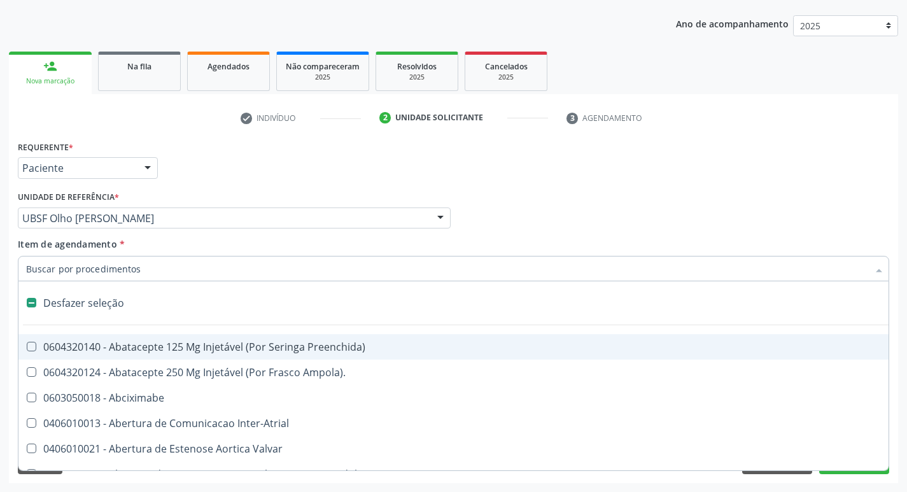
type input "2"
checkbox Total "true"
checkbox Monopolar "true"
checkbox Quadril "true"
checkbox Biologica "true"
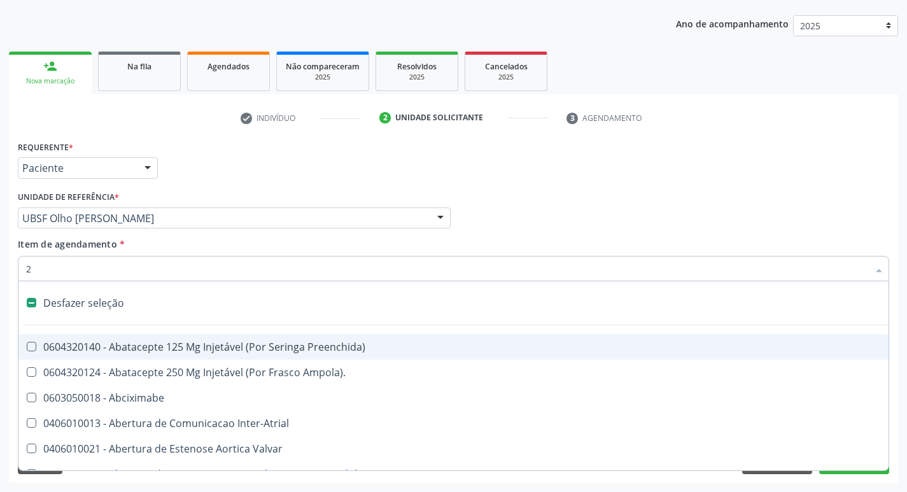
checkbox Domiciliar "true"
checkbox Internado "true"
checkbox Anos\) "true"
checkbox Aorto-Cavitarias "true"
checkbox Adolescente\) "true"
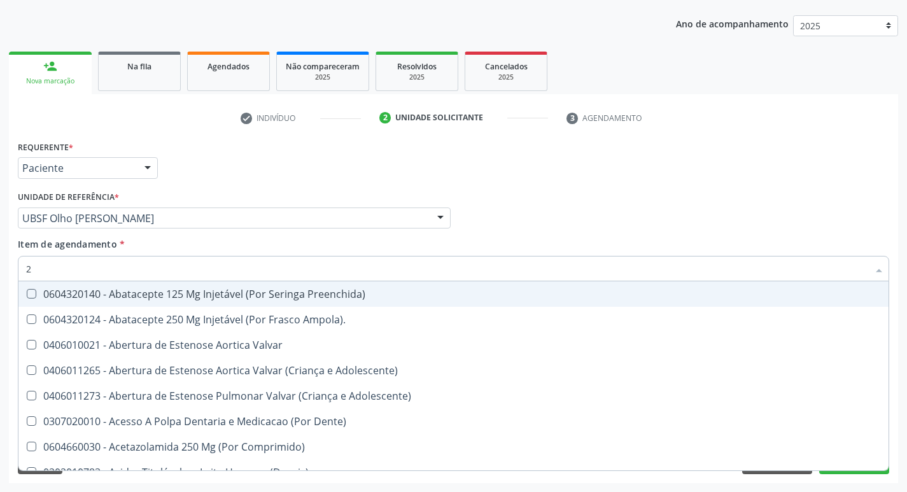
type input "20205001"
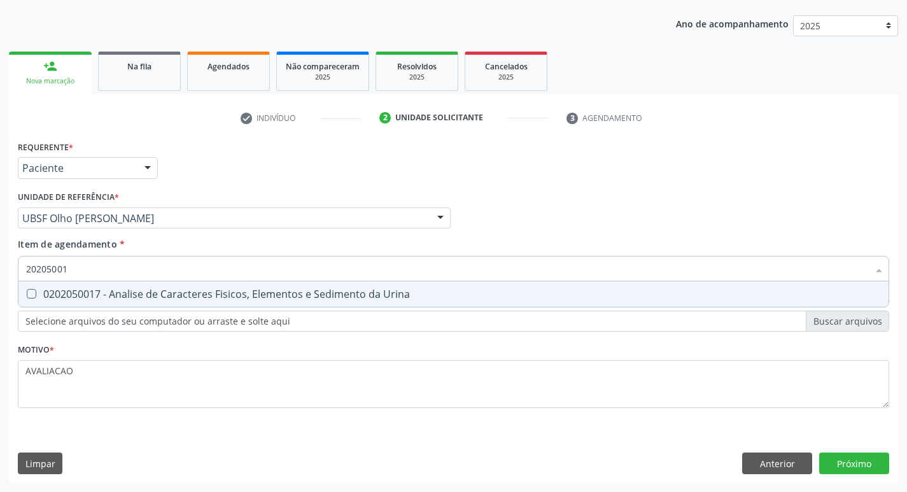
click at [118, 297] on div "0202050017 - Analise de Caracteres Fisicos, Elementos e Sedimento da Urina" at bounding box center [453, 294] width 855 height 10
checkbox Urina "true"
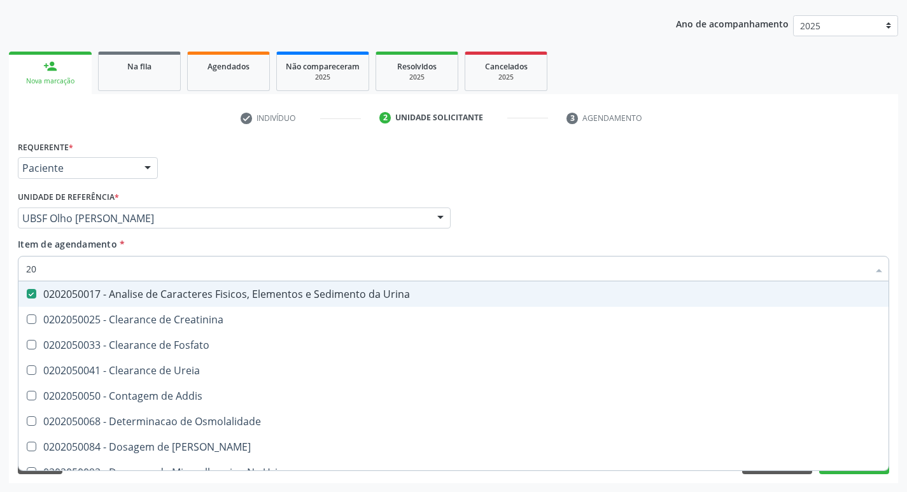
type input "2"
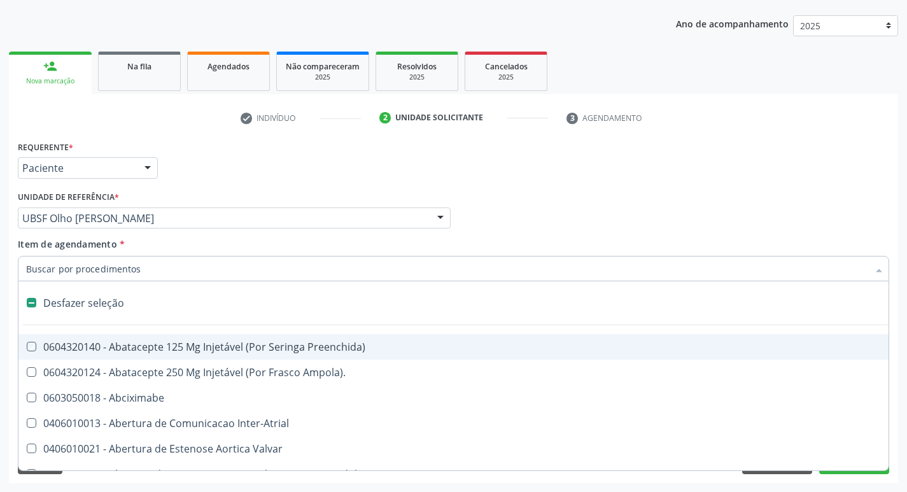
checkbox Preenchida\) "false"
checkbox Inter-Atrial "false"
type input "G"
checkbox Urina "false"
checkbox Aberto\) "true"
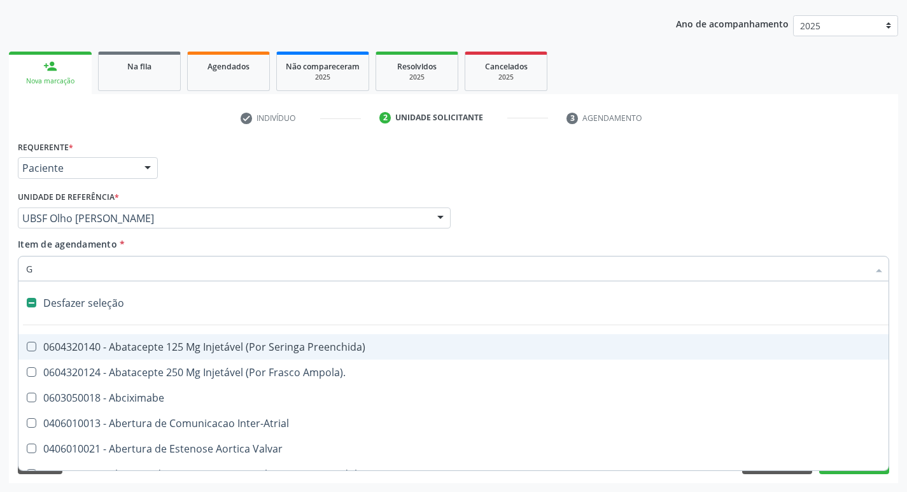
checkbox Comprimido\) "true"
checkbox Sanitária "true"
checkbox Criança "true"
checkbox Continua "true"
checkbox Cardiaco "true"
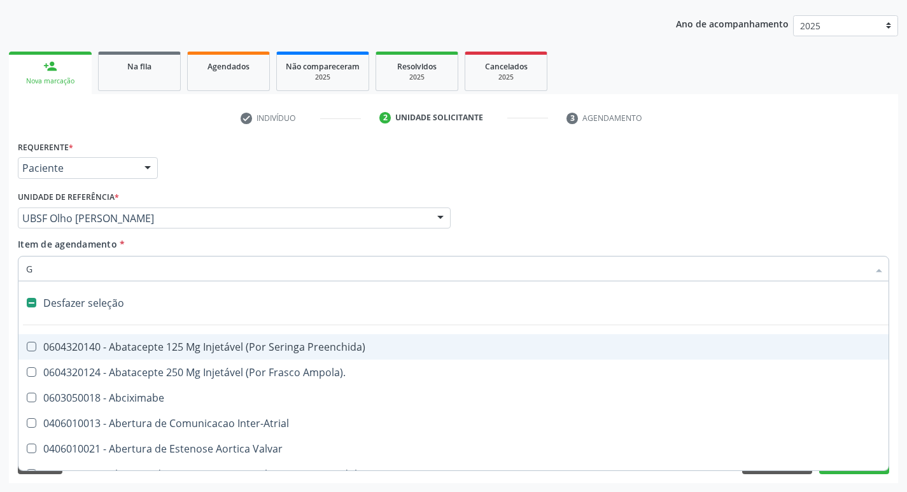
checkbox Encefalica "true"
checkbox Osso "true"
checkbox Estimulo "true"
checkbox Persistente "true"
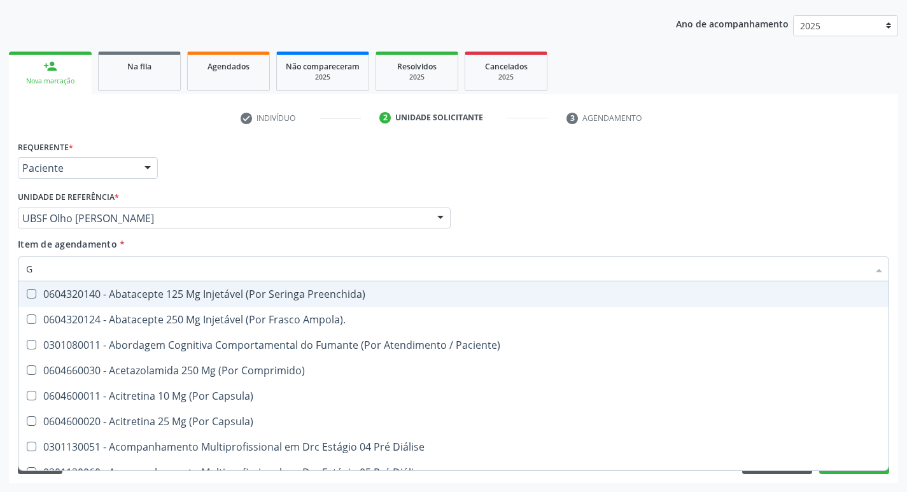
type input "GLICOSE"
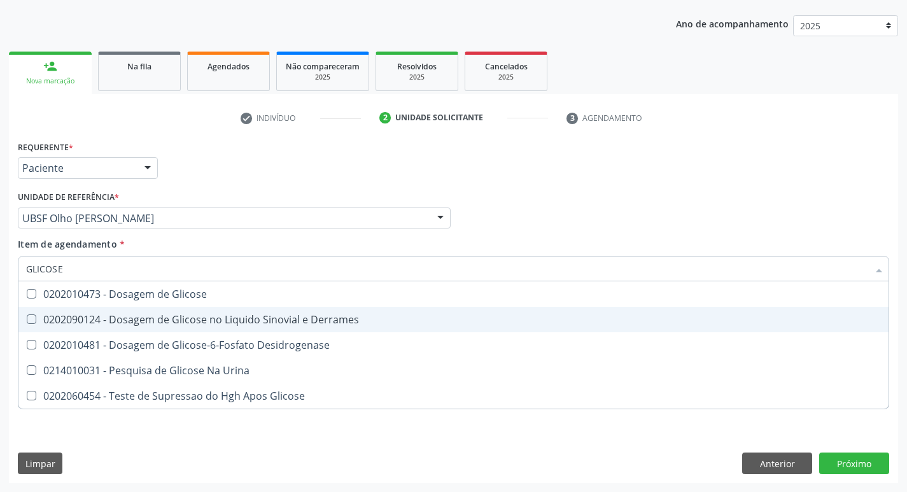
click at [154, 307] on span "0202090124 - Dosagem de Glicose no Liquido Sinovial e Derrames" at bounding box center [453, 319] width 870 height 25
checkbox Derrames "false"
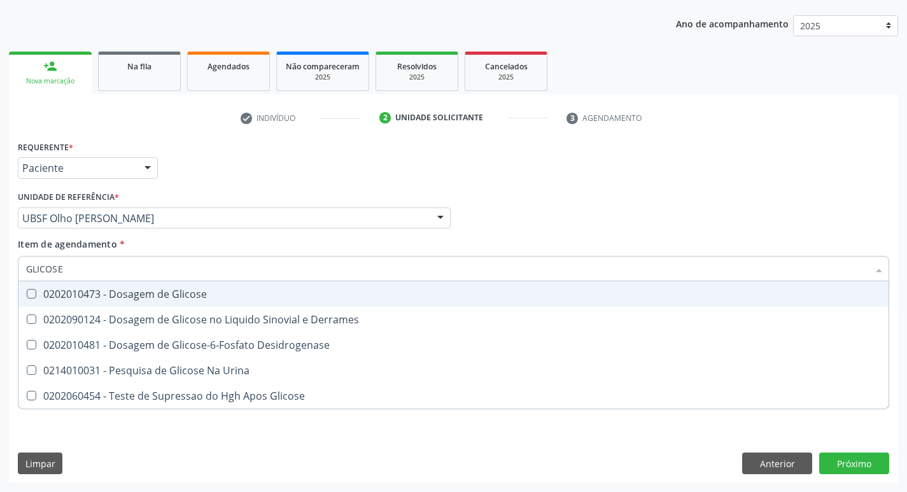
click at [153, 301] on span "0202010473 - Dosagem de Glicose" at bounding box center [453, 293] width 870 height 25
checkbox Glicose "true"
type input "GLICOS"
checkbox Glicose "false"
checkbox Derrames "true"
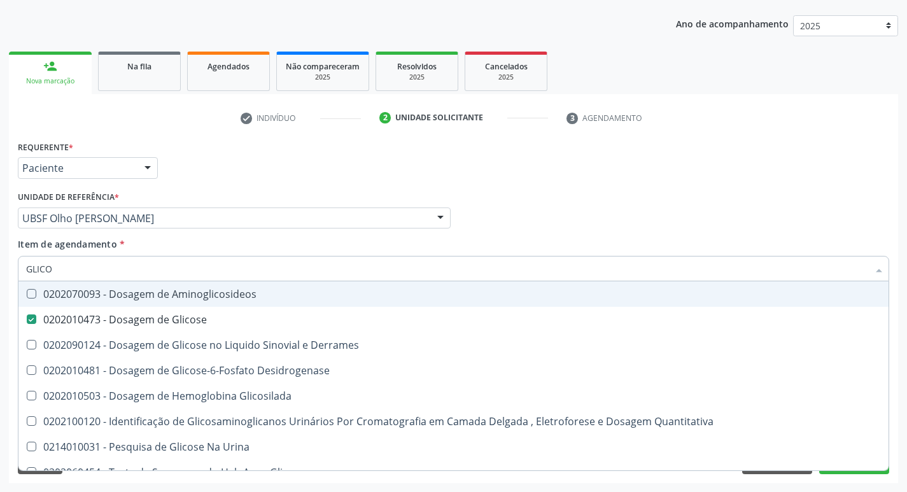
type input "GLIC"
checkbox Glicose "false"
checkbox Derrames "false"
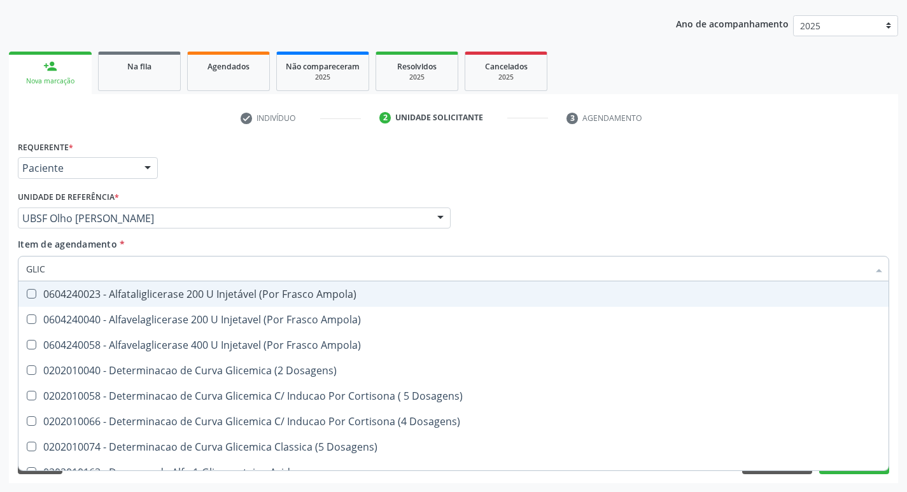
type input "GLI"
checkbox Glicose "false"
checkbox Derrames "true"
checkbox Triglicerideos "false"
checkbox Capilar "true"
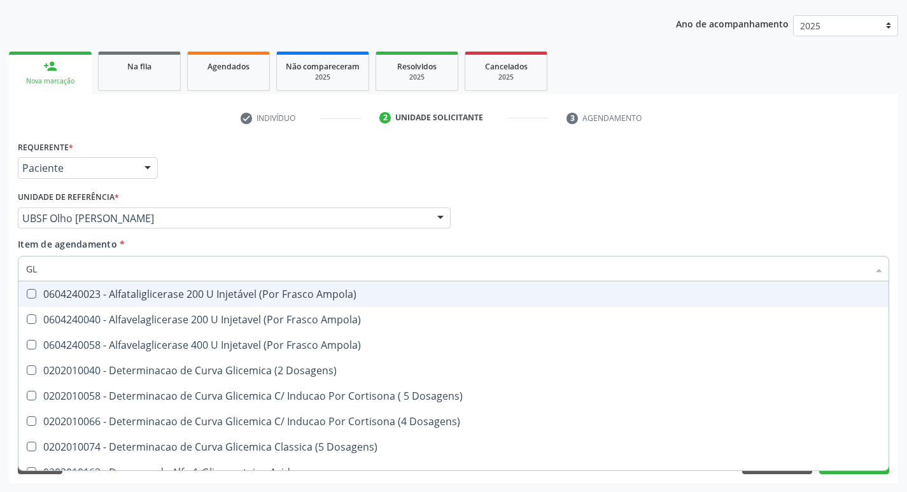
type input "G"
checkbox Derrames "false"
checkbox Capilar "false"
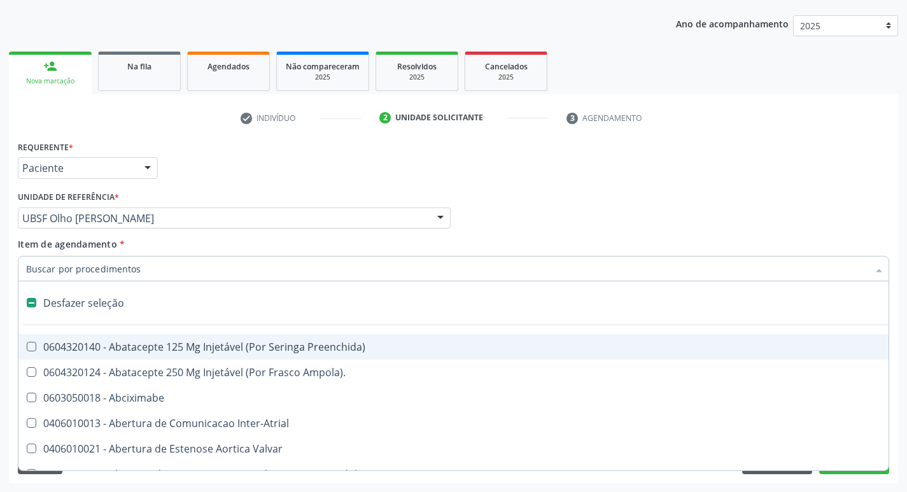
type input "H"
checkbox Urina "false"
checkbox Coronariano "true"
checkbox Lactente\) "true"
checkbox A "true"
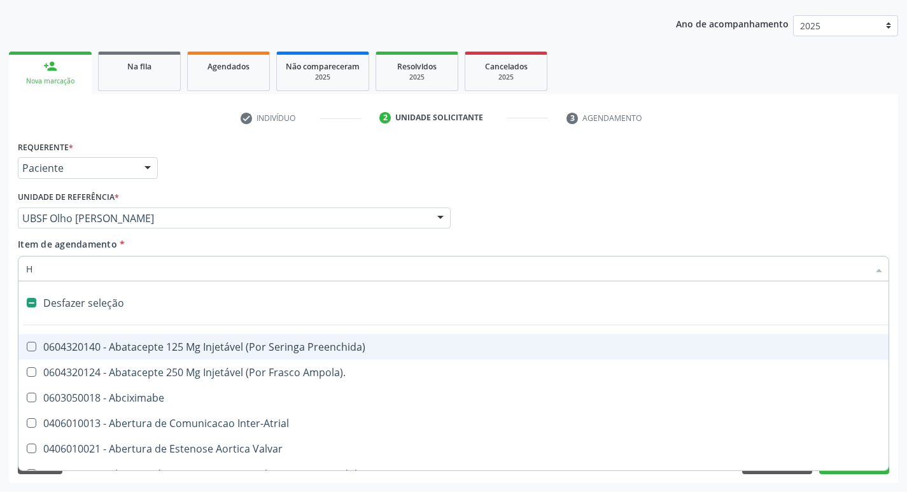
checkbox C "true"
checkbox Convencional\) "true"
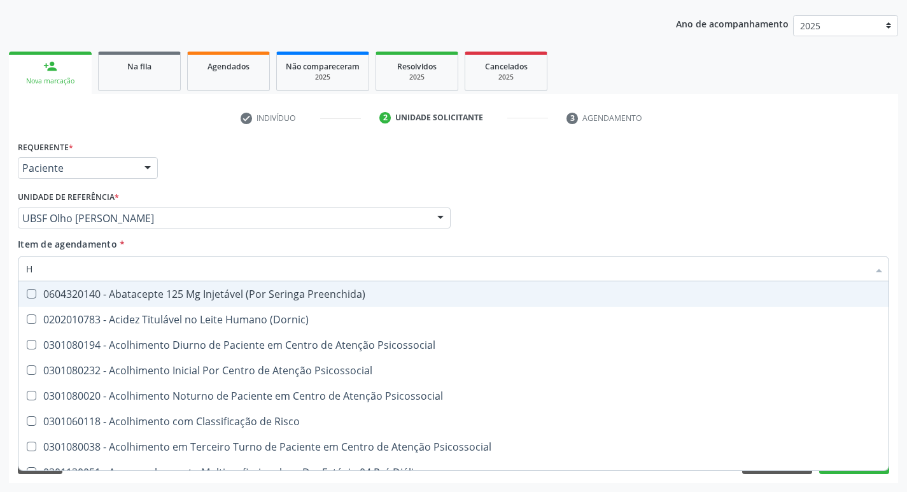
type input "HEMOGLOBINA G"
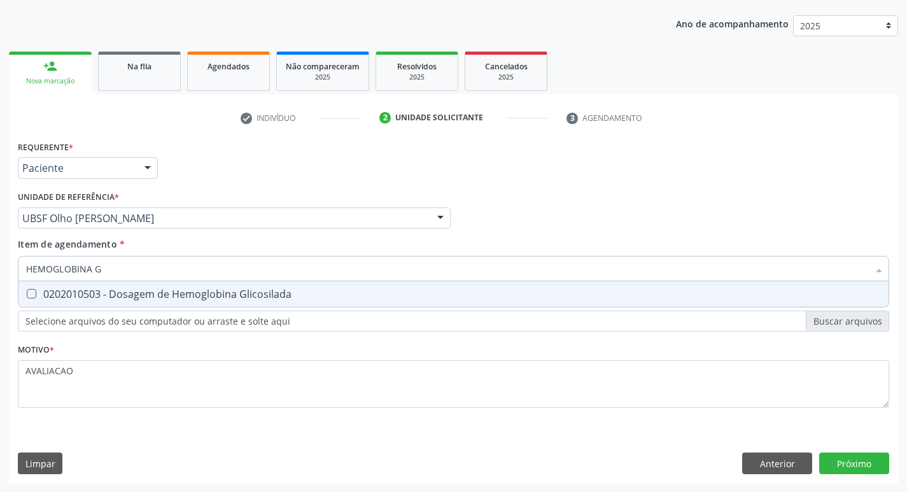
click at [243, 295] on div "0202010503 - Dosagem de Hemoglobina Glicosilada" at bounding box center [453, 294] width 855 height 10
checkbox Glicosilada "true"
click at [839, 468] on div "Requerente * Paciente Profissional de Saúde Paciente Nenhum resultado encontrad…" at bounding box center [453, 310] width 889 height 346
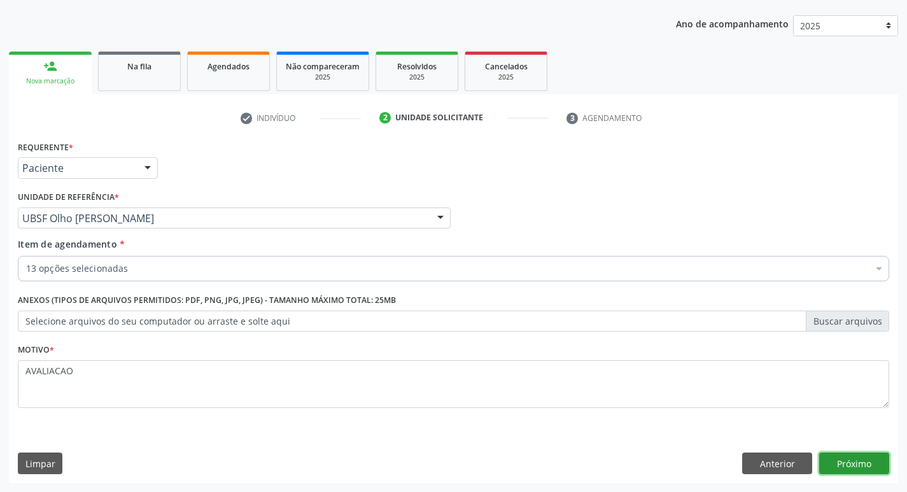
click at [872, 465] on button "Próximo" at bounding box center [854, 463] width 70 height 22
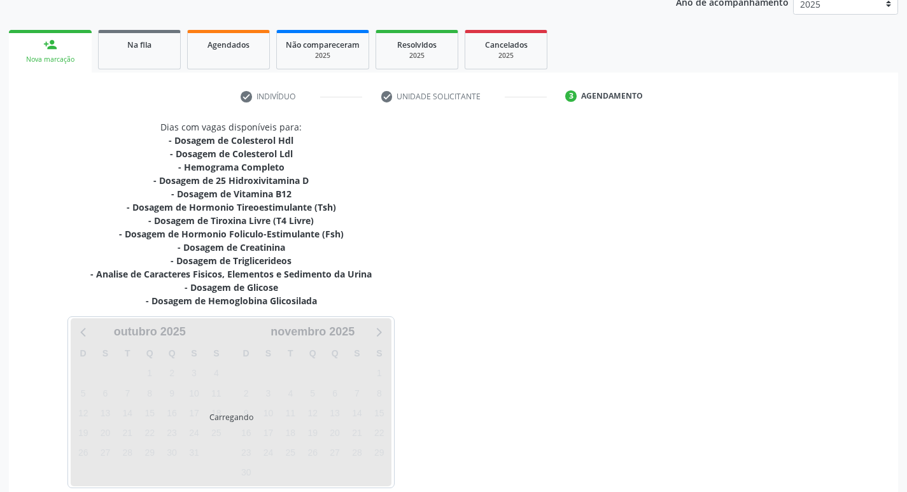
scroll to position [222, 0]
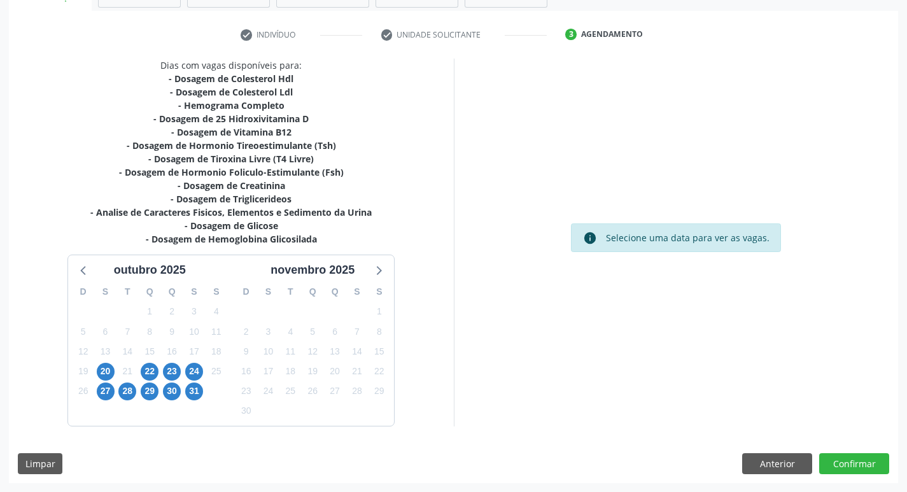
click at [159, 372] on div "22" at bounding box center [150, 371] width 22 height 20
click at [151, 372] on span "22" at bounding box center [150, 372] width 18 height 18
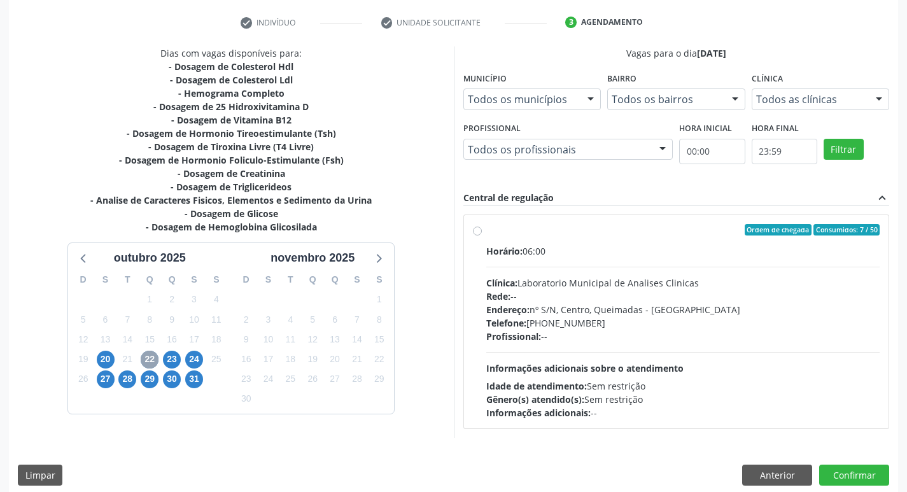
scroll to position [246, 0]
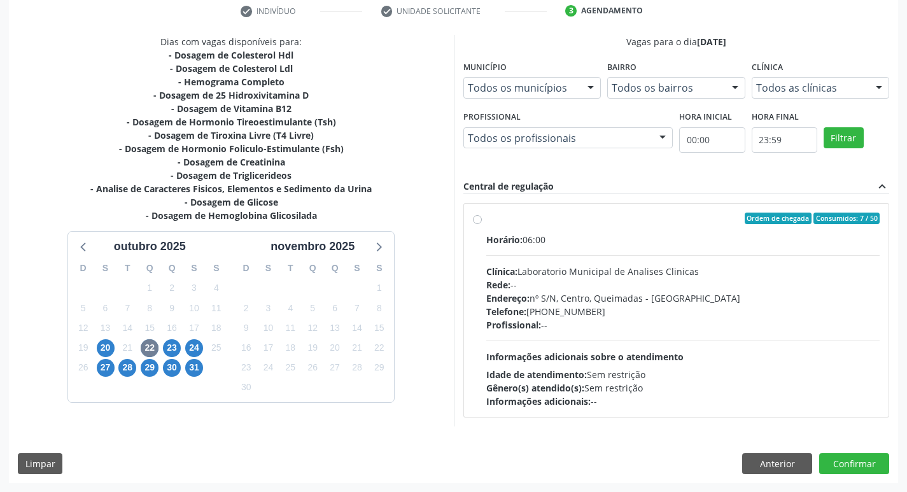
click at [663, 311] on div "Telefone: (83) 33921344" at bounding box center [683, 311] width 394 height 13
click at [482, 224] on input "Ordem de chegada Consumidos: 7 / 50 Horário: 06:00 Clínica: Laboratorio Municip…" at bounding box center [477, 218] width 9 height 11
radio input "true"
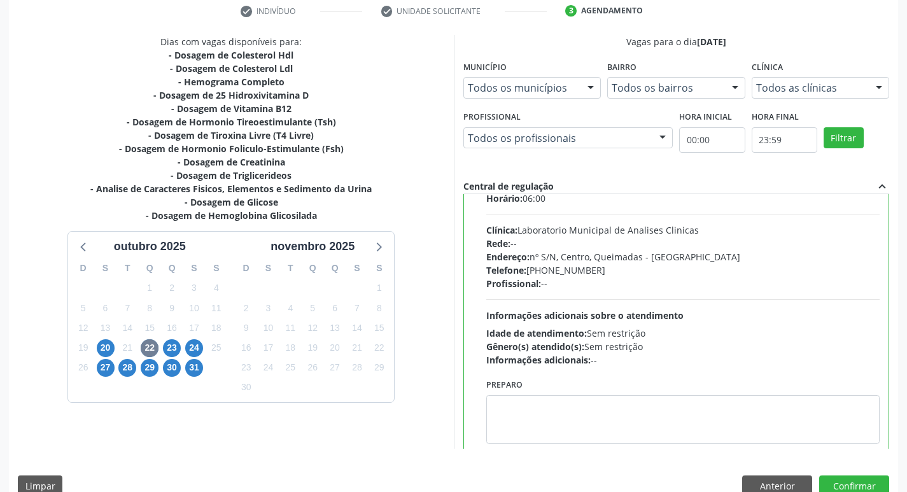
scroll to position [63, 0]
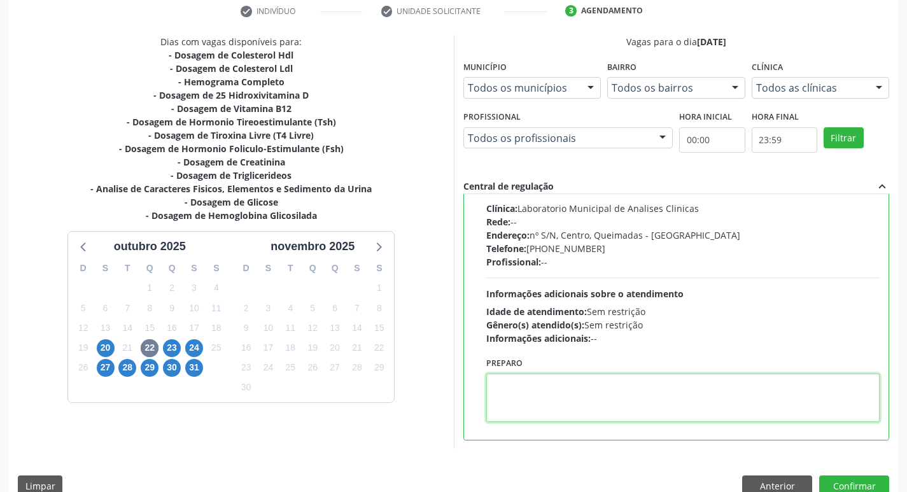
click at [541, 395] on textarea at bounding box center [683, 398] width 394 height 48
paste textarea "IR EM [GEOGRAPHIC_DATA]"
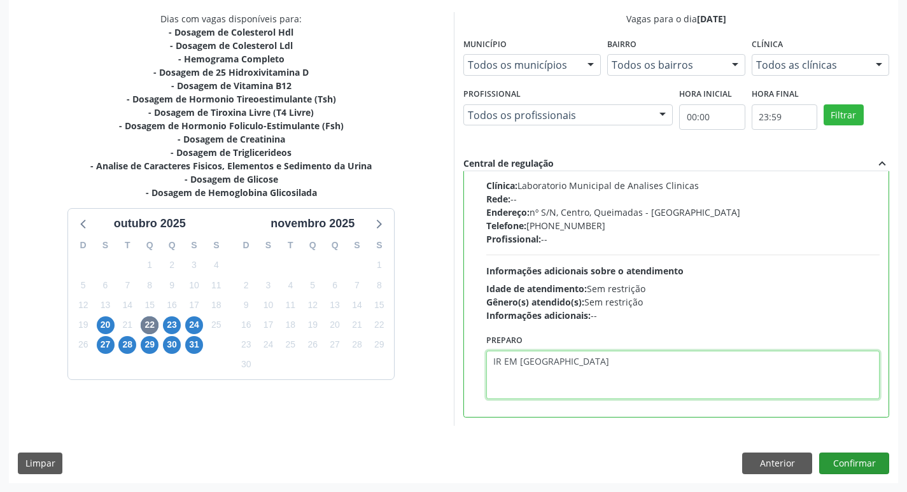
type textarea "IR EM [GEOGRAPHIC_DATA]"
click at [851, 465] on button "Confirmar" at bounding box center [854, 463] width 70 height 22
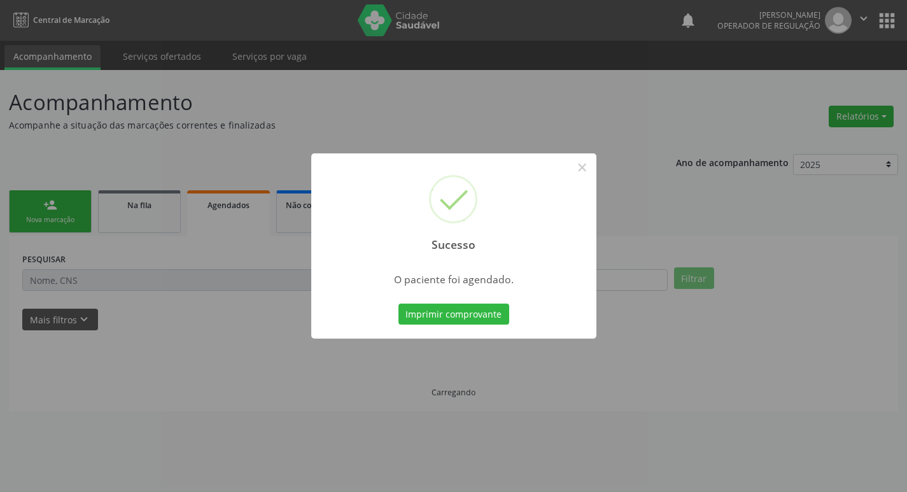
scroll to position [0, 0]
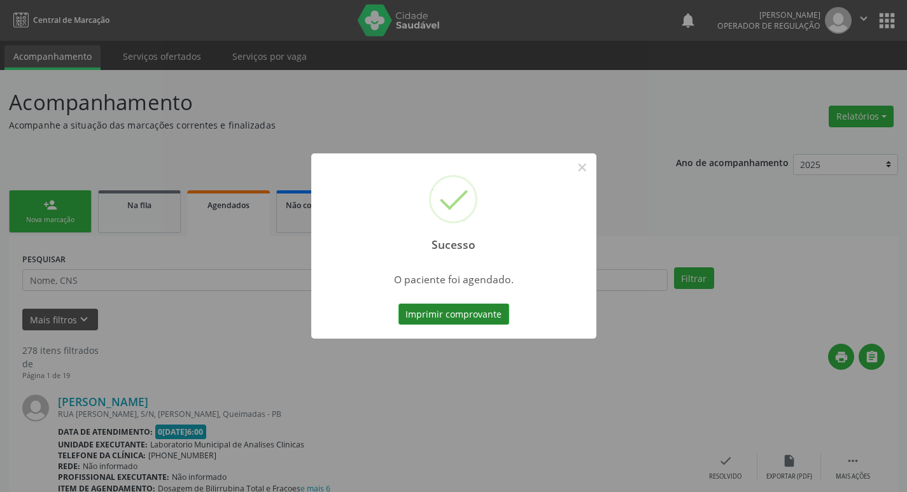
click at [485, 307] on button "Imprimir comprovante" at bounding box center [453, 315] width 111 height 22
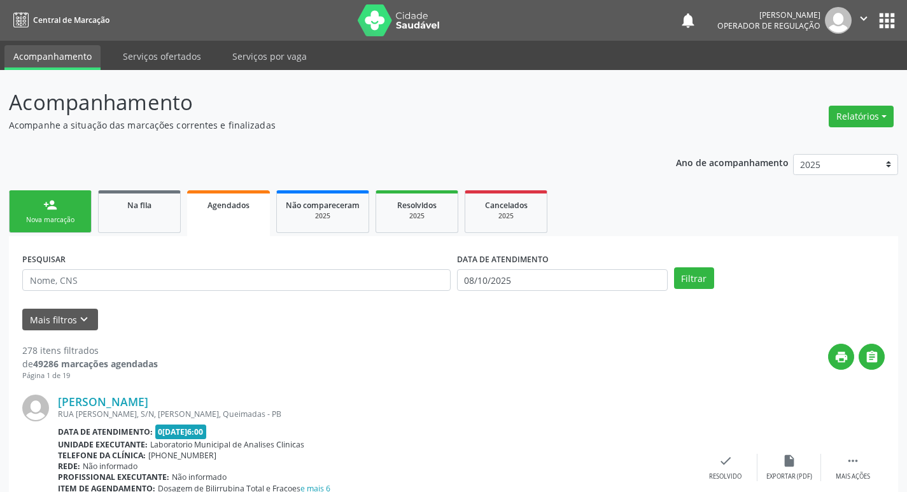
click at [54, 202] on div "person_add" at bounding box center [50, 205] width 14 height 14
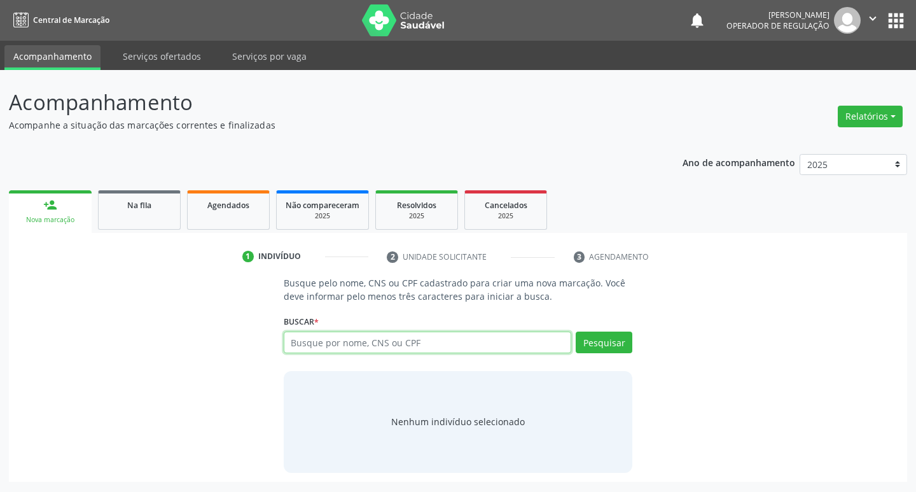
drag, startPoint x: 337, startPoint y: 348, endPoint x: 329, endPoint y: 347, distance: 8.4
click at [331, 347] on input "text" at bounding box center [428, 343] width 288 height 22
type input "705201494700178"
click at [602, 348] on button "Pesquisar" at bounding box center [604, 343] width 57 height 22
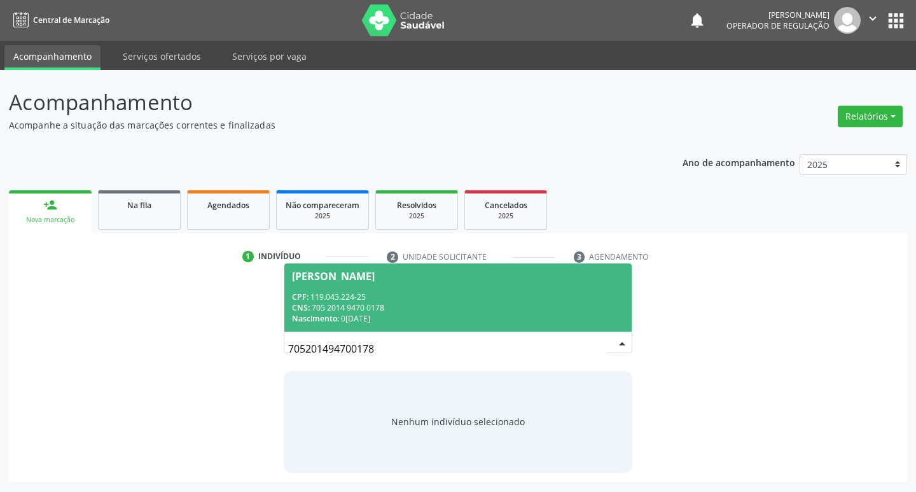
click at [354, 305] on div "CNS: 705 2014 9470 0178" at bounding box center [458, 307] width 333 height 11
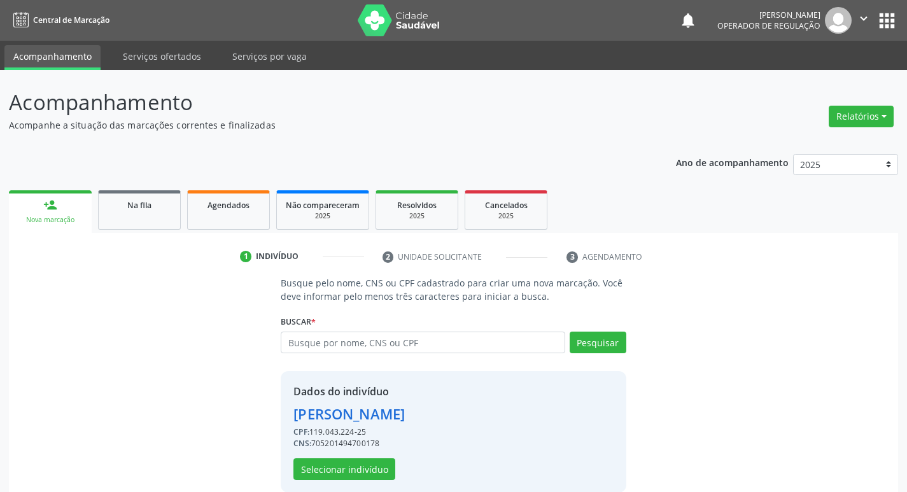
scroll to position [18, 0]
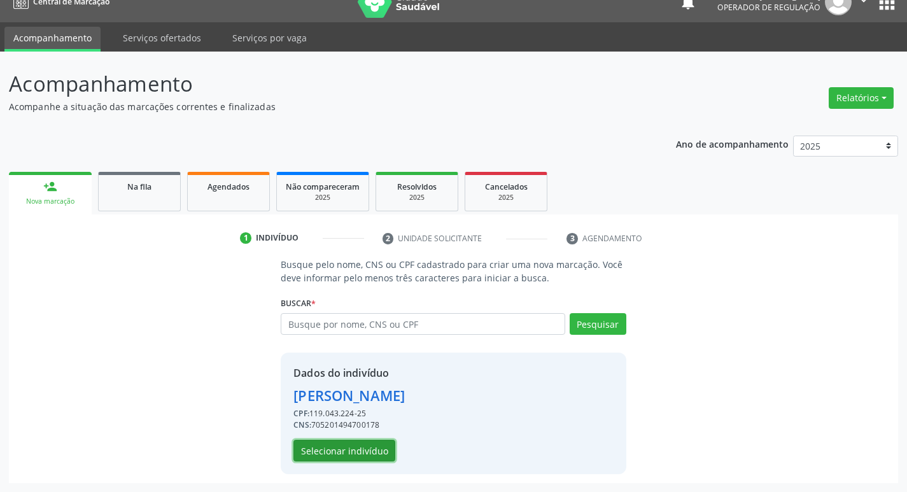
click at [331, 447] on button "Selecionar indivíduo" at bounding box center [344, 451] width 102 height 22
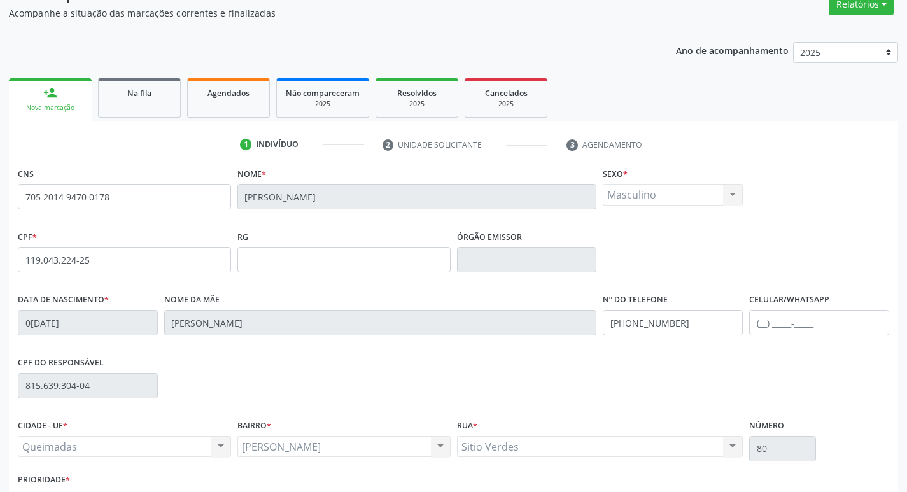
scroll to position [198, 0]
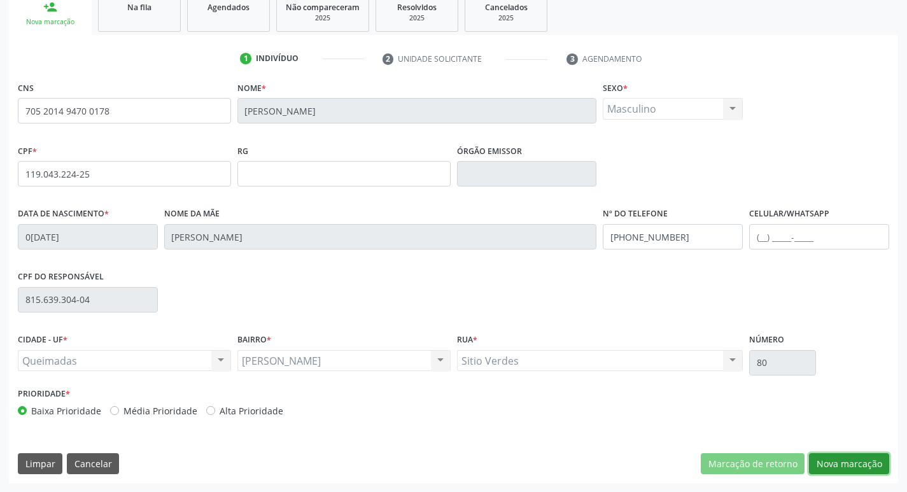
click at [833, 471] on button "Nova marcação" at bounding box center [849, 464] width 80 height 22
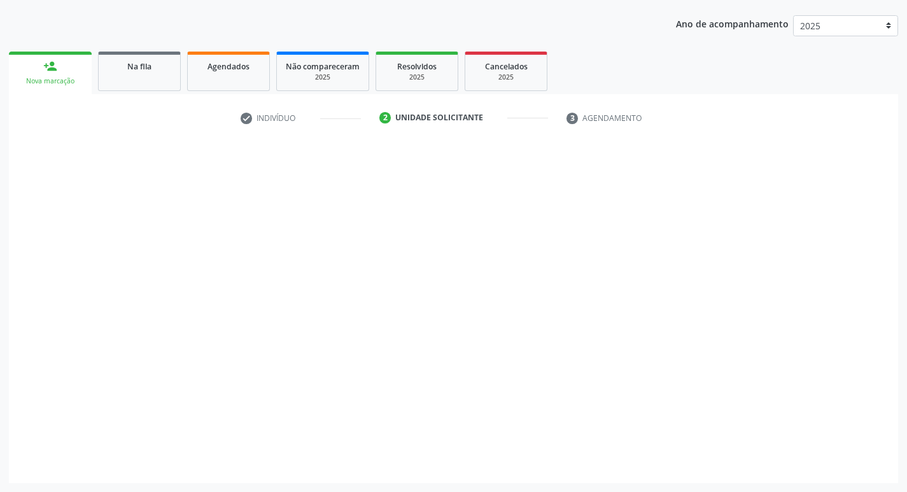
scroll to position [139, 0]
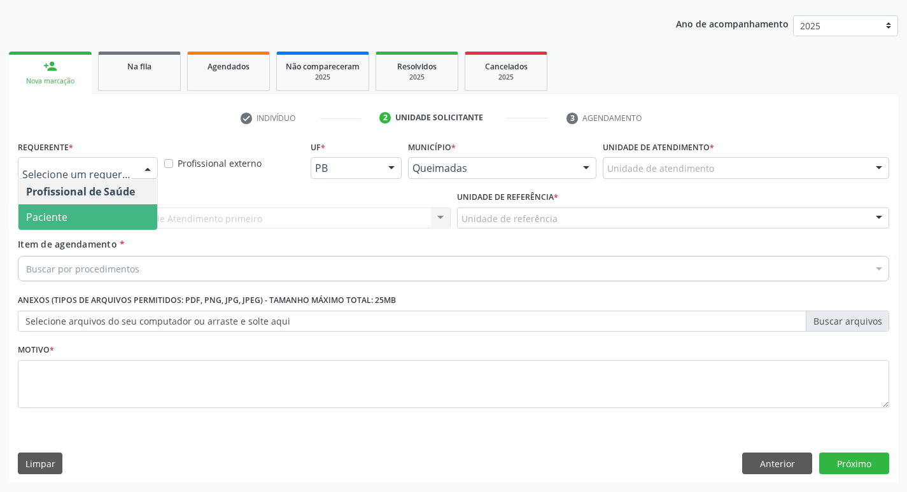
click at [82, 221] on span "Paciente" at bounding box center [87, 216] width 139 height 25
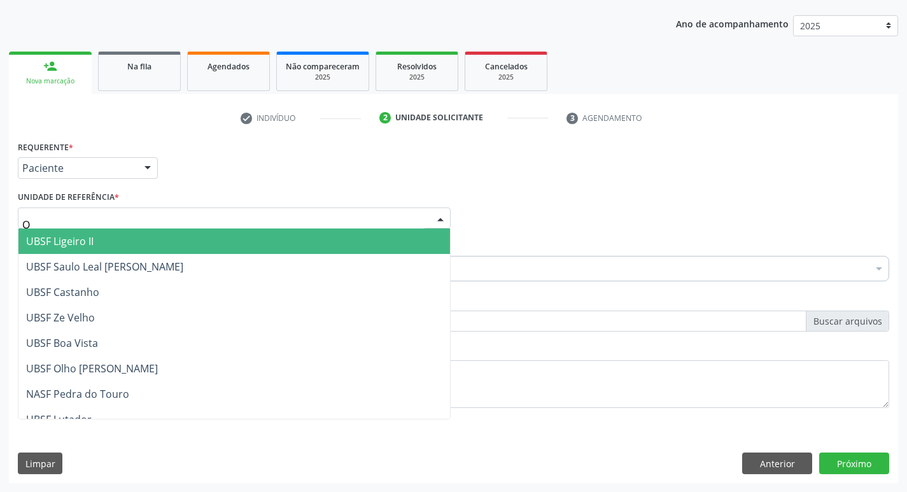
type input "OL"
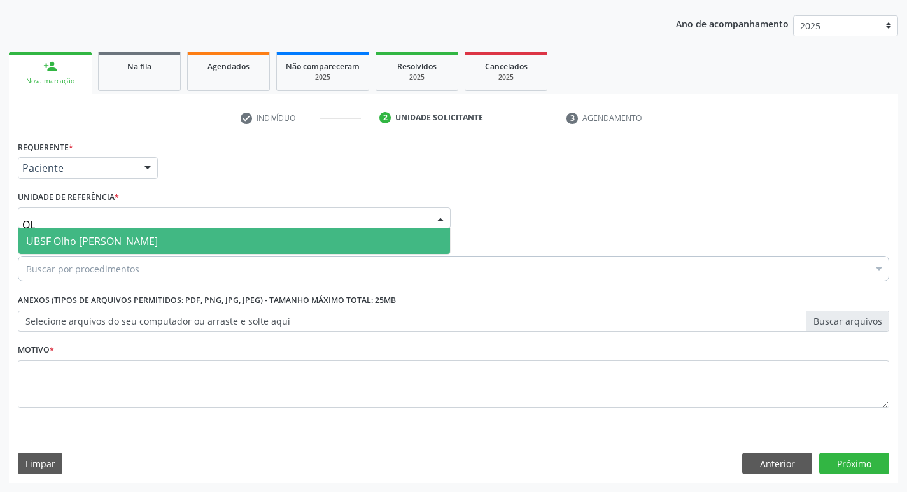
click at [67, 239] on span "UBSF Olho [PERSON_NAME]" at bounding box center [92, 241] width 132 height 14
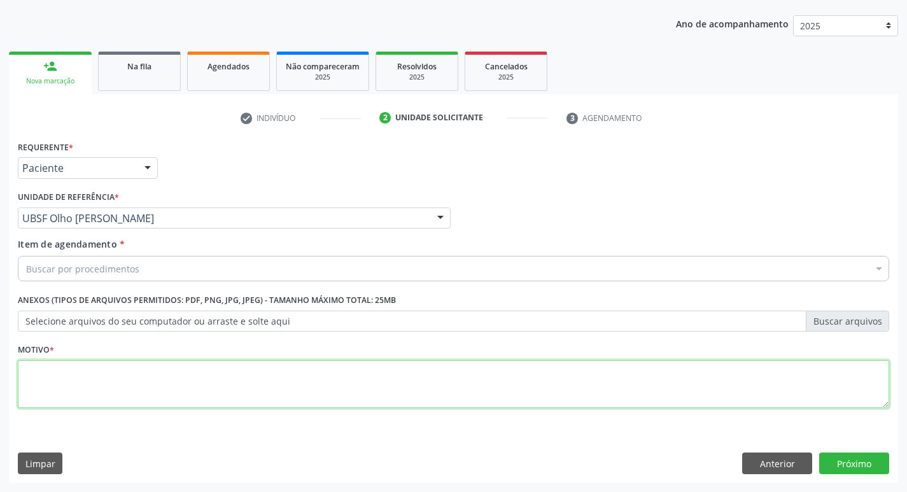
click at [62, 382] on textarea at bounding box center [453, 384] width 871 height 48
type textarea "AVALIACAO"
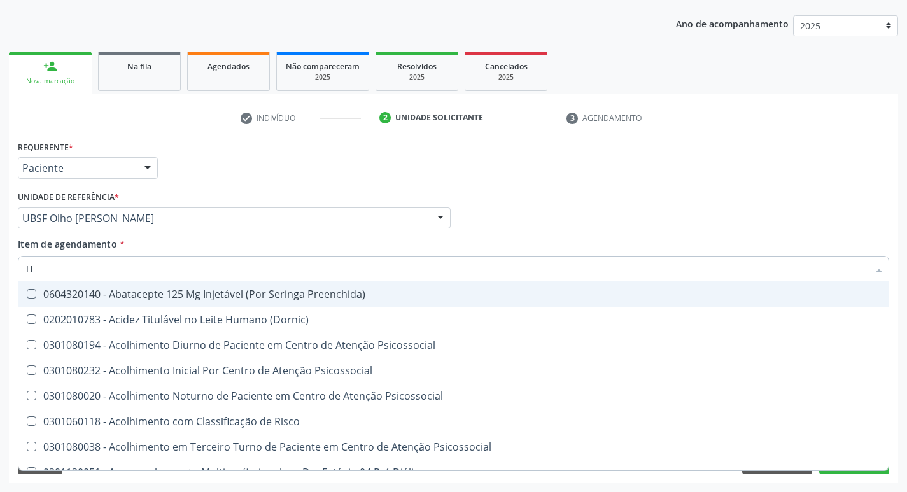
type input "HEMOGR"
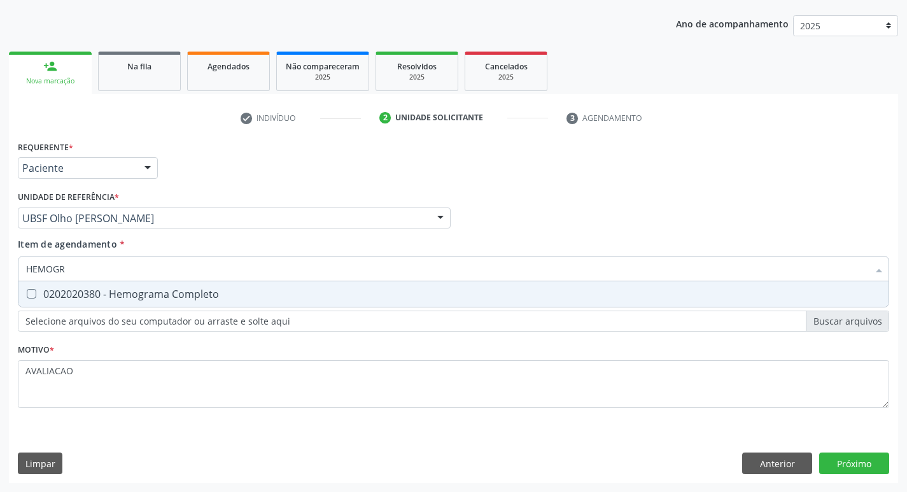
click at [143, 293] on div "0202020380 - Hemograma Completo" at bounding box center [453, 294] width 855 height 10
checkbox Completo "true"
type input "HEMOG"
checkbox Completo "false"
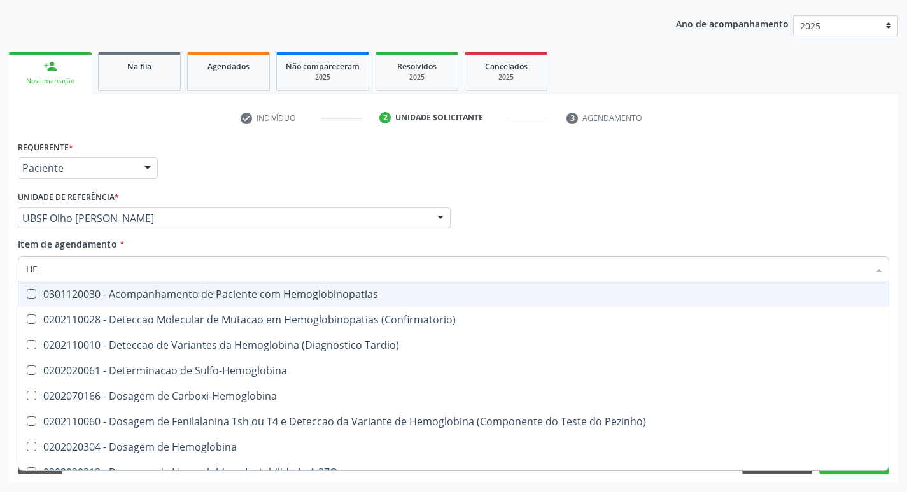
type input "H"
checkbox Completo "false"
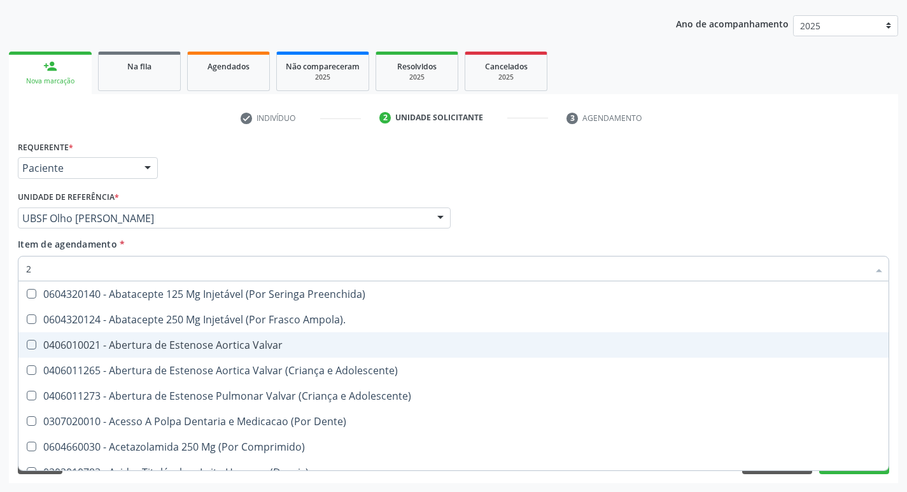
type input "20205001"
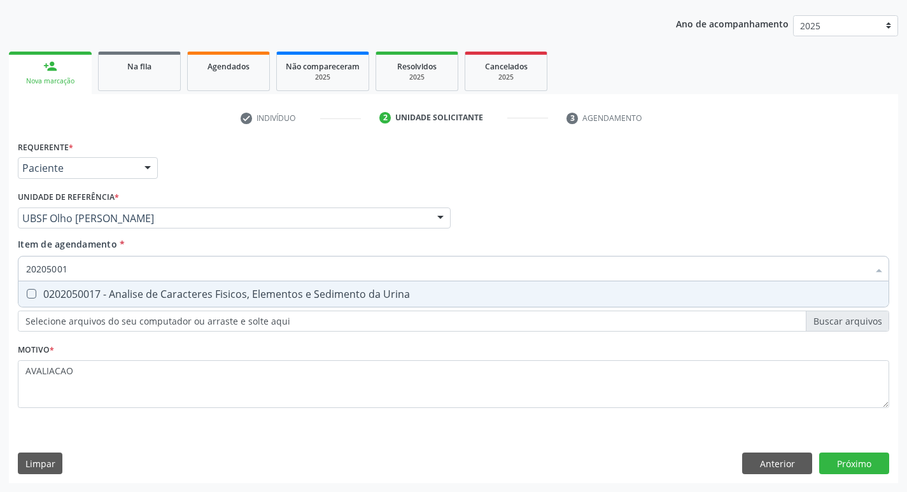
drag, startPoint x: 130, startPoint y: 303, endPoint x: 125, endPoint y: 309, distance: 8.1
click at [129, 303] on span "0202050017 - Analise de Caracteres Fisicos, Elementos e Sedimento da Urina" at bounding box center [453, 293] width 870 height 25
checkbox Urina "true"
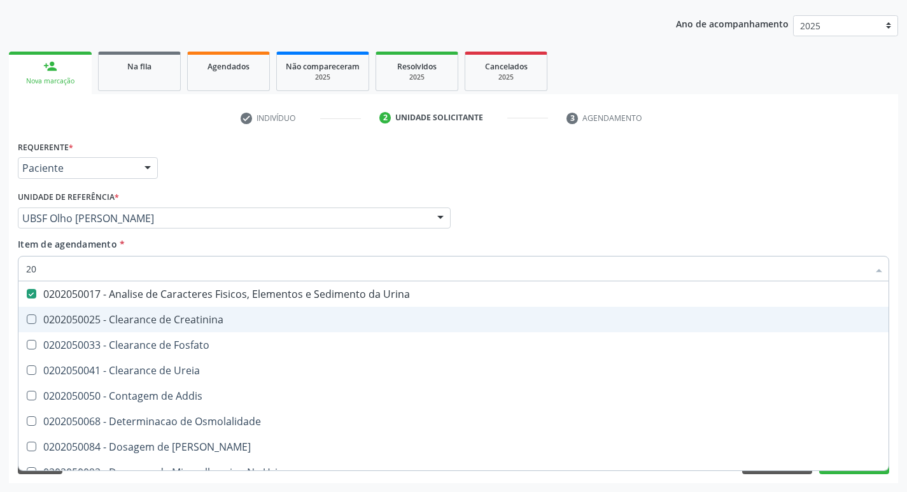
type input "2"
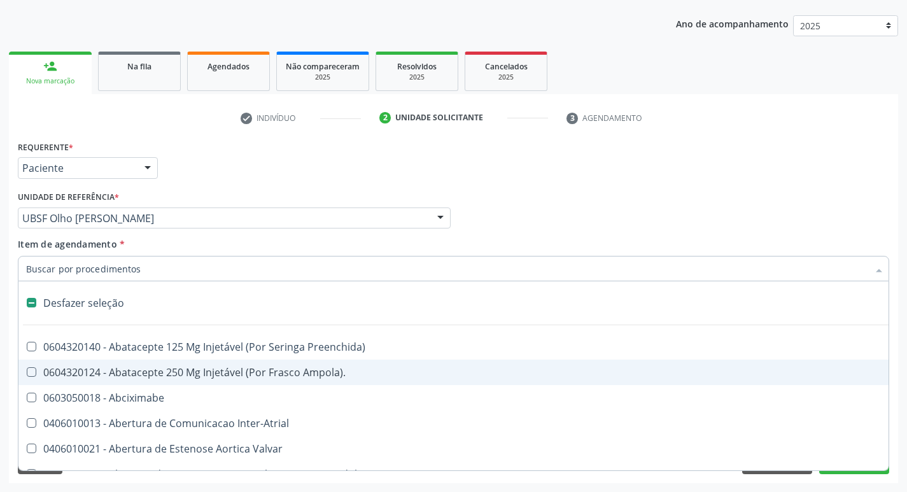
checkbox Preenchida\) "false"
checkbox Inter-Atrial "false"
type input "G"
checkbox Urina "false"
checkbox Persistente "true"
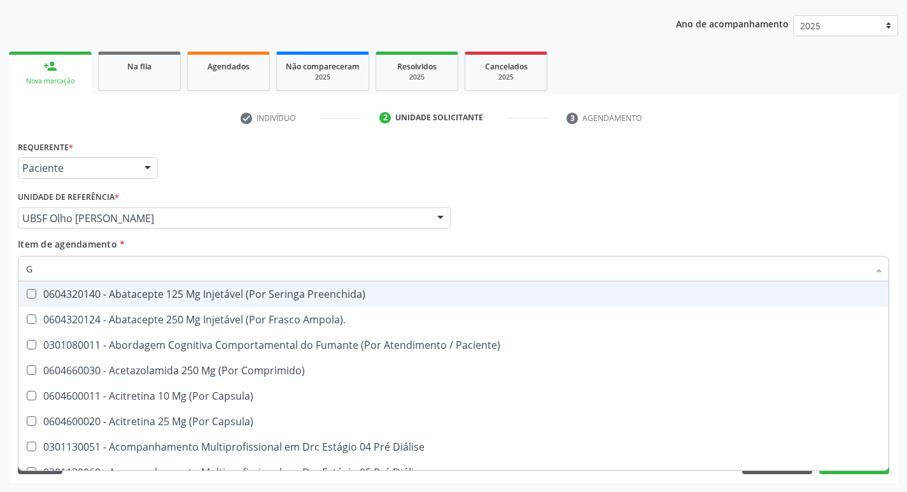
type input "GLICOSE"
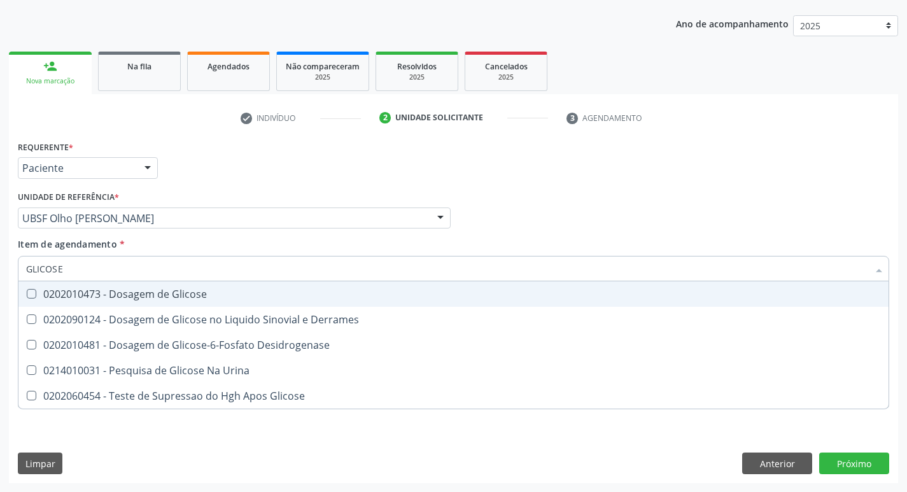
click at [130, 290] on div "0202010473 - Dosagem de Glicose" at bounding box center [453, 294] width 855 height 10
checkbox Glicose "true"
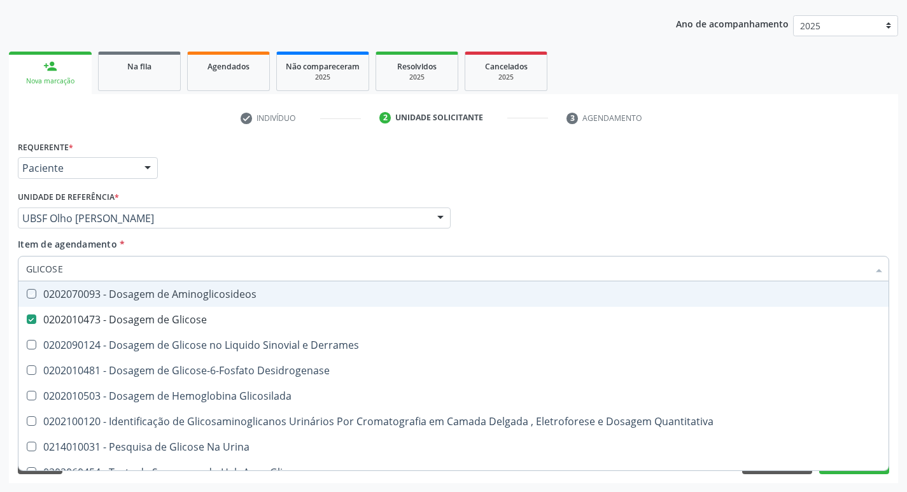
type input "GLICOS"
checkbox Aminoglicosideos "false"
checkbox Glicose "true"
type input "GLI"
checkbox Glicose "false"
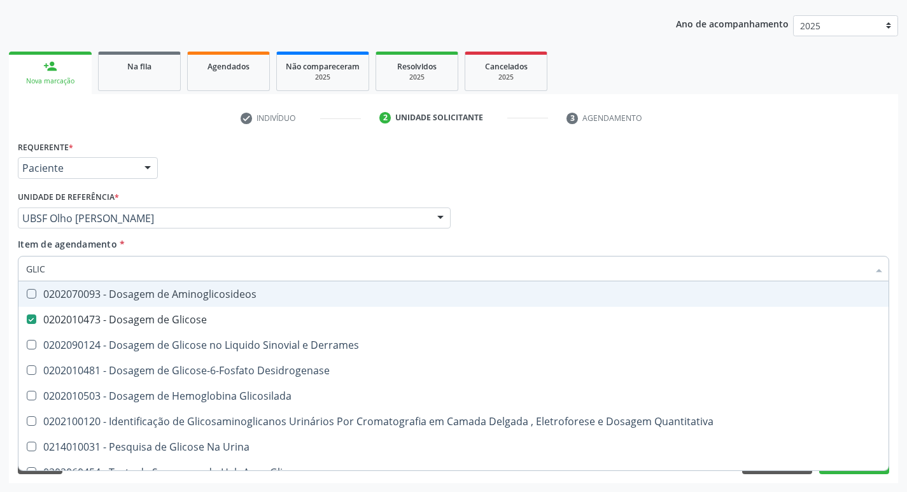
checkbox Derrames "false"
type input "G"
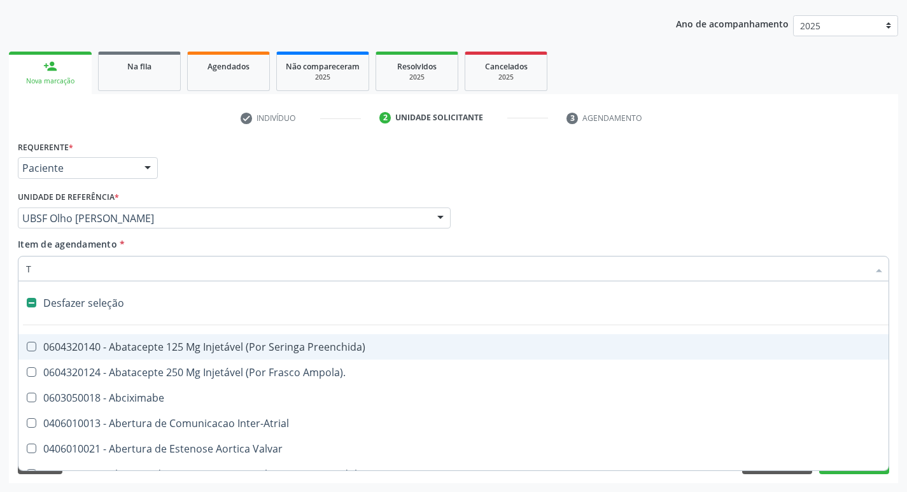
type input "TR"
checkbox Dedo "false"
checkbox Urina "false"
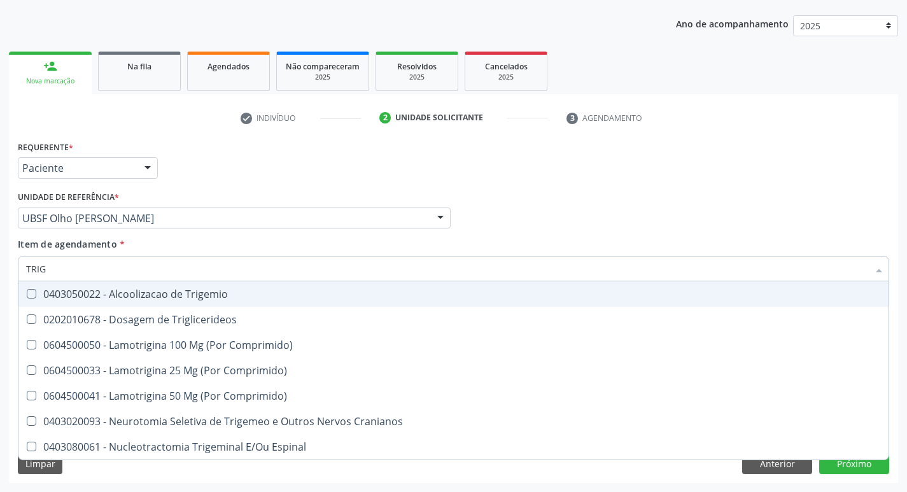
type input "TRIGL"
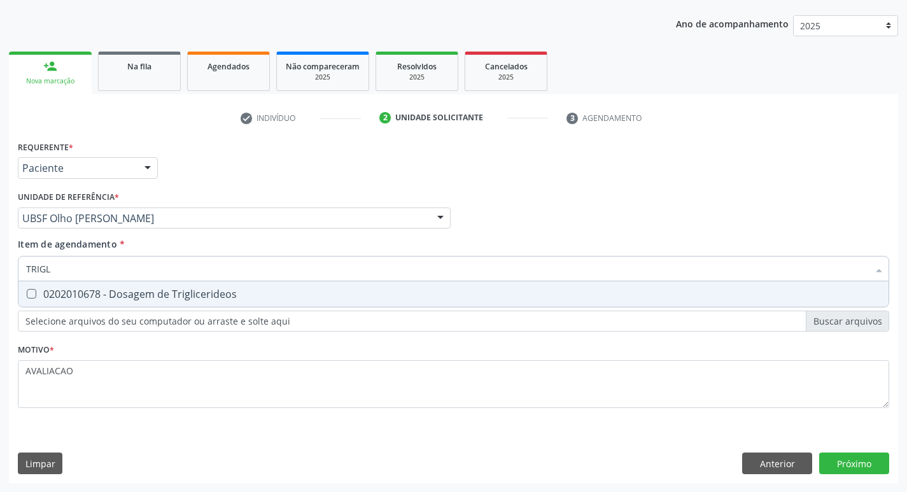
click at [130, 290] on div "0202010678 - Dosagem de Triglicerideos" at bounding box center [453, 294] width 855 height 10
checkbox Triglicerideos "true"
type input "TRIG"
checkbox Triglicerideos "false"
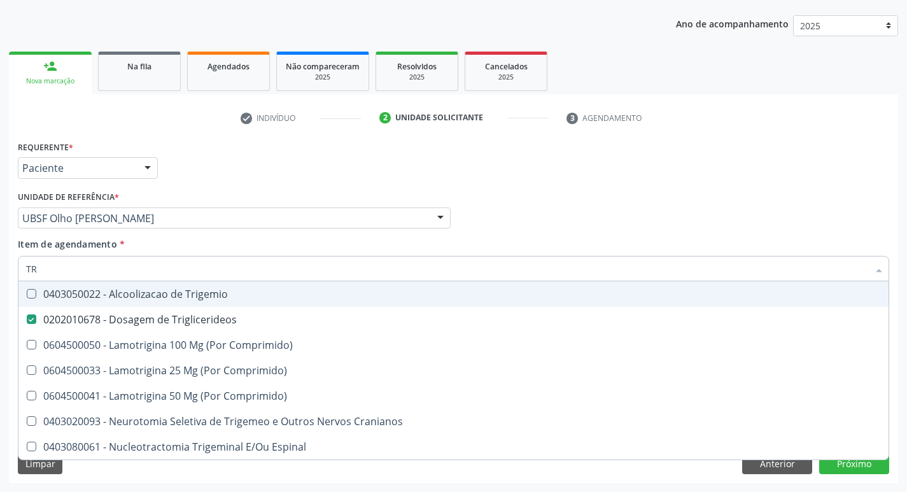
type input "T"
checkbox Triglicerideos "false"
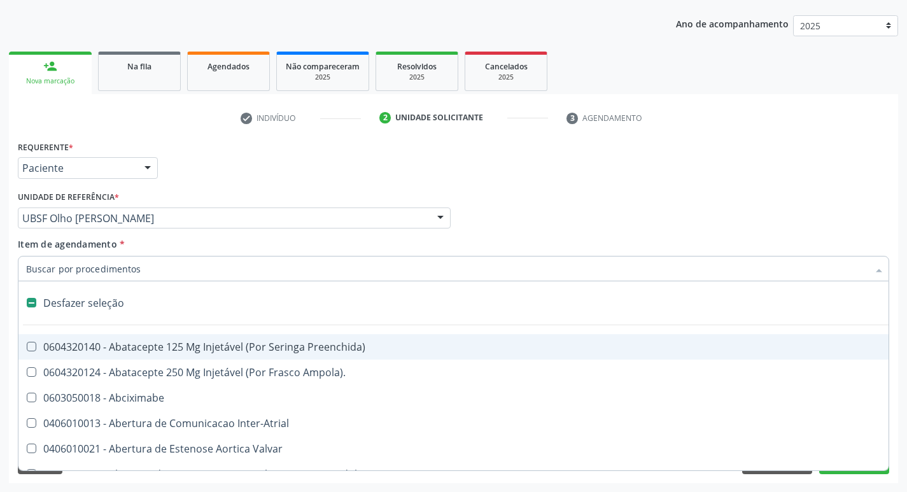
type input "C"
checkbox Dedo "true"
checkbox Urina "false"
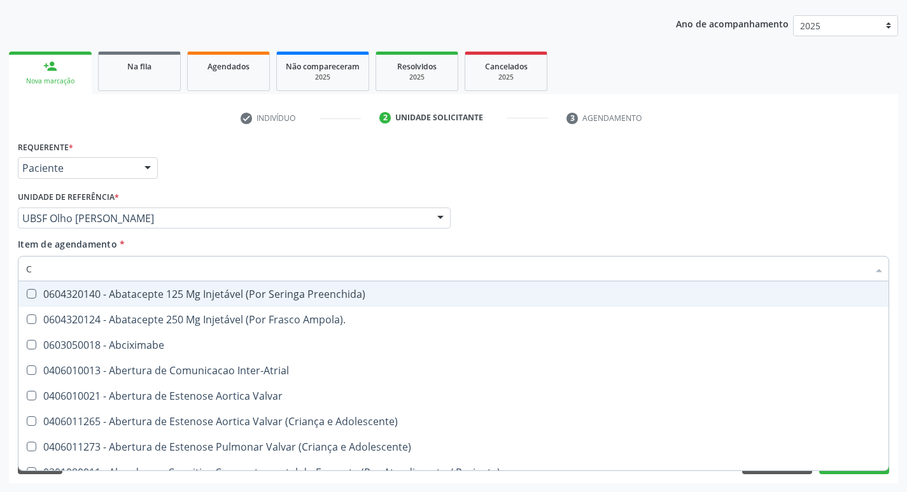
type input "CO"
checkbox Frasco-Ampola\) "true"
checkbox Urina "false"
checkbox Comprimido\) "true"
checkbox Osseo "true"
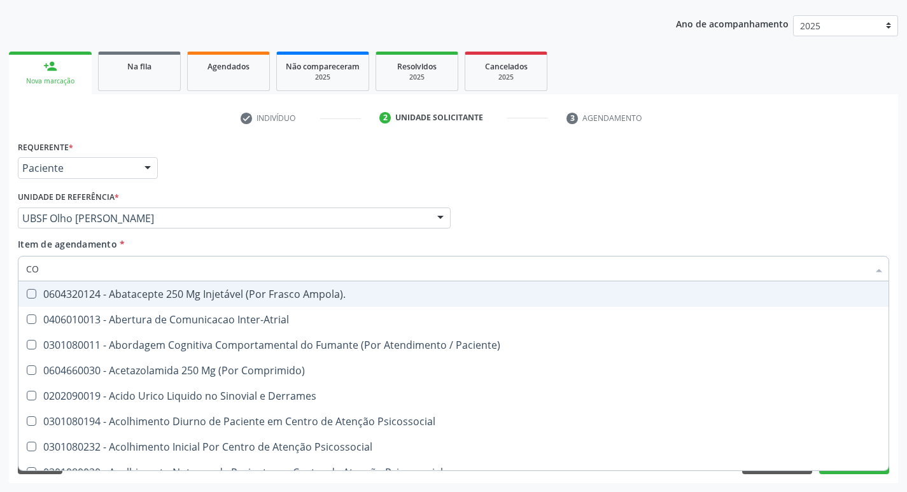
type input "COL"
checkbox Urina "false"
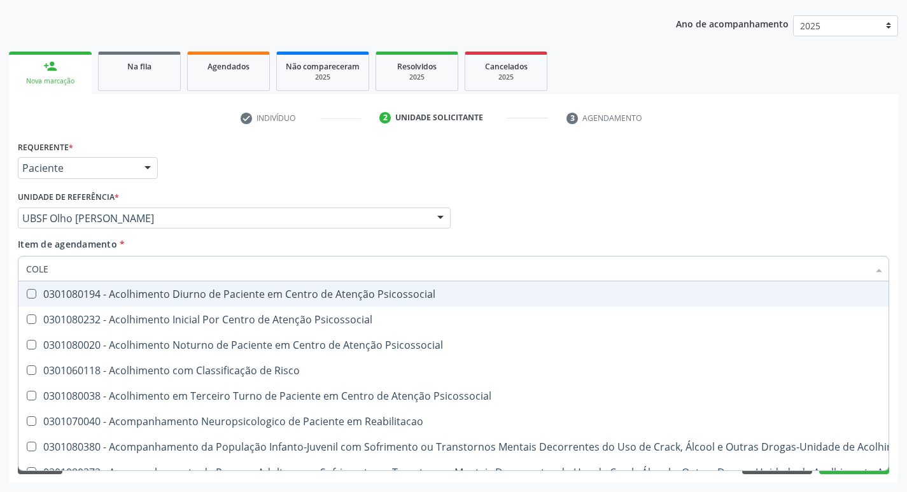
type input "COLES"
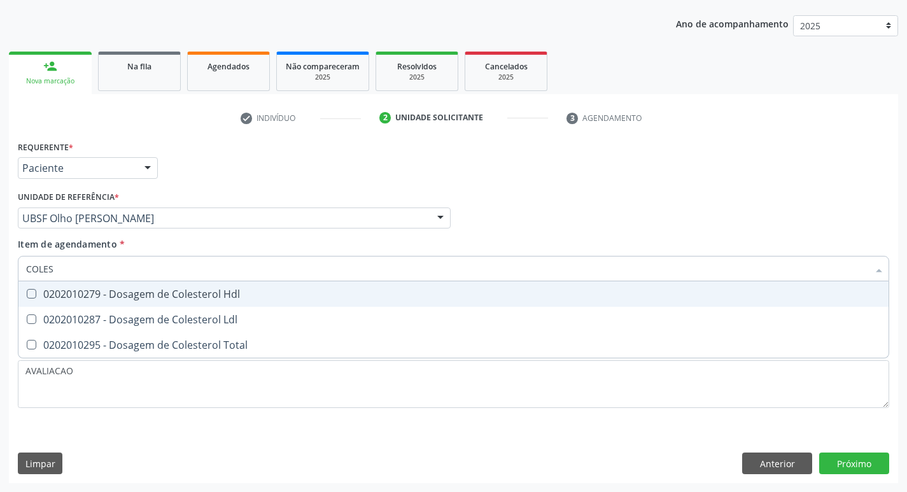
click at [130, 290] on div "0202010279 - Dosagem de Colesterol Hdl" at bounding box center [453, 294] width 855 height 10
checkbox Hdl "true"
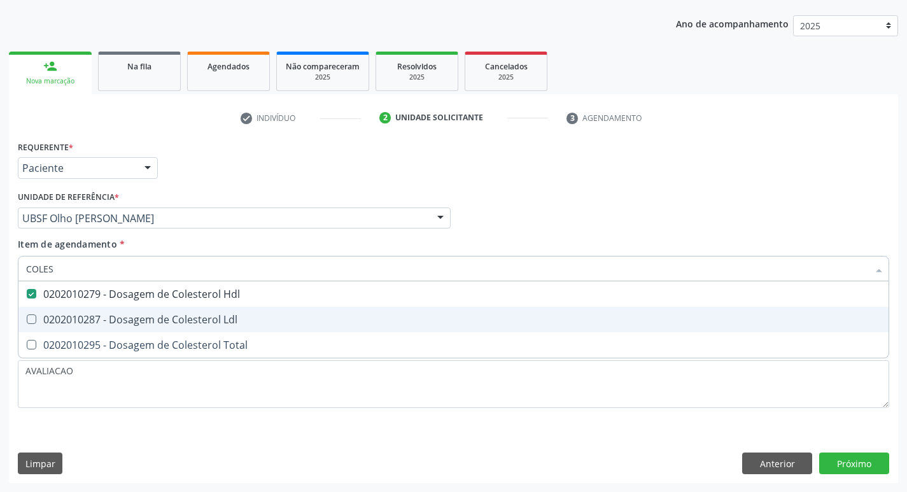
click at [151, 334] on span "0202010295 - Dosagem de Colesterol Total" at bounding box center [453, 344] width 870 height 25
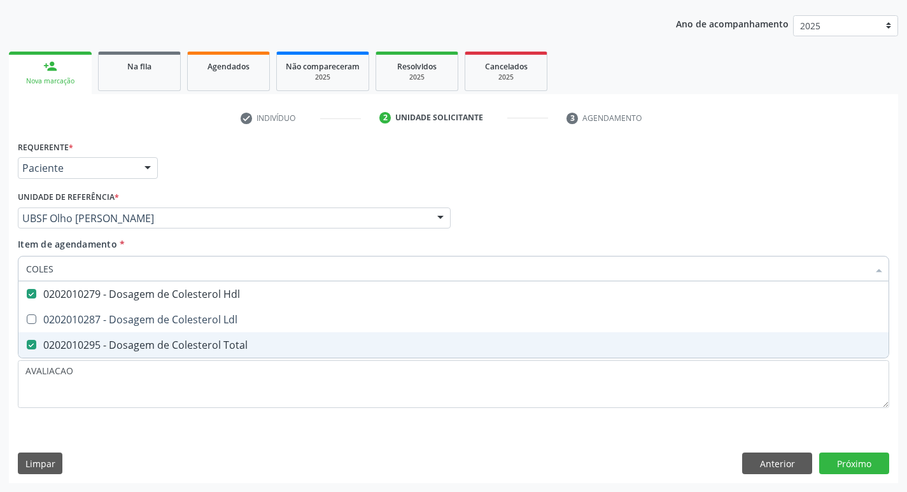
click at [151, 334] on span "0202010295 - Dosagem de Colesterol Total" at bounding box center [453, 344] width 870 height 25
checkbox Total "false"
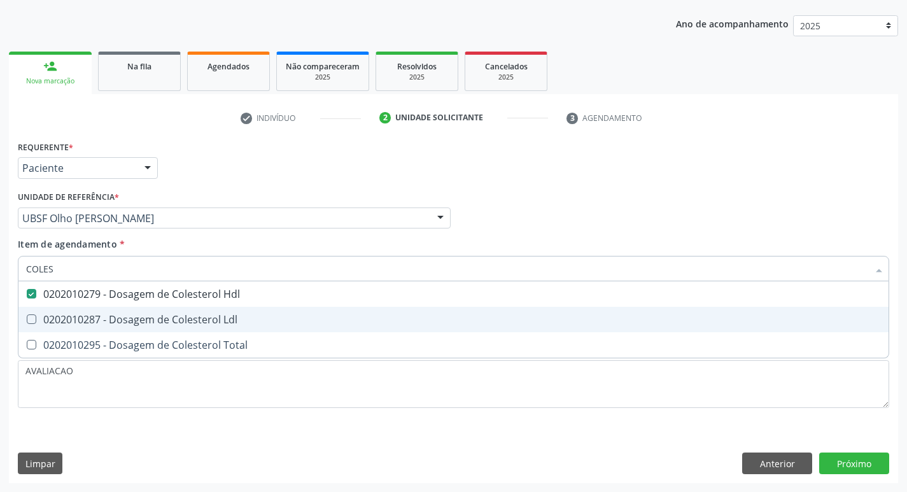
click at [150, 320] on div "0202010287 - Dosagem de Colesterol Ldl" at bounding box center [453, 319] width 855 height 10
checkbox Ldl "true"
type input "COLE"
checkbox Hdl "false"
checkbox Ldl "false"
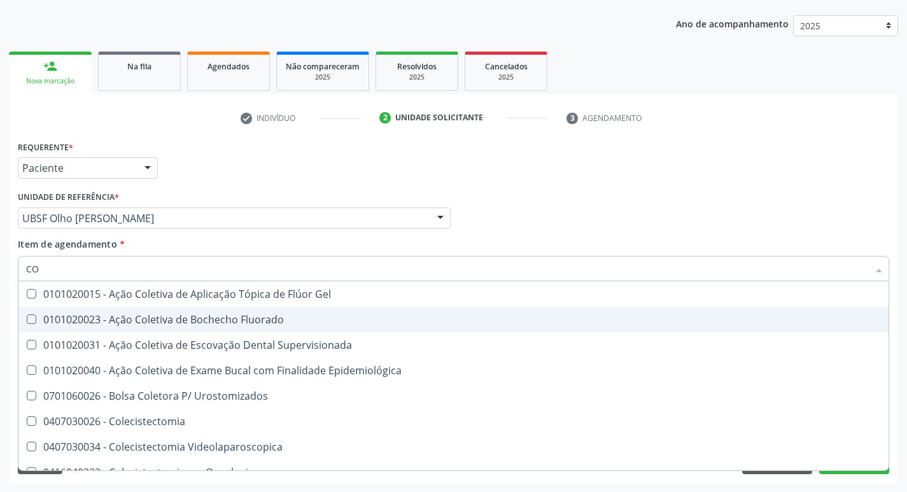
type input "C"
checkbox Hdl "false"
checkbox Ldl "false"
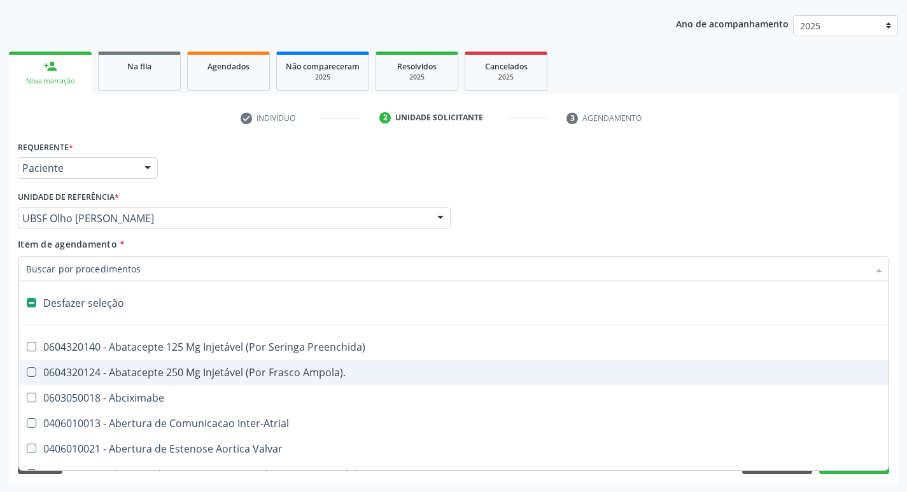
type input "U"
checkbox Frasco-Ampola\) "true"
checkbox Urina "false"
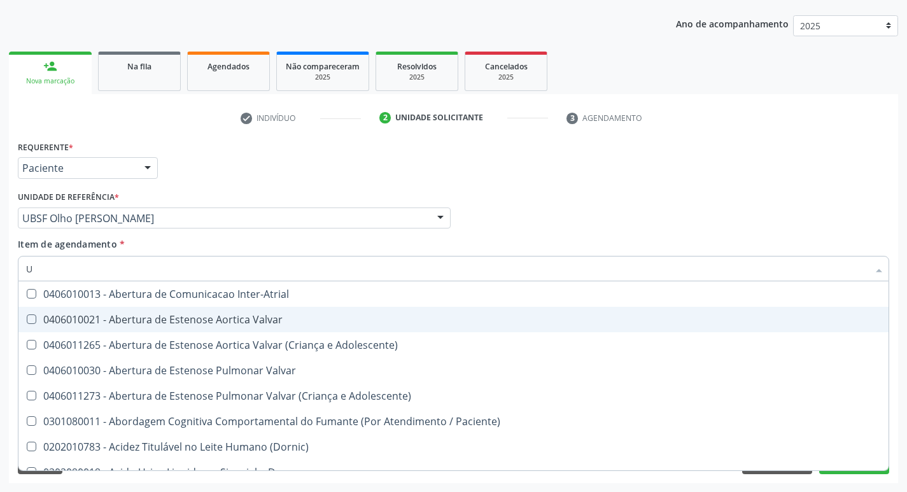
type input "UR"
checkbox Reabilitacao "true"
checkbox Urina "false"
type input "URE"
checkbox Urina "false"
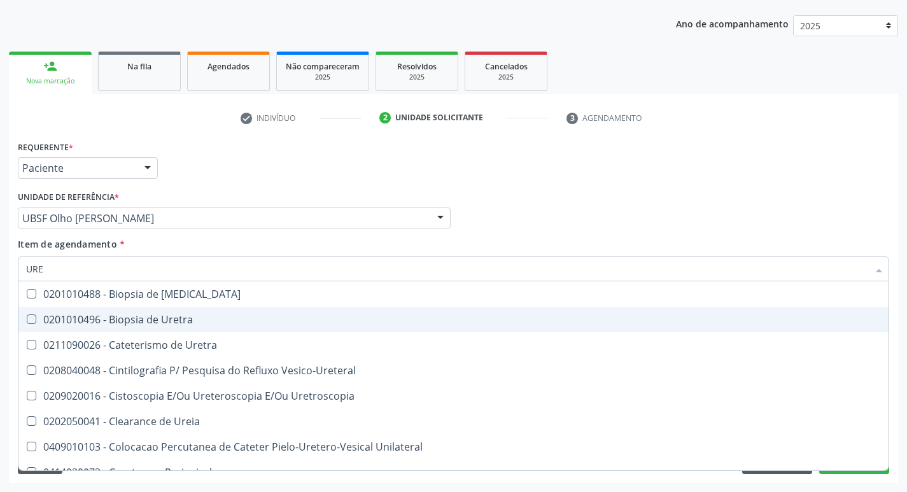
type input "UREI"
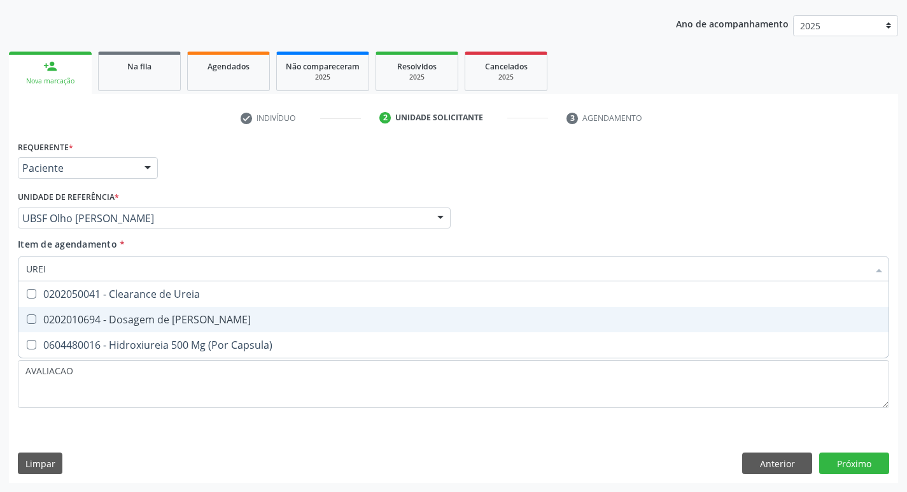
click at [150, 320] on div "0202010694 - Dosagem de Ureia" at bounding box center [453, 319] width 855 height 10
checkbox Ureia "true"
type input "URE"
checkbox Ureia "false"
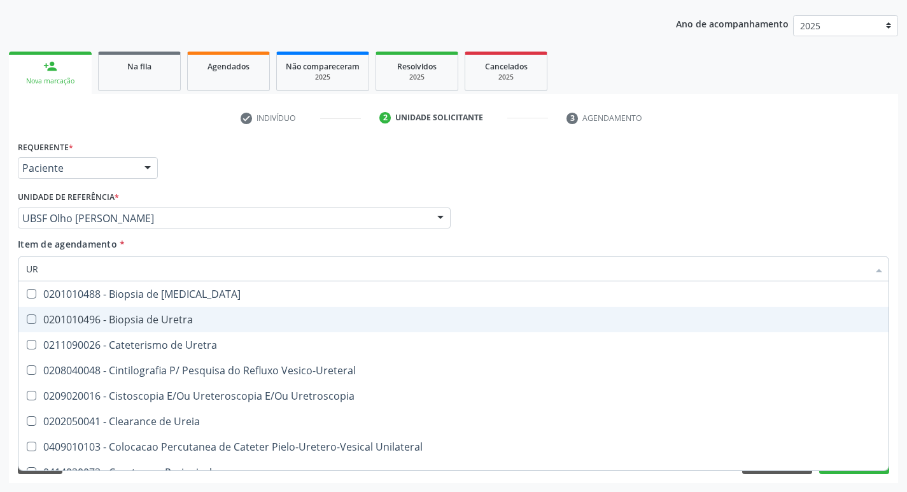
type input "U"
checkbox Ureia "false"
checkbox Bubonica\) "false"
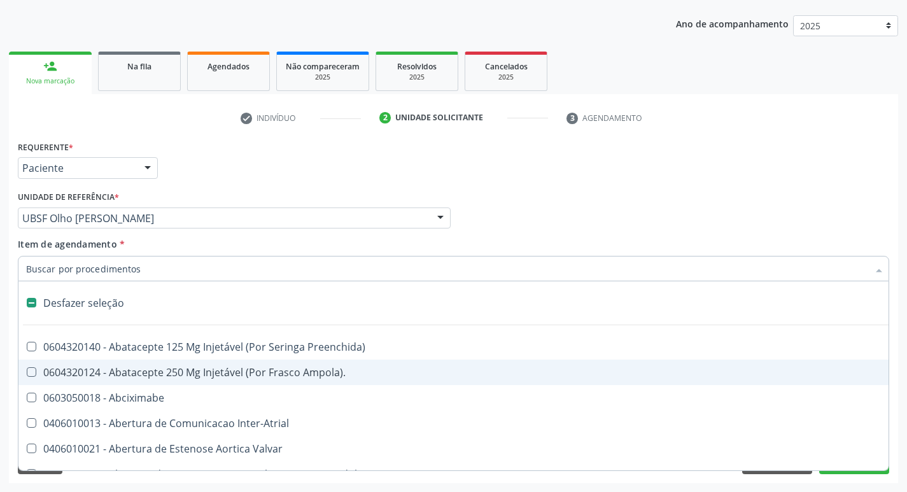
type input "C"
checkbox Dedo "true"
checkbox Urina "false"
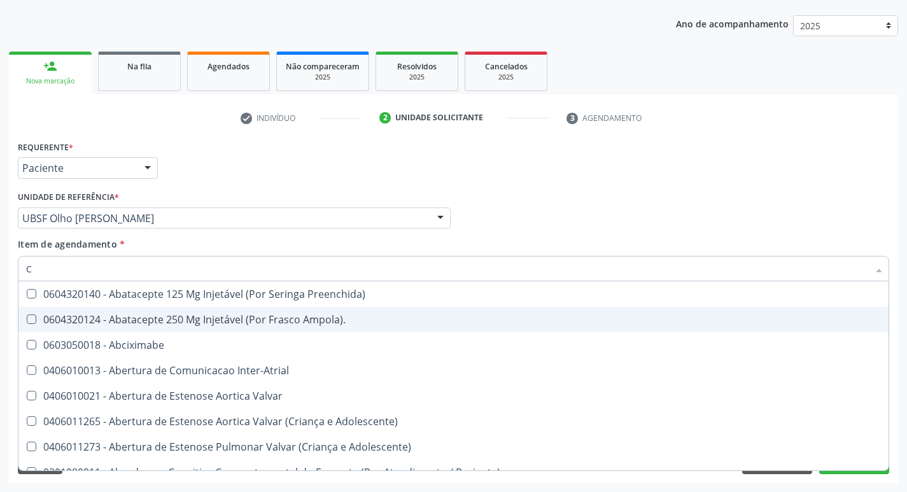
type input "CR"
checkbox Urina "false"
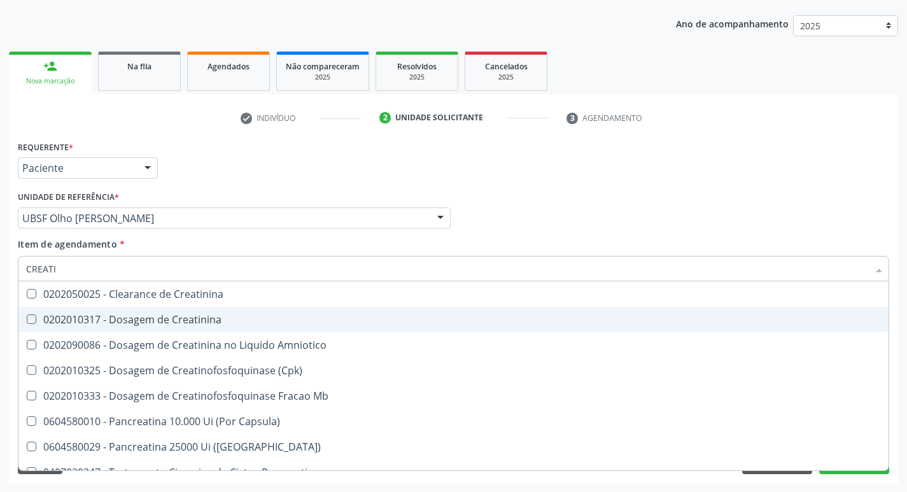
type input "CREATIN"
click at [150, 320] on div "0202010317 - Dosagem de Creatinina" at bounding box center [453, 319] width 855 height 10
checkbox Creatinina "true"
type input "C"
checkbox Creatinina "false"
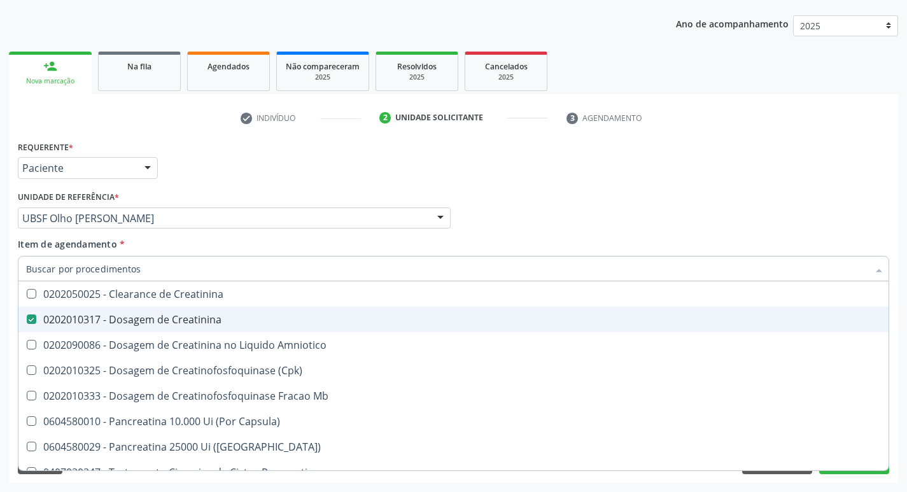
checkbox Amniotico "false"
checkbox Mb "false"
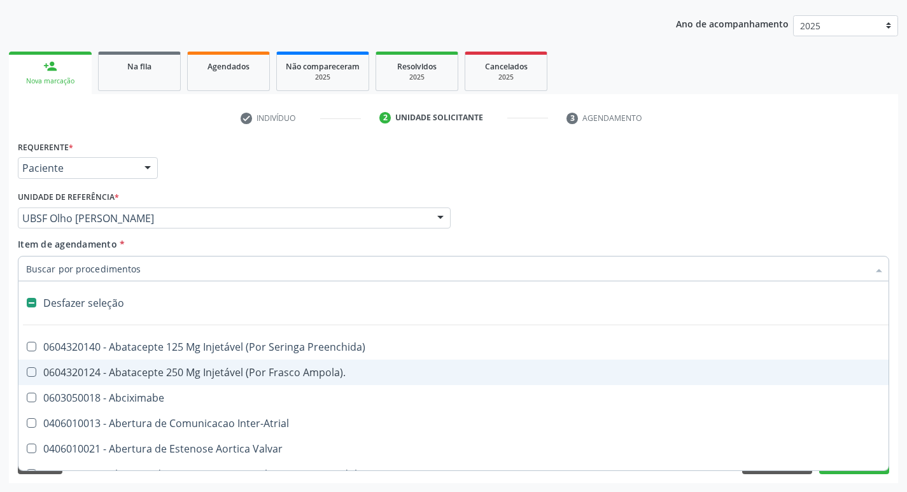
type input "T"
checkbox Dedo "true"
checkbox Urina "false"
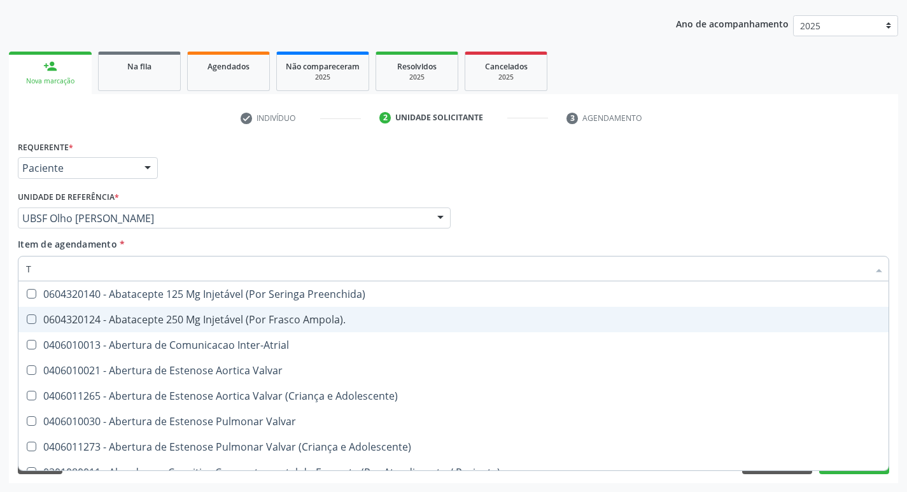
type input "TG"
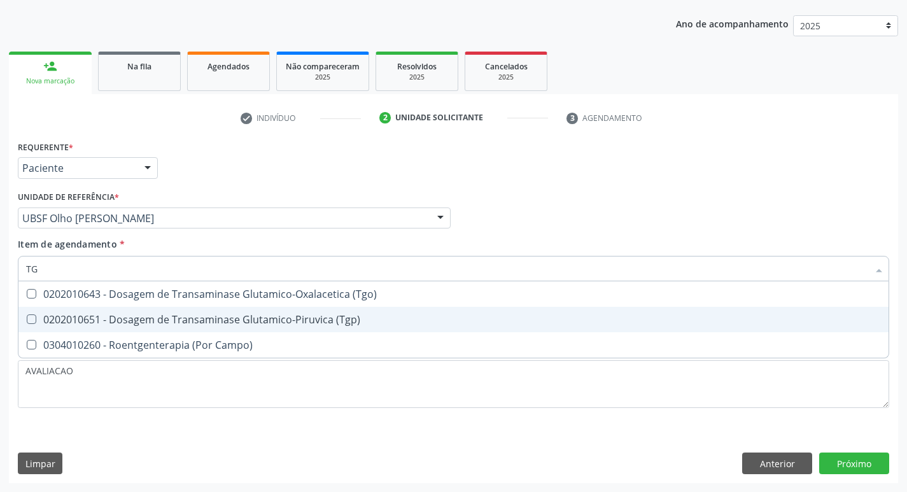
click at [150, 320] on div "0202010651 - Dosagem de Transaminase Glutamico-Piruvica (Tgp)" at bounding box center [453, 319] width 855 height 10
checkbox \(Tgp\) "true"
click at [134, 303] on span "0202010643 - Dosagem de Transaminase Glutamico-Oxalacetica (Tgo)" at bounding box center [453, 293] width 870 height 25
checkbox \(Tgo\) "true"
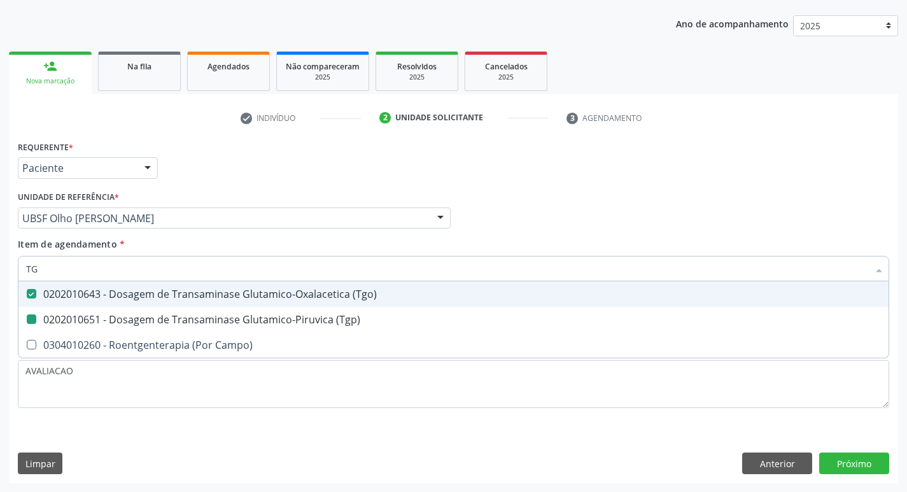
type input "T"
checkbox \(Tgo\) "false"
checkbox \(Tgp\) "false"
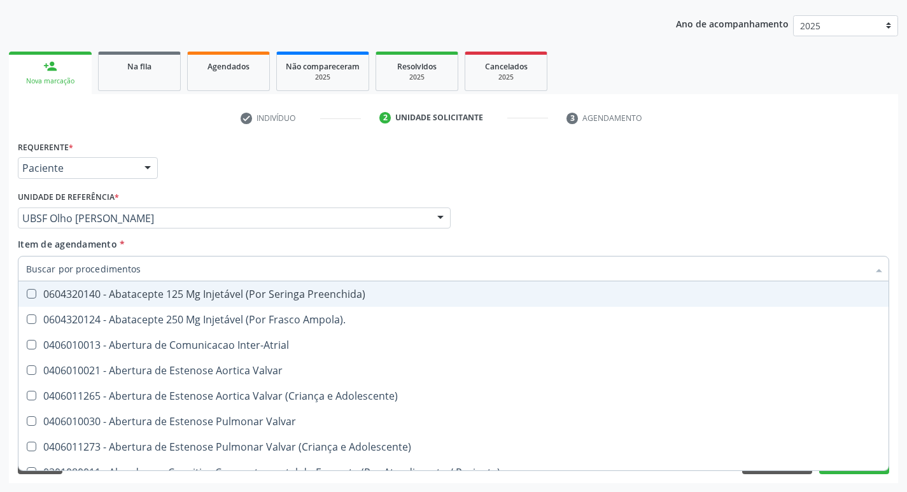
checkbox Urina "false"
checkbox Central "true"
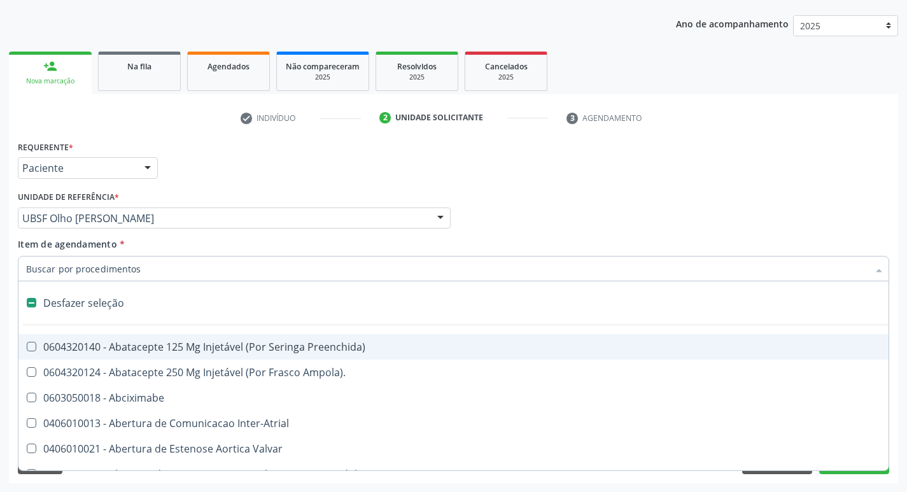
type input "V"
checkbox Urina "false"
checkbox Cornea "true"
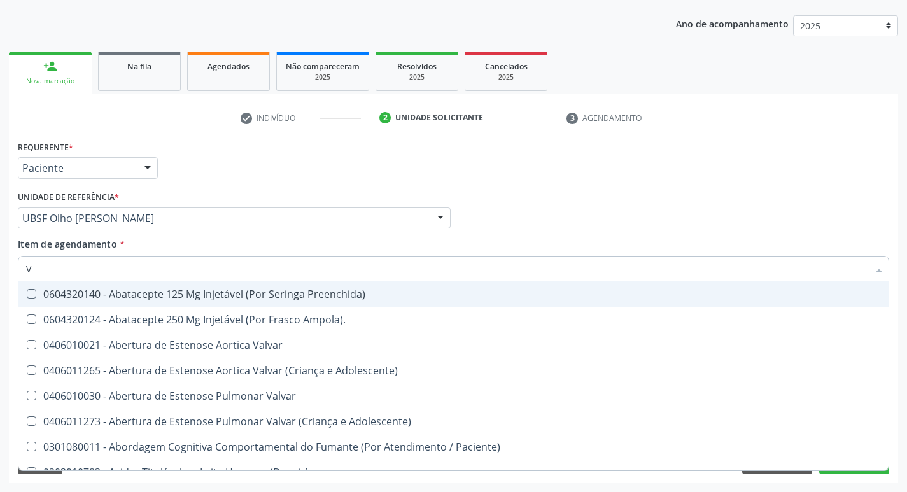
type input "VI"
checkbox Psicoterapia "true"
checkbox \(Tgp\) "false"
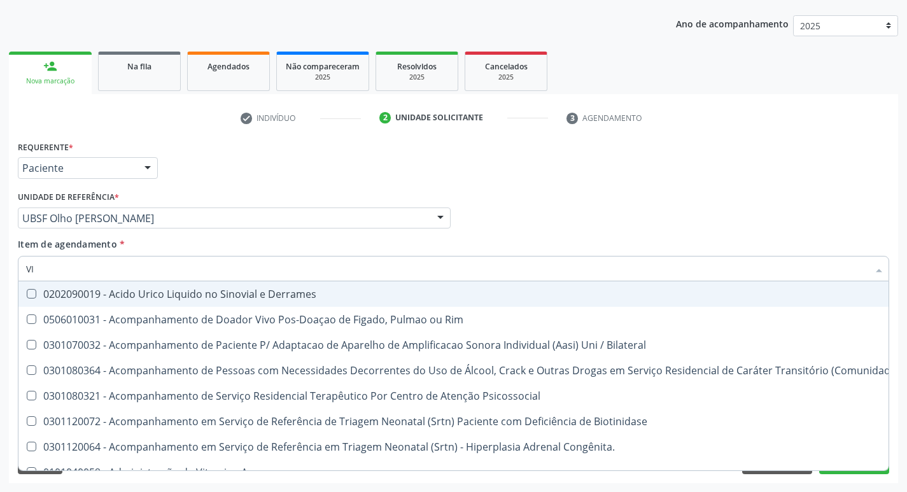
type input "VITAM"
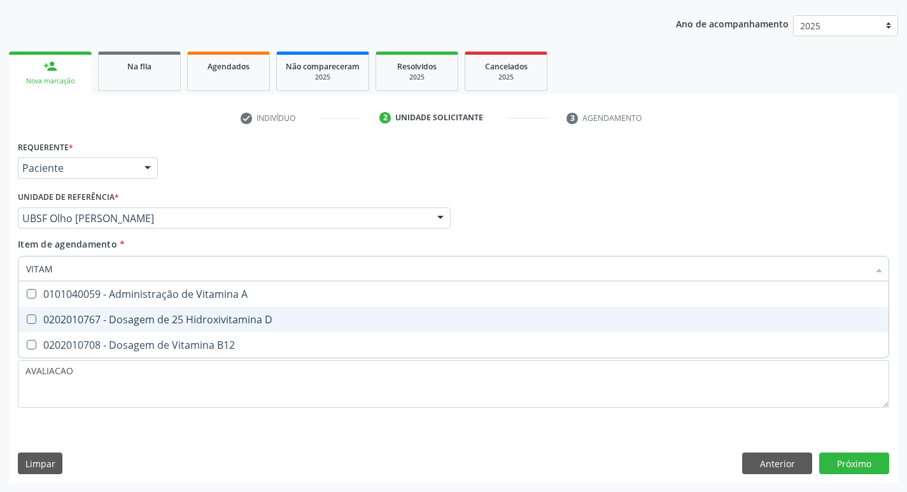
click at [187, 320] on div "0202010767 - Dosagem de 25 Hidroxivitamina D" at bounding box center [453, 319] width 855 height 10
checkbox D "true"
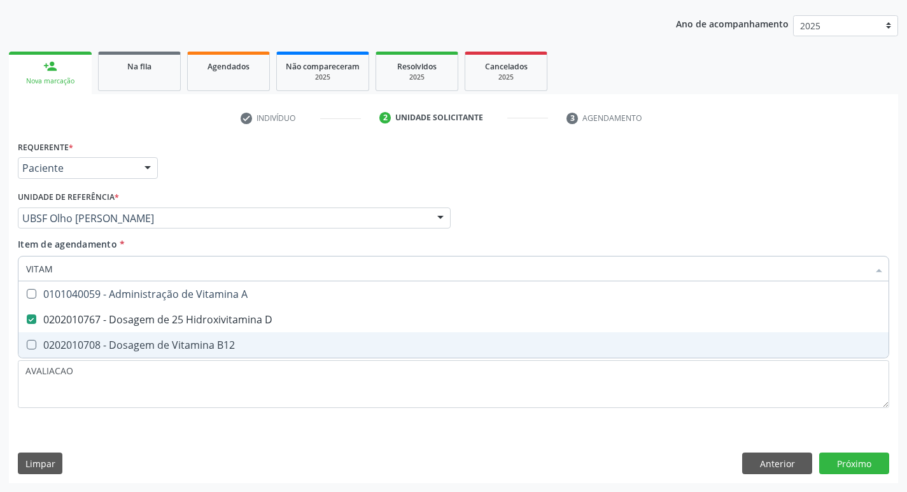
click at [195, 352] on span "0202010708 - Dosagem de Vitamina B12" at bounding box center [453, 344] width 870 height 25
checkbox B12 "true"
type input "VITA"
checkbox D "false"
checkbox B12 "false"
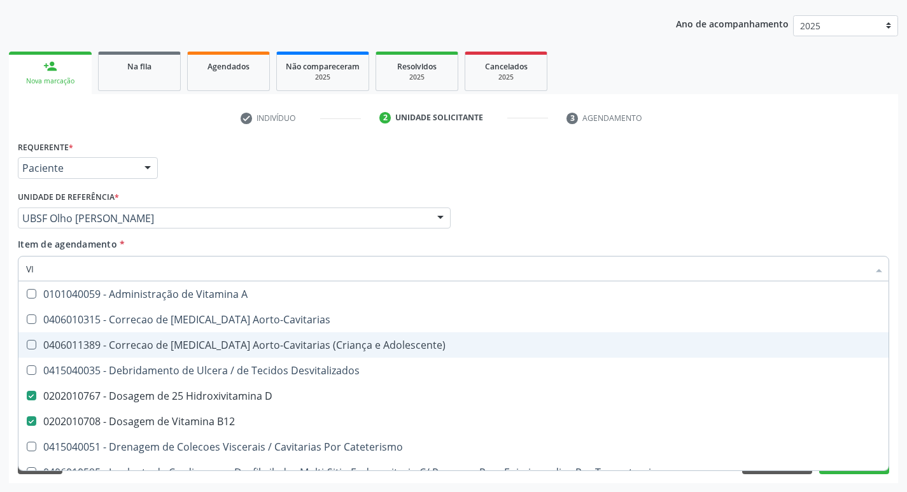
type input "V"
checkbox D "false"
checkbox B12 "false"
checkbox Cateterismo "false"
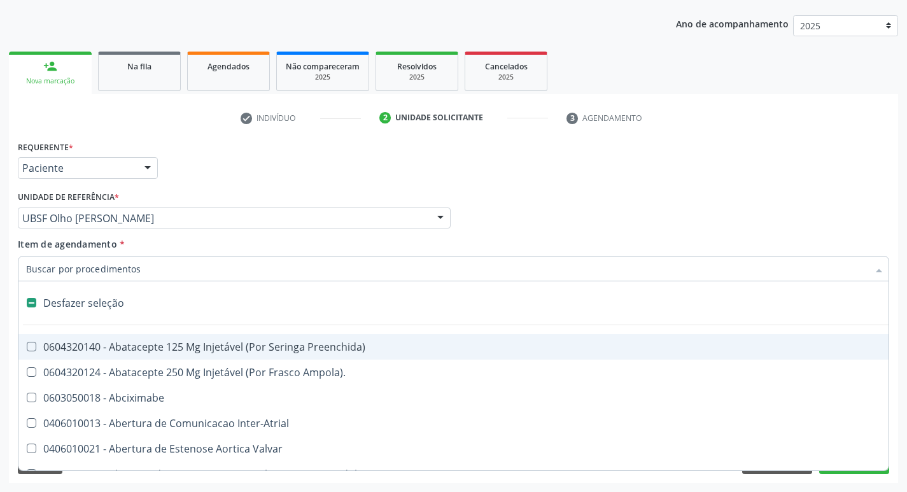
type input "F"
checkbox Congênita\ "true"
checkbox Urina "false"
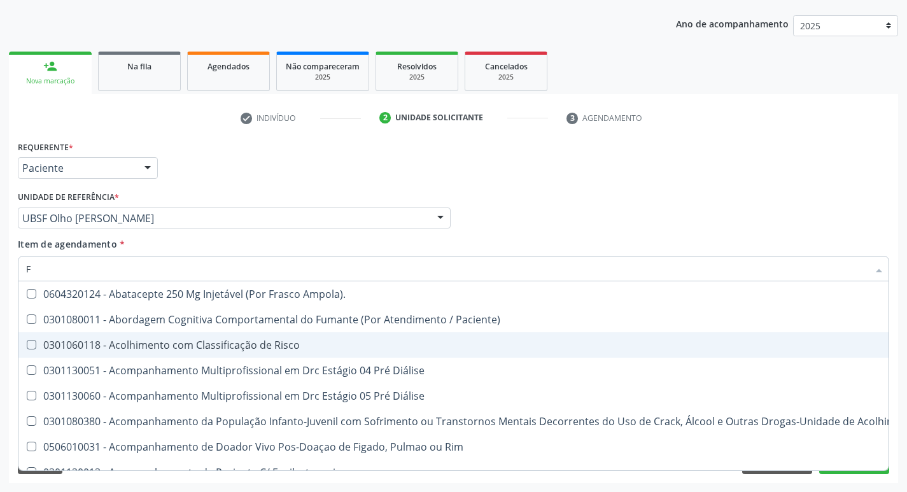
type input "FE"
checkbox Urina "false"
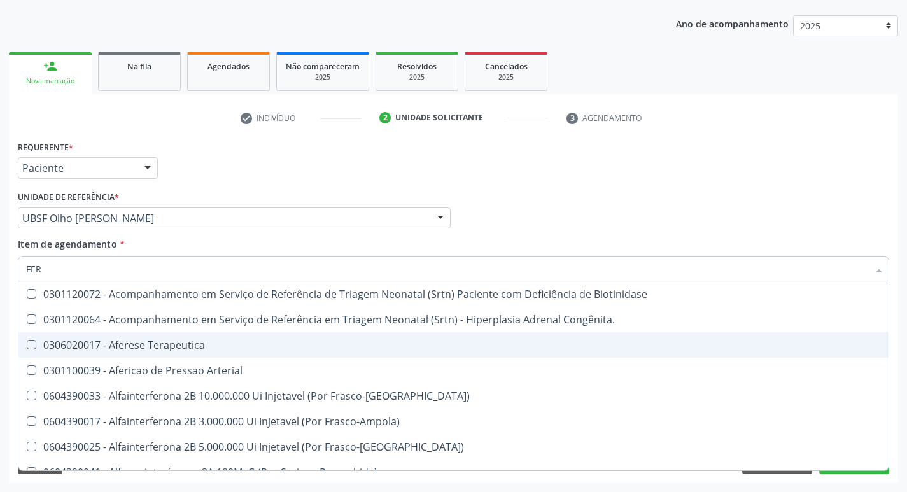
type input "FERR"
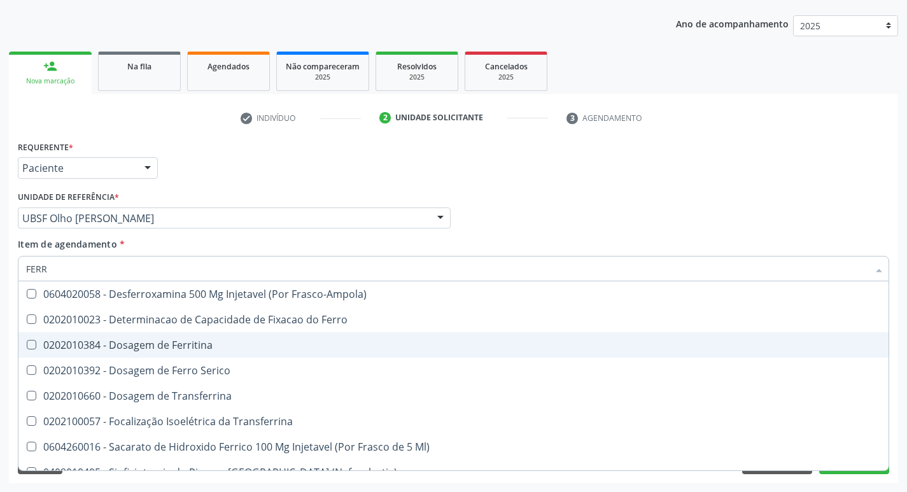
click at [207, 346] on div "0202010384 - Dosagem de Ferritina" at bounding box center [453, 345] width 855 height 10
checkbox Ferritina "true"
type input "FER"
checkbox Ferritina "false"
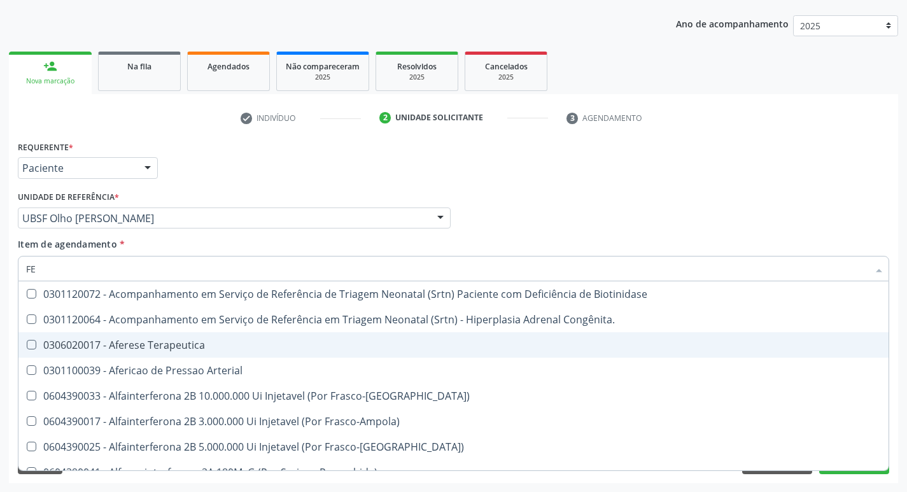
type input "F"
checkbox Ferritina "false"
checkbox Inferior "false"
checkbox Titânio "false"
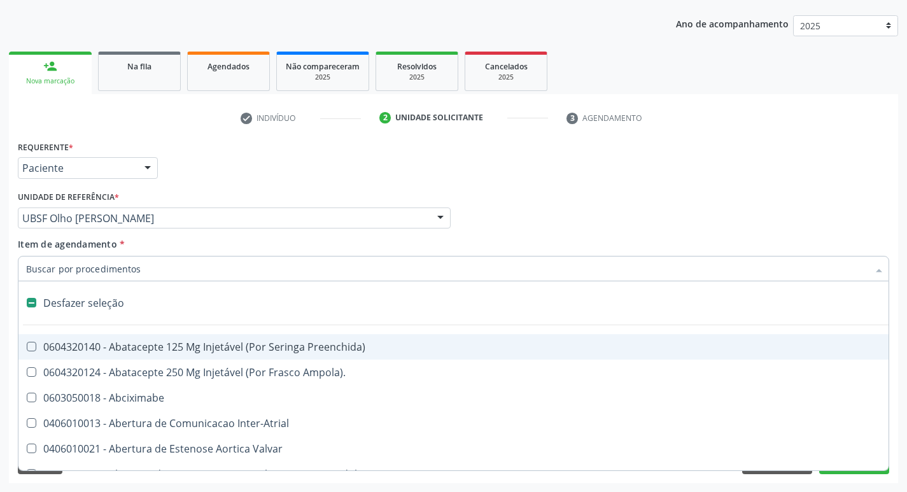
type input "L"
checkbox Pulmonares "true"
checkbox Urina "false"
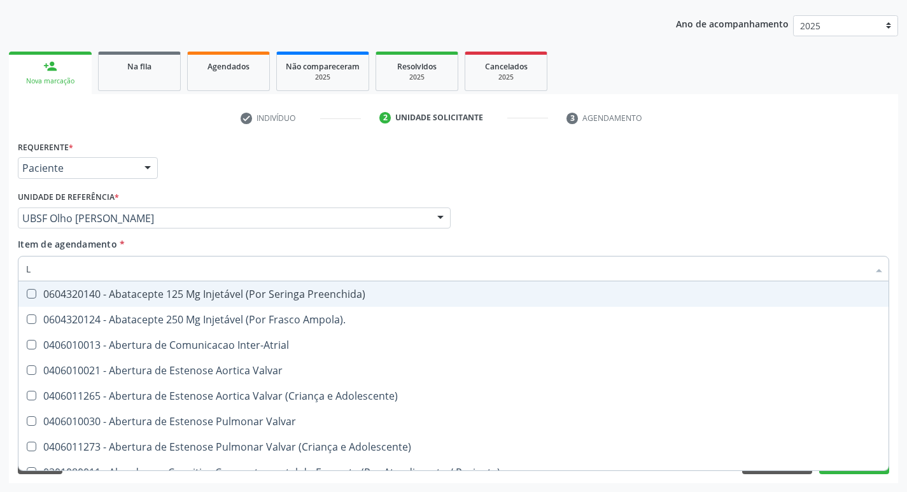
type input "LARVAS"
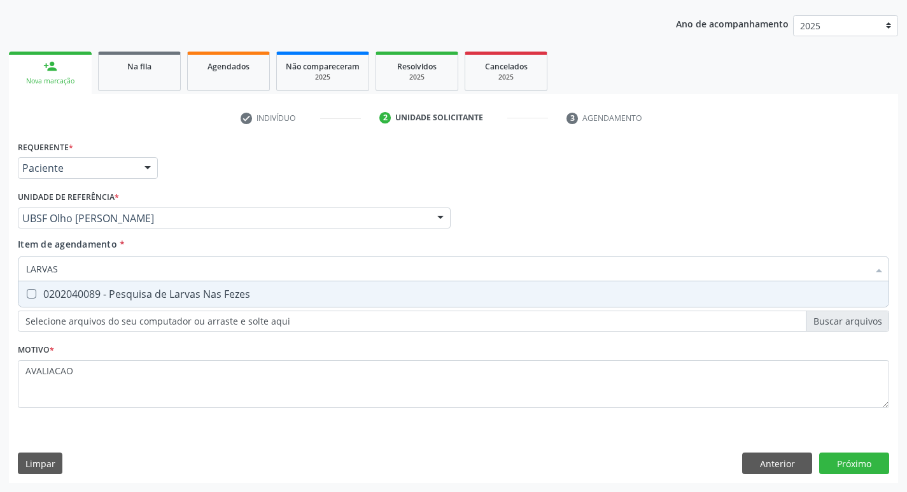
click at [123, 298] on div "0202040089 - Pesquisa de Larvas Nas Fezes" at bounding box center [453, 294] width 855 height 10
checkbox Fezes "true"
click at [866, 464] on div "Requerente * Paciente Profissional de Saúde Paciente Nenhum resultado encontrad…" at bounding box center [453, 310] width 889 height 346
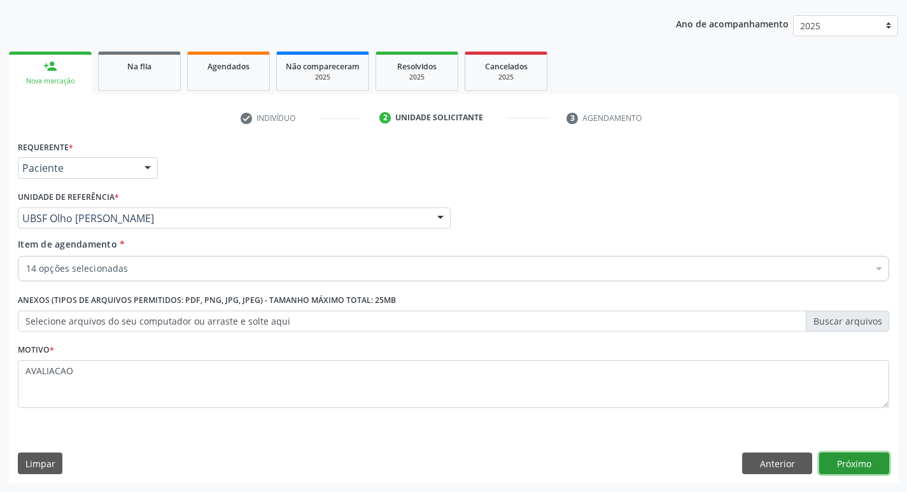
click at [852, 466] on button "Próximo" at bounding box center [854, 463] width 70 height 22
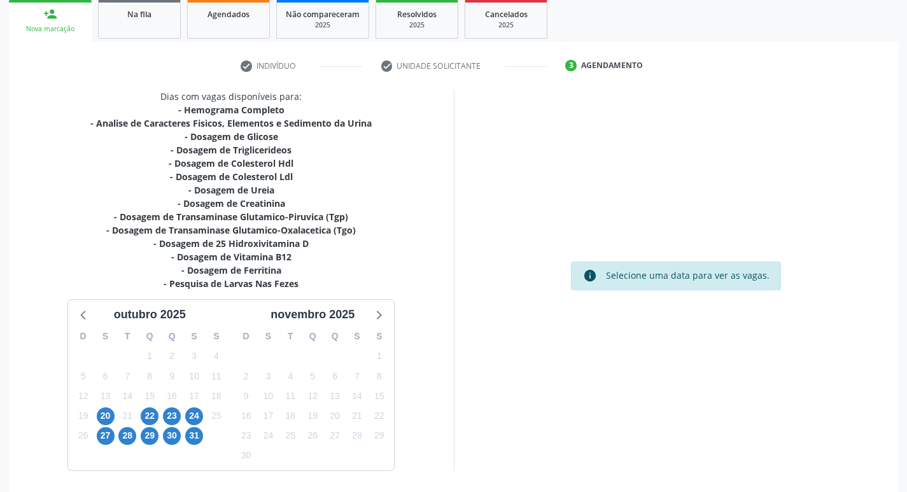
scroll to position [235, 0]
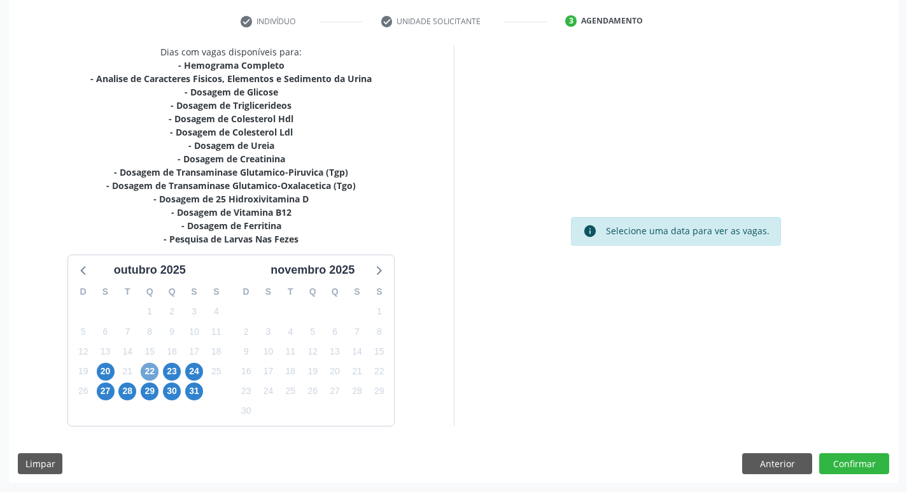
drag, startPoint x: 152, startPoint y: 373, endPoint x: 143, endPoint y: 368, distance: 10.8
click at [151, 372] on span "22" at bounding box center [150, 372] width 18 height 18
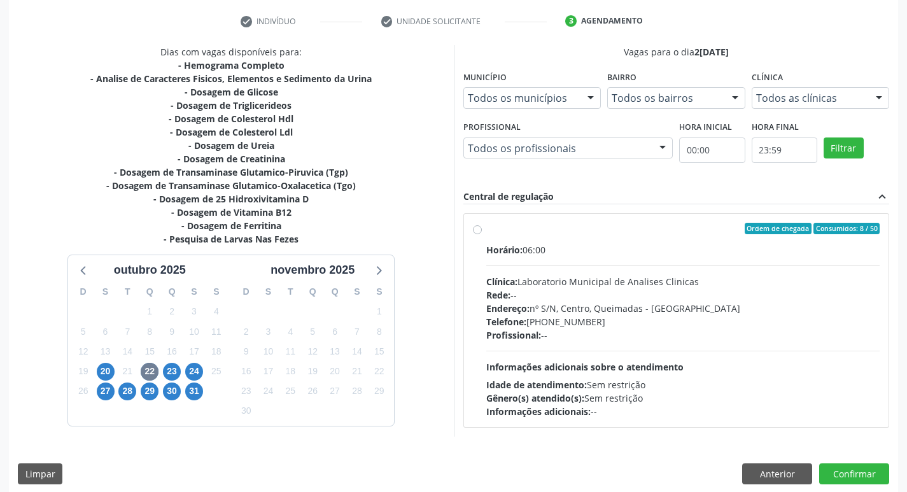
click at [561, 269] on div "Horário: 06:00 Clínica: Laboratorio Municipal de Analises Clinicas Rede: -- End…" at bounding box center [683, 330] width 394 height 175
click at [482, 234] on input "Ordem de chegada Consumidos: 8 / 50 Horário: 06:00 Clínica: Laboratorio Municip…" at bounding box center [477, 228] width 9 height 11
radio input "true"
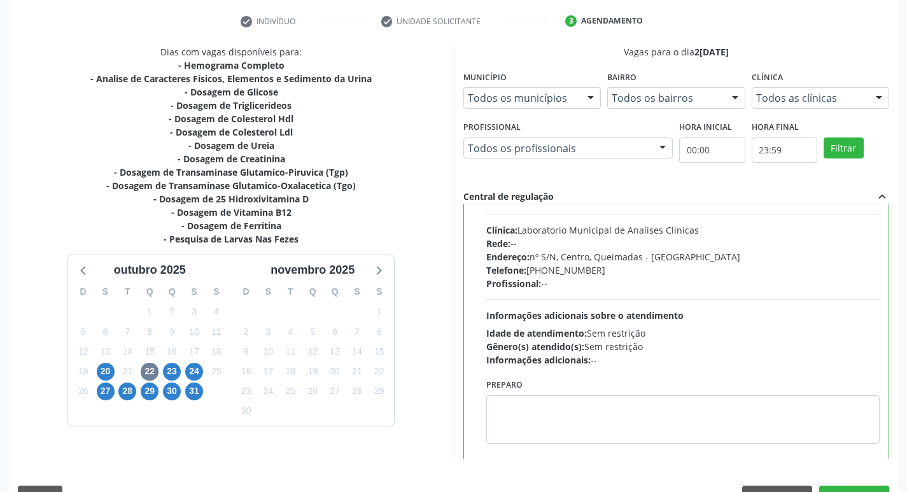
scroll to position [63, 0]
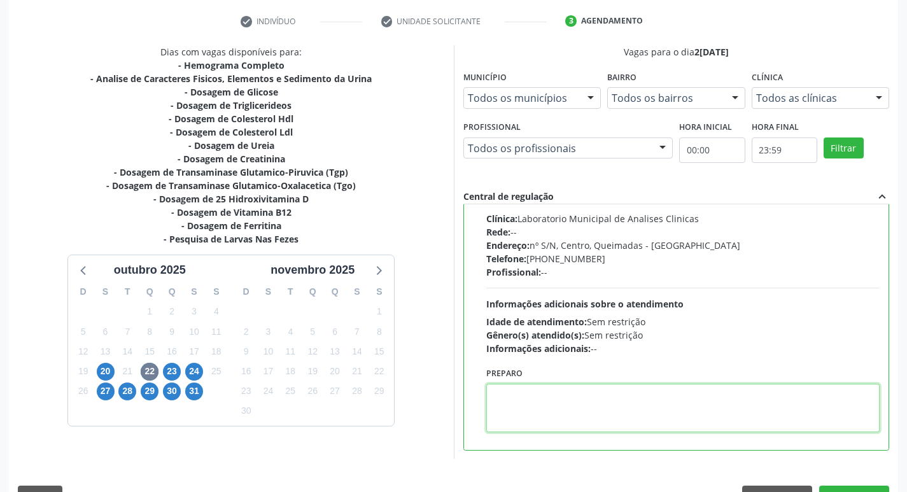
click at [547, 394] on textarea at bounding box center [683, 408] width 394 height 48
paste textarea "IR EM [GEOGRAPHIC_DATA]"
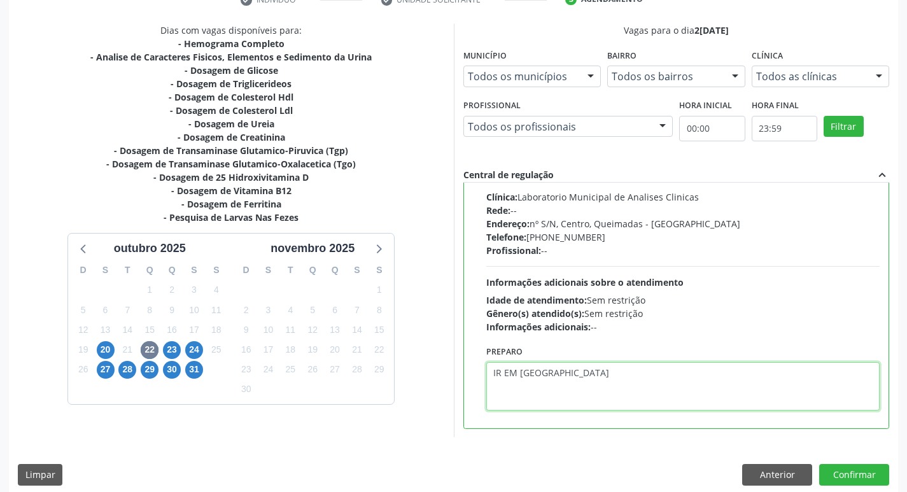
scroll to position [269, 0]
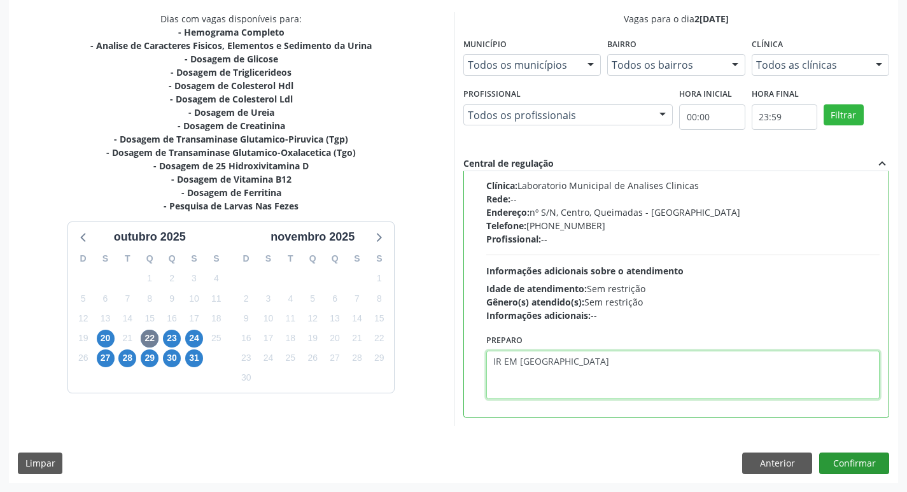
type textarea "IR EM [GEOGRAPHIC_DATA]"
click at [843, 463] on button "Confirmar" at bounding box center [854, 463] width 70 height 22
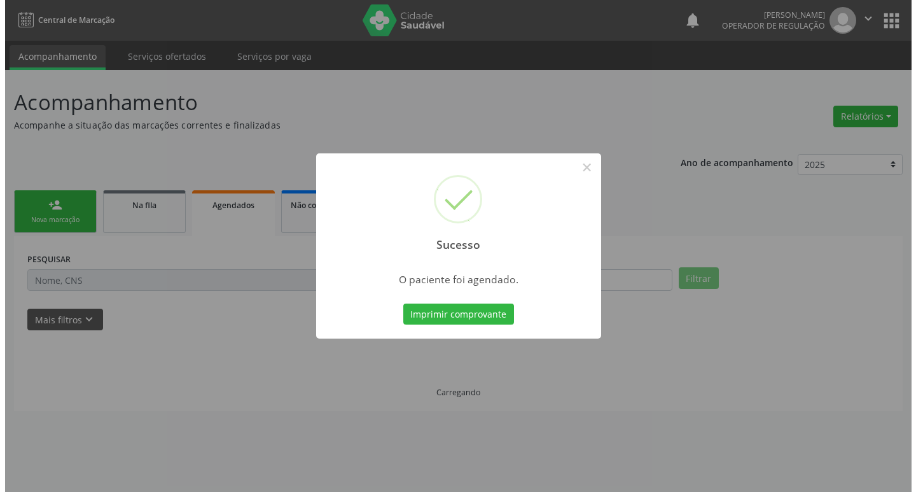
scroll to position [0, 0]
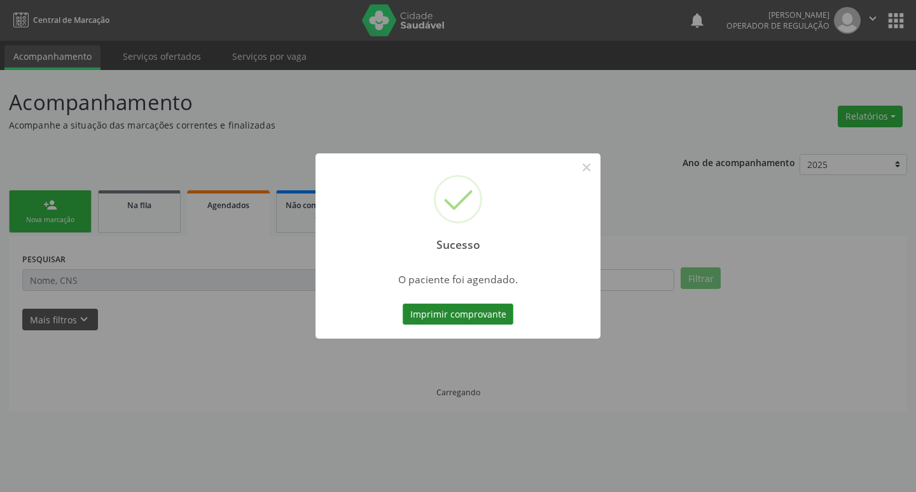
click at [440, 312] on button "Imprimir comprovante" at bounding box center [458, 315] width 111 height 22
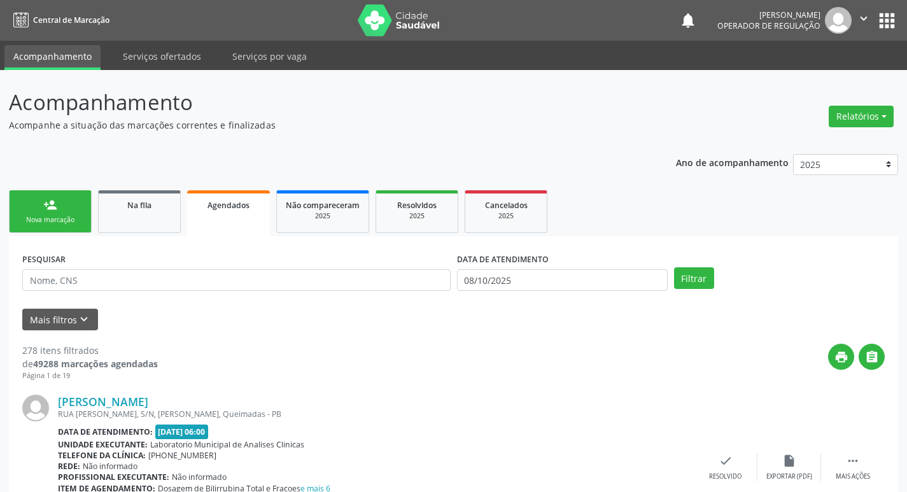
click at [61, 207] on link "person_add Nova marcação" at bounding box center [50, 211] width 83 height 43
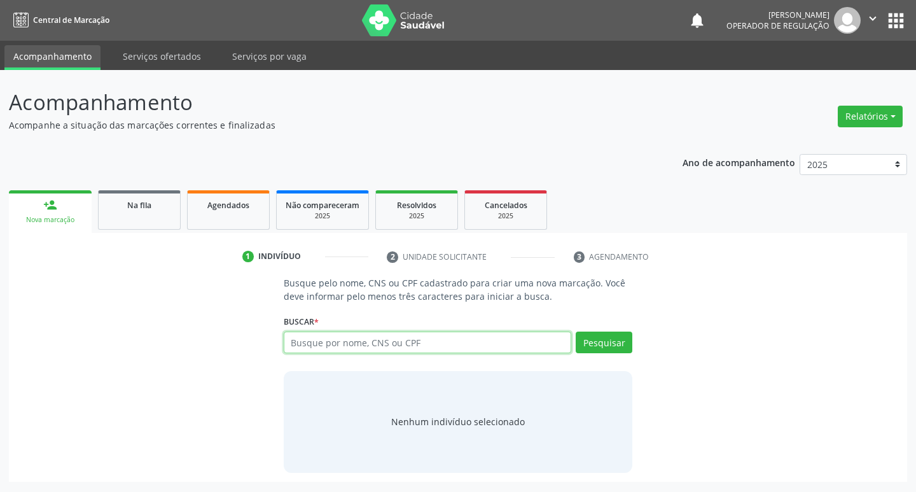
click at [302, 344] on input "text" at bounding box center [428, 343] width 288 height 22
type input "703605025729932"
click at [606, 346] on button "Pesquisar" at bounding box center [604, 343] width 57 height 22
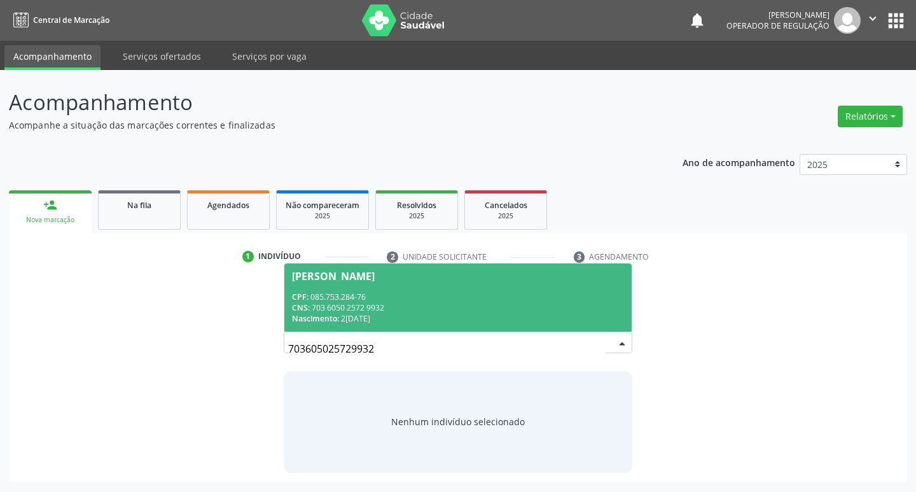
click at [375, 305] on div "CNS: 703 6050 2572 9932" at bounding box center [458, 307] width 333 height 11
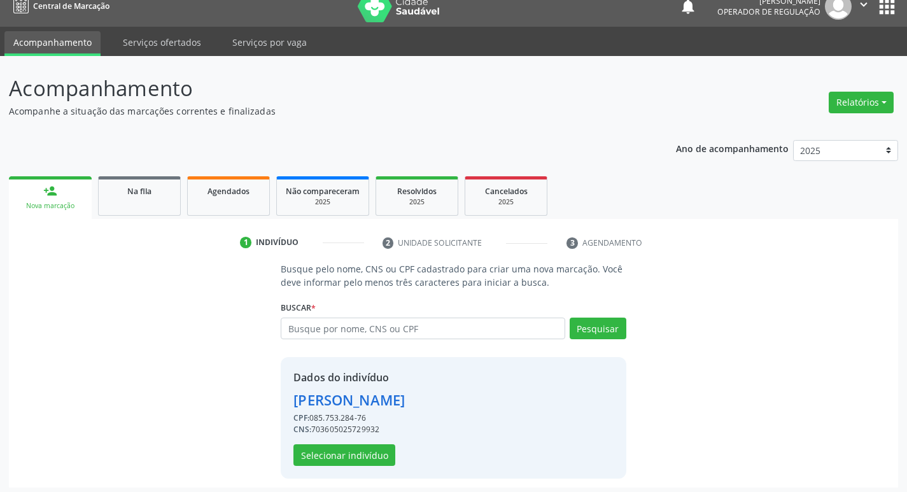
scroll to position [18, 0]
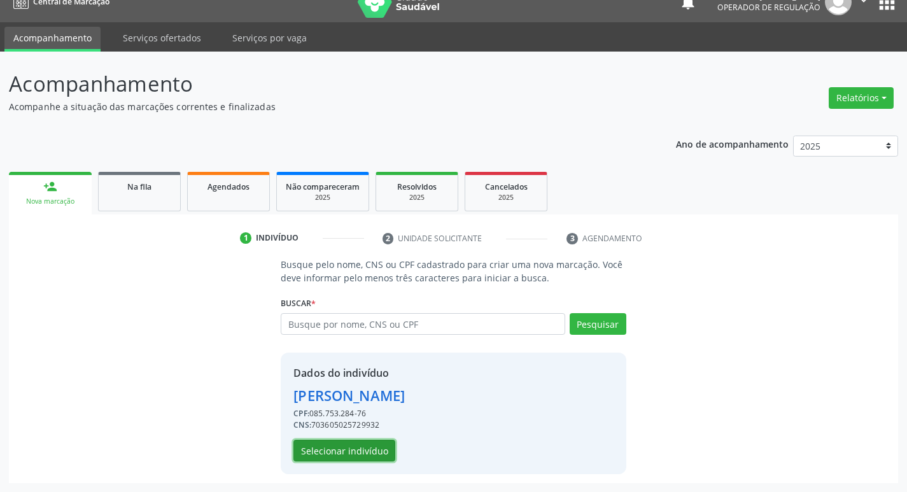
click at [334, 447] on button "Selecionar indivíduo" at bounding box center [344, 451] width 102 height 22
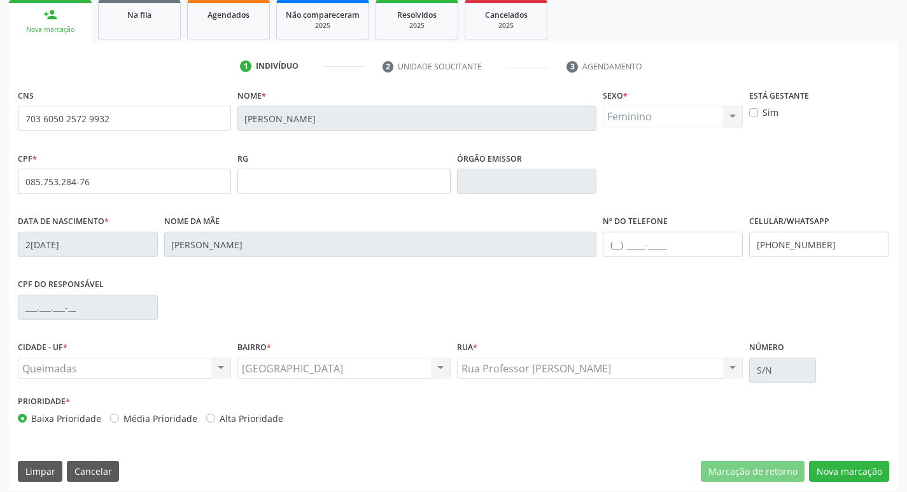
scroll to position [198, 0]
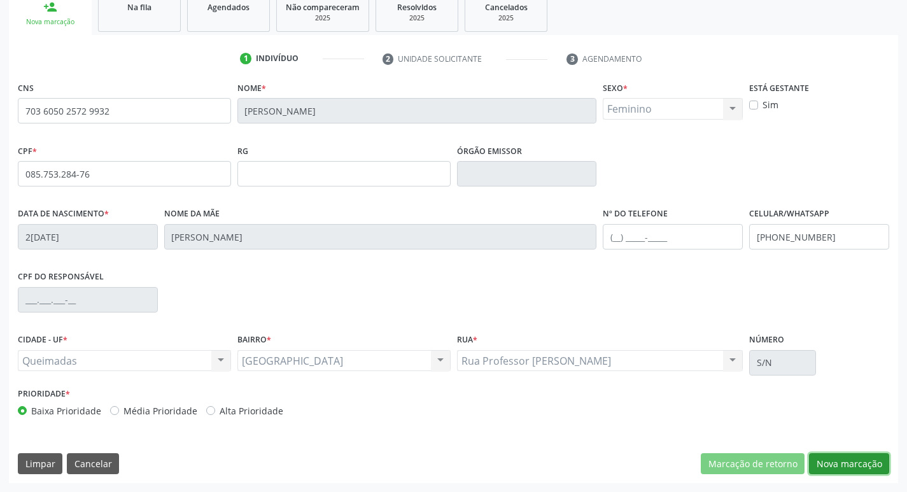
click at [852, 454] on button "Nova marcação" at bounding box center [849, 464] width 80 height 22
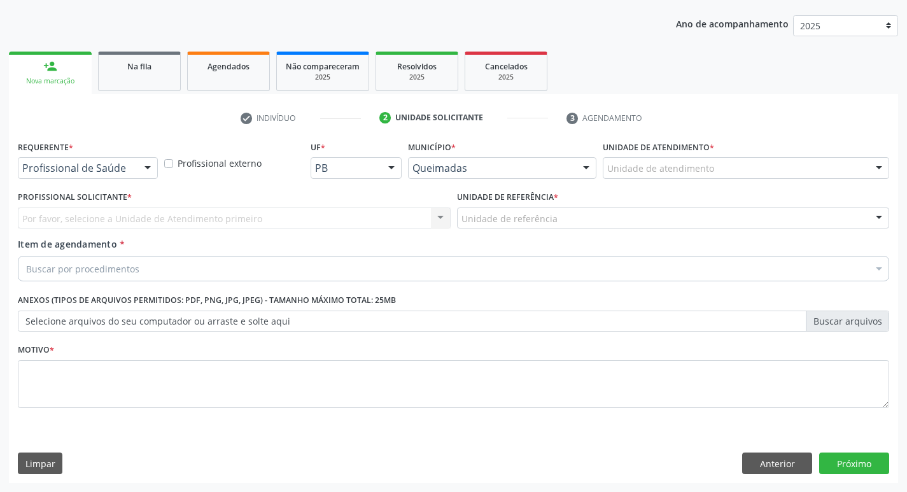
scroll to position [139, 0]
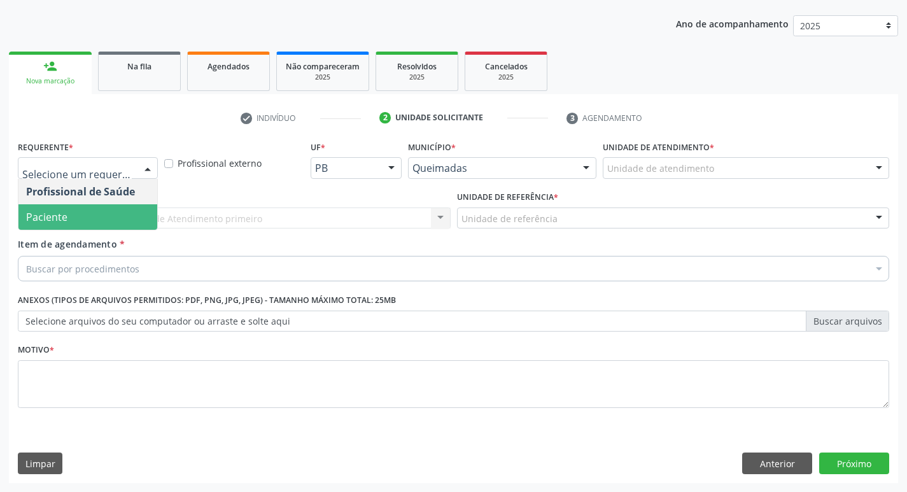
click at [55, 218] on span "Paciente" at bounding box center [46, 217] width 41 height 14
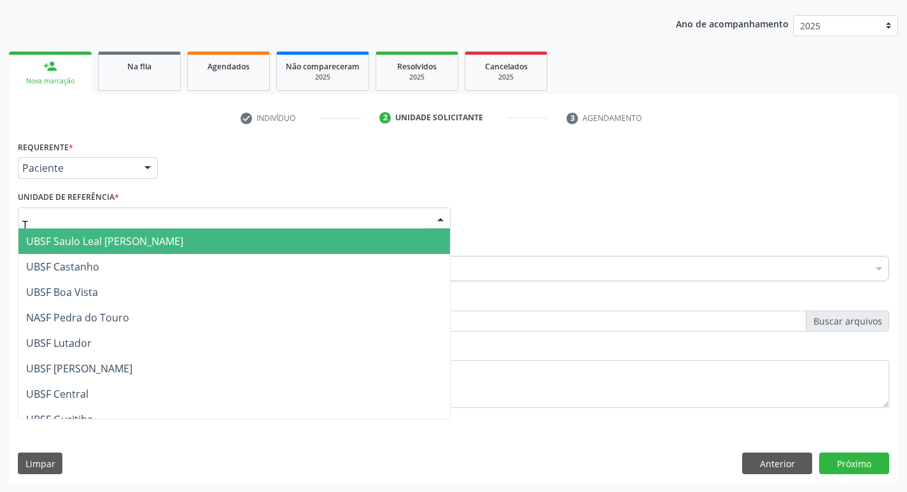
type input "TI"
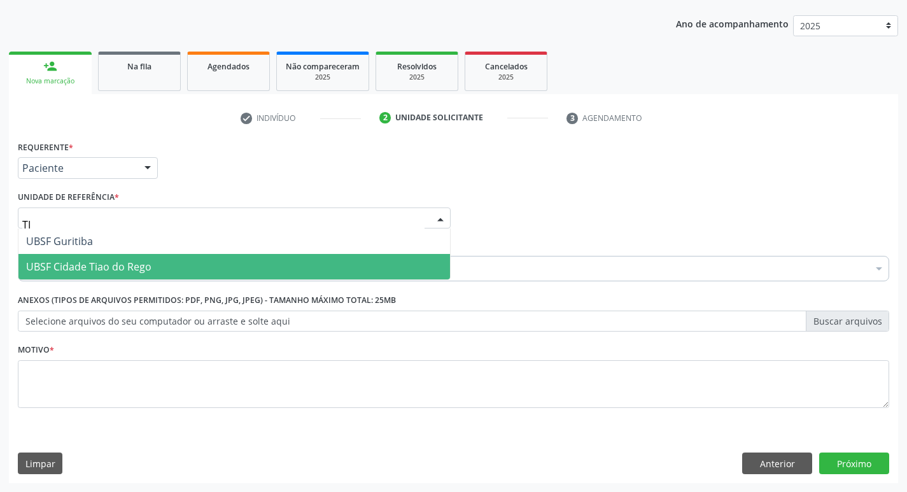
click at [70, 261] on span "UBSF Cidade Tiao do Rego" at bounding box center [88, 267] width 125 height 14
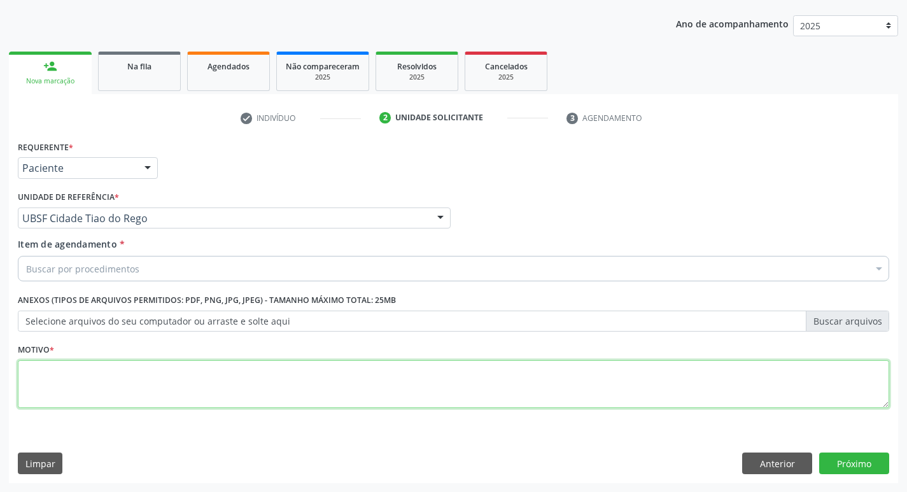
click at [41, 375] on textarea at bounding box center [453, 384] width 871 height 48
type textarea "AVALIACAO"
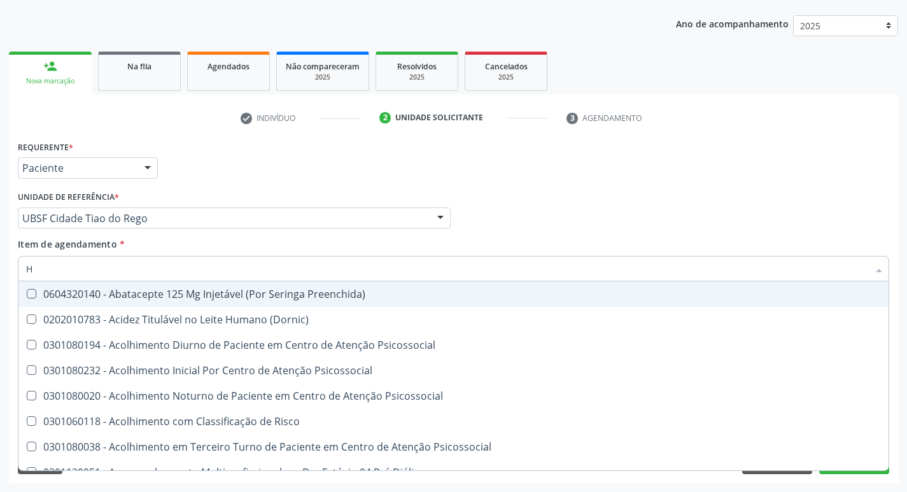
type input "HEMOGR"
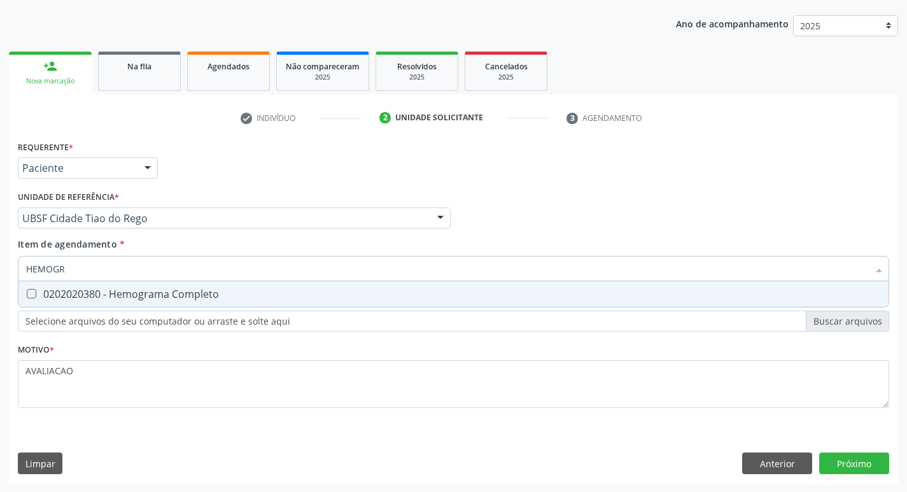
click at [131, 293] on div "0202020380 - Hemograma Completo" at bounding box center [453, 294] width 855 height 10
checkbox Completo "true"
type input "HEMOG"
checkbox Completo "false"
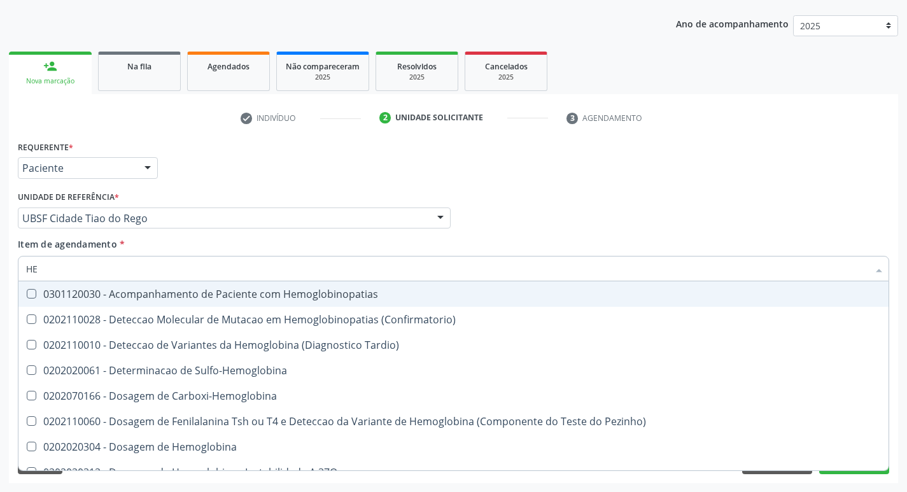
type input "H"
checkbox Completo "false"
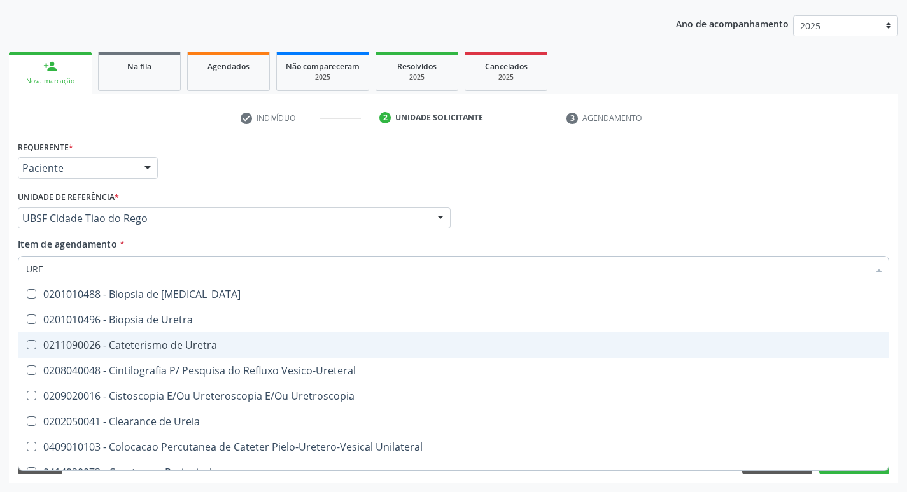
type input "UREI"
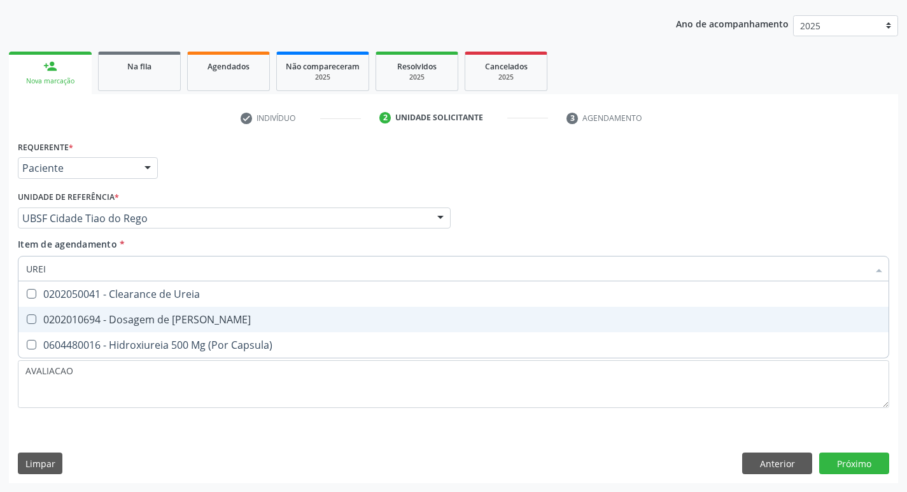
click at [205, 328] on span "0202010694 - Dosagem de [PERSON_NAME]" at bounding box center [453, 319] width 870 height 25
checkbox Ureia "true"
type input "URE"
checkbox Ureia "false"
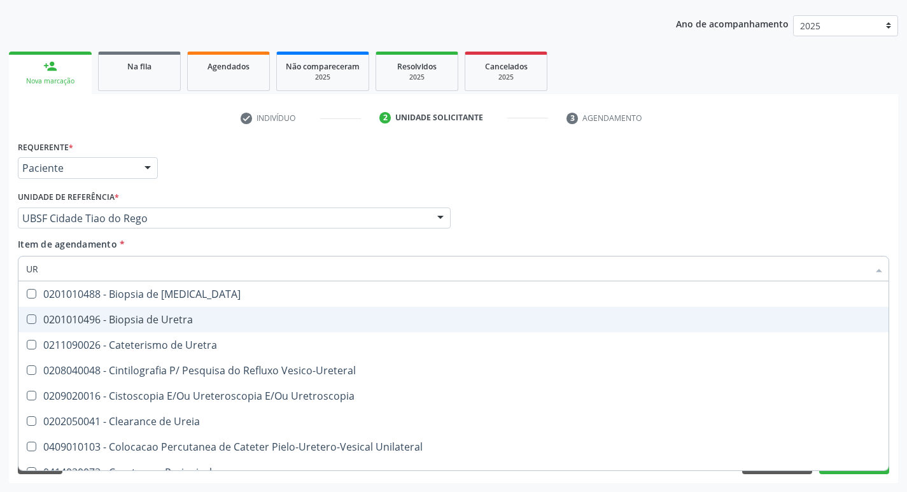
type input "U"
checkbox Ureia "false"
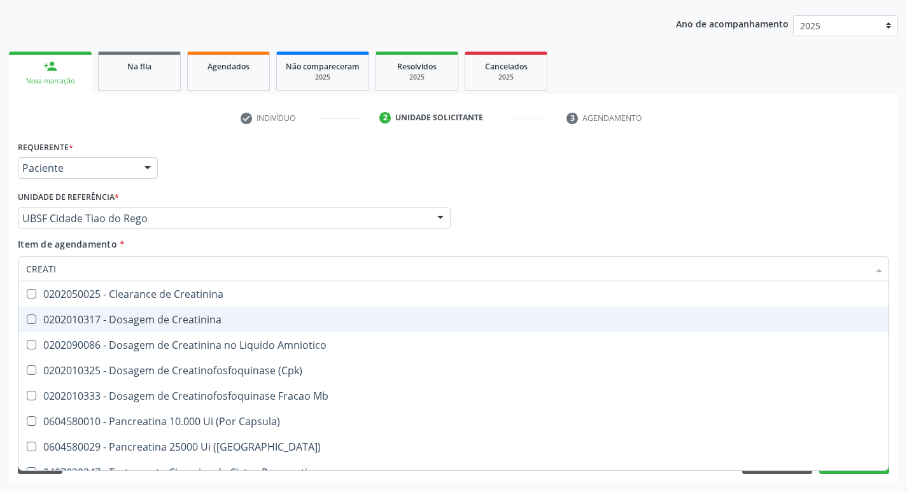
type input "CREATIN"
click at [205, 328] on span "0202010317 - Dosagem de Creatinina" at bounding box center [453, 319] width 870 height 25
checkbox Creatinina "true"
type input "CREAT"
checkbox Creatinina "false"
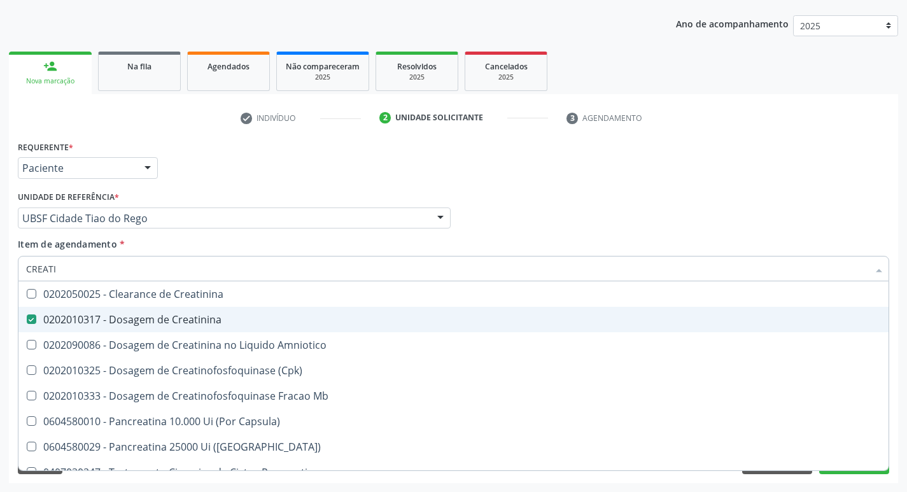
checkbox Amniotico "true"
type input "CREA"
checkbox Amniotico "false"
checkbox Mb "true"
type input "C"
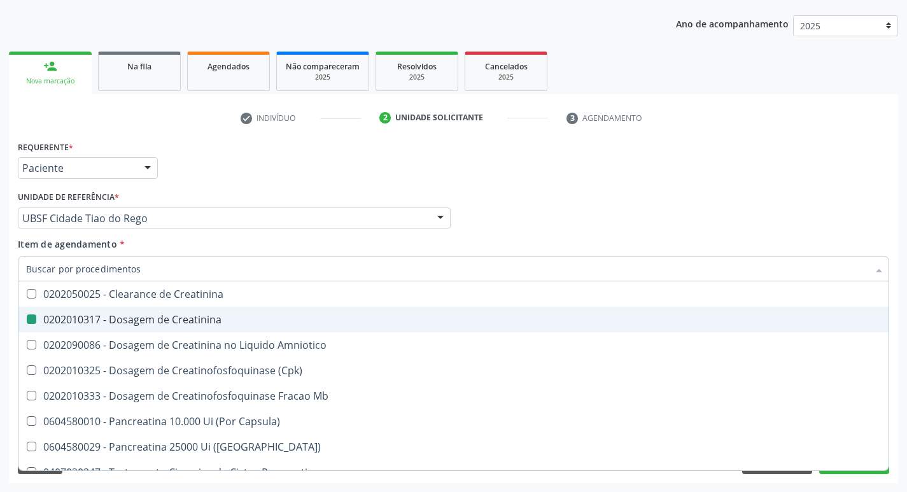
checkbox Mb "false"
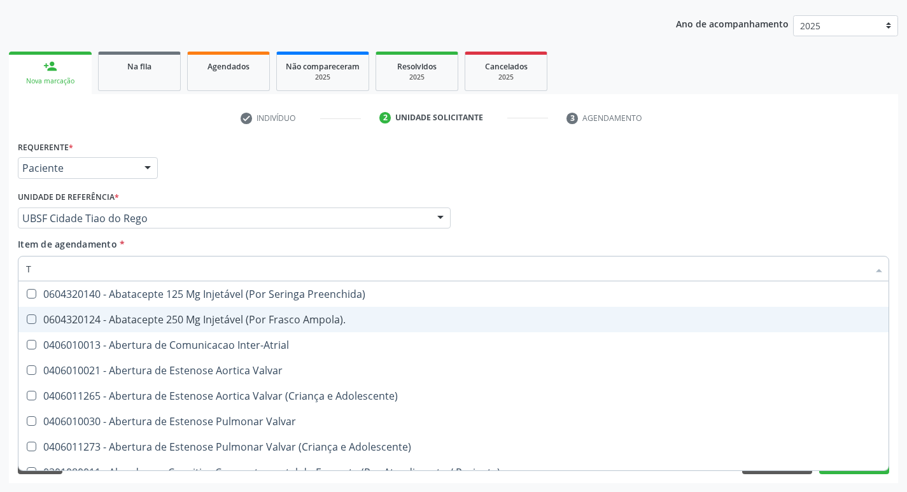
type input "TG"
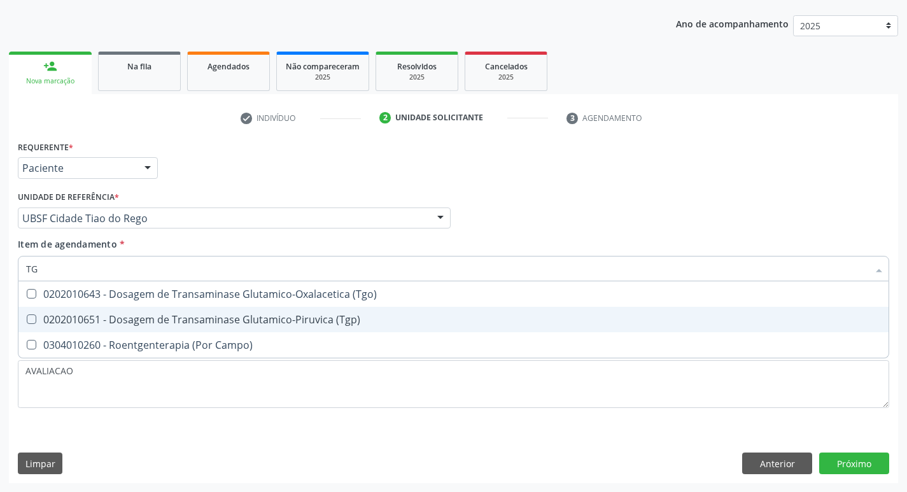
click at [206, 315] on div "0202010651 - Dosagem de Transaminase Glutamico-Piruvica (Tgp)" at bounding box center [453, 319] width 855 height 10
checkbox \(Tgp\) "true"
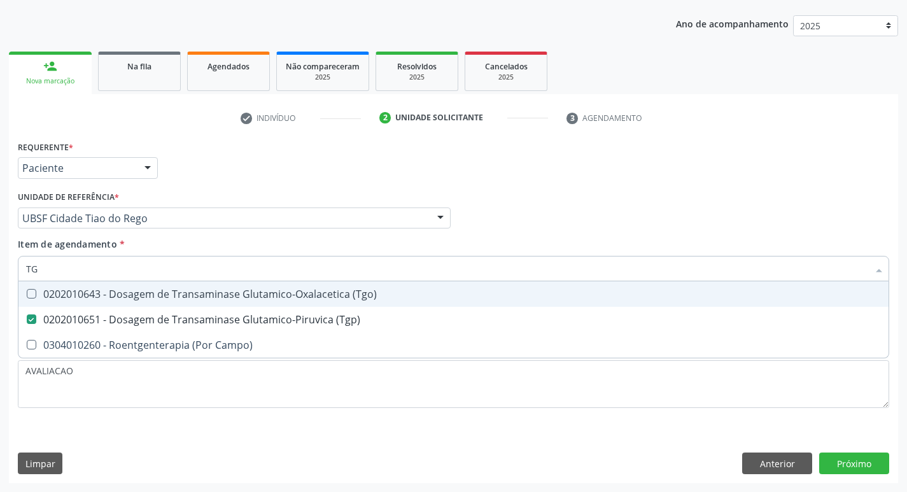
click at [214, 294] on div "0202010643 - Dosagem de Transaminase Glutamico-Oxalacetica (Tgo)" at bounding box center [453, 294] width 855 height 10
checkbox \(Tgo\) "true"
type input "T"
checkbox \(Tgo\) "false"
checkbox \(Tgp\) "false"
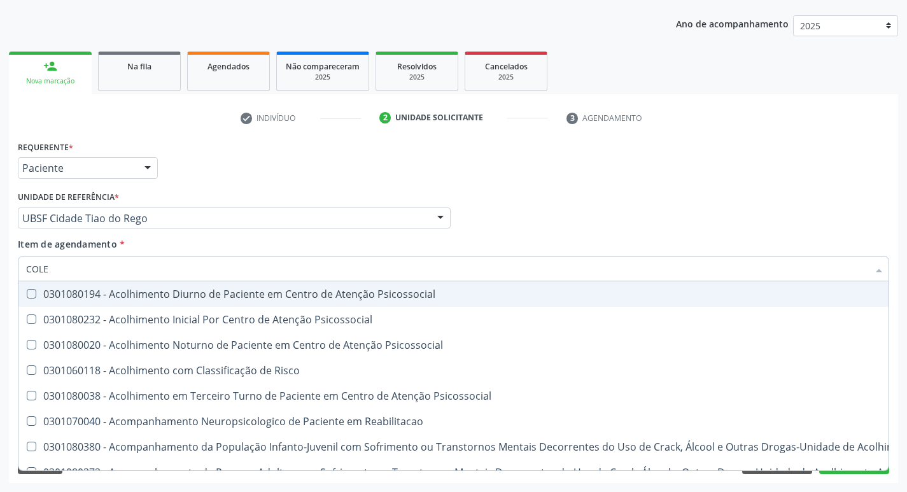
type input "COLES"
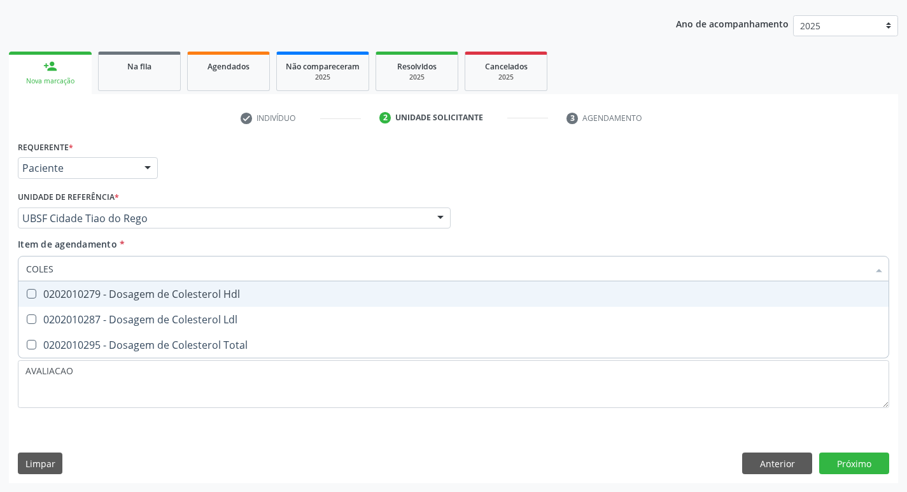
click at [214, 294] on div "0202010279 - Dosagem de Colesterol Hdl" at bounding box center [453, 294] width 855 height 10
checkbox Hdl "true"
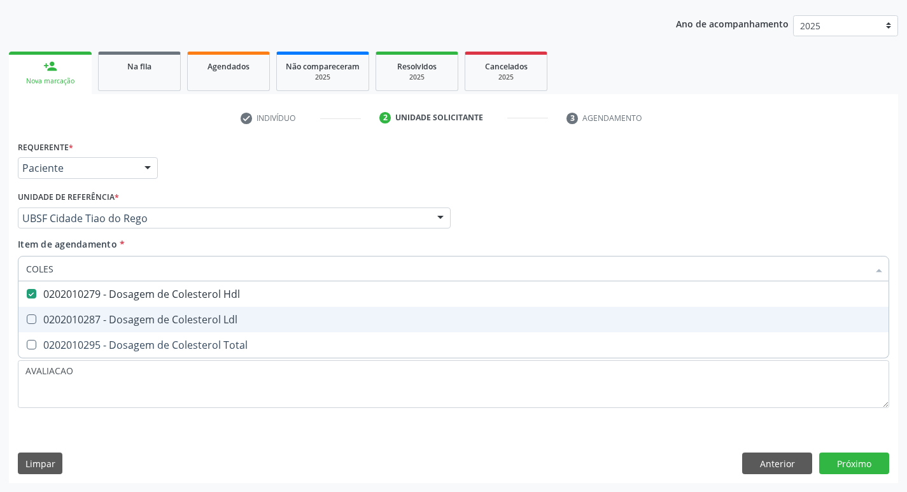
click at [218, 322] on div "0202010287 - Dosagem de Colesterol Ldl" at bounding box center [453, 319] width 855 height 10
checkbox Ldl "true"
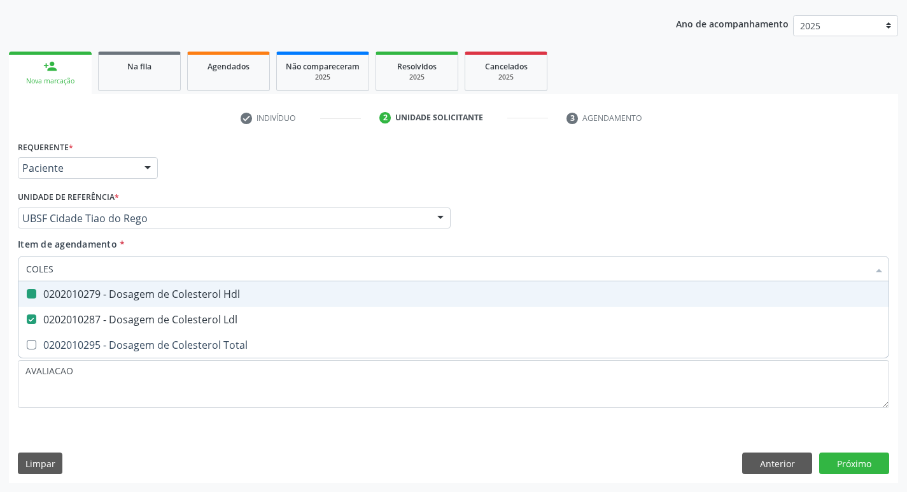
type input "COLE"
checkbox Hdl "false"
checkbox Ldl "false"
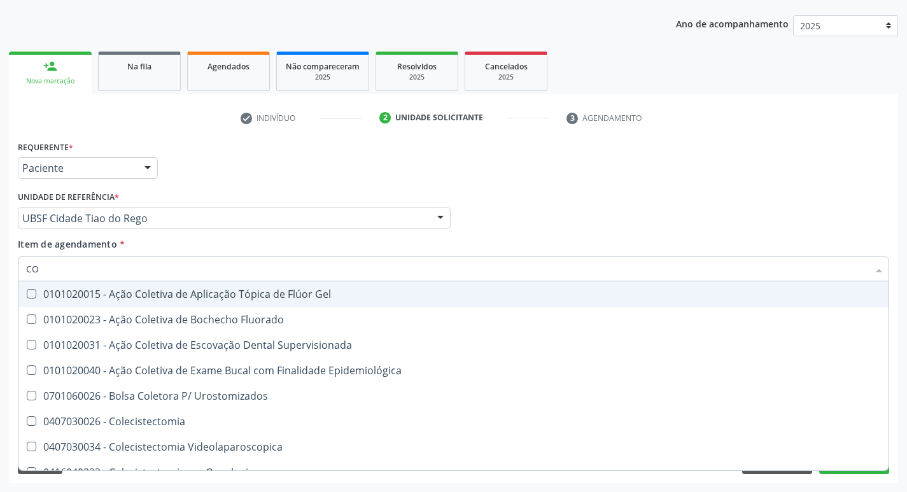
type input "C"
checkbox Hdl "false"
checkbox Ldl "false"
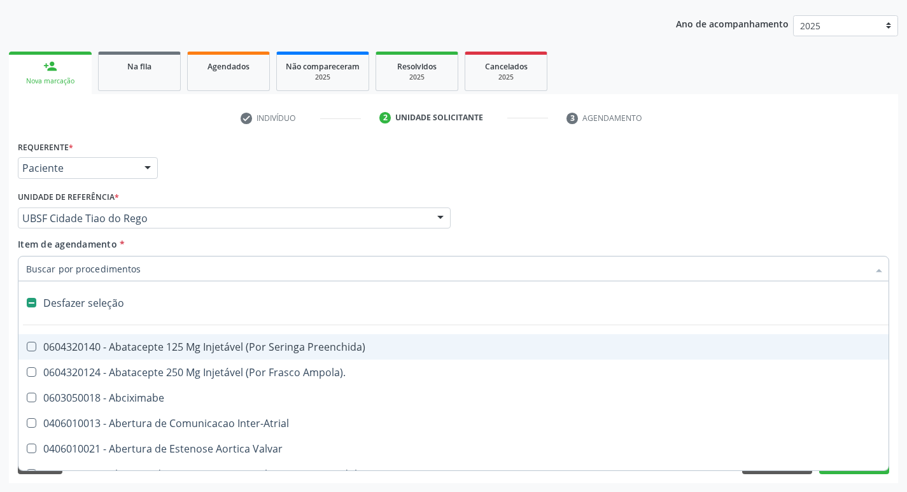
type input "2"
checkbox Monopolar "true"
checkbox Quadril "true"
checkbox Biologica "true"
checkbox Congenita "true"
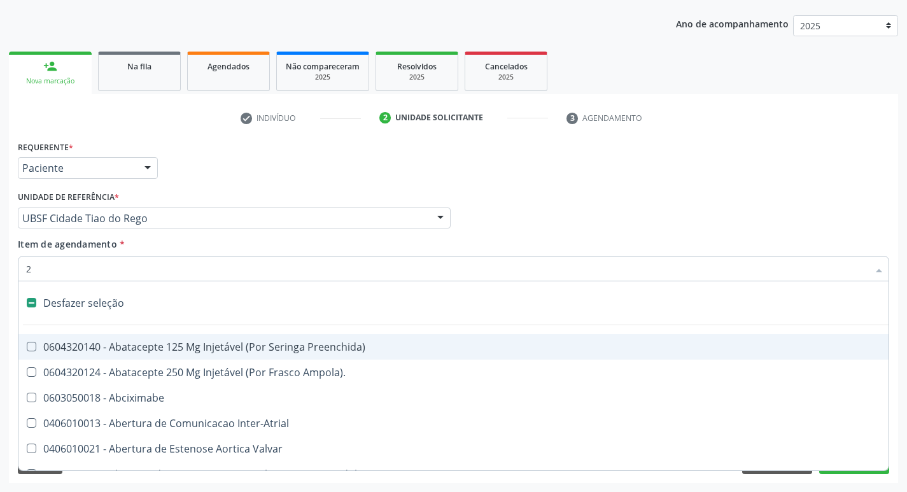
checkbox Adolescente\) "true"
checkbox Congenita "true"
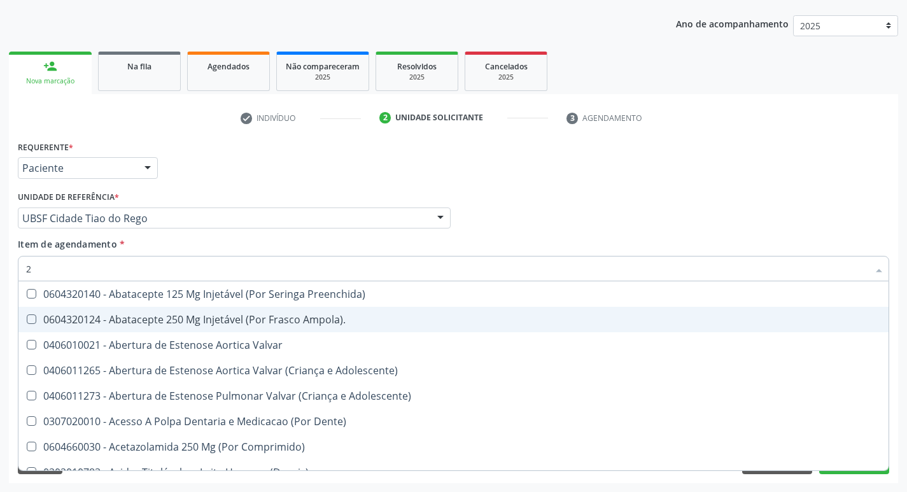
type input "20205001"
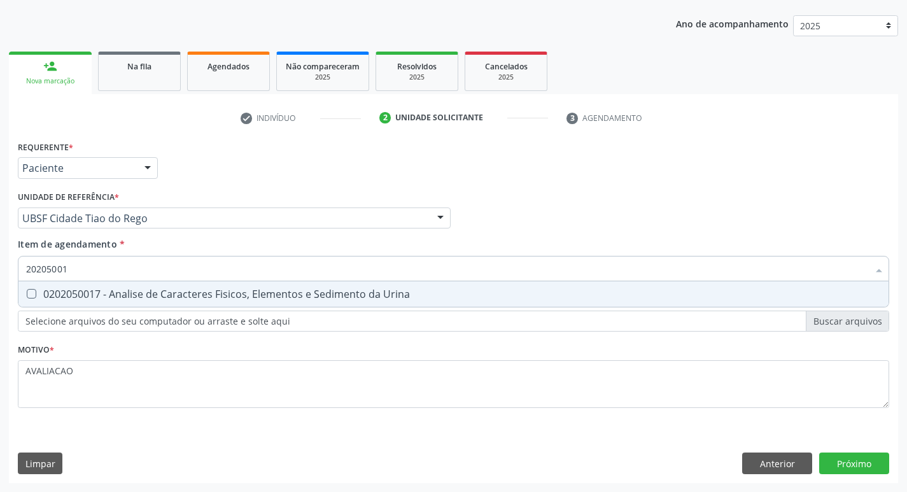
drag, startPoint x: 156, startPoint y: 293, endPoint x: 117, endPoint y: 290, distance: 39.0
click at [155, 293] on div "0202050017 - Analise de Caracteres Fisicos, Elementos e Sedimento da Urina" at bounding box center [453, 294] width 855 height 10
checkbox Urina "true"
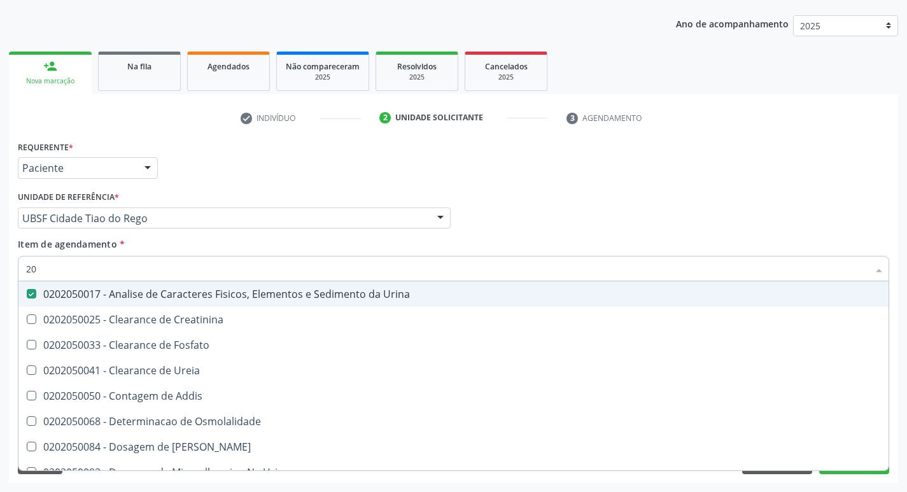
type input "2"
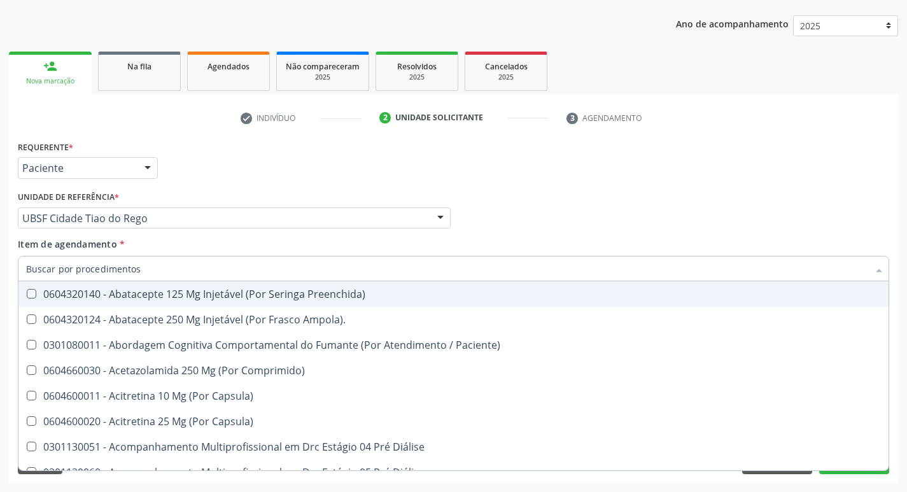
type input "G"
checkbox Preenchida\) "false"
checkbox Comprimido\) "false"
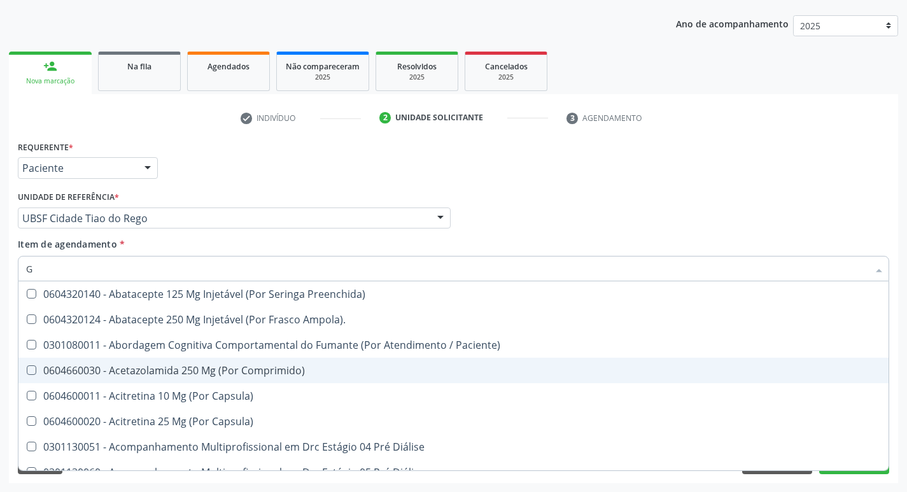
type input "GLICOSE"
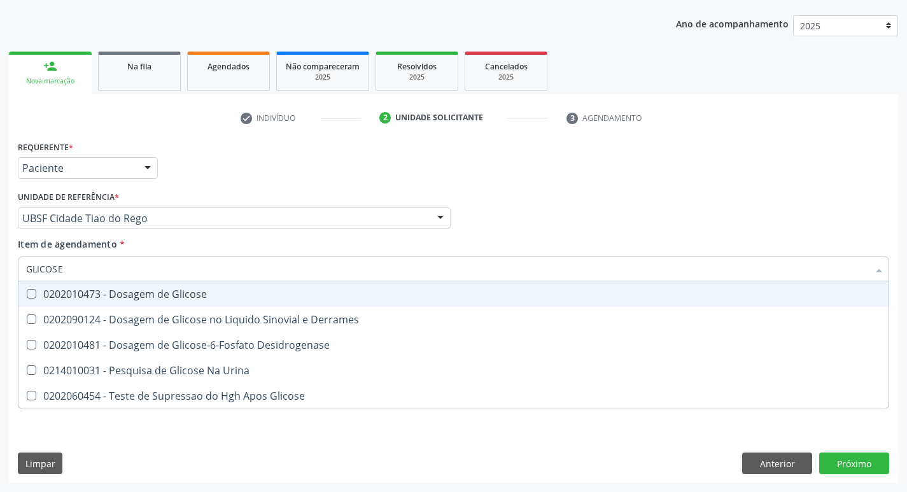
click at [181, 294] on div "0202010473 - Dosagem de Glicose" at bounding box center [453, 294] width 855 height 10
checkbox Glicose "true"
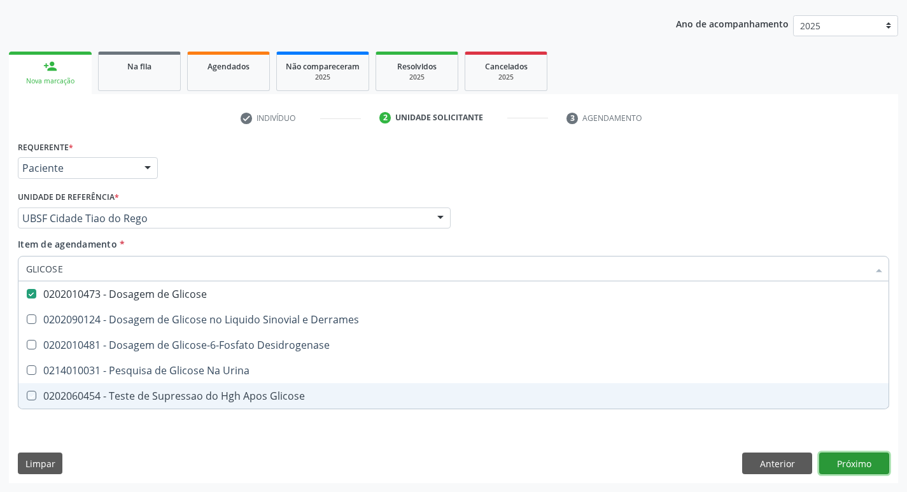
click at [867, 456] on div "Requerente * Paciente Profissional de Saúde Paciente Nenhum resultado encontrad…" at bounding box center [453, 310] width 889 height 346
checkbox Derrames "true"
checkbox Desidrogenase "true"
checkbox Urina "true"
checkbox Glicose "true"
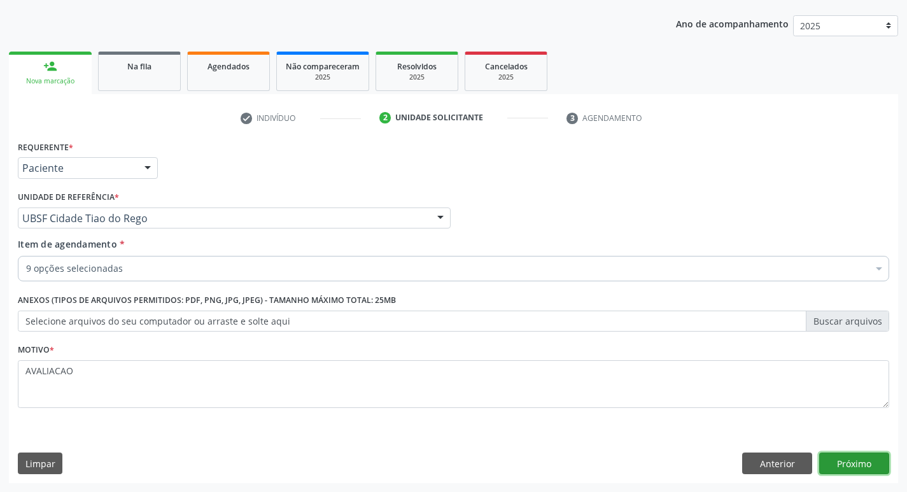
click at [846, 465] on button "Próximo" at bounding box center [854, 463] width 70 height 22
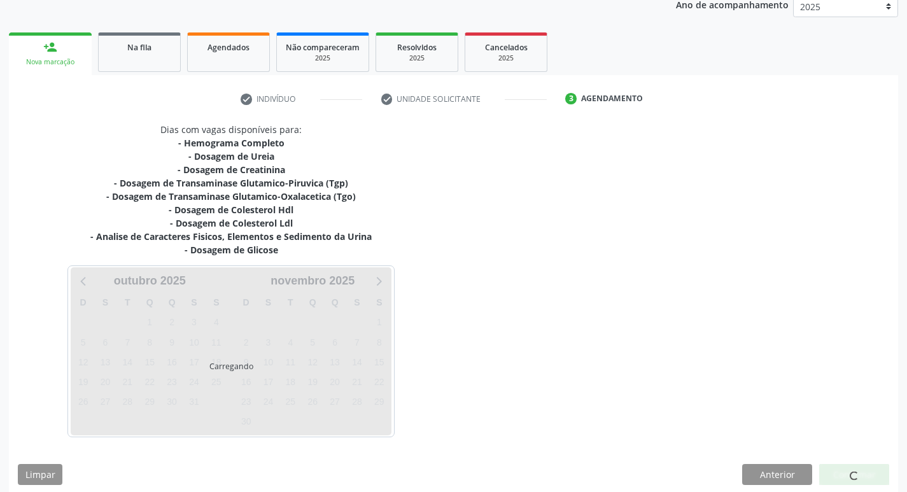
scroll to position [169, 0]
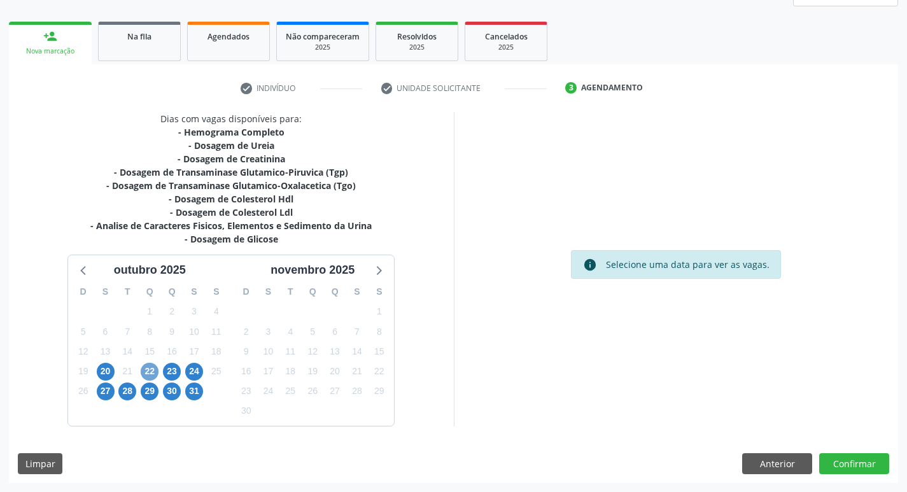
click at [148, 376] on span "22" at bounding box center [150, 372] width 18 height 18
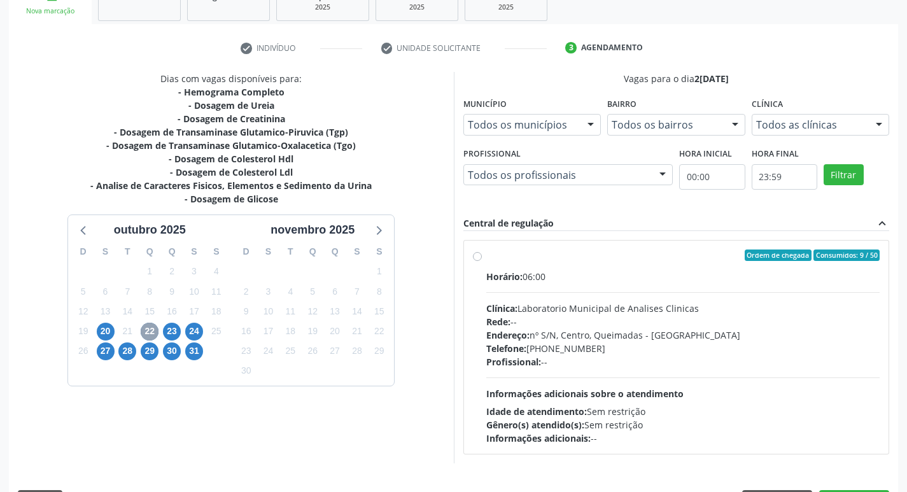
scroll to position [246, 0]
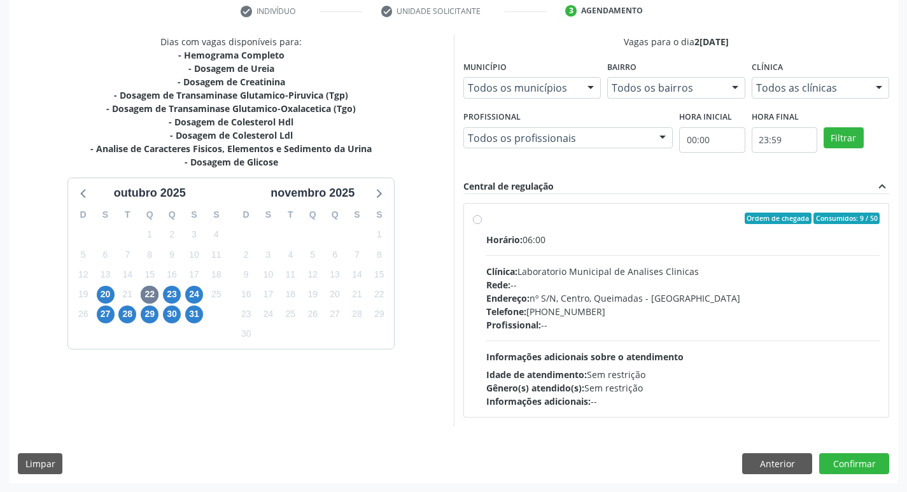
click at [607, 296] on div "Endereço: nº S/N, Centro, Queimadas - [GEOGRAPHIC_DATA]" at bounding box center [683, 297] width 394 height 13
click at [482, 224] on input "Ordem de chegada Consumidos: 9 / 50 Horário: 06:00 Clínica: Laboratorio Municip…" at bounding box center [477, 218] width 9 height 11
radio input "true"
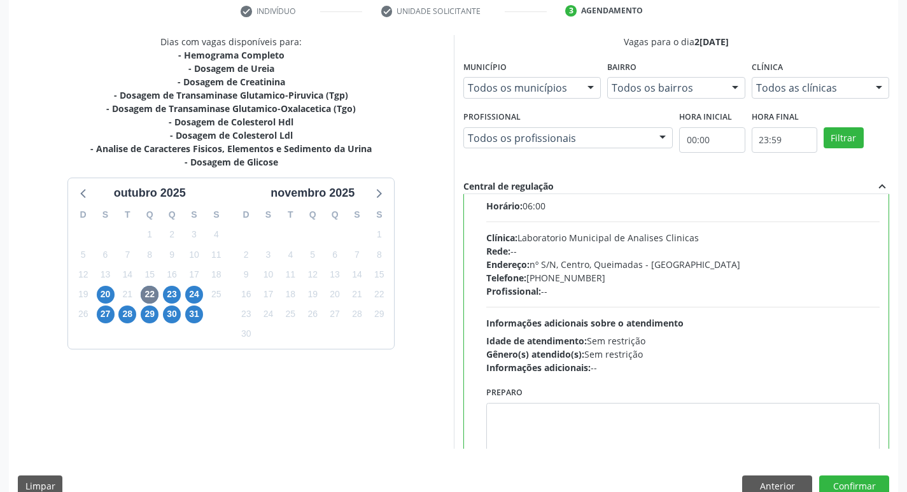
scroll to position [63, 0]
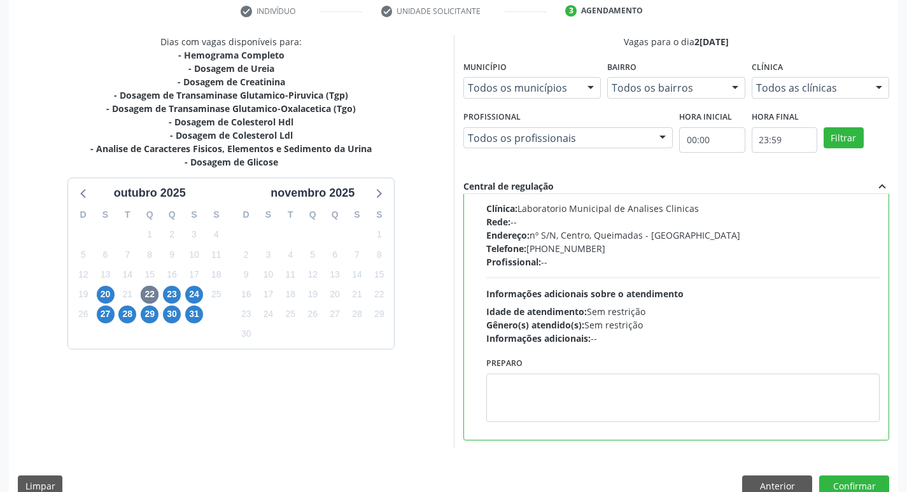
click at [383, 395] on div "Dias com vagas disponíveis para: - Hemograma Completo - Dosagem de Ureia - Dosa…" at bounding box center [231, 242] width 445 height 414
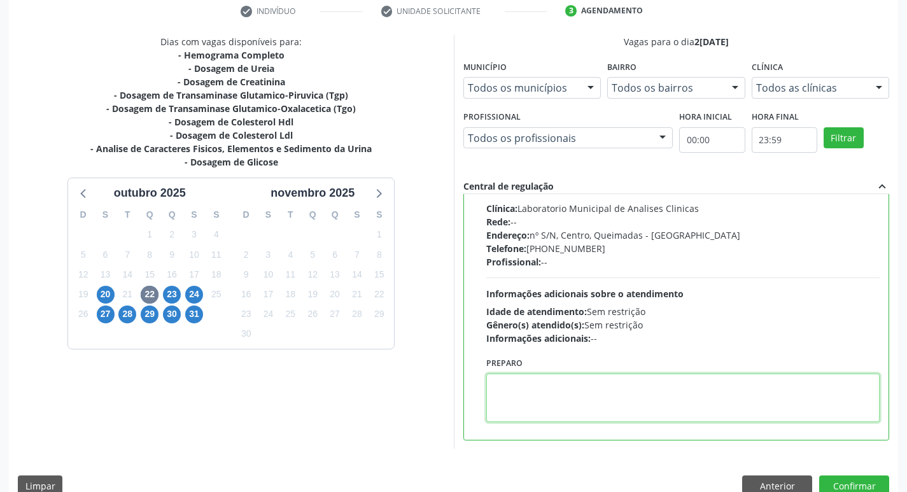
click at [498, 395] on textarea at bounding box center [683, 398] width 394 height 48
paste textarea "IR EM [GEOGRAPHIC_DATA]"
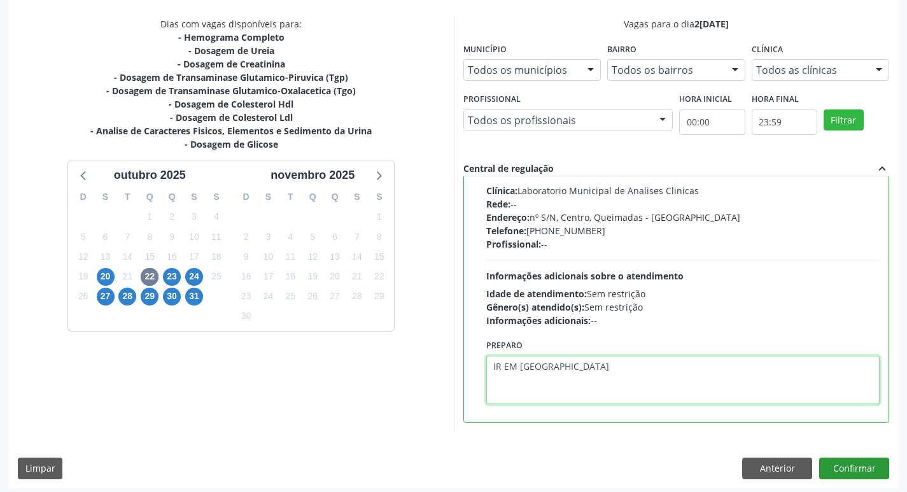
scroll to position [269, 0]
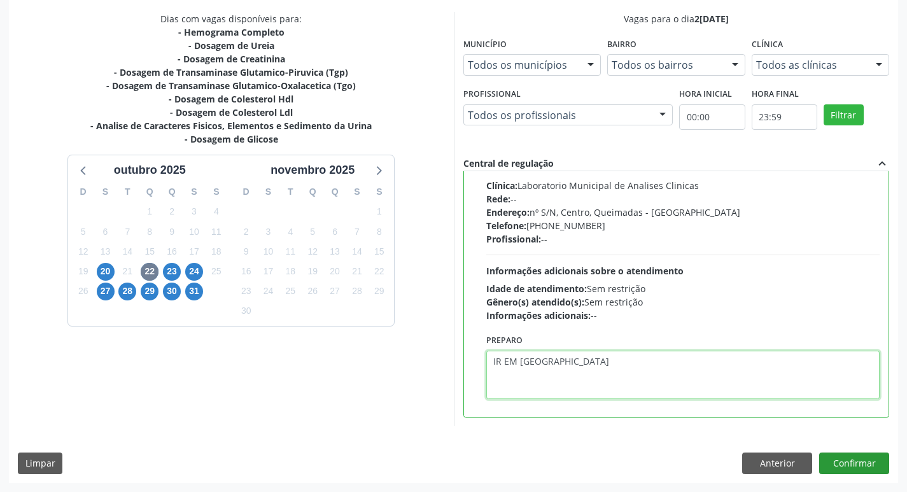
type textarea "IR EM [GEOGRAPHIC_DATA]"
click at [851, 466] on button "Confirmar" at bounding box center [854, 463] width 70 height 22
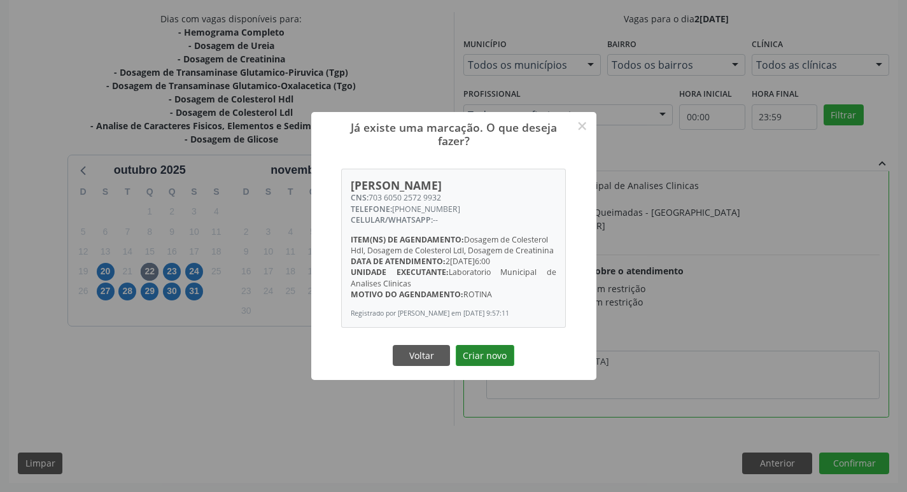
click at [486, 356] on button "Criar novo" at bounding box center [485, 356] width 59 height 22
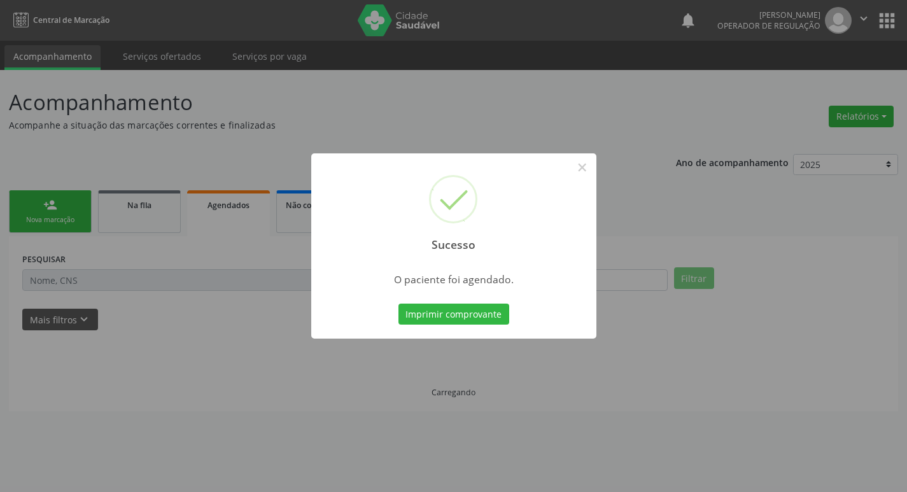
scroll to position [0, 0]
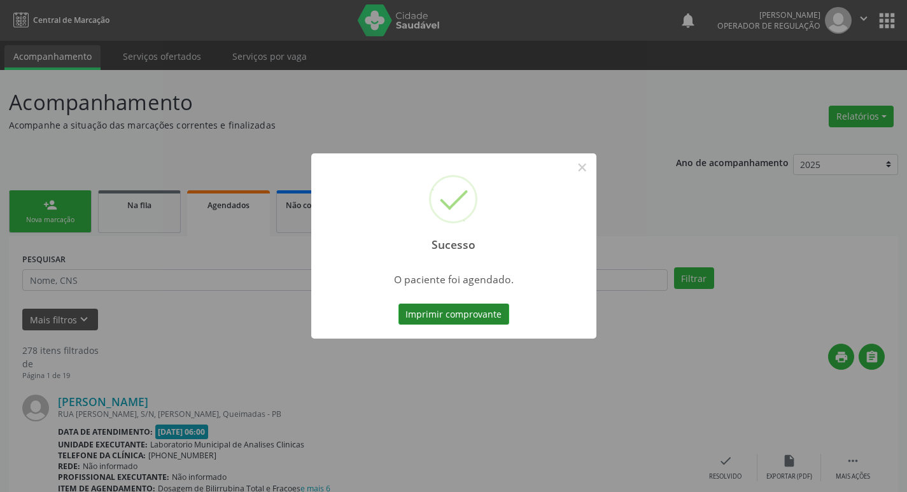
click at [482, 317] on button "Imprimir comprovante" at bounding box center [453, 315] width 111 height 22
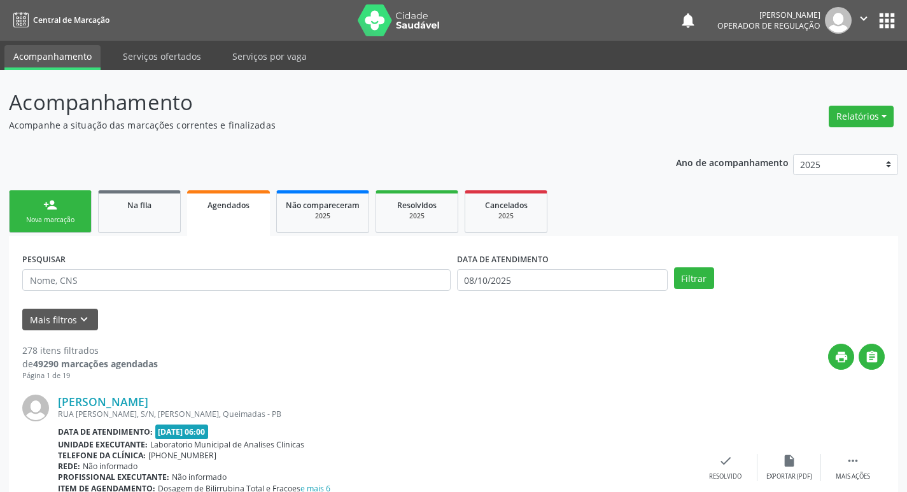
click at [31, 209] on link "person_add Nova marcação" at bounding box center [50, 211] width 83 height 43
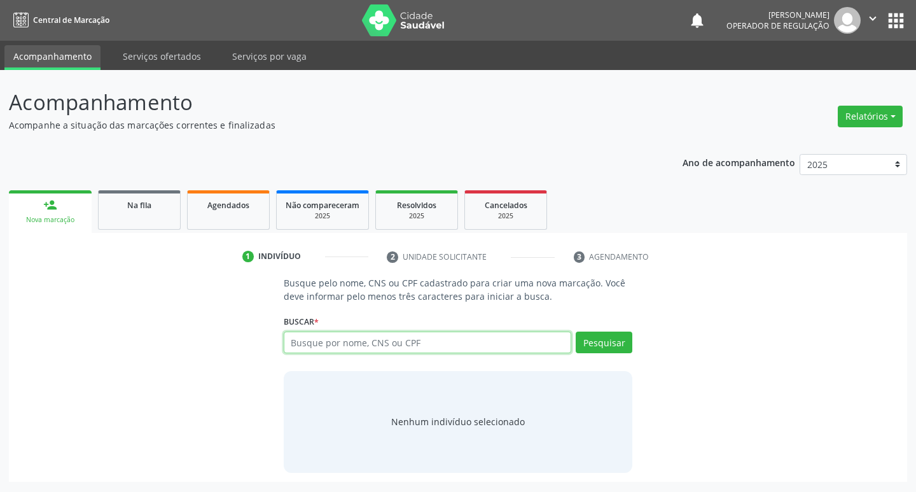
click at [332, 340] on input "text" at bounding box center [428, 343] width 288 height 22
type input "700503354608951"
click at [603, 342] on button "Pesquisar" at bounding box center [604, 343] width 57 height 22
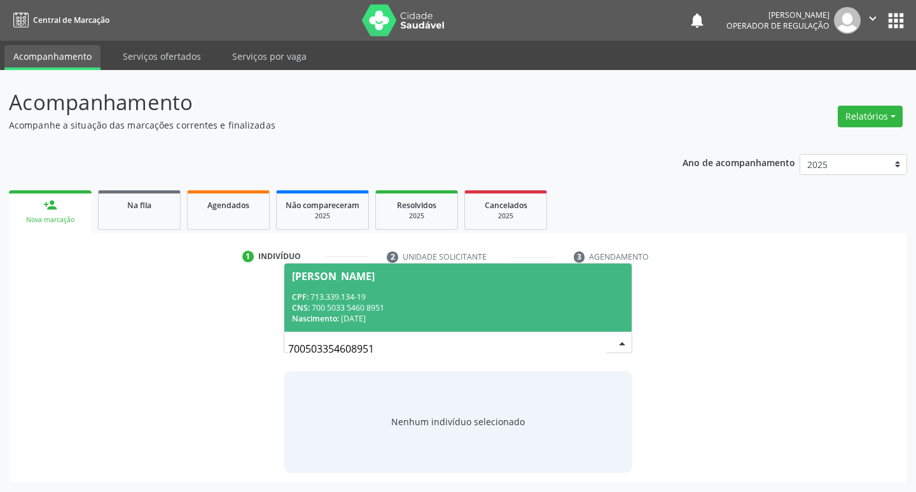
click at [468, 297] on div "CPF: 713.339.134-19" at bounding box center [458, 296] width 333 height 11
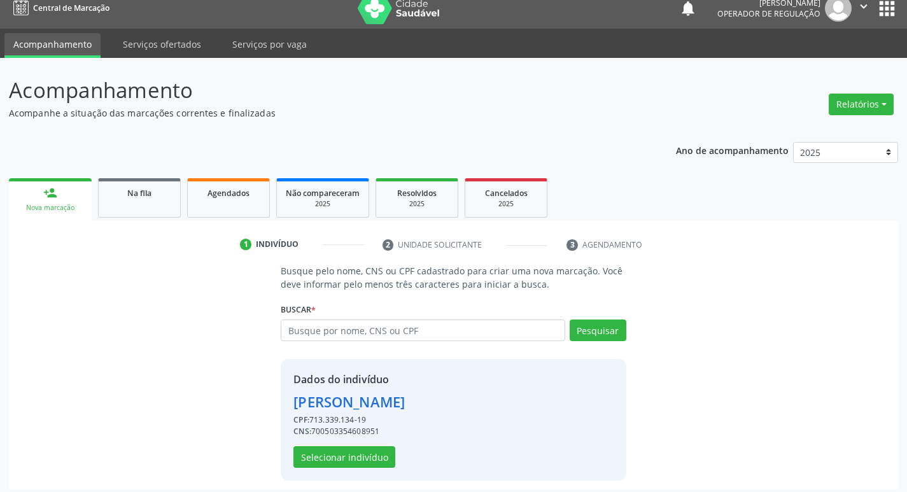
scroll to position [18, 0]
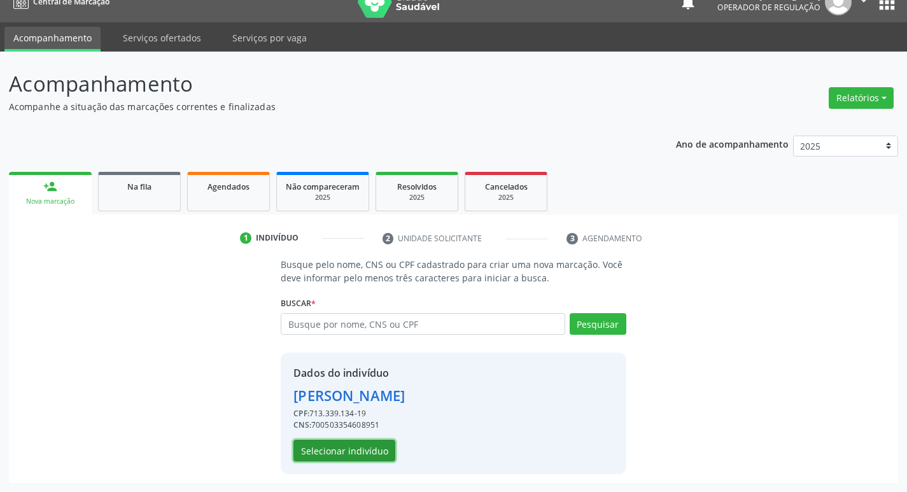
click at [372, 446] on button "Selecionar indivíduo" at bounding box center [344, 451] width 102 height 22
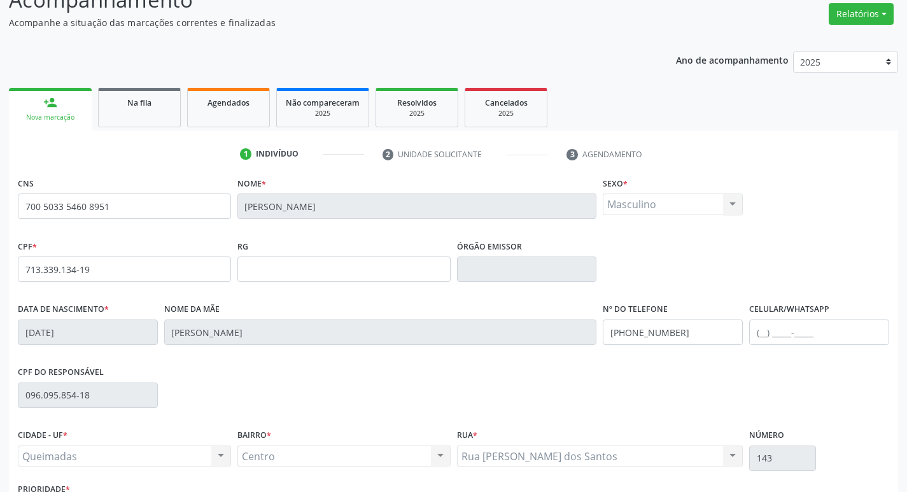
scroll to position [198, 0]
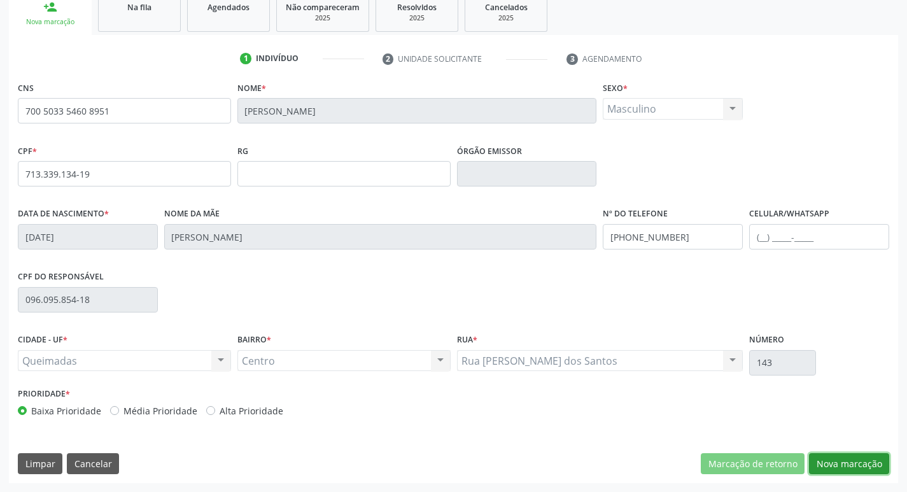
click at [844, 461] on button "Nova marcação" at bounding box center [849, 464] width 80 height 22
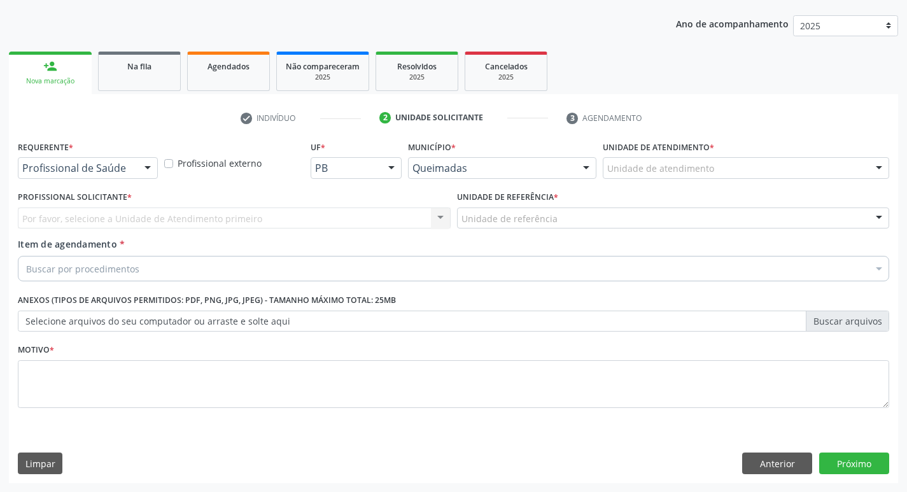
scroll to position [139, 0]
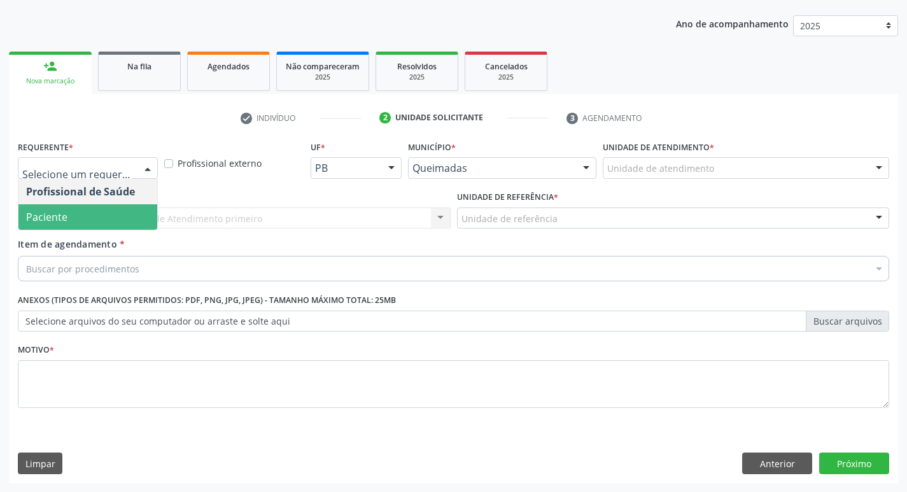
drag, startPoint x: 94, startPoint y: 220, endPoint x: 101, endPoint y: 232, distance: 13.7
click at [94, 219] on span "Paciente" at bounding box center [87, 216] width 139 height 25
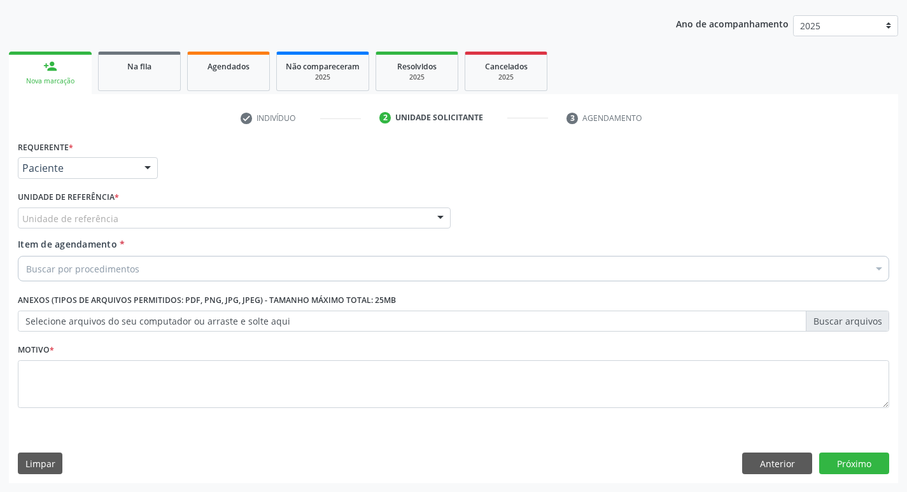
click at [95, 225] on div "Unidade de referência" at bounding box center [234, 218] width 433 height 22
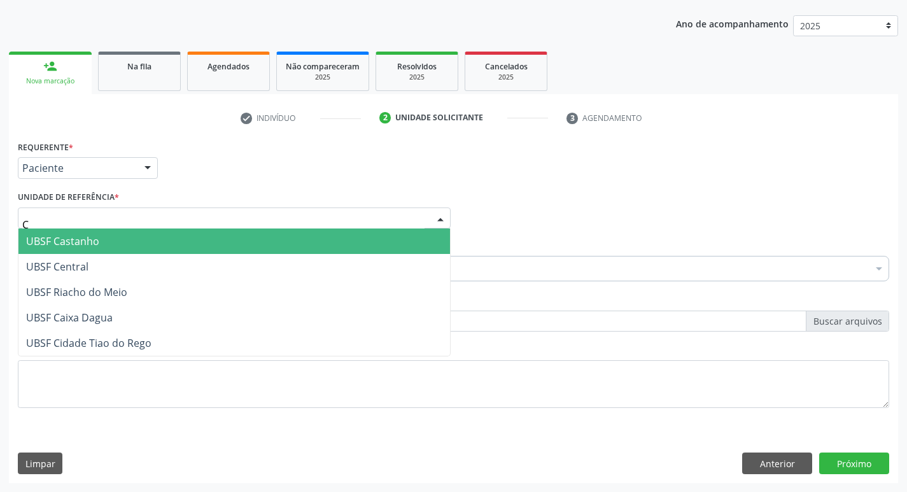
type input "CE"
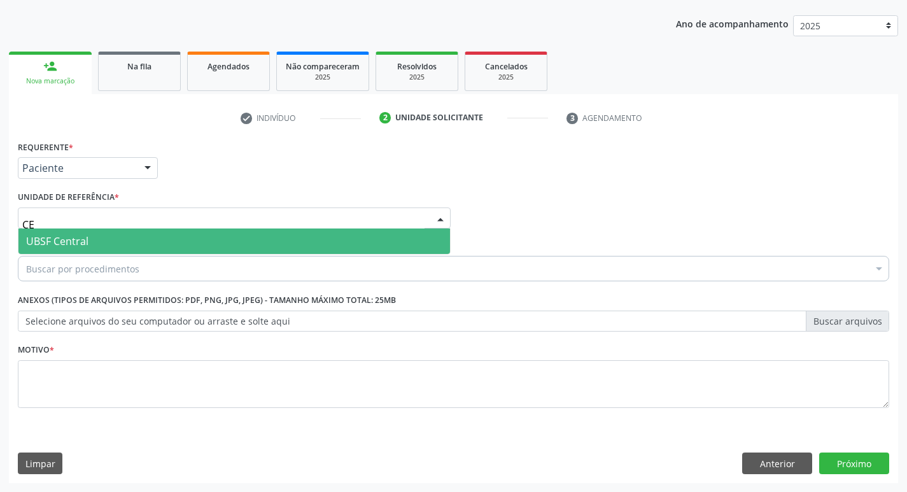
click at [90, 242] on span "UBSF Central" at bounding box center [233, 240] width 431 height 25
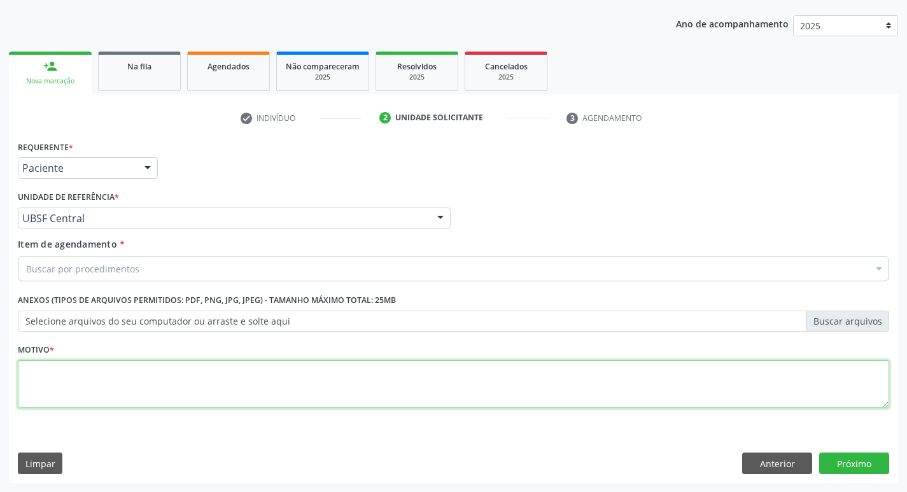
click at [56, 381] on textarea at bounding box center [453, 384] width 871 height 48
type textarea "AVALIACAO"
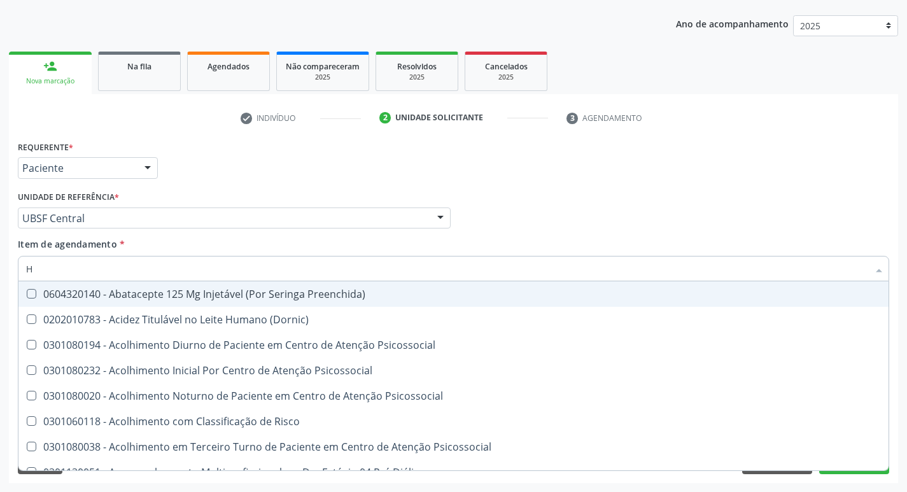
type input "HEMOGR"
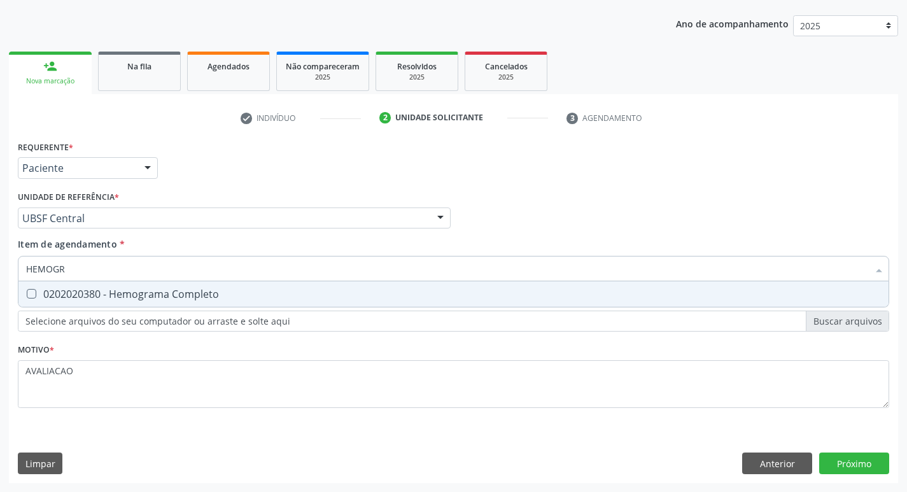
click at [130, 305] on span "0202020380 - Hemograma Completo" at bounding box center [453, 293] width 870 height 25
checkbox Completo "true"
type input "HEMOG"
checkbox Completo "false"
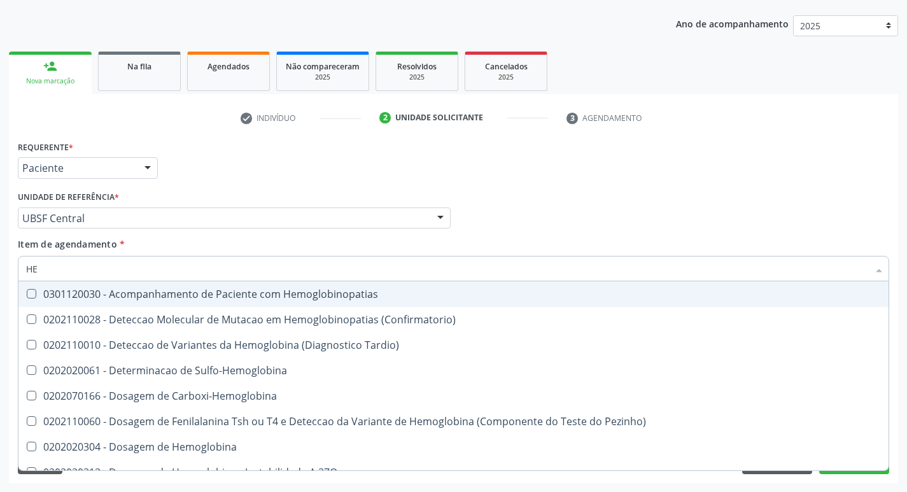
type input "H"
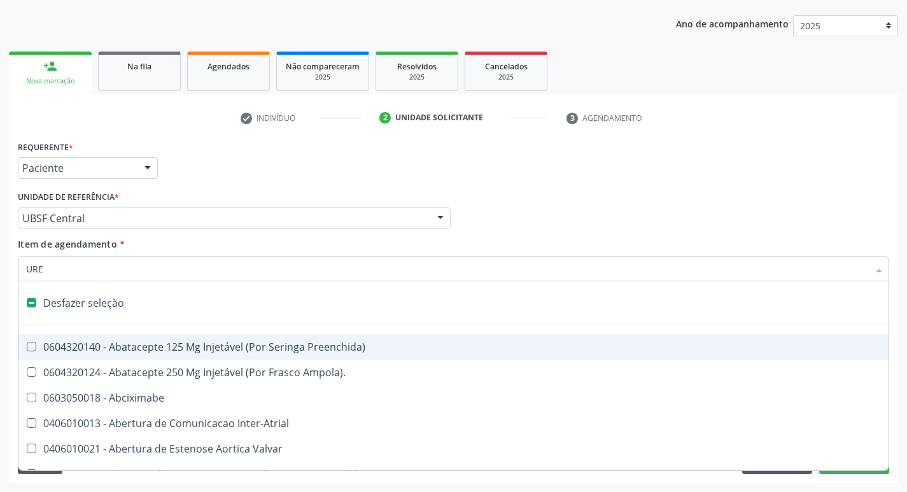
type input "UREI"
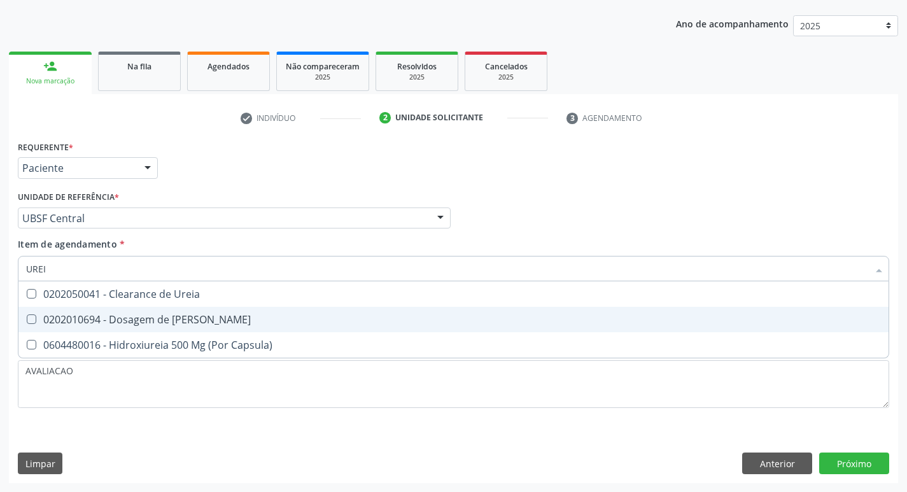
click at [158, 311] on span "0202010694 - Dosagem de Ureia" at bounding box center [453, 319] width 870 height 25
checkbox Ureia "true"
type input "URE"
checkbox Ureia "false"
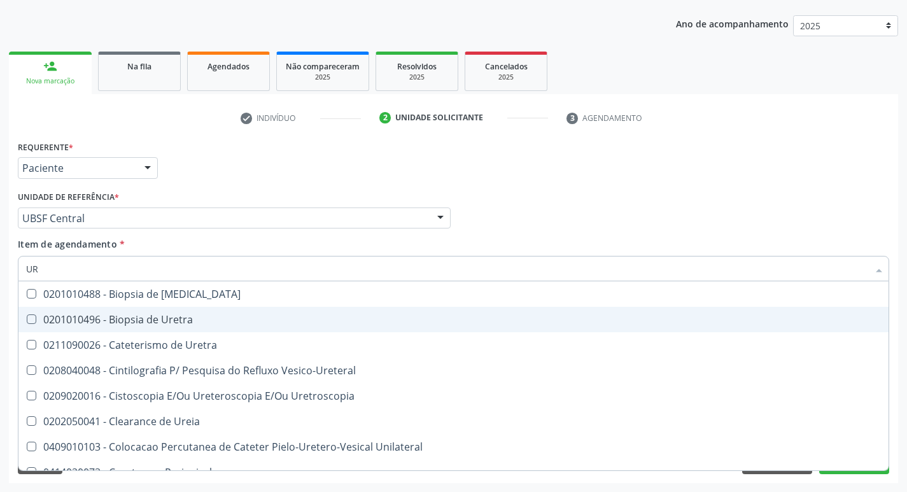
type input "U"
checkbox Ureia "false"
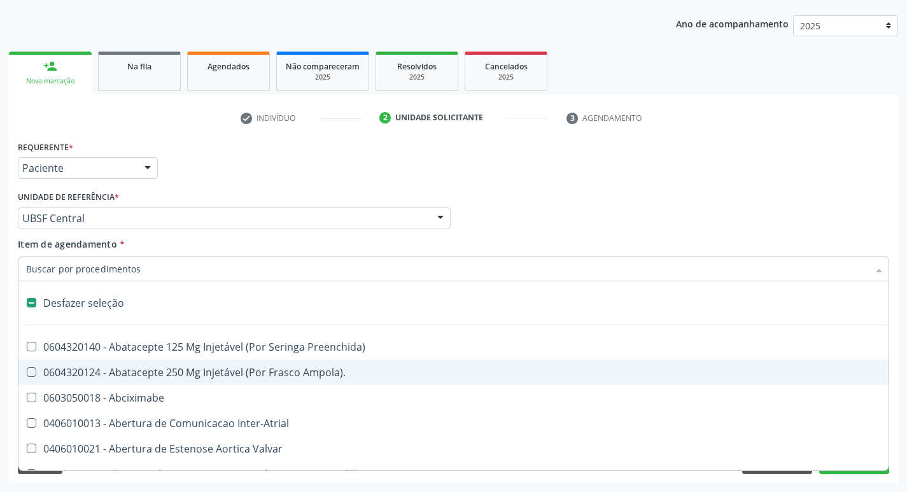
type input "C"
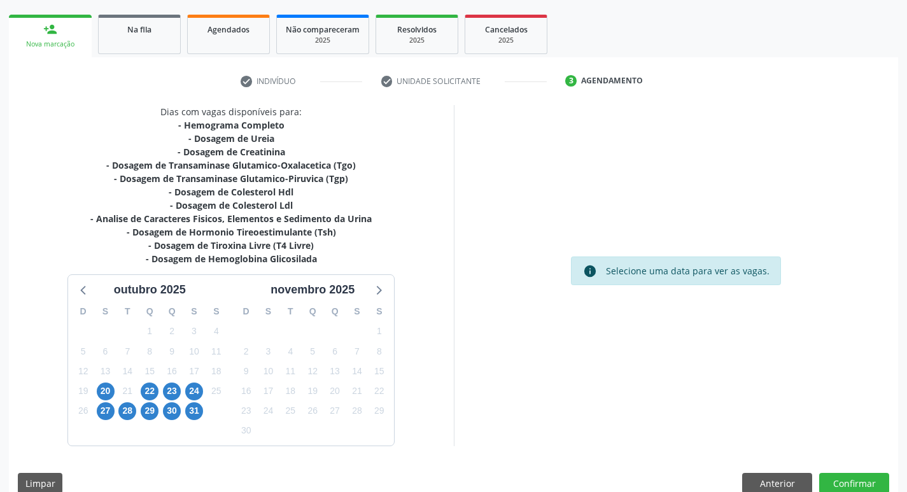
scroll to position [195, 0]
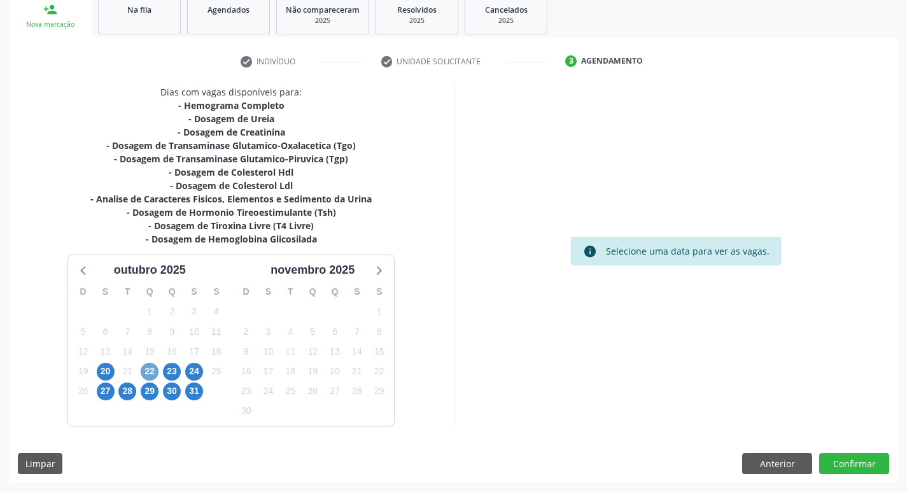
click at [146, 375] on span "22" at bounding box center [150, 372] width 18 height 18
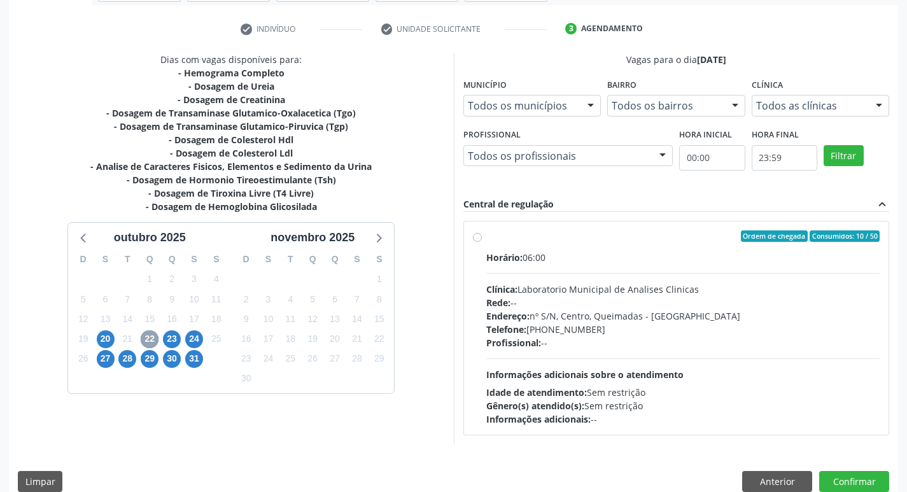
scroll to position [246, 0]
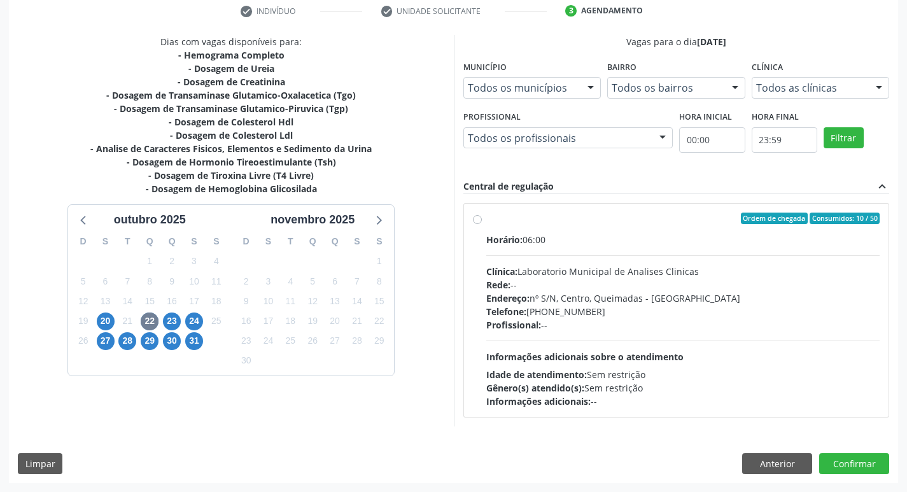
click at [571, 303] on div "Endereço: nº S/N, Centro, Queimadas - [GEOGRAPHIC_DATA]" at bounding box center [683, 297] width 394 height 13
click at [482, 224] on input "Ordem de chegada Consumidos: 10 / 50 Horário: 06:00 Clínica: Laboratorio Munici…" at bounding box center [477, 218] width 9 height 11
radio input "true"
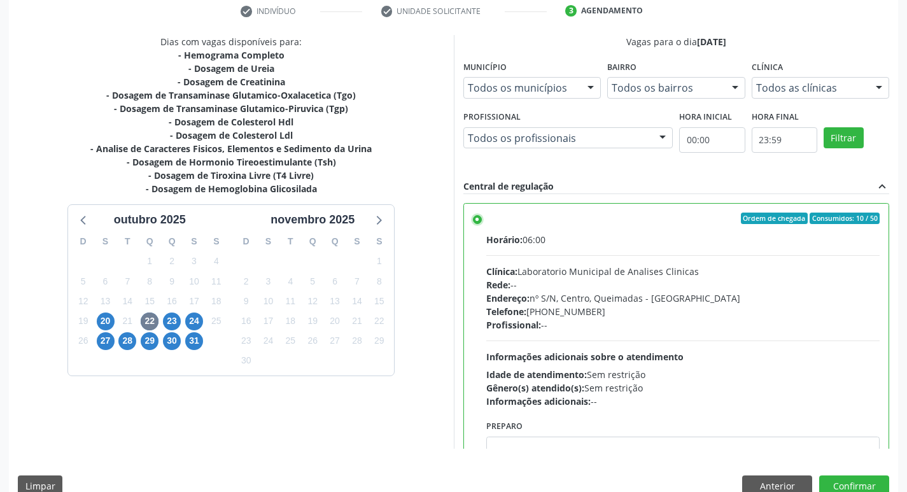
scroll to position [63, 0]
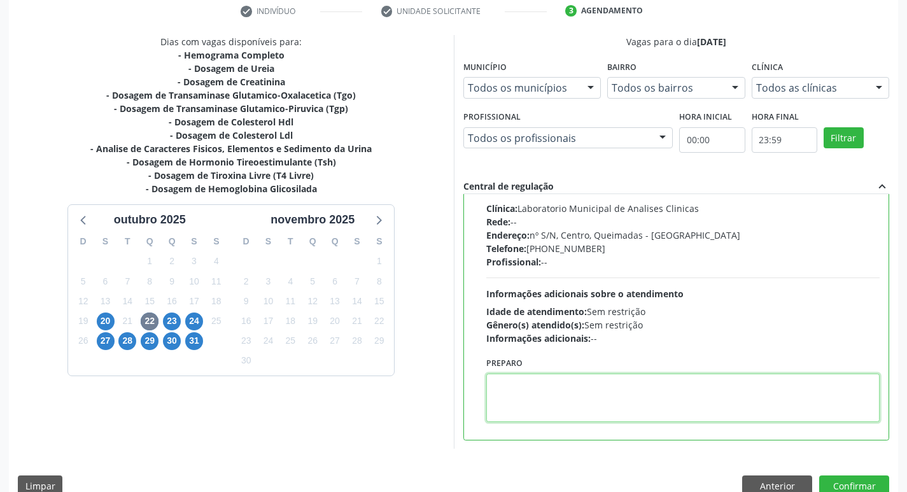
click at [577, 409] on textarea at bounding box center [683, 398] width 394 height 48
paste textarea "IR EM [GEOGRAPHIC_DATA]"
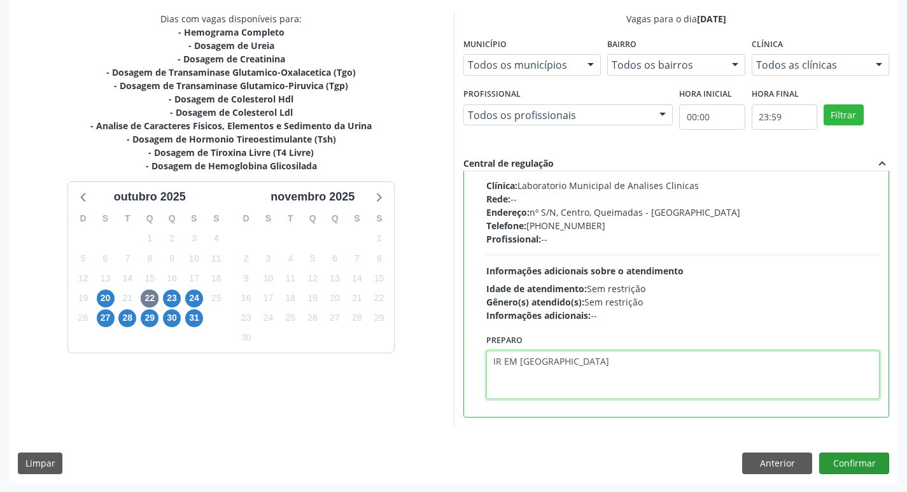
type textarea "IR EM [GEOGRAPHIC_DATA]"
click at [844, 467] on button "Confirmar" at bounding box center [854, 463] width 70 height 22
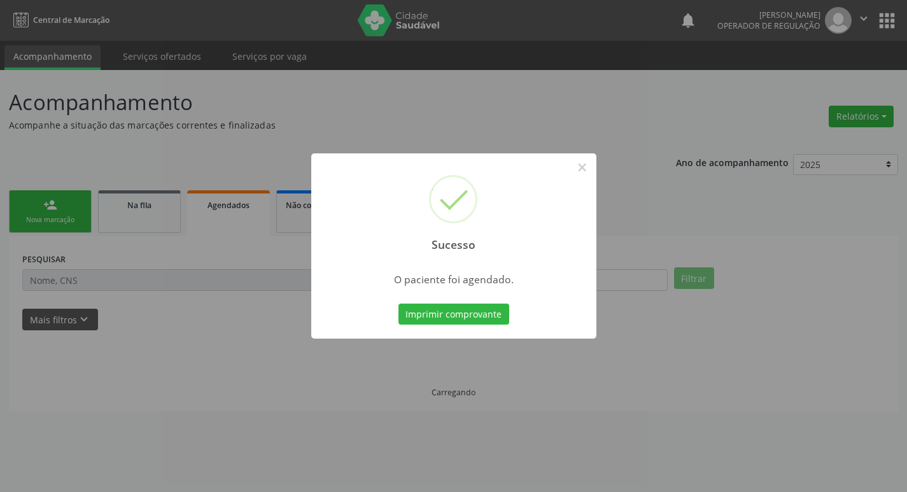
scroll to position [0, 0]
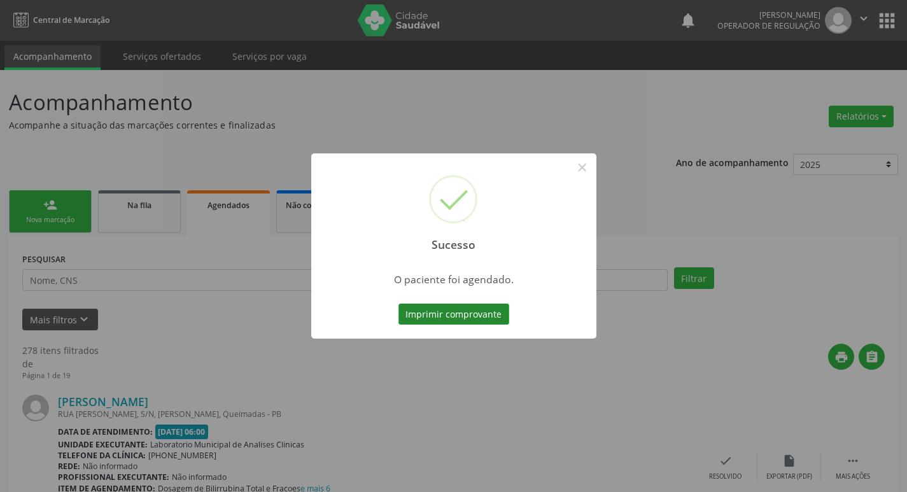
click at [457, 318] on button "Imprimir comprovante" at bounding box center [453, 315] width 111 height 22
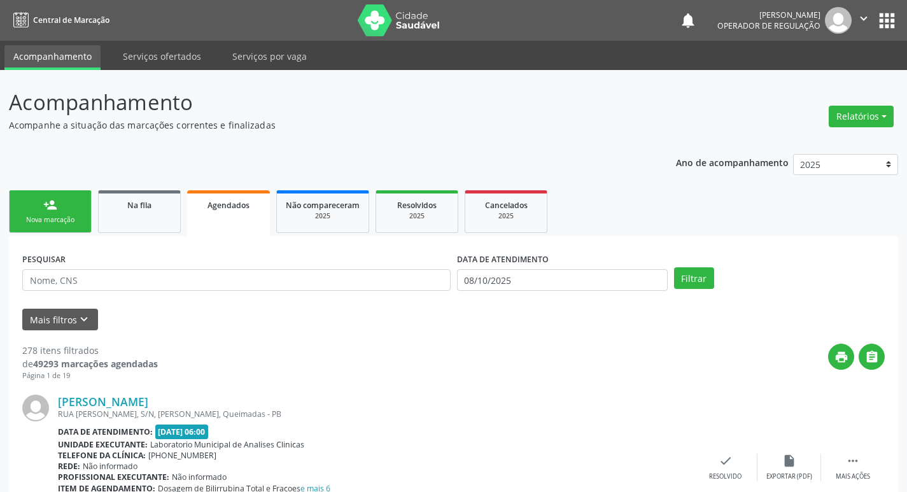
click at [56, 206] on div "person_add" at bounding box center [50, 205] width 14 height 14
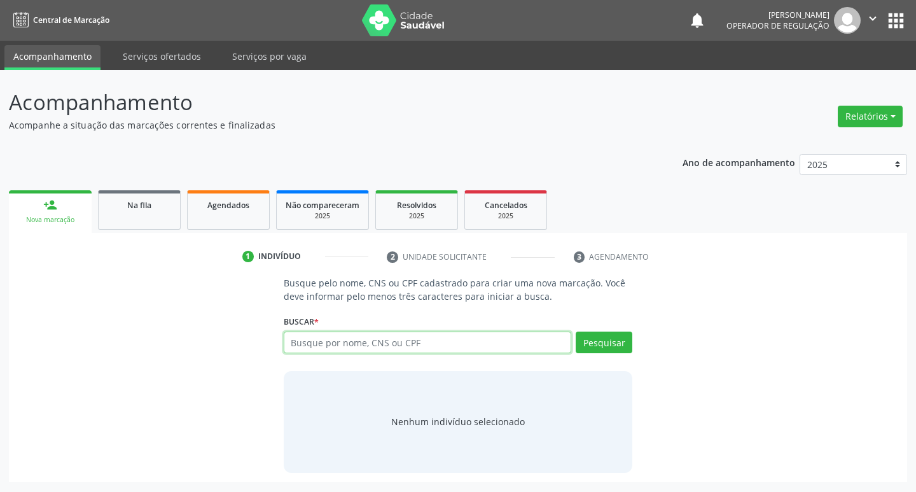
click at [355, 339] on input "text" at bounding box center [428, 343] width 288 height 22
type input "708609021699685"
click at [608, 347] on button "Pesquisar" at bounding box center [604, 343] width 57 height 22
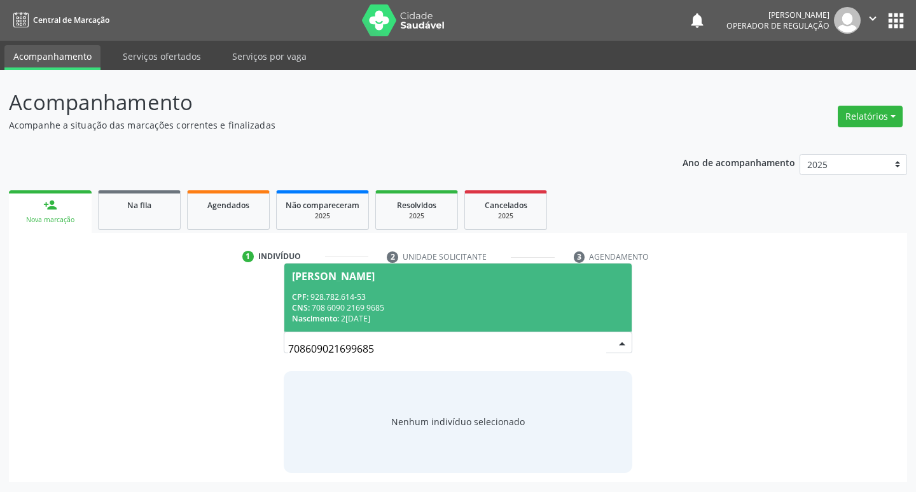
drag, startPoint x: 350, startPoint y: 297, endPoint x: 331, endPoint y: 297, distance: 19.1
click at [332, 297] on div "CPF: 928.782.614-53" at bounding box center [458, 296] width 333 height 11
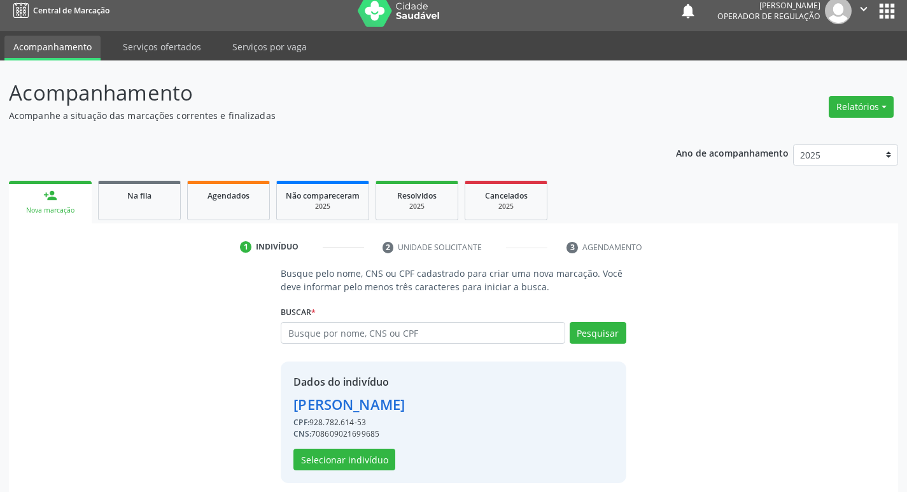
scroll to position [18, 0]
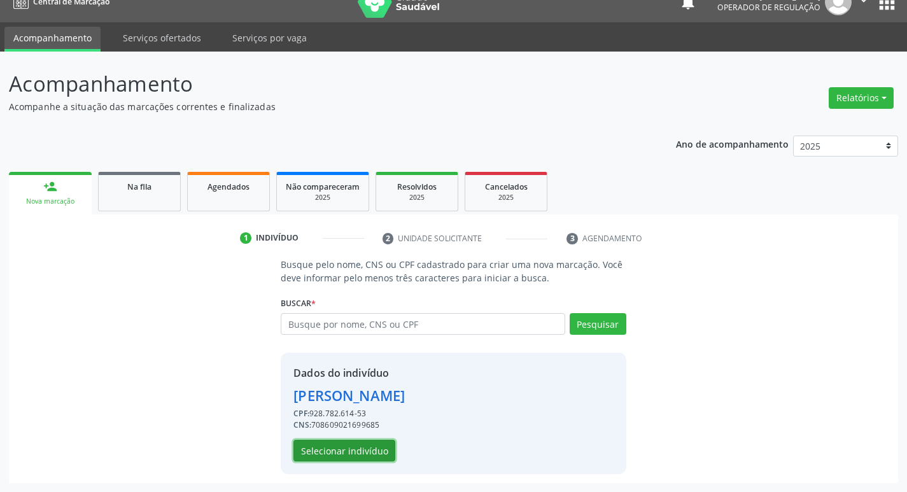
click at [369, 445] on button "Selecionar indivíduo" at bounding box center [344, 451] width 102 height 22
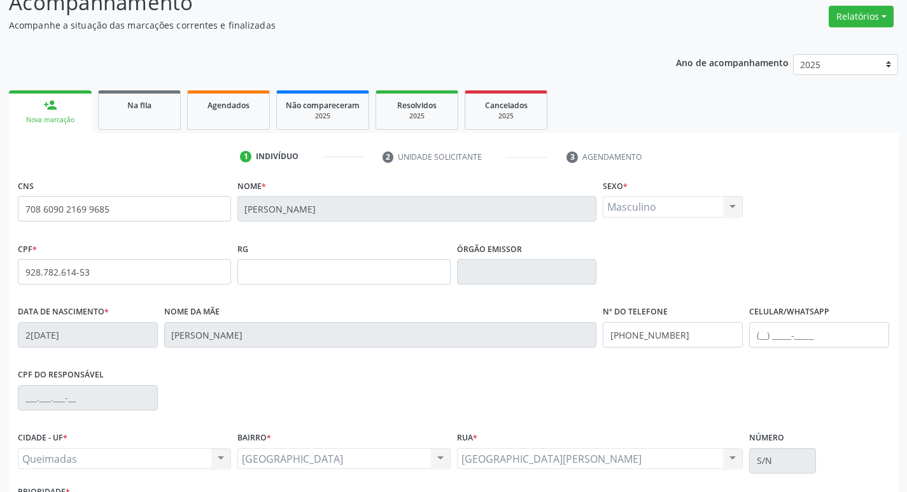
scroll to position [198, 0]
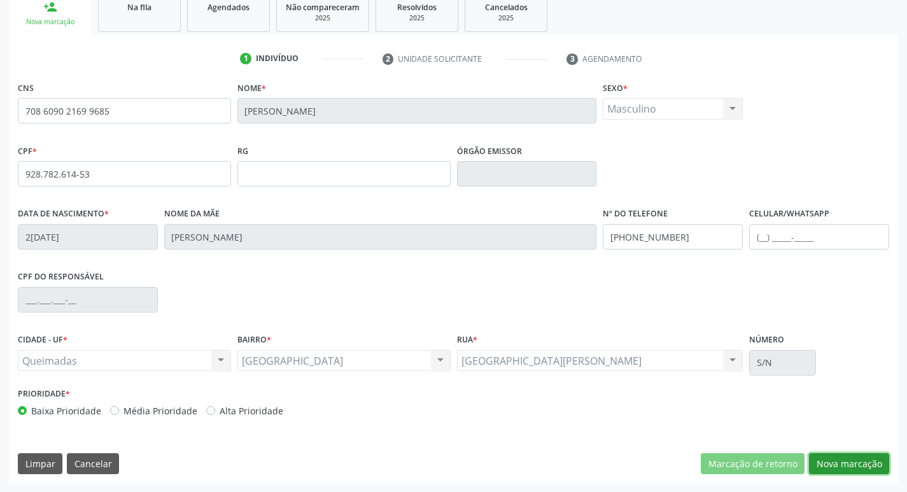
click at [845, 462] on button "Nova marcação" at bounding box center [849, 464] width 80 height 22
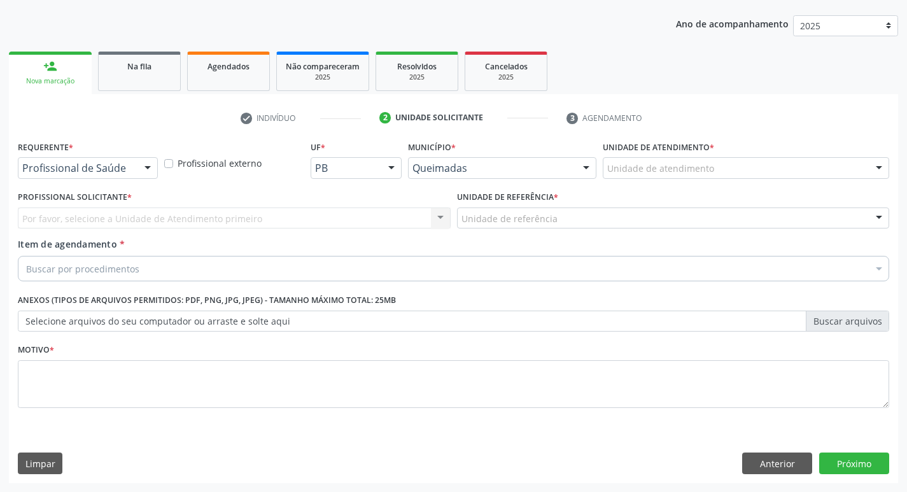
scroll to position [139, 0]
click at [13, 176] on div "Requerente * Profissional de Saúde Profissional de Saúde Paciente Nenhum result…" at bounding box center [453, 310] width 889 height 346
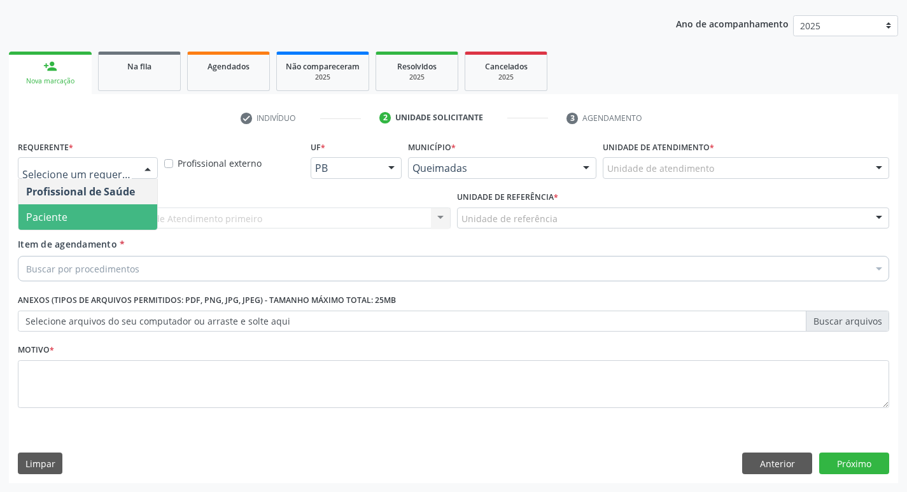
click at [57, 213] on span "Paciente" at bounding box center [46, 217] width 41 height 14
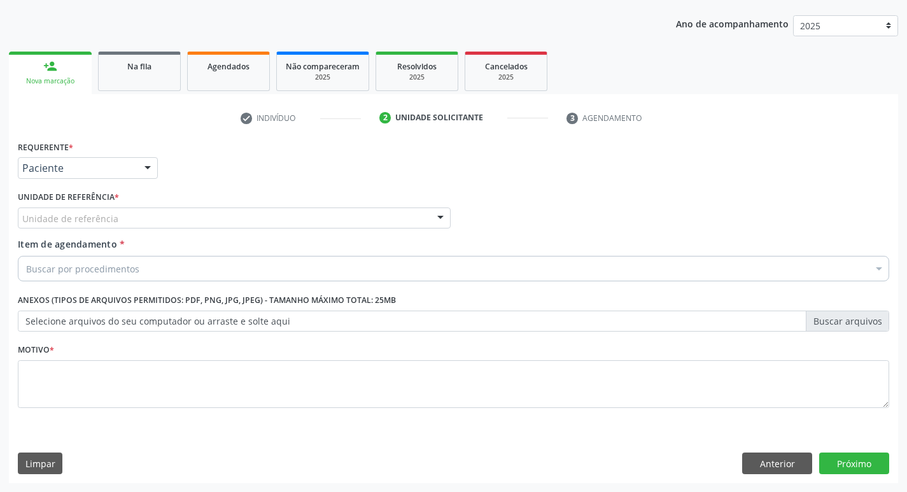
click at [50, 209] on div "Unidade de referência" at bounding box center [234, 218] width 433 height 22
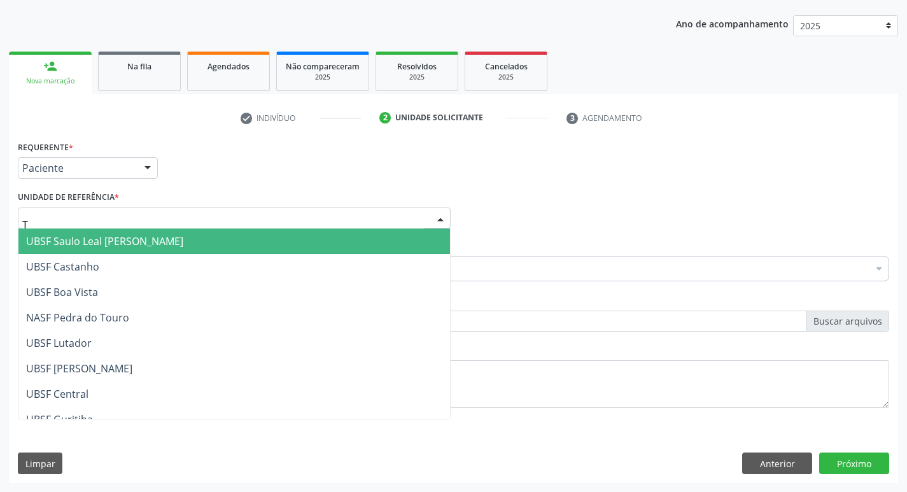
type input "TI"
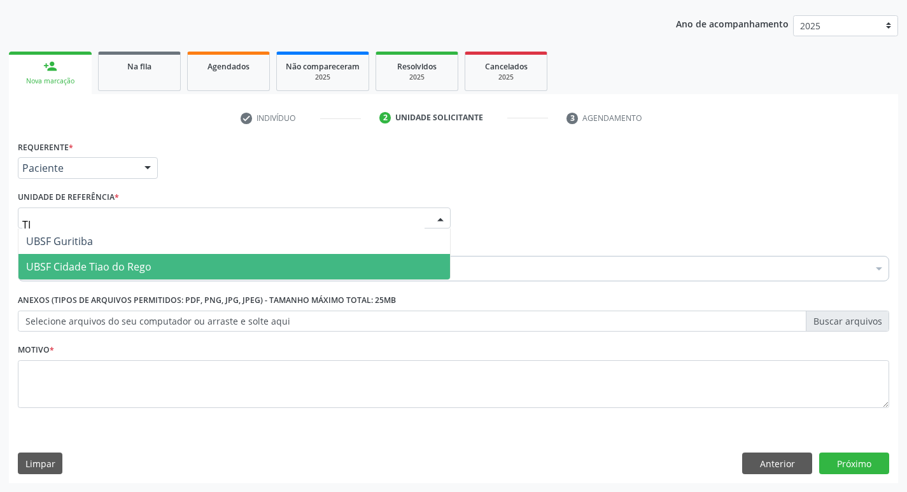
click at [107, 259] on span "UBSF Cidade Tiao do Rego" at bounding box center [233, 266] width 431 height 25
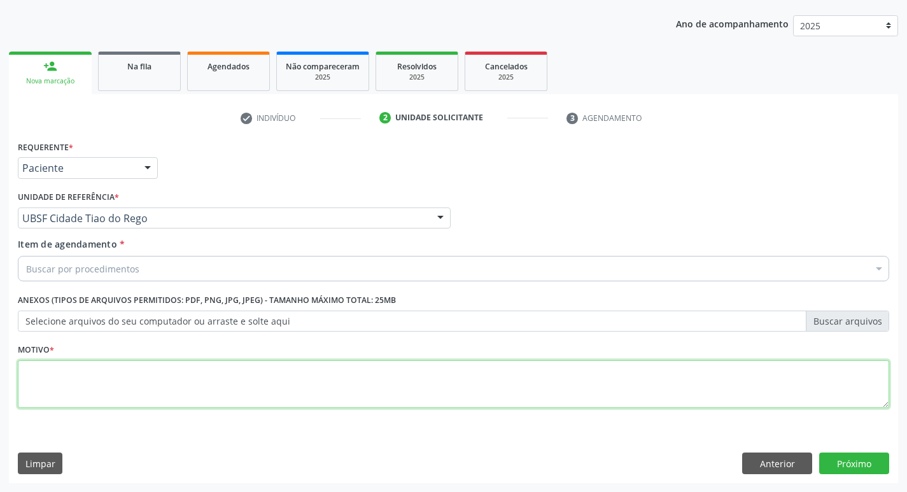
click at [125, 395] on textarea at bounding box center [453, 384] width 871 height 48
type textarea "AVALIACAO"
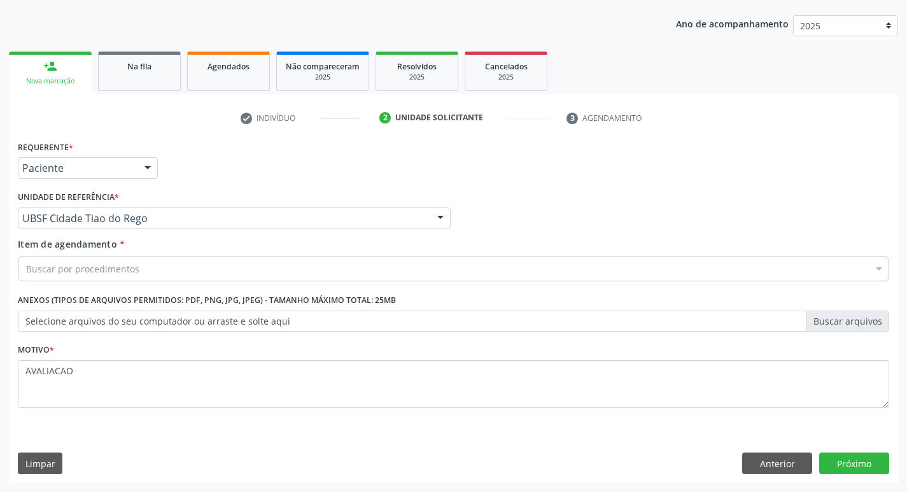
click at [143, 272] on div "Buscar por procedimentos" at bounding box center [453, 268] width 871 height 25
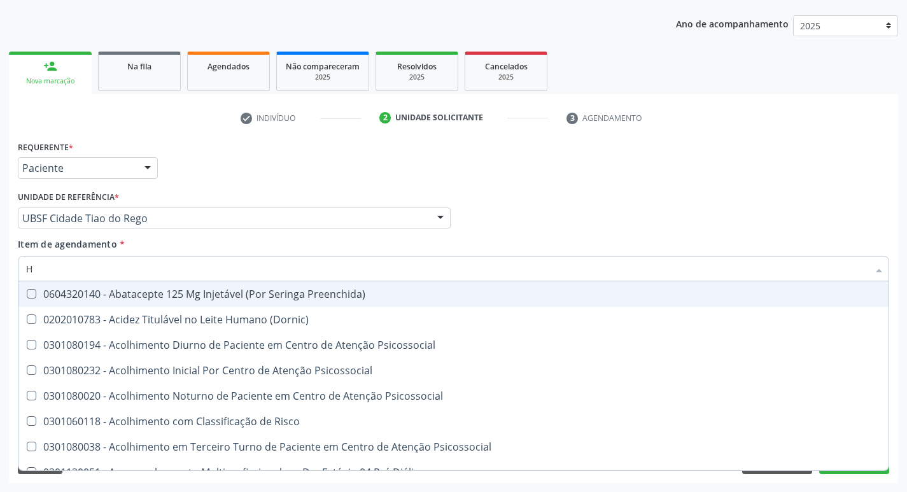
type input "HEMOGR"
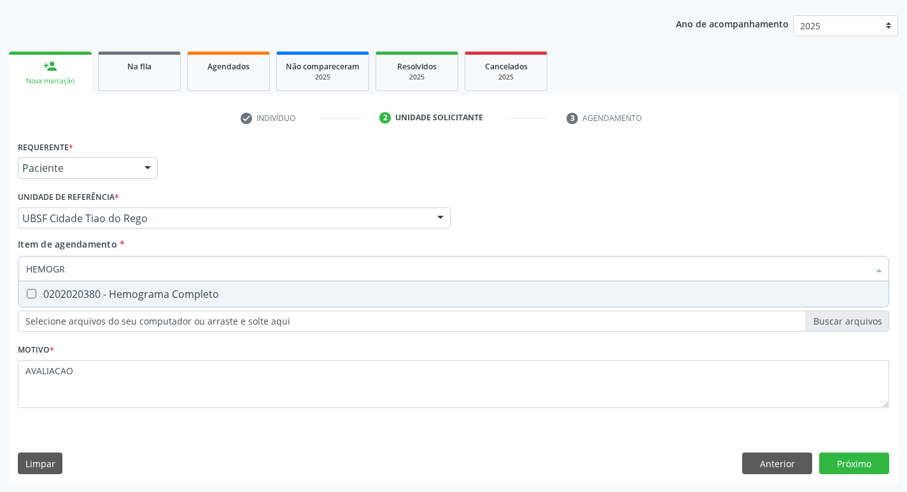
click at [149, 285] on span "0202020380 - Hemograma Completo" at bounding box center [453, 293] width 870 height 25
checkbox Completo "true"
type input "HEMOG"
checkbox Completo "false"
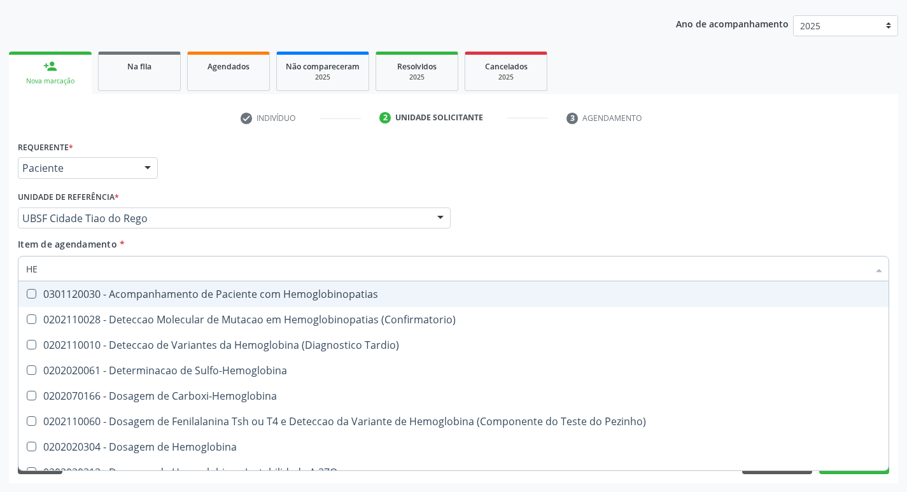
type input "H"
checkbox Completo "false"
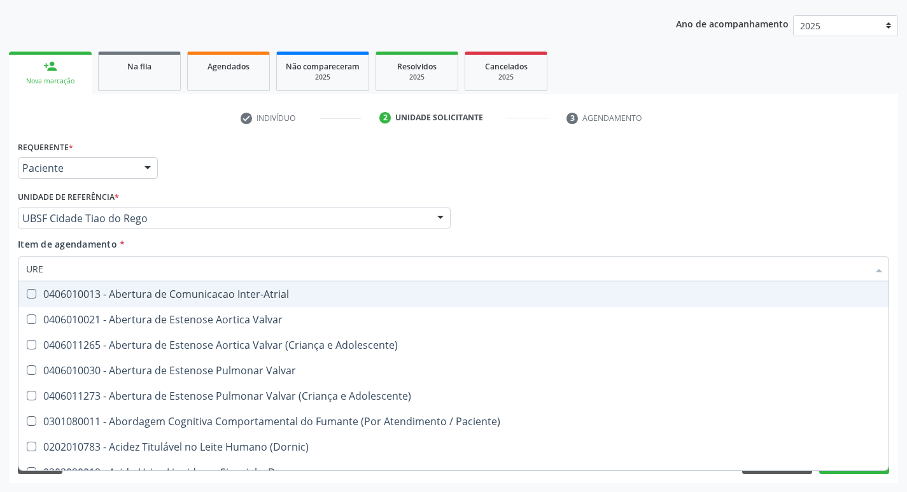
type input "UREI"
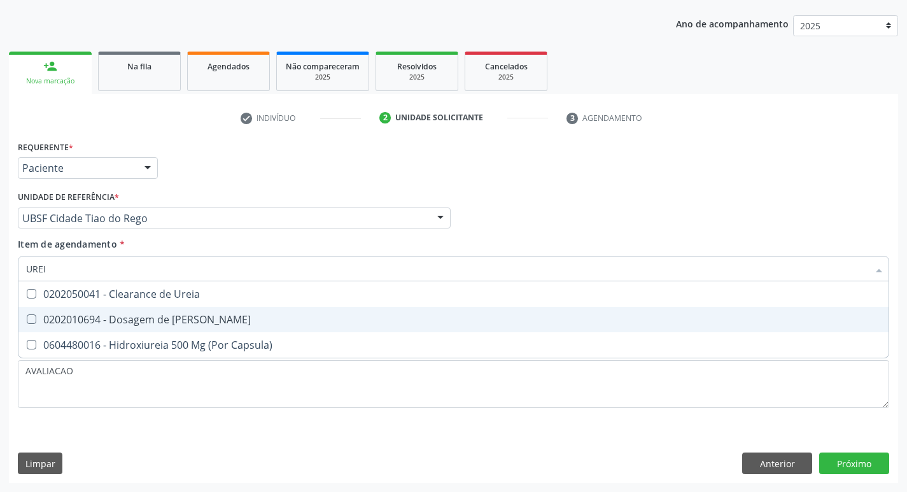
click at [171, 314] on div "0202010694 - Dosagem de Ureia" at bounding box center [453, 319] width 855 height 10
checkbox Ureia "true"
type input "URE"
checkbox Ureia "false"
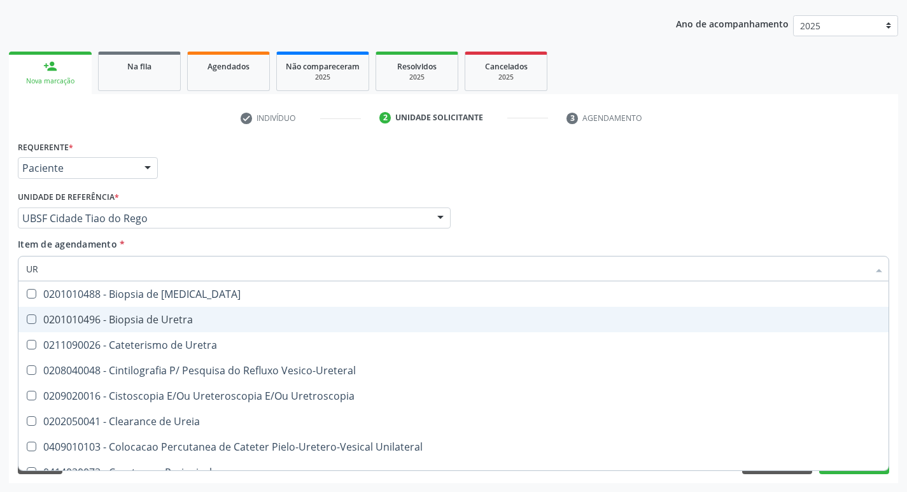
type input "U"
checkbox Ureia "false"
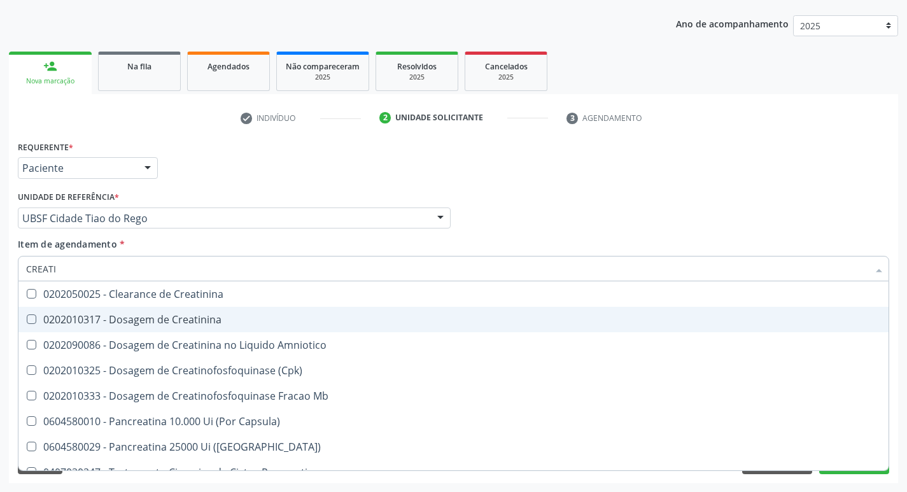
type input "CREATIN"
click at [171, 314] on div "0202010317 - Dosagem de Creatinina" at bounding box center [453, 319] width 855 height 10
checkbox Creatinina "true"
type input "CRE"
checkbox Creatinina "false"
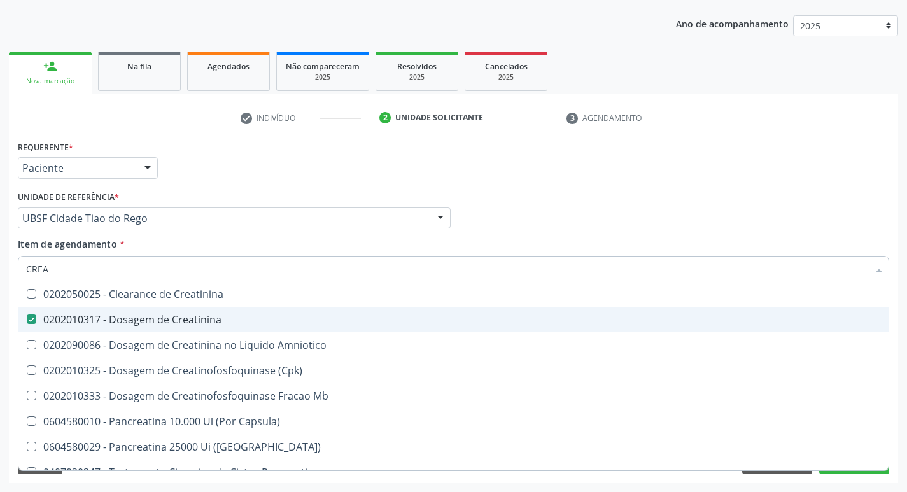
checkbox Amniotico "false"
checkbox Mb "false"
type input "C"
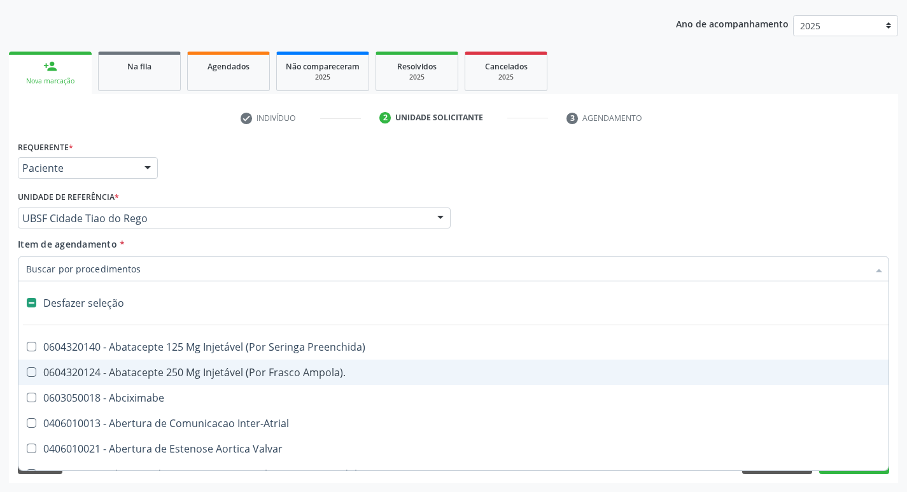
type input "U"
checkbox Pulmonar\) "true"
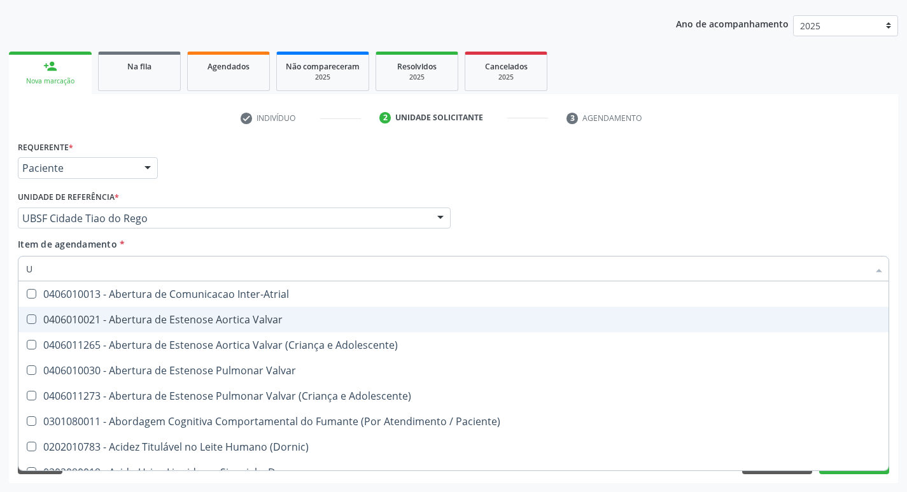
type input "UR"
checkbox Nivel "true"
type input "URICO"
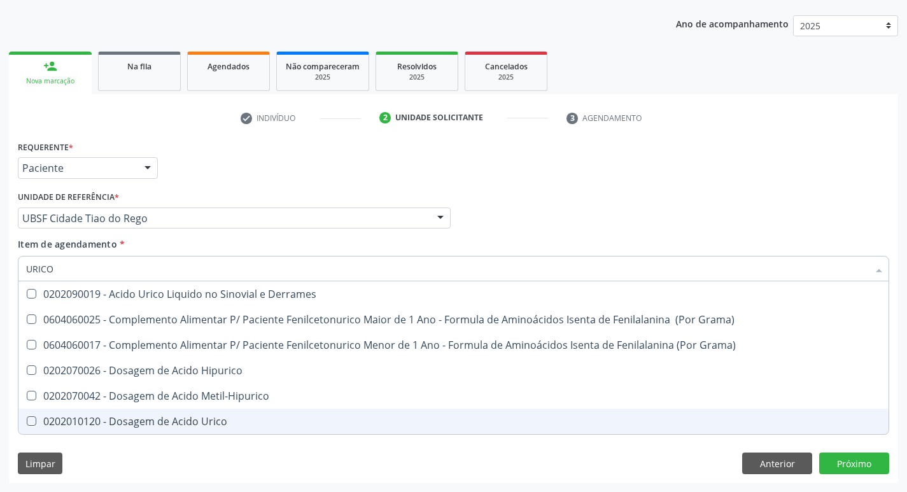
click at [205, 426] on div "0202010120 - Dosagem de Acido Urico" at bounding box center [453, 421] width 855 height 10
checkbox Urico "true"
type input "URIC"
checkbox Urico "false"
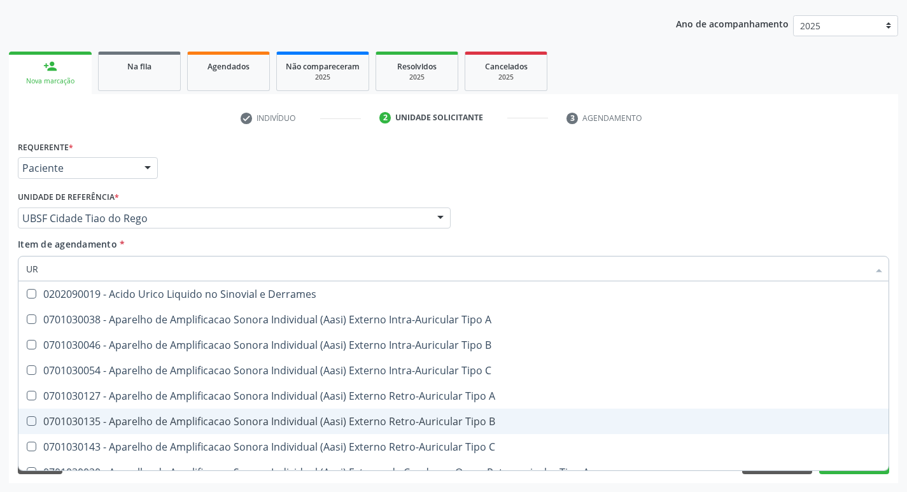
type input "U"
checkbox Urico "false"
checkbox A "false"
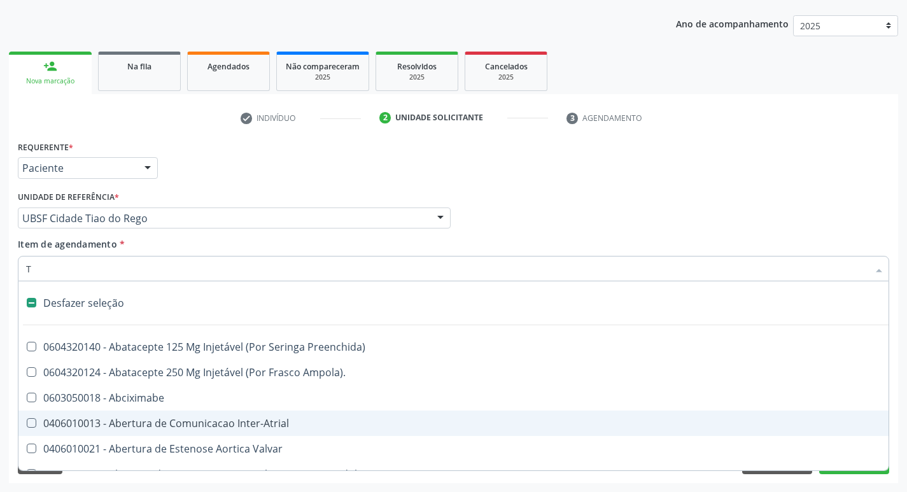
type input "TG"
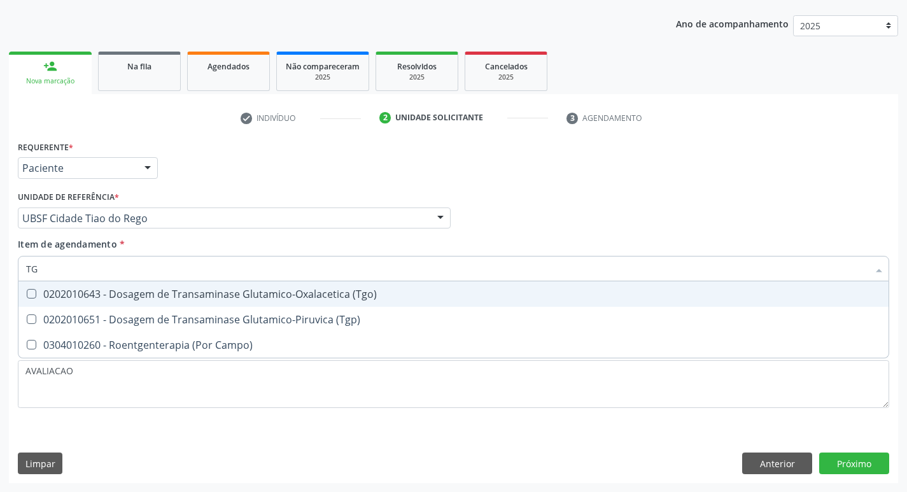
click at [248, 289] on div "0202010643 - Dosagem de Transaminase Glutamico-Oxalacetica (Tgo)" at bounding box center [453, 294] width 855 height 10
checkbox \(Tgo\) "true"
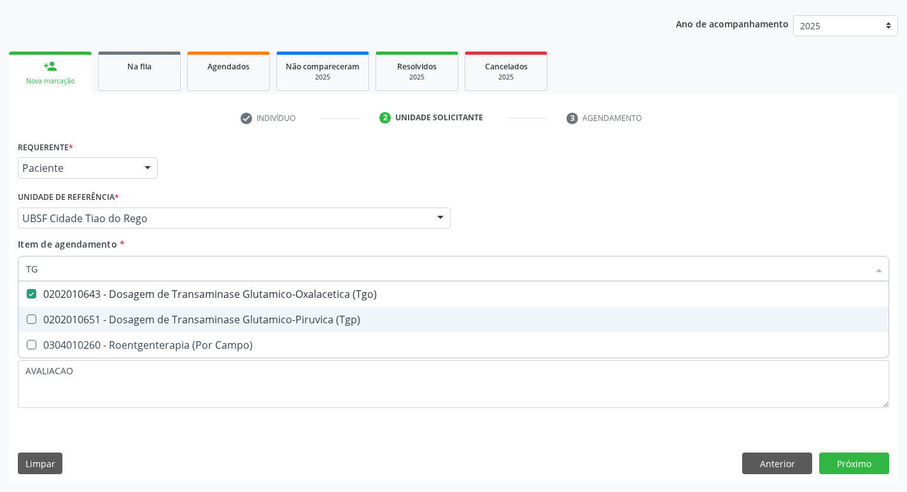
click at [256, 318] on div "0202010651 - Dosagem de Transaminase Glutamico-Piruvica (Tgp)" at bounding box center [453, 319] width 855 height 10
checkbox \(Tgp\) "true"
type input "T"
checkbox \(Tgo\) "false"
checkbox \(Tgp\) "false"
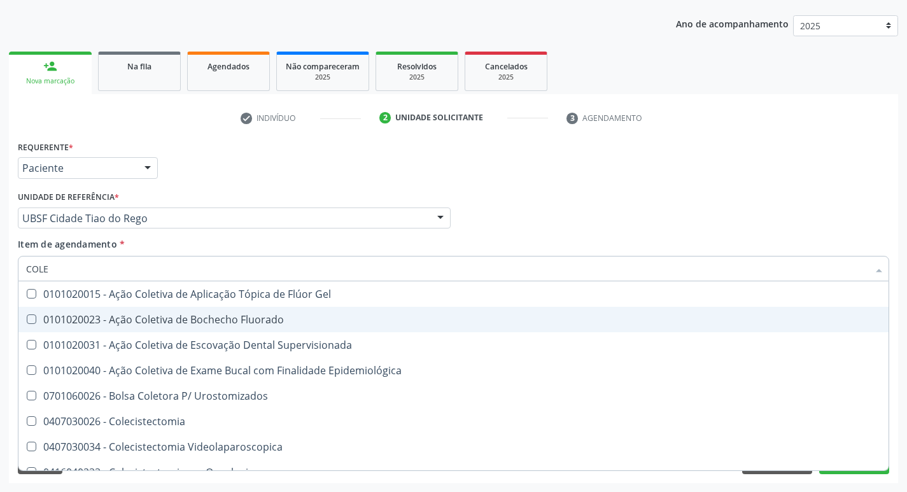
type input "COLES"
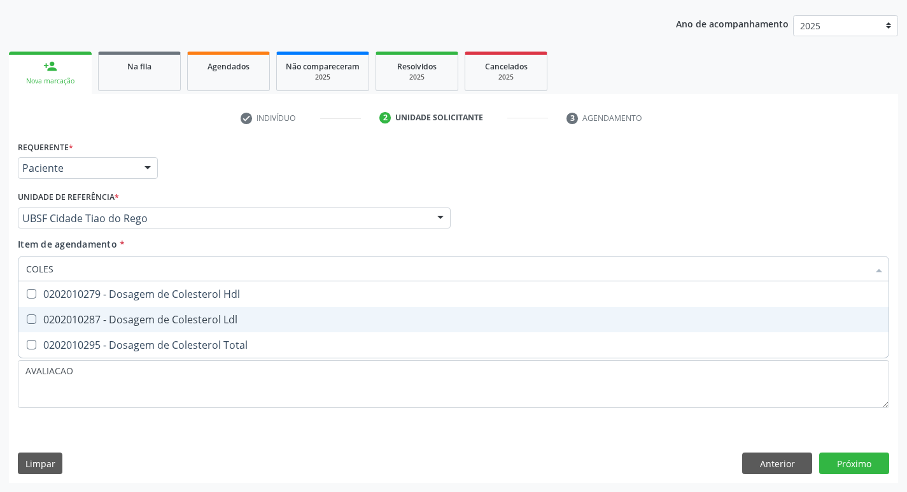
click at [256, 318] on div "0202010287 - Dosagem de Colesterol Ldl" at bounding box center [453, 319] width 855 height 10
checkbox Ldl "true"
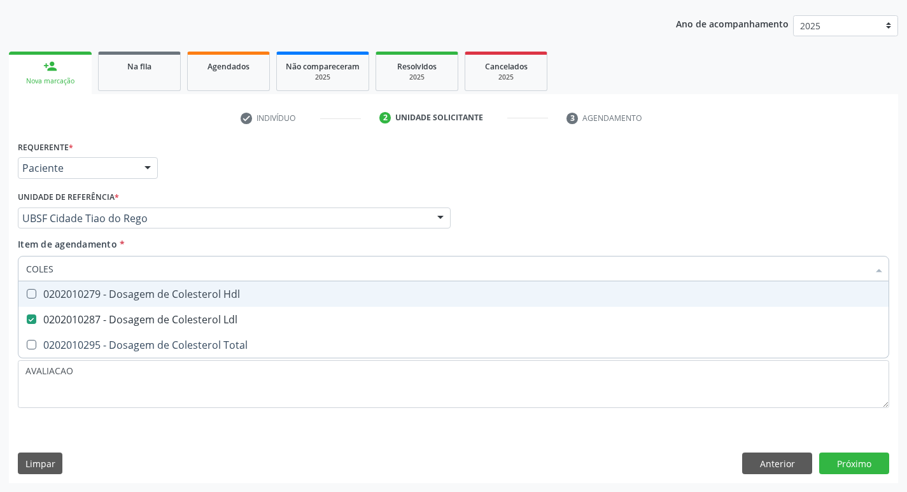
click at [242, 305] on span "0202010279 - Dosagem de Colesterol Hdl" at bounding box center [453, 293] width 870 height 25
checkbox Hdl "true"
type input "COLE"
checkbox Hdl "false"
checkbox Ldl "false"
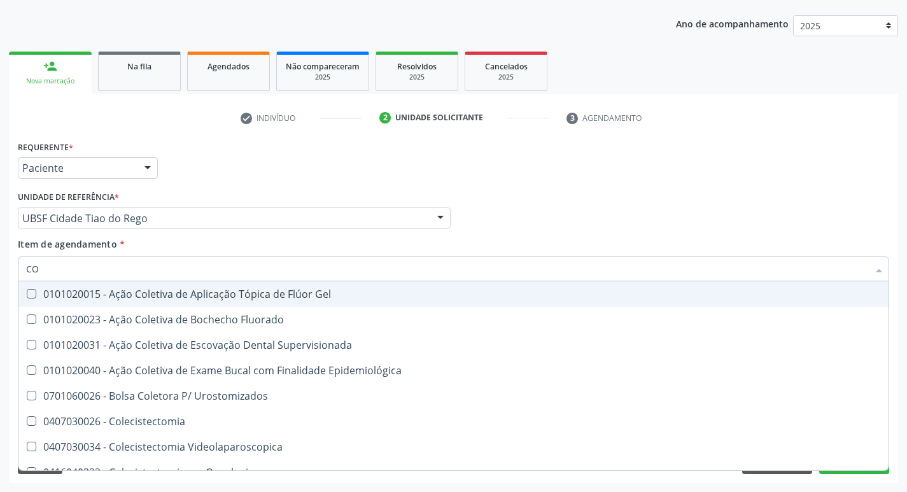
type input "C"
checkbox Hdl "false"
checkbox Ldl "false"
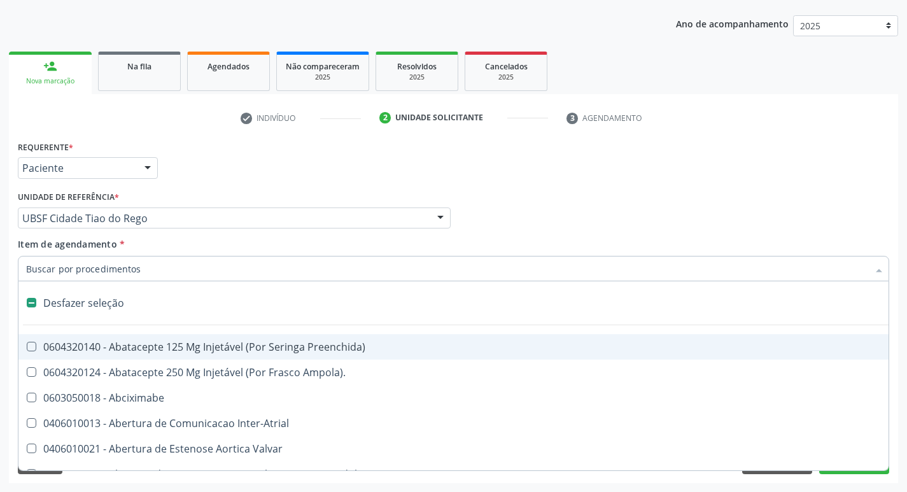
type input "2"
checkbox Leprae "true"
checkbox Monopolar "true"
checkbox Quadril "true"
checkbox Biologica "true"
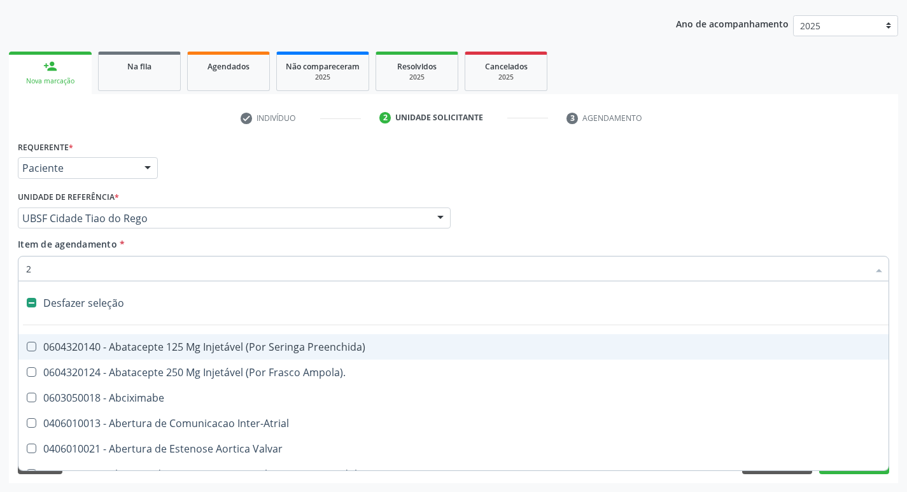
checkbox Congenita "true"
checkbox Adolescente\) "true"
checkbox Congenita "true"
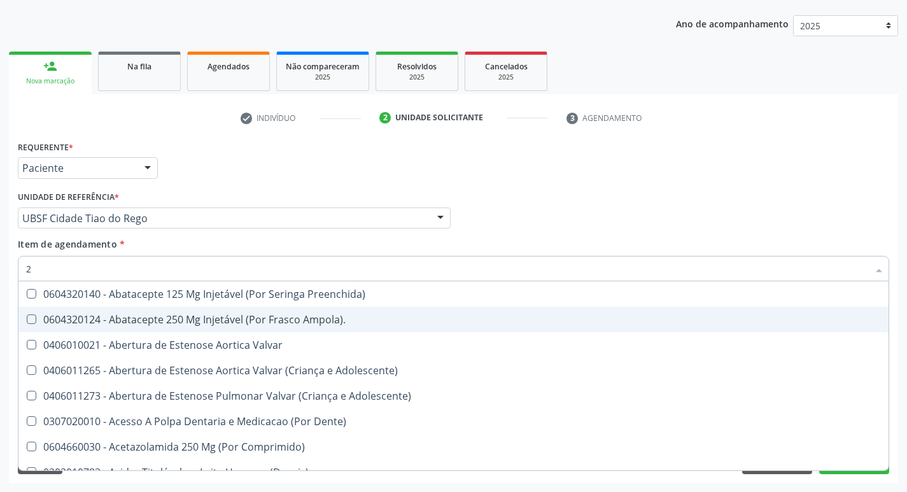
type input "20205001"
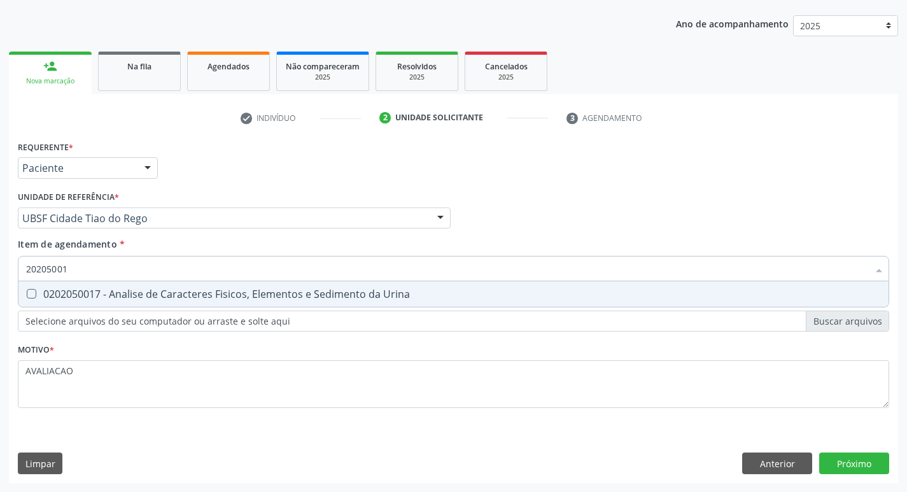
click at [190, 289] on div "0202050017 - Analise de Caracteres Fisicos, Elementos e Sedimento da Urina" at bounding box center [453, 294] width 855 height 10
checkbox Urina "true"
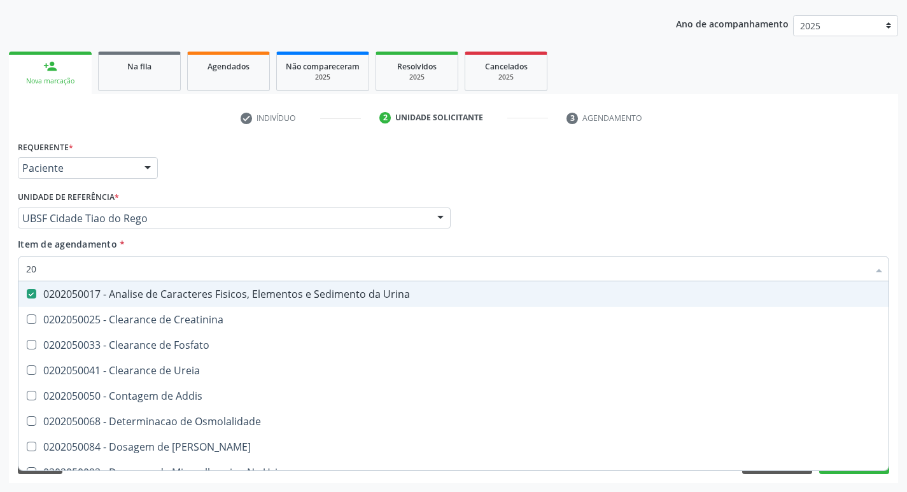
type input "2"
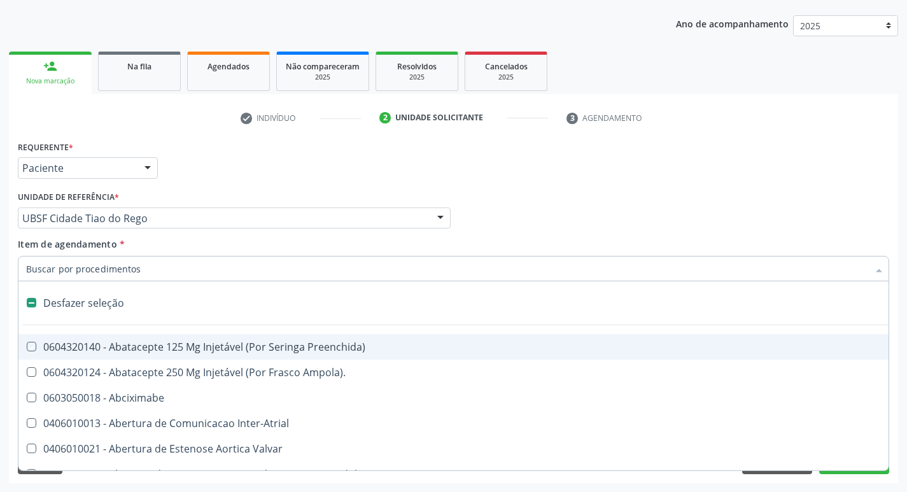
checkbox Preenchida\) "false"
checkbox Inter-Atrial "false"
type input "G"
checkbox Urina "false"
checkbox Aspiracao "true"
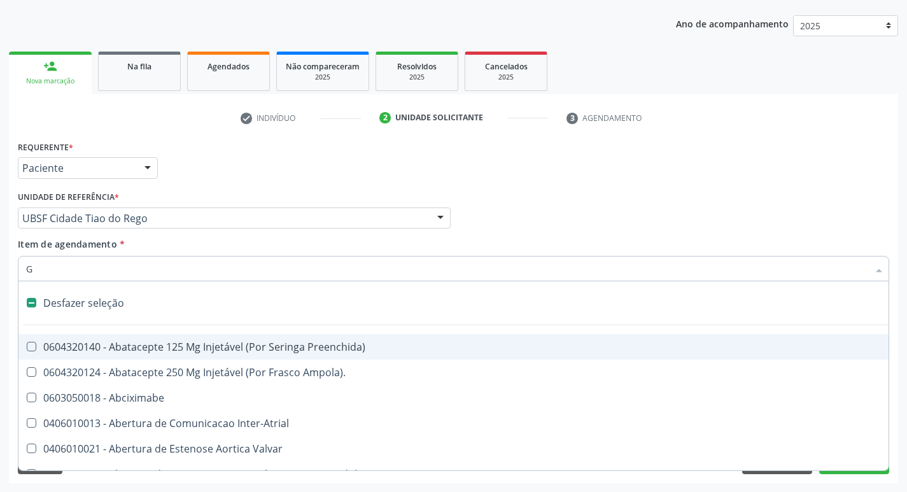
checkbox Comprimido\) "true"
checkbox Sanitária "true"
checkbox Criança "true"
checkbox Quantitativa\) "true"
checkbox Esforco "true"
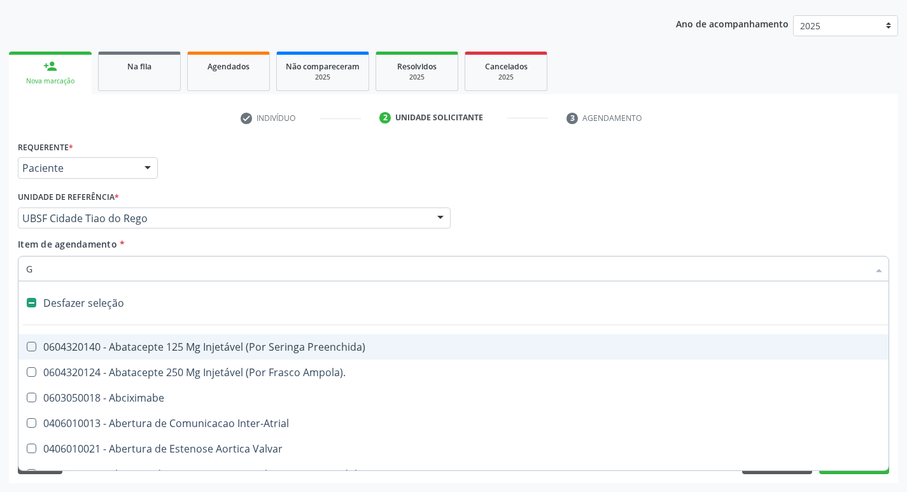
checkbox \(Dacriocintilografia\) "true"
checkbox Persistente "true"
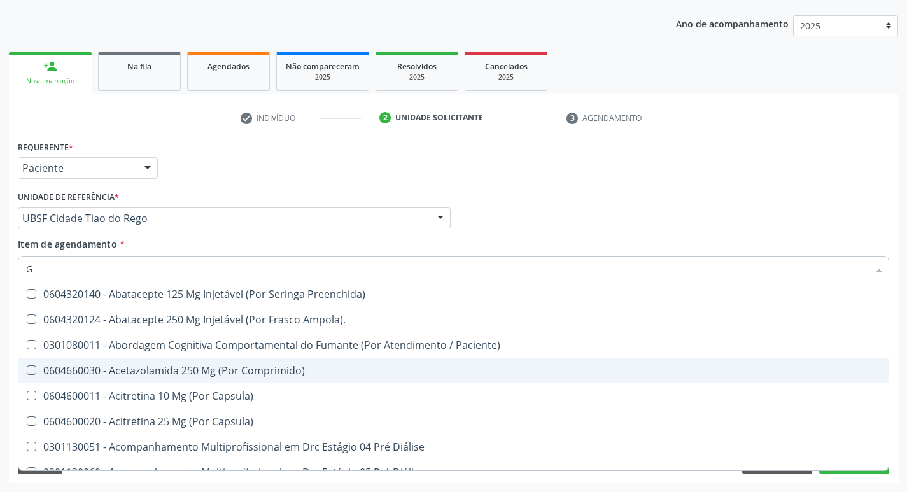
type input "GLICOSE"
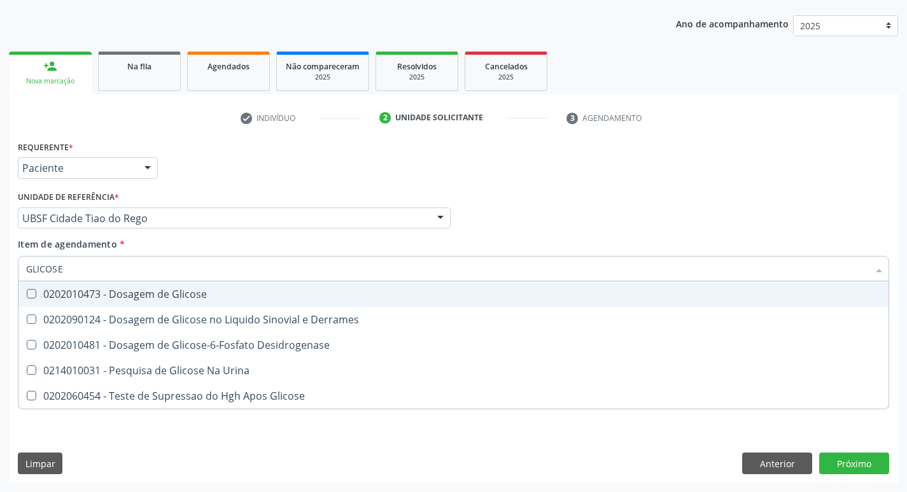
click at [118, 299] on div "0202010473 - Dosagem de Glicose" at bounding box center [453, 294] width 855 height 10
checkbox Glicose "true"
type input "GLICOS"
checkbox Glicose "false"
checkbox Derrames "true"
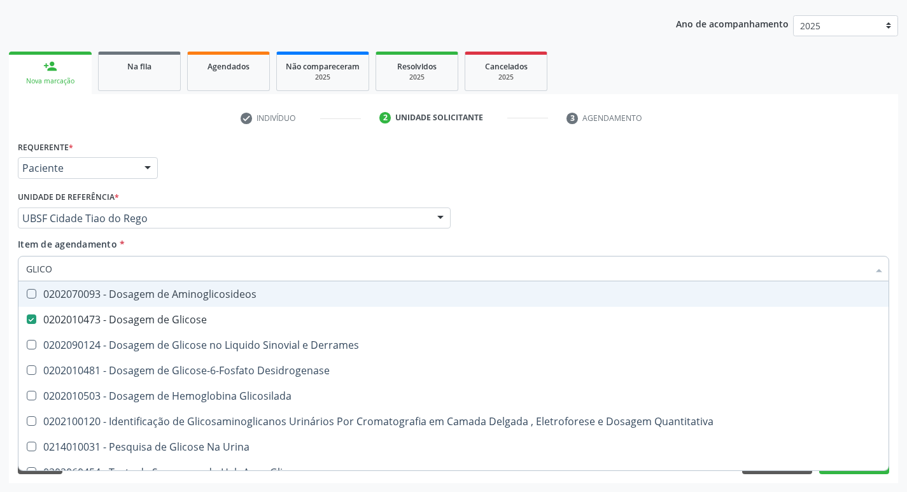
type input "GLIC"
checkbox Glicose "false"
checkbox Derrames "false"
type input "G"
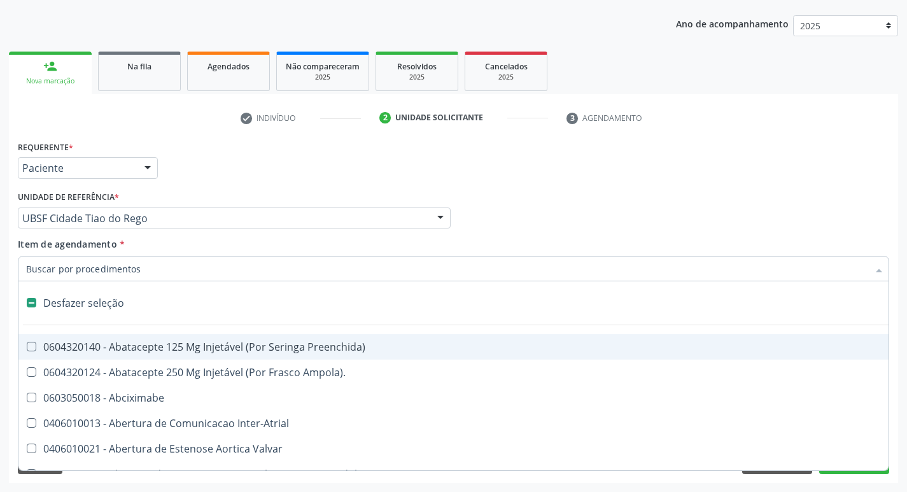
type input "T"
checkbox Dedo "true"
checkbox Urina "false"
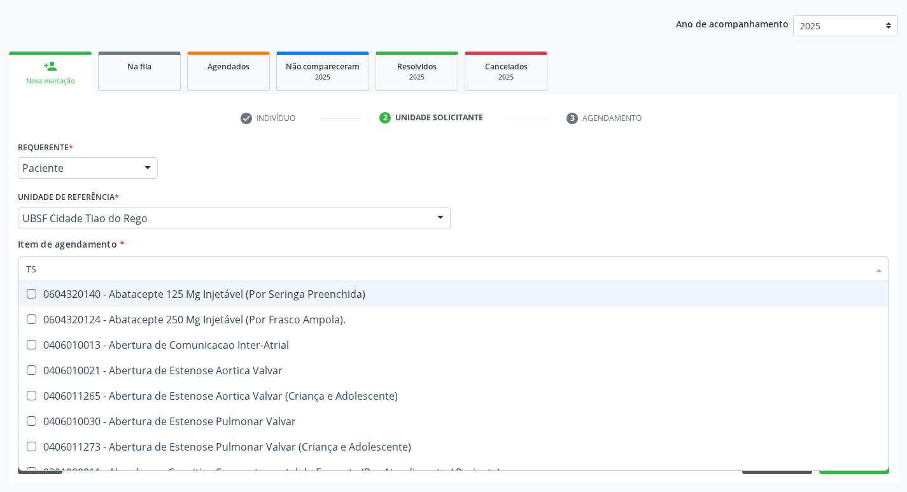
type input "TSH"
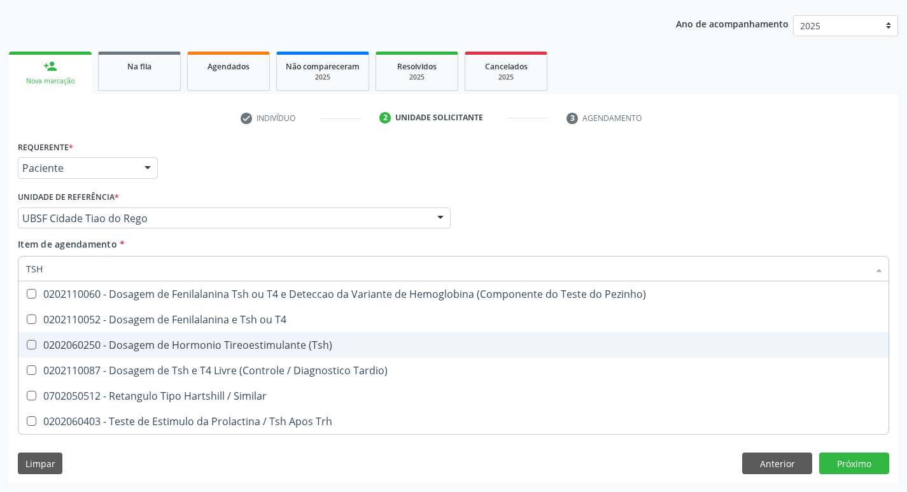
click at [188, 350] on div "0202060250 - Dosagem de Hormonio Tireoestimulante (Tsh)" at bounding box center [453, 345] width 855 height 10
checkbox \(Tsh\) "true"
type input "TS"
checkbox \(Tsh\) "false"
checkbox Tardio\) "true"
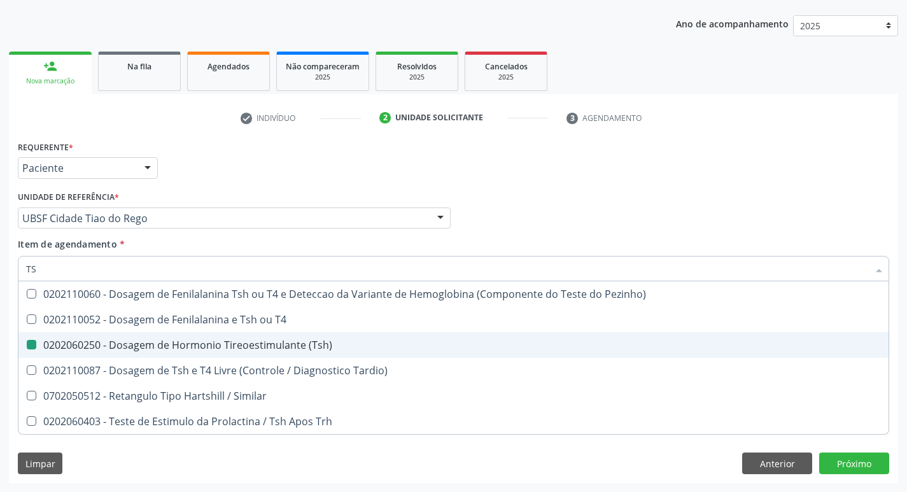
type input "T"
checkbox Tardio\) "false"
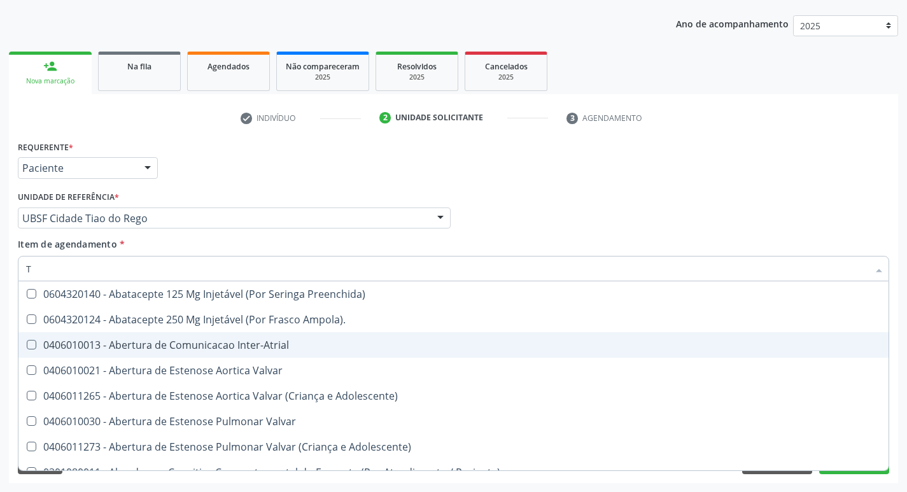
type input "T4"
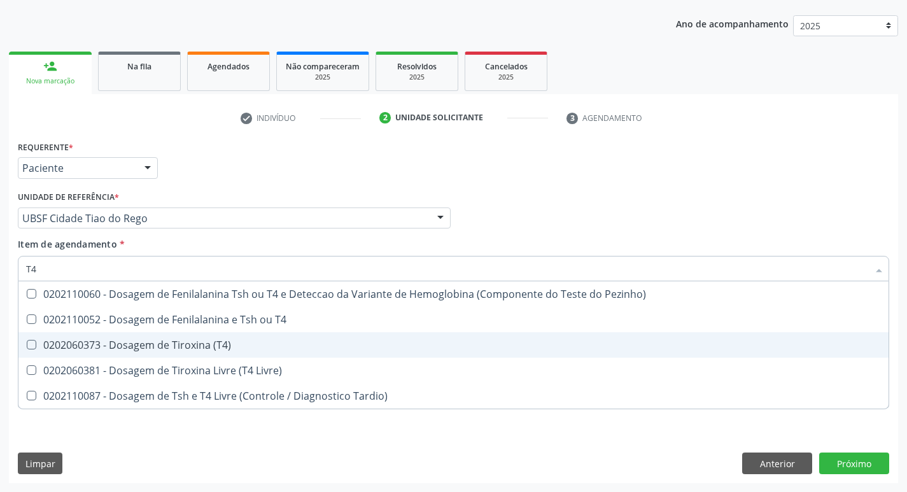
click at [223, 353] on span "0202060373 - Dosagem de Tiroxina (T4)" at bounding box center [453, 344] width 870 height 25
checkbox \(T4\) "true"
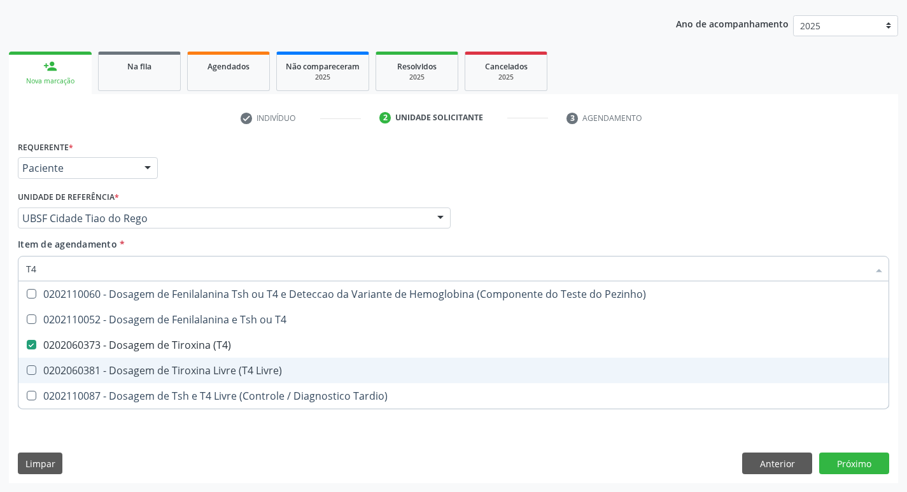
type input "T"
checkbox \(T4\) "false"
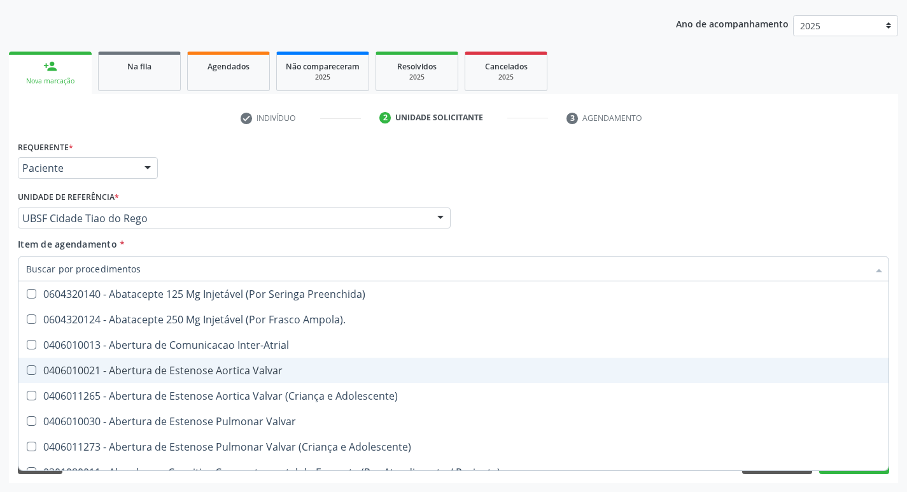
checkbox Urina "false"
checkbox Central "true"
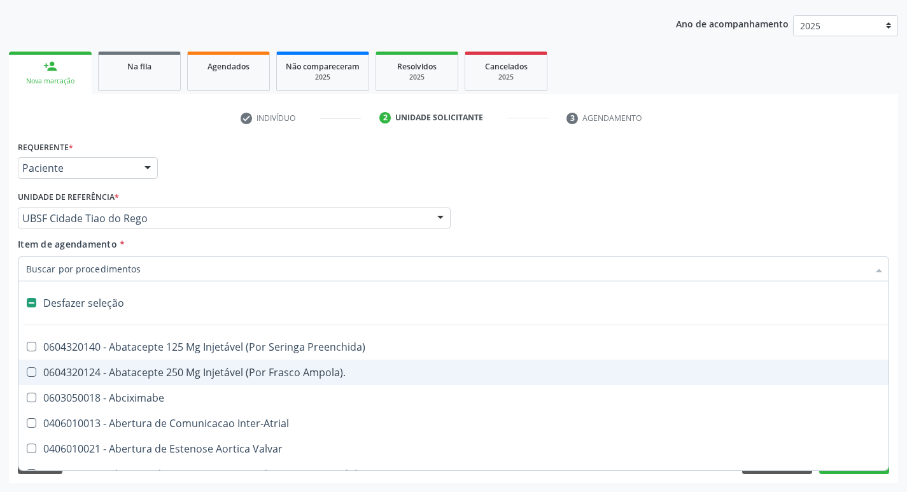
type input "P"
checkbox Urina "false"
checkbox Aortico "true"
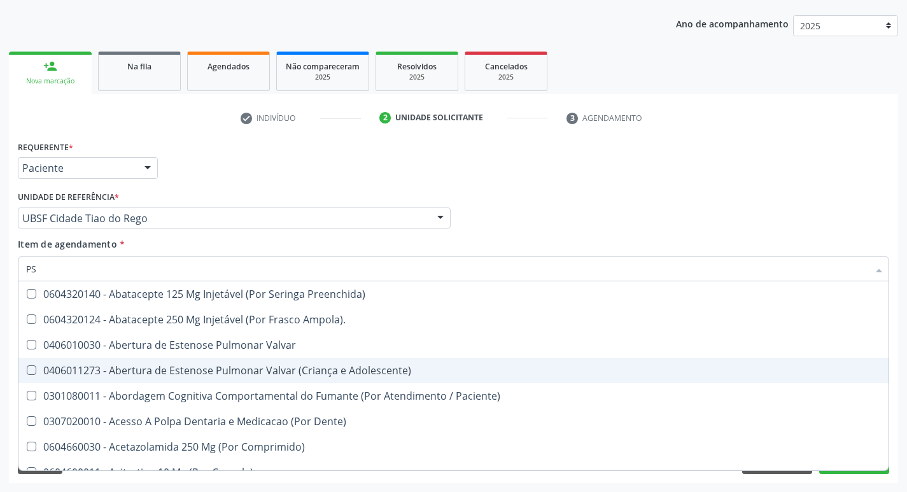
type input "PSA"
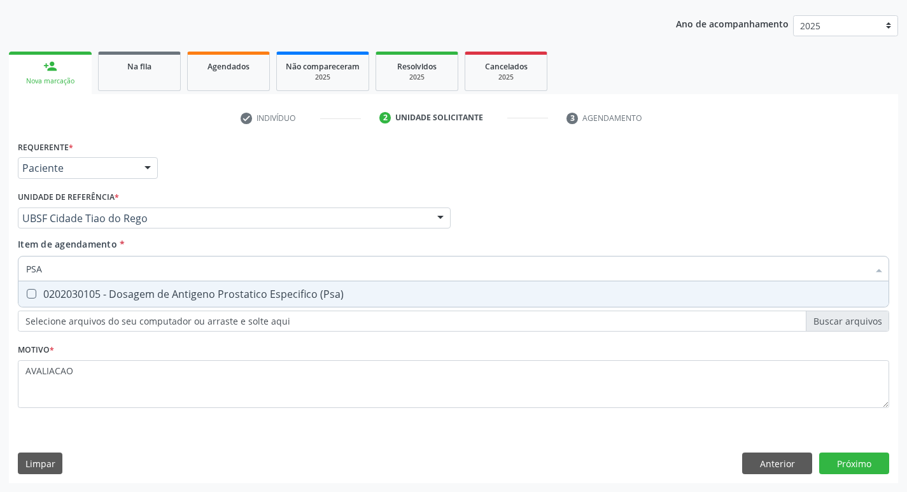
click at [326, 291] on div "0202030105 - Dosagem de Antigeno Prostatico Especifico (Psa)" at bounding box center [453, 294] width 855 height 10
checkbox \(Psa\) "true"
click at [849, 470] on div "Requerente * Paciente Profissional de Saúde Paciente Nenhum resultado encontrad…" at bounding box center [453, 310] width 889 height 346
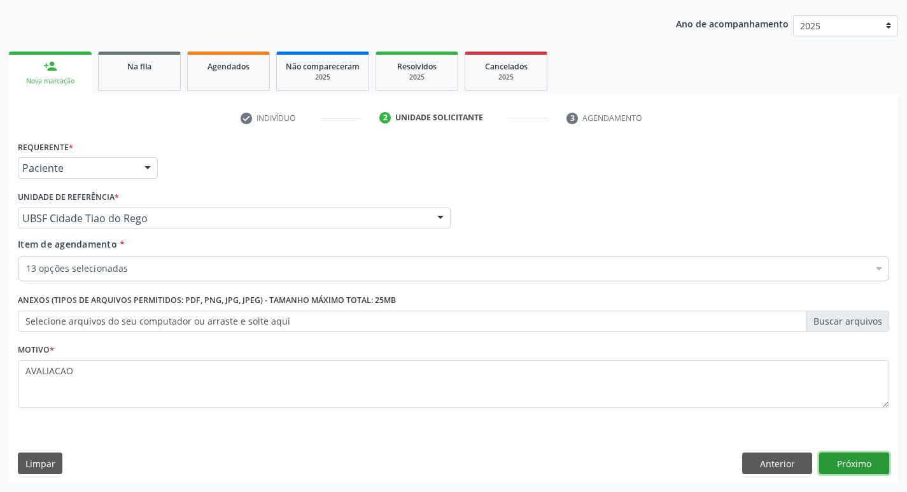
click at [849, 470] on button "Próximo" at bounding box center [854, 463] width 70 height 22
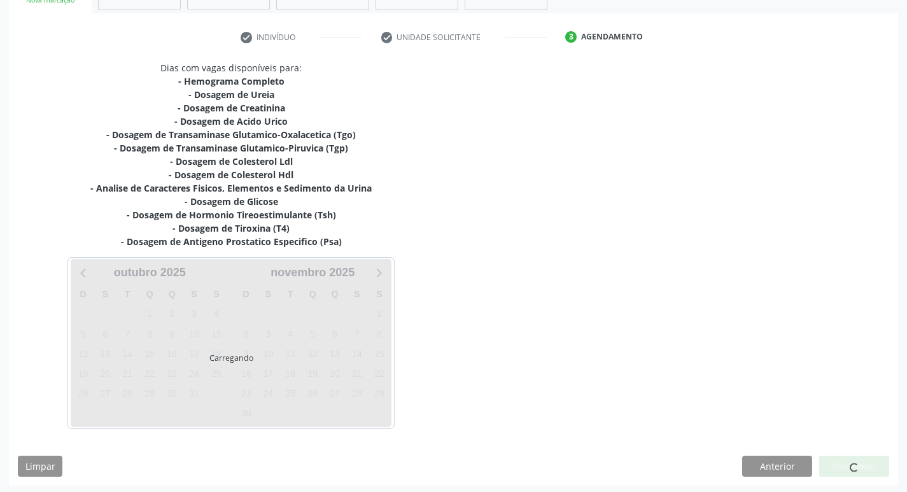
scroll to position [222, 0]
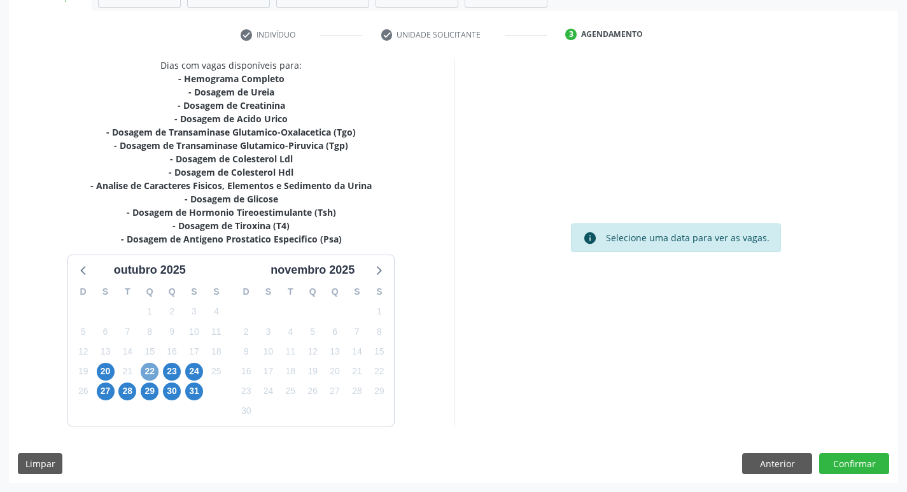
click at [151, 375] on span "22" at bounding box center [150, 372] width 18 height 18
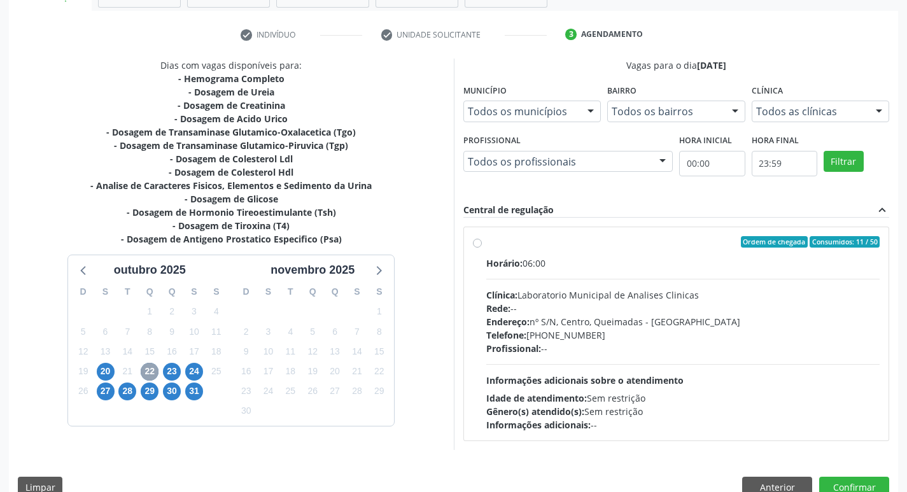
scroll to position [246, 0]
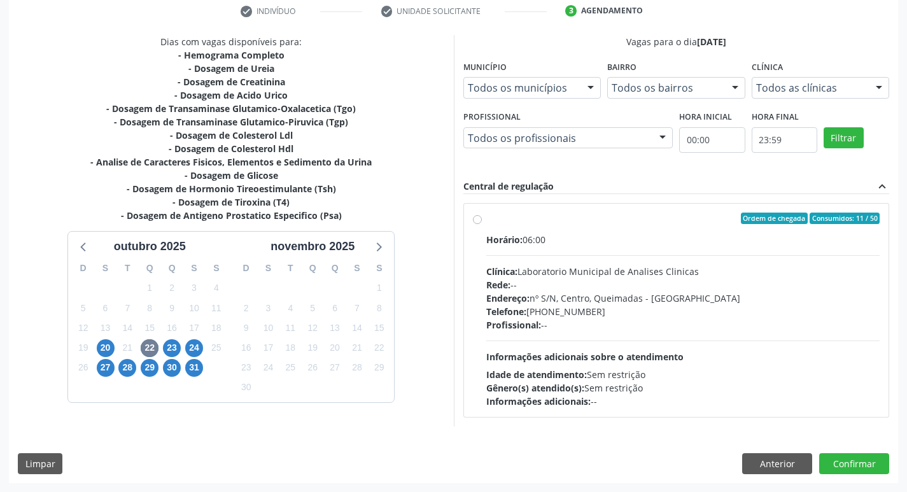
click at [680, 276] on div "Clínica: Laboratorio Municipal de Analises Clinicas" at bounding box center [683, 271] width 394 height 13
click at [482, 224] on input "Ordem de chegada Consumidos: 11 / 50 Horário: 06:00 Clínica: Laboratorio Munici…" at bounding box center [477, 218] width 9 height 11
radio input "true"
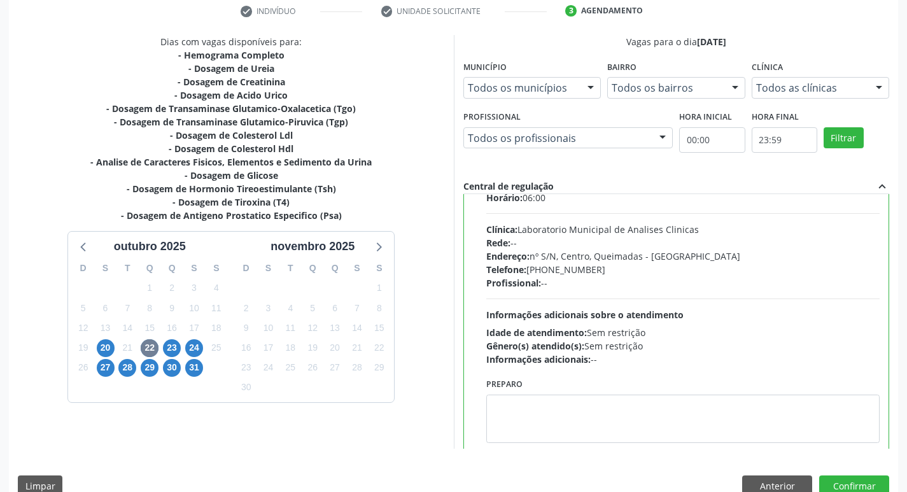
scroll to position [63, 0]
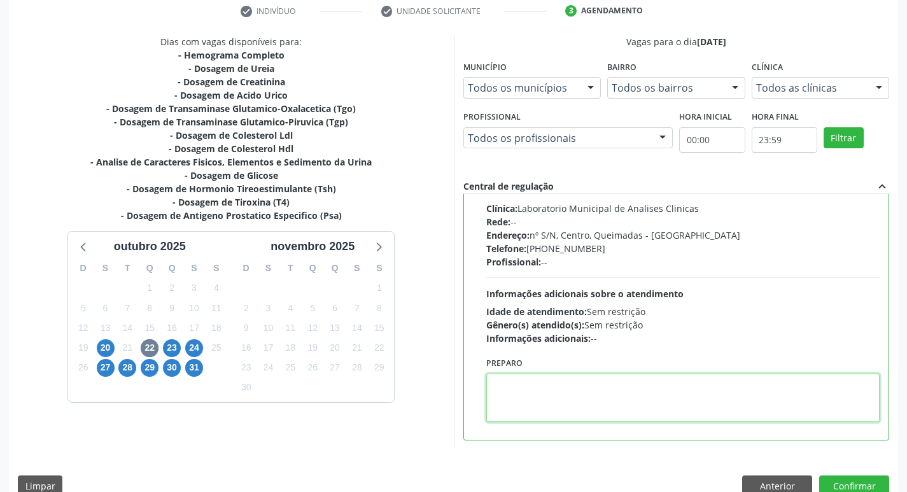
drag, startPoint x: 559, startPoint y: 389, endPoint x: 553, endPoint y: 393, distance: 7.8
click at [554, 391] on textarea at bounding box center [683, 398] width 394 height 48
paste textarea "IR EM [GEOGRAPHIC_DATA]"
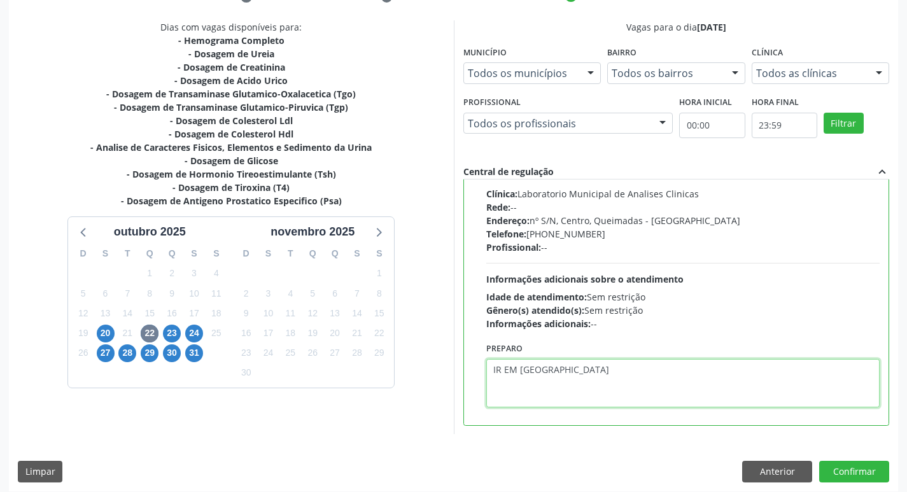
scroll to position [269, 0]
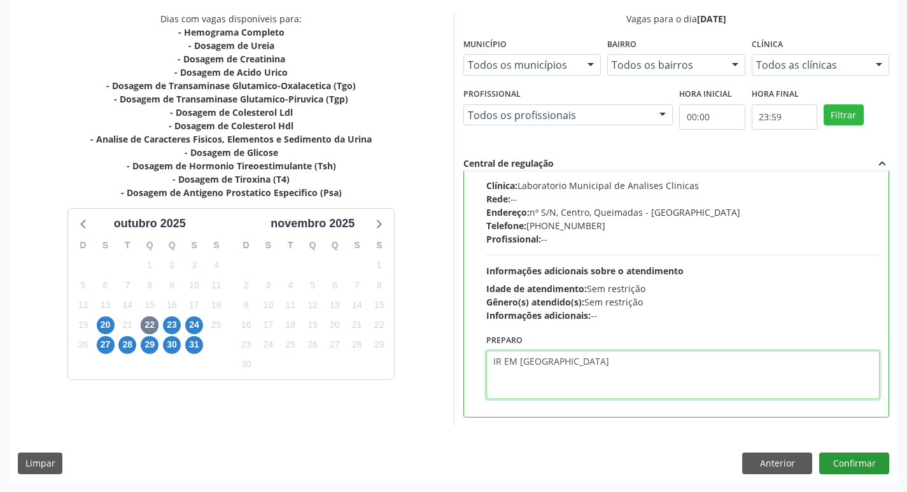
type textarea "IR EM [GEOGRAPHIC_DATA]"
click at [849, 464] on button "Confirmar" at bounding box center [854, 463] width 70 height 22
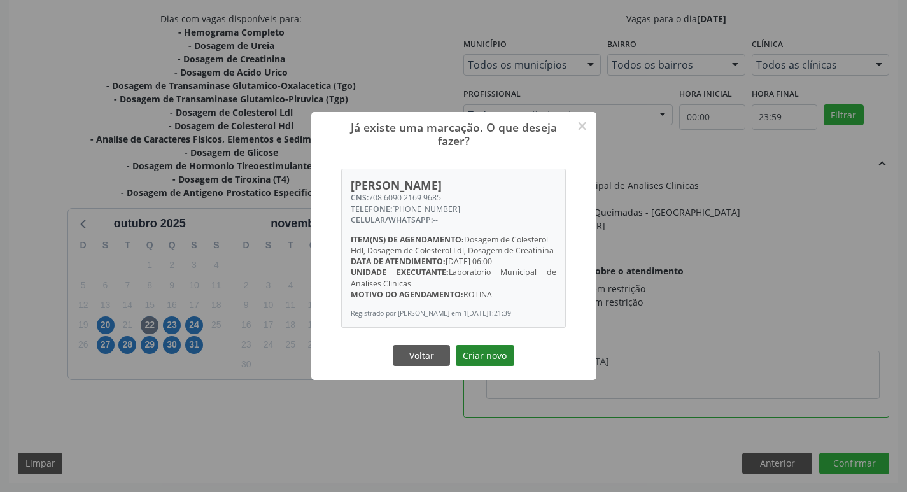
click at [495, 353] on button "Criar novo" at bounding box center [485, 356] width 59 height 22
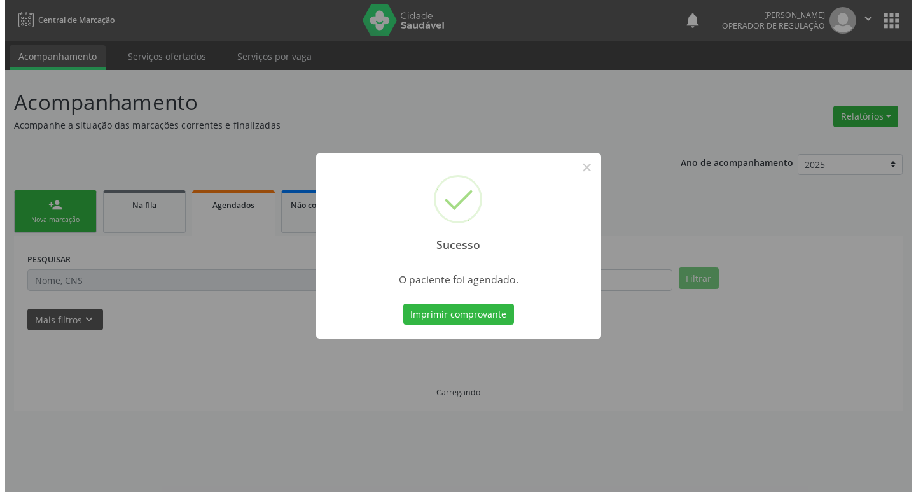
scroll to position [0, 0]
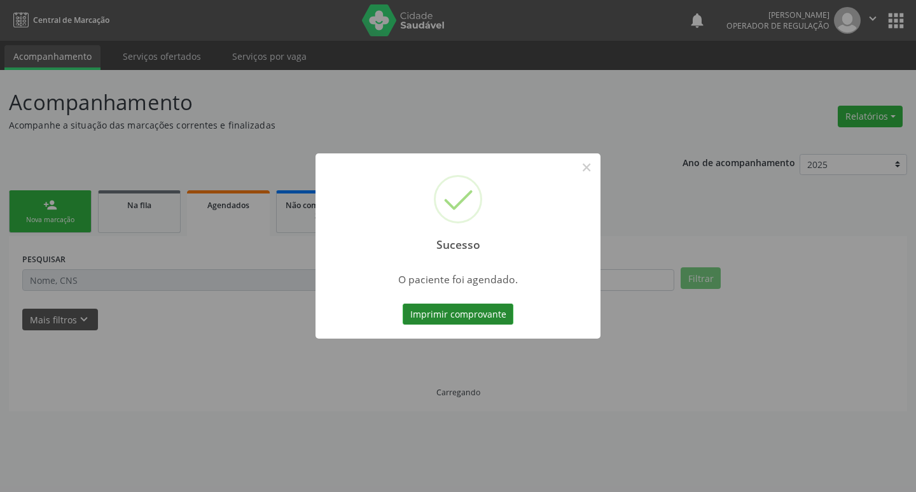
click at [450, 312] on button "Imprimir comprovante" at bounding box center [458, 315] width 111 height 22
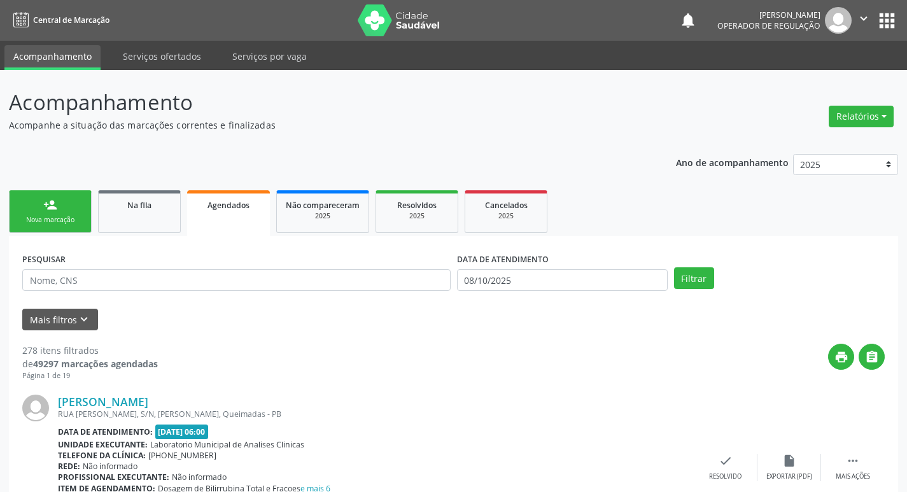
click at [43, 223] on div "Nova marcação" at bounding box center [50, 220] width 64 height 10
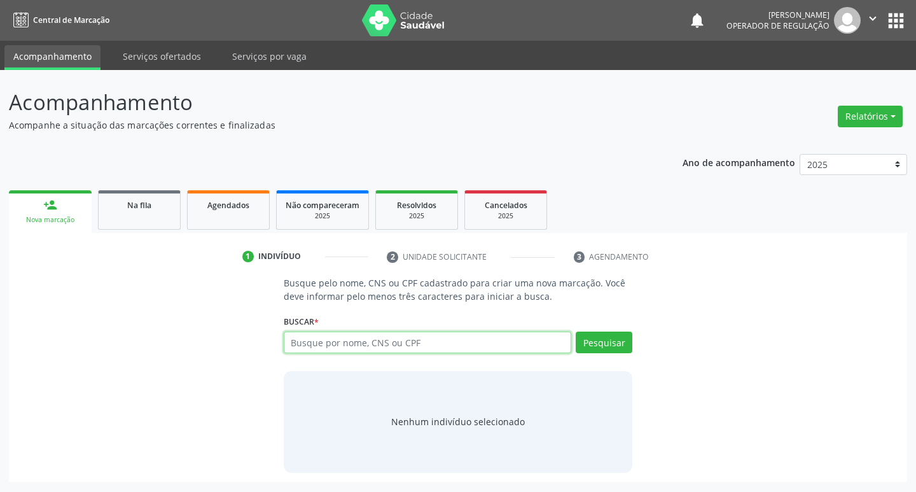
click at [368, 341] on input "text" at bounding box center [428, 343] width 288 height 22
click at [366, 339] on input "text" at bounding box center [428, 343] width 288 height 22
type input "708906742843510"
click at [601, 346] on button "Pesquisar" at bounding box center [604, 343] width 57 height 22
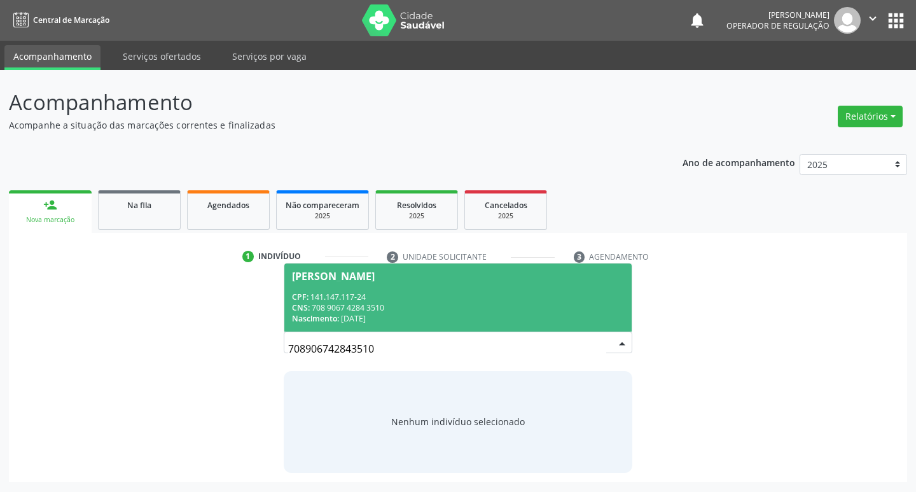
click at [388, 309] on div "CNS: 708 9067 4284 3510" at bounding box center [458, 307] width 333 height 11
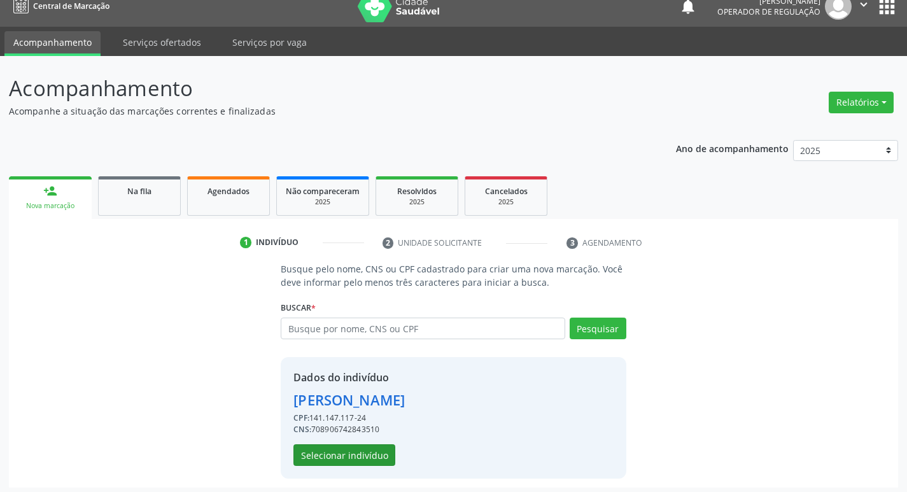
scroll to position [18, 0]
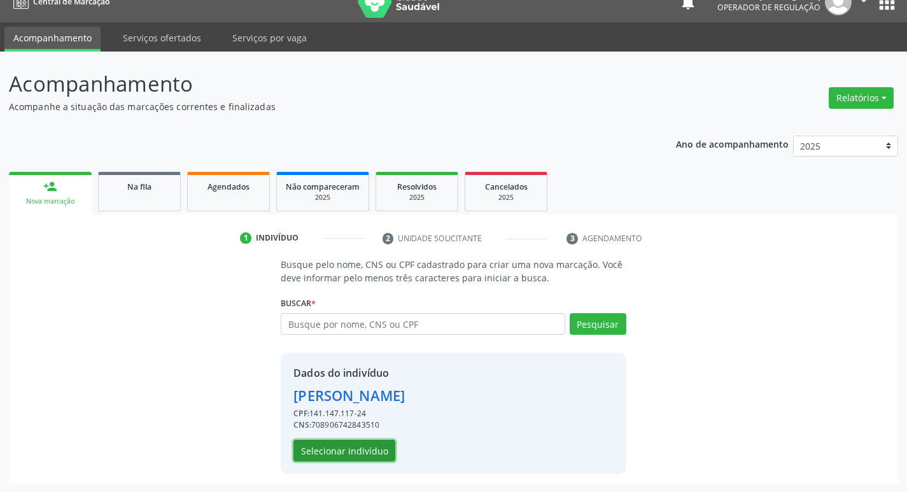
click at [356, 453] on button "Selecionar indivíduo" at bounding box center [344, 451] width 102 height 22
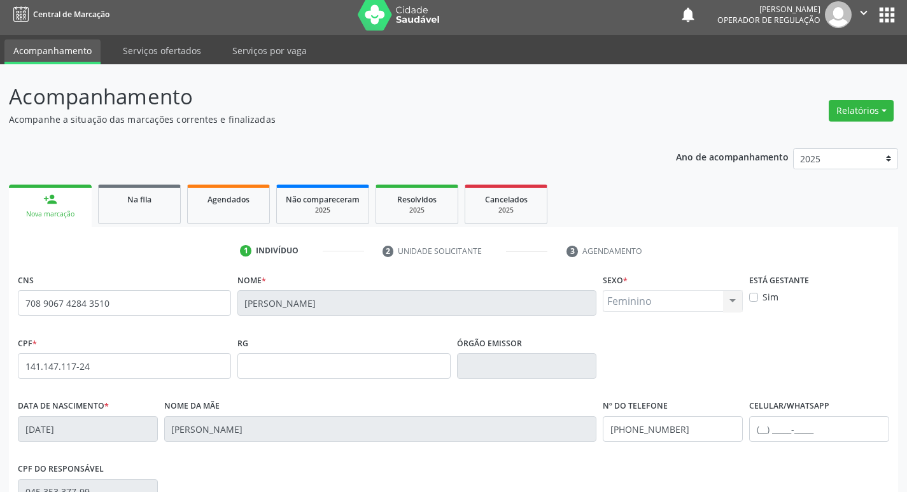
scroll to position [0, 0]
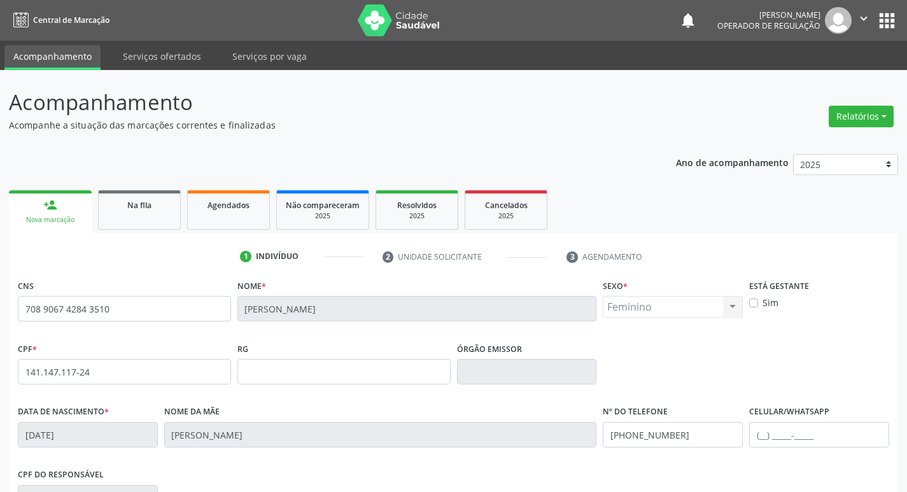
click at [885, 21] on button "apps" at bounding box center [887, 21] width 22 height 22
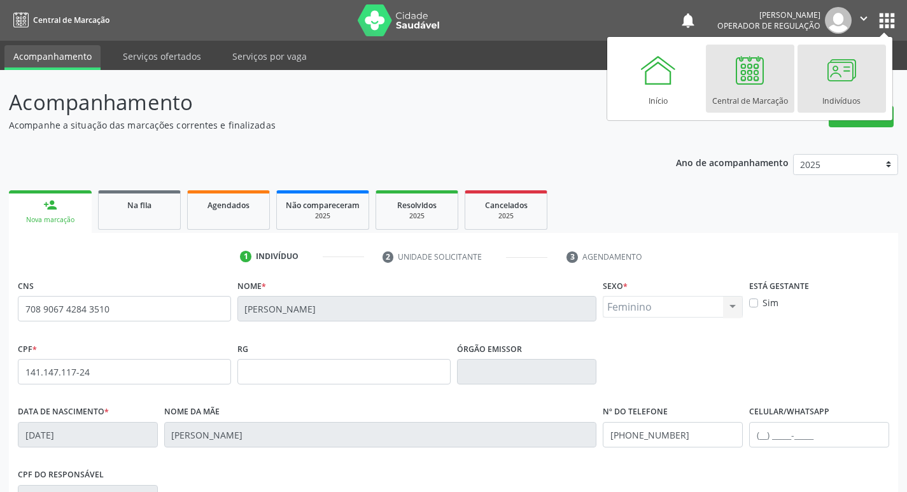
click at [833, 87] on div at bounding box center [841, 70] width 38 height 38
